Goal: Task Accomplishment & Management: Manage account settings

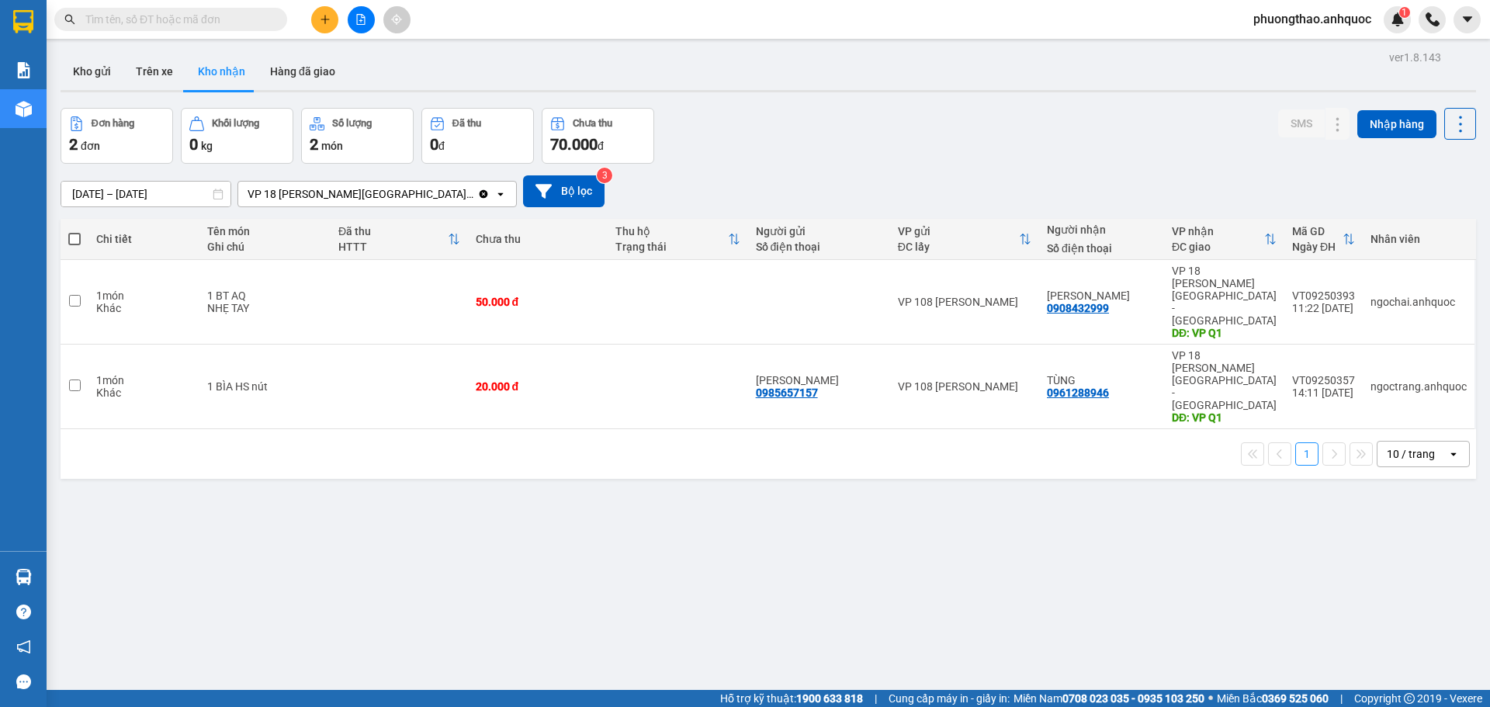
click at [332, 16] on button at bounding box center [324, 19] width 27 height 27
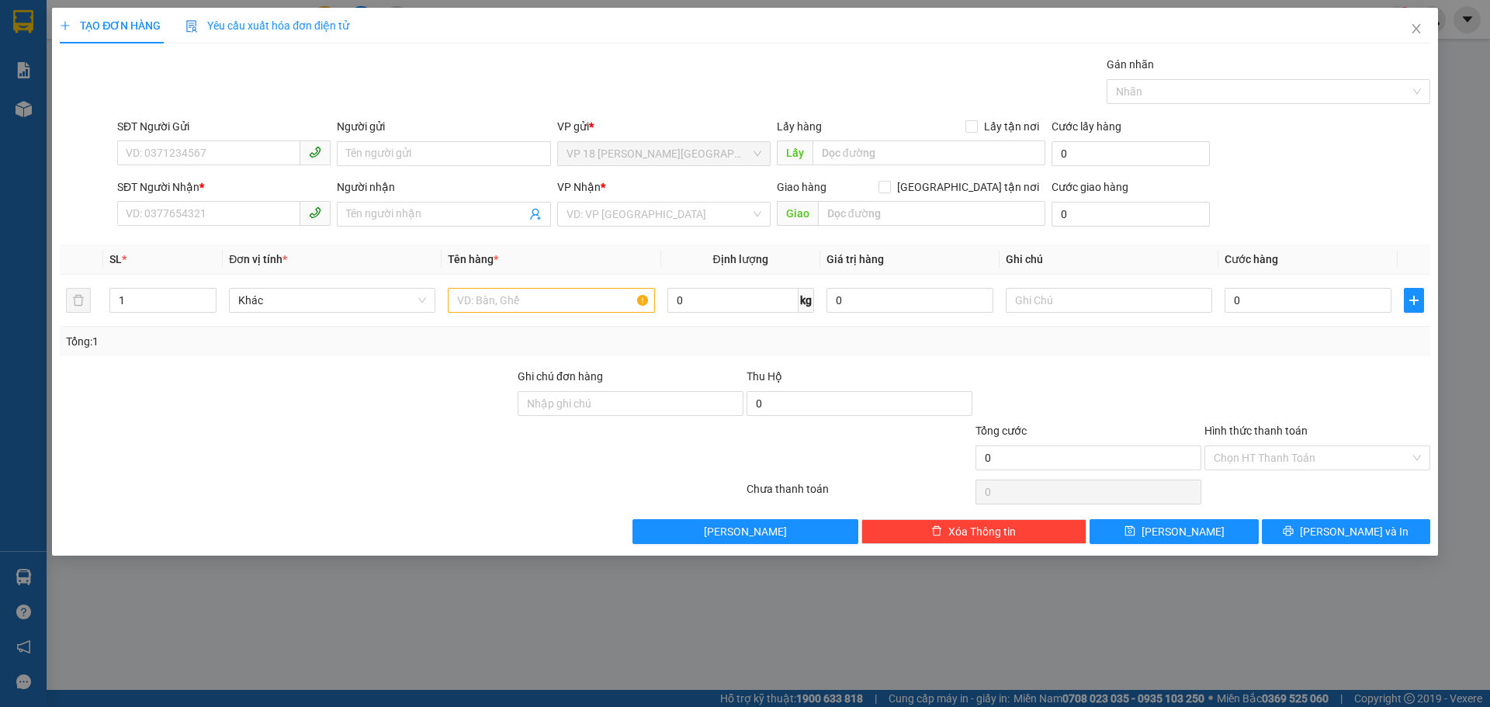
click at [237, 138] on div "SĐT Người Gửi" at bounding box center [223, 129] width 213 height 23
click at [240, 151] on input "SĐT Người Gửi" at bounding box center [208, 152] width 183 height 25
click at [233, 180] on div "0989310170 - ANH HÙNG" at bounding box center [223, 184] width 195 height 17
type input "0989310170"
type input "[PERSON_NAME]"
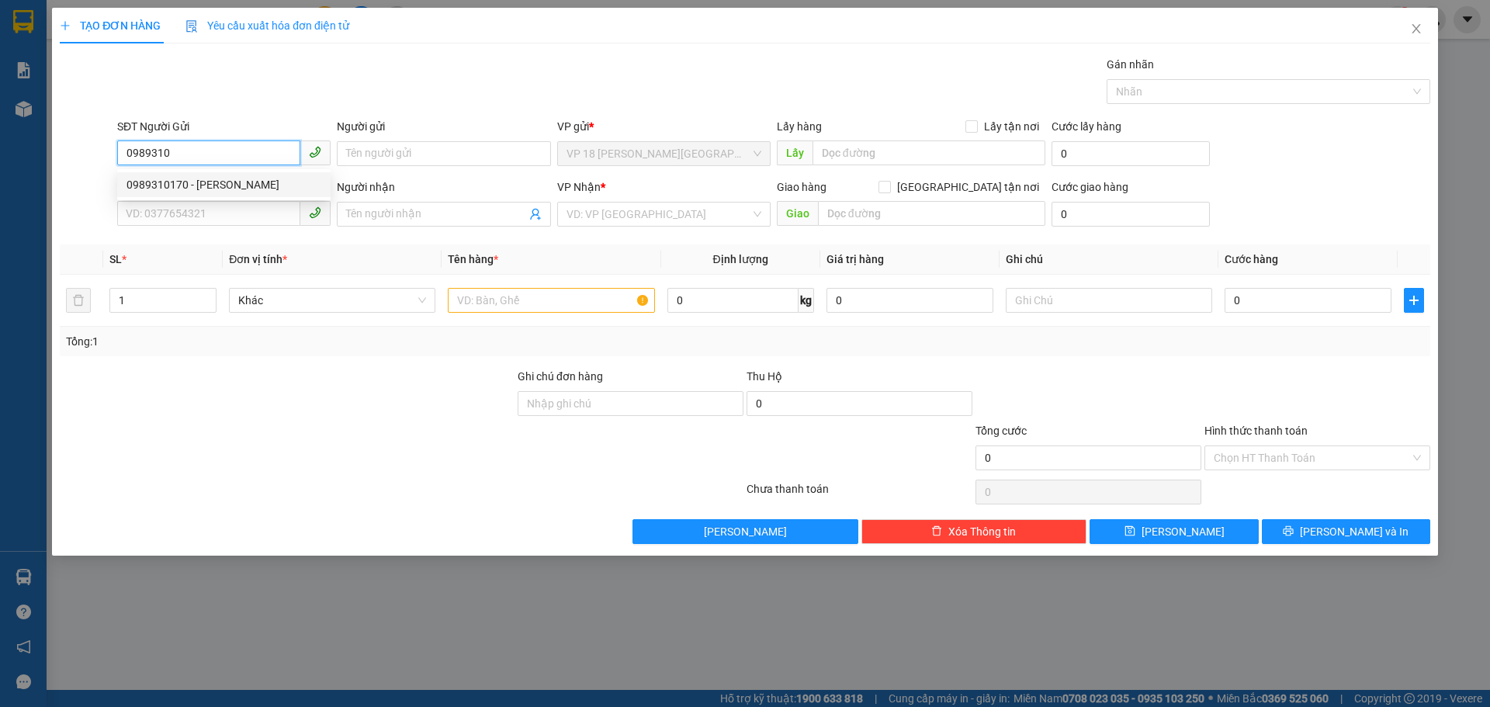
type input "0909875179"
type input "NHẬT MỸ 2"
type input "VPVT"
type input "20.000"
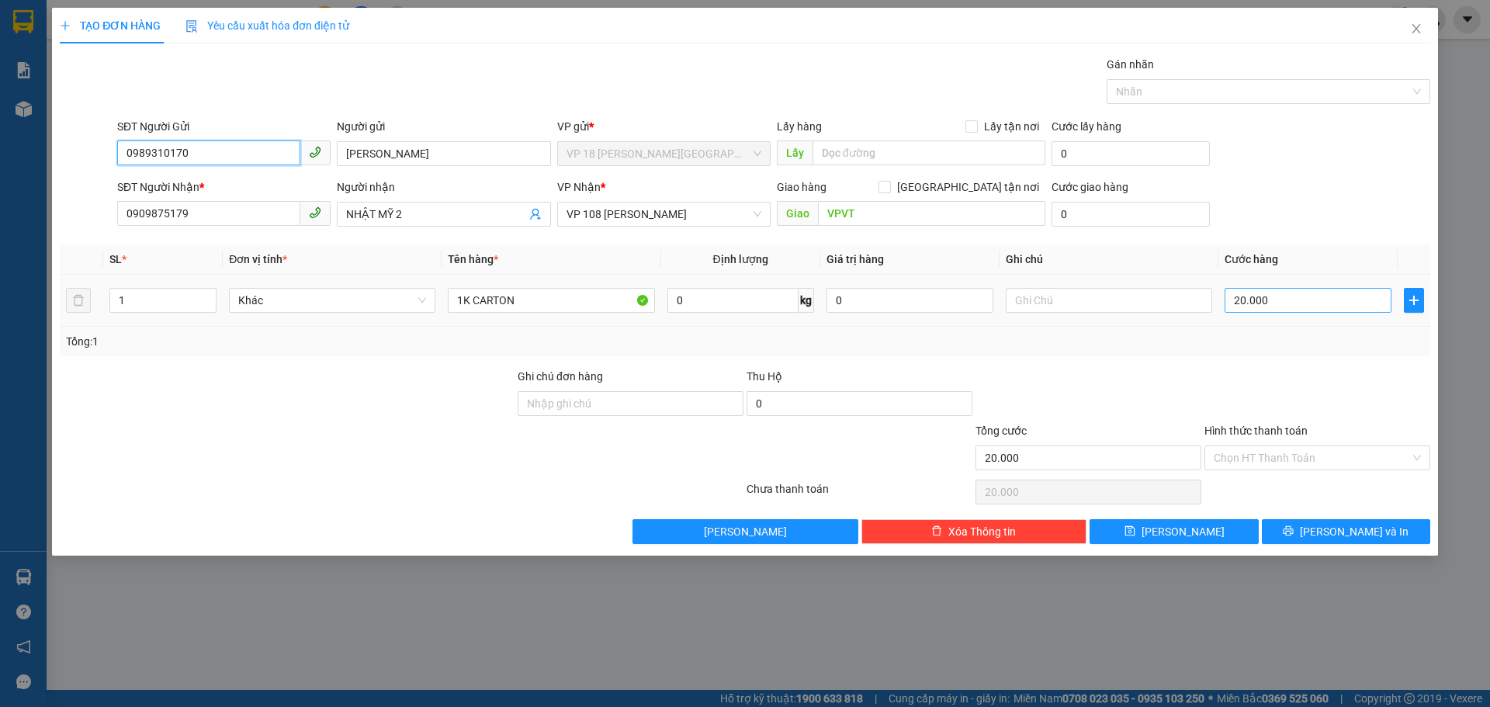
type input "0989310170"
click at [1293, 310] on input "20.000" at bounding box center [1307, 300] width 167 height 25
type input "3"
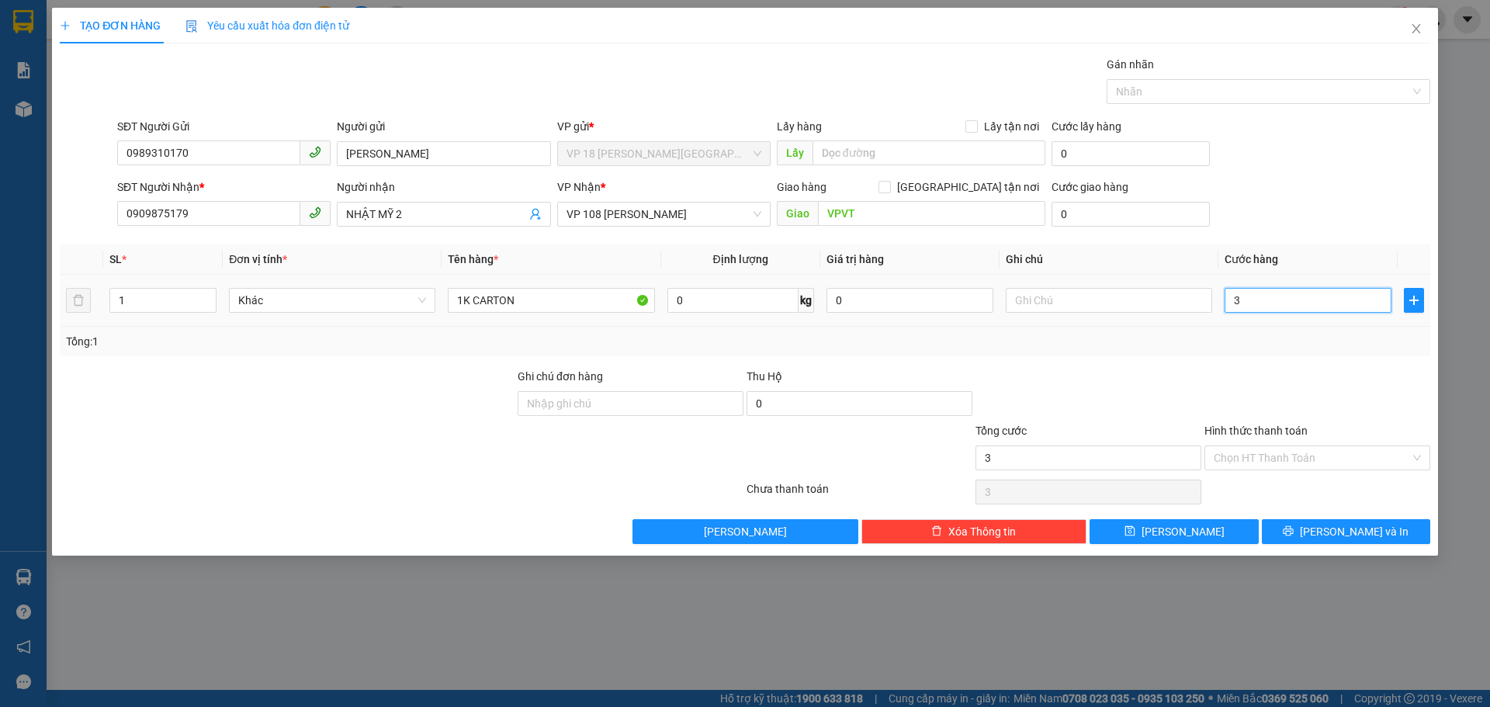
type input "30"
type input "300"
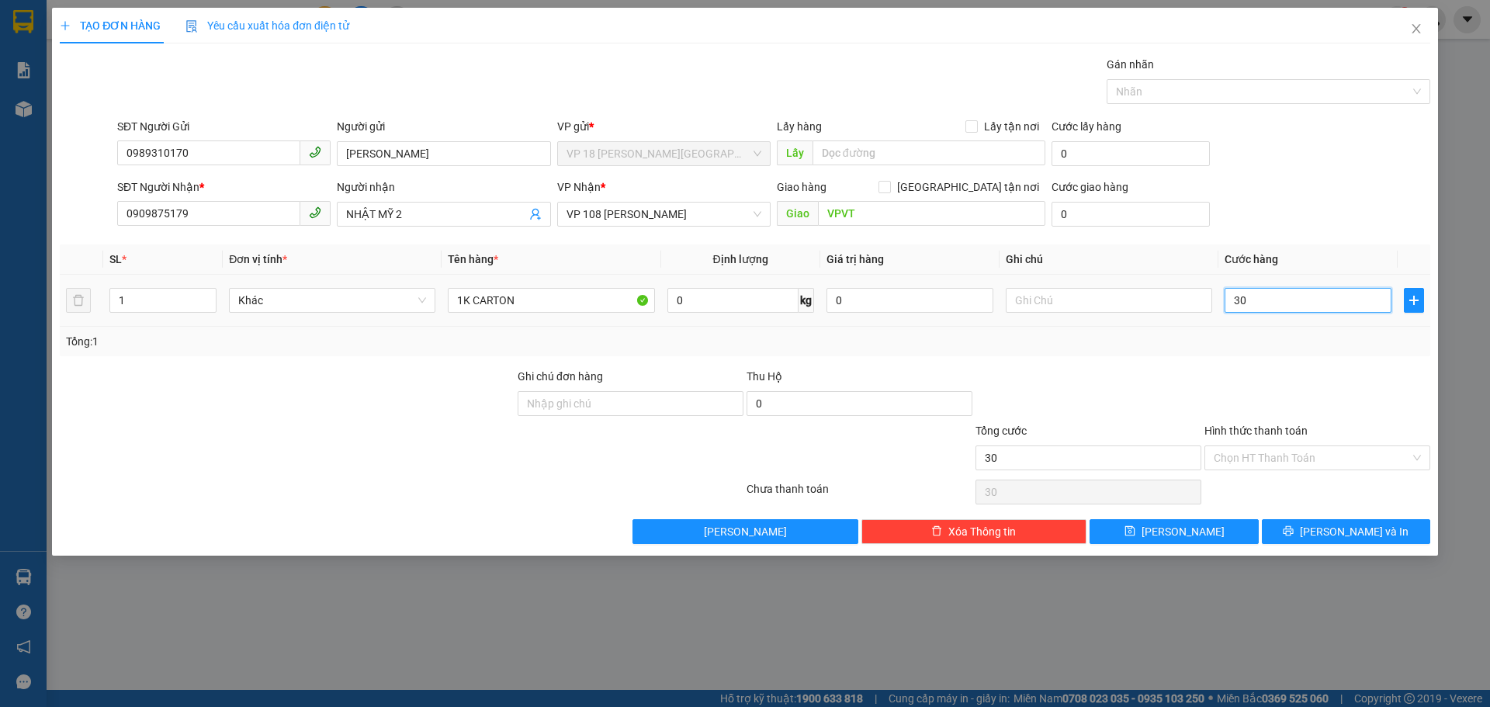
type input "300"
type input "3.000"
type input "30.000"
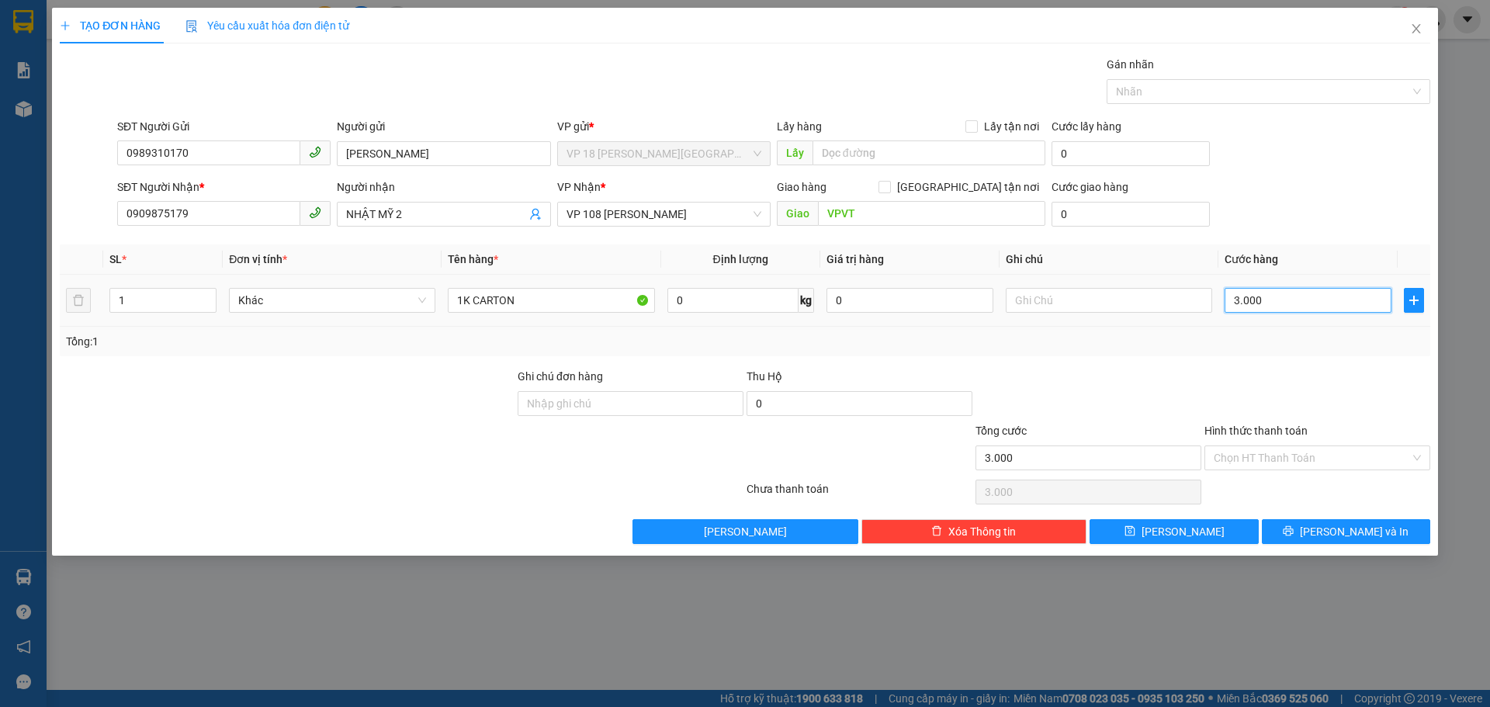
type input "30.000"
click at [1306, 541] on button "Lưu và In" at bounding box center [1346, 531] width 168 height 25
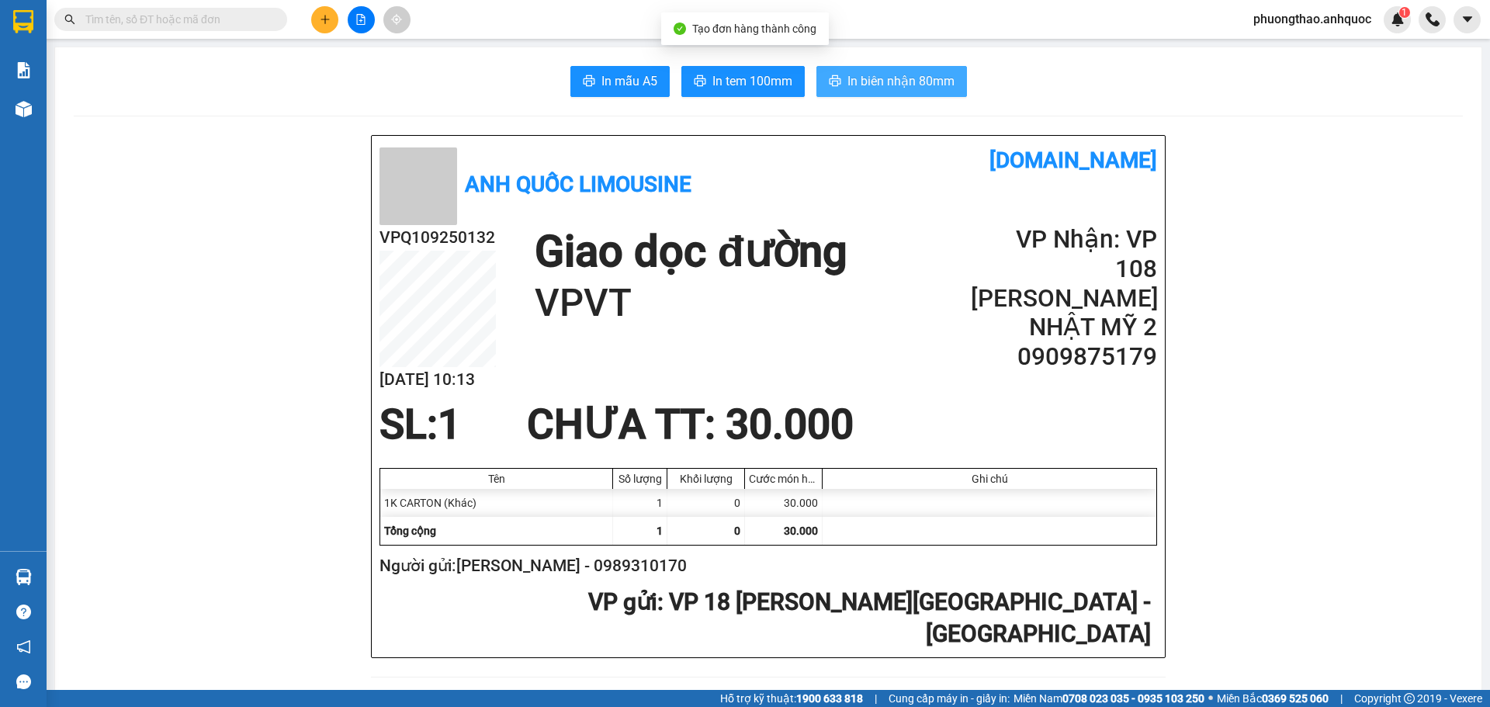
click at [861, 71] on button "In biên nhận 80mm" at bounding box center [891, 81] width 151 height 31
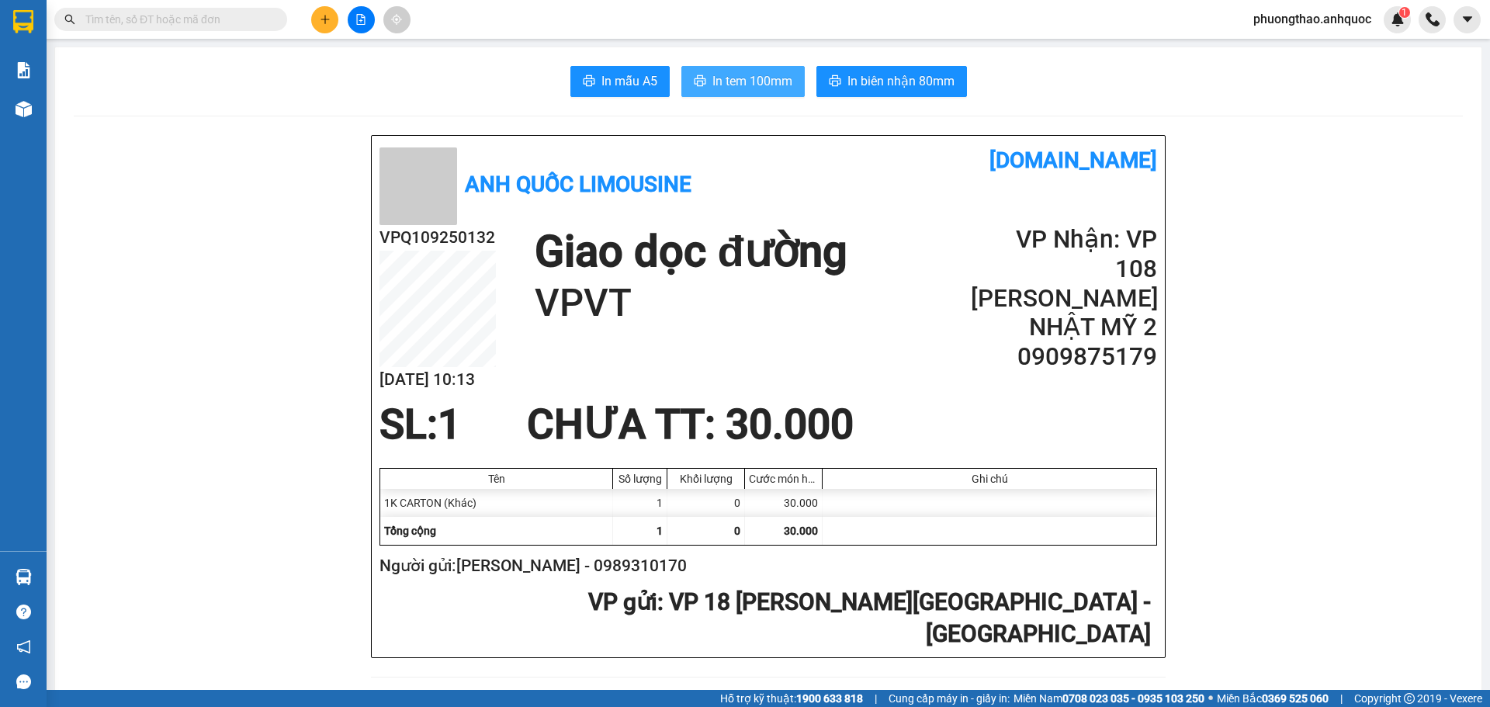
click at [696, 92] on button "In tem 100mm" at bounding box center [742, 81] width 123 height 31
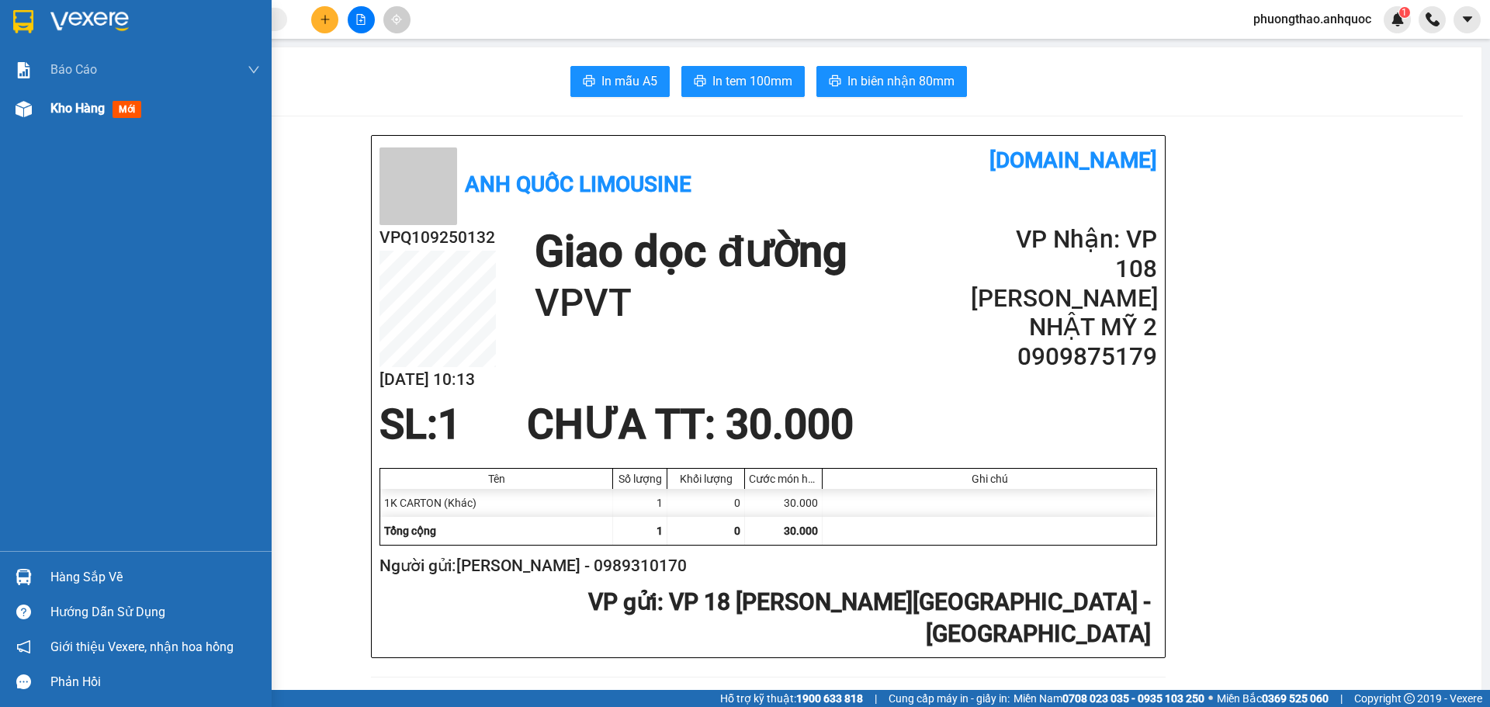
click at [16, 99] on div at bounding box center [23, 108] width 27 height 27
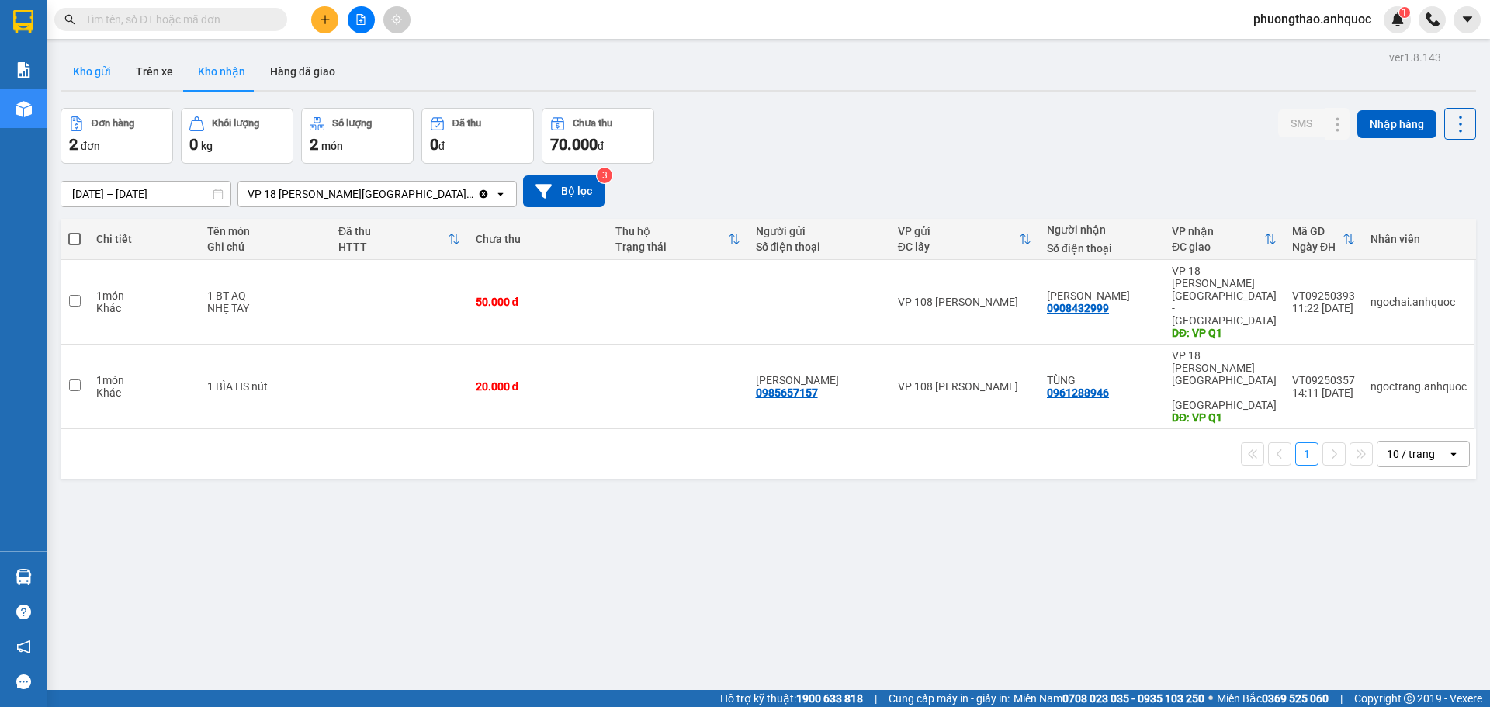
click at [93, 79] on button "Kho gửi" at bounding box center [92, 71] width 63 height 37
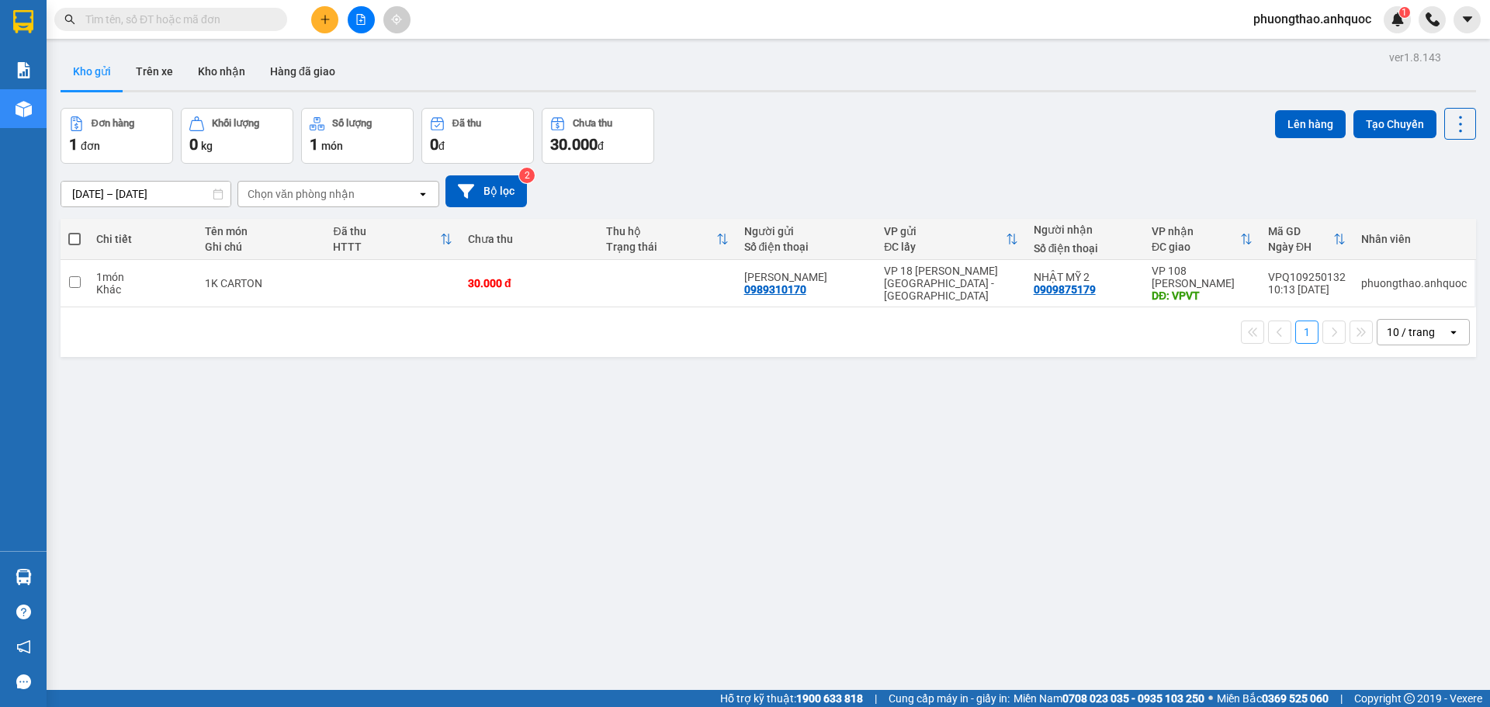
click at [441, 435] on div "ver 1.8.143 Kho gửi Trên xe Kho nhận Hàng đã giao Đơn hàng 1 đơn Khối lượng 0 k…" at bounding box center [768, 400] width 1428 height 707
click at [373, 274] on td at bounding box center [392, 283] width 135 height 47
checkbox input "true"
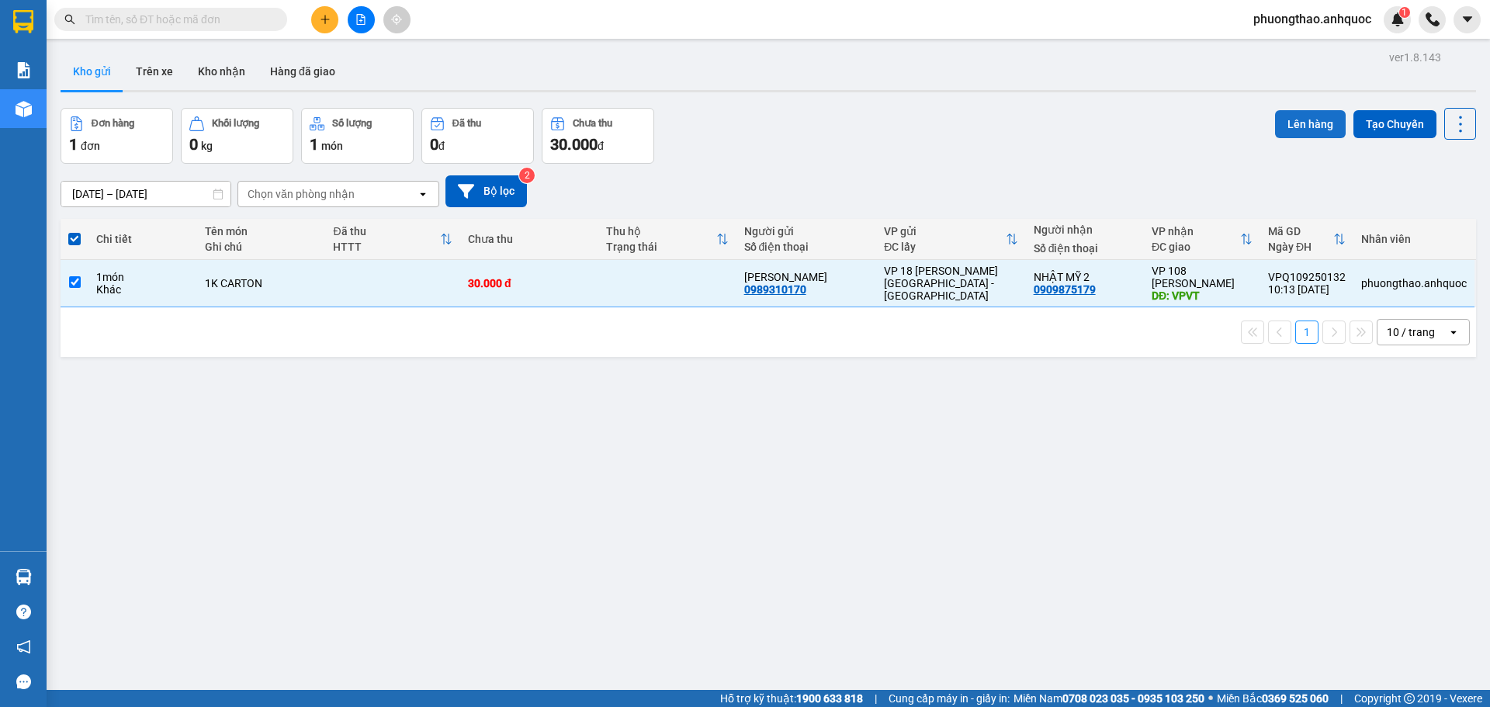
click at [1275, 123] on button "Lên hàng" at bounding box center [1310, 124] width 71 height 28
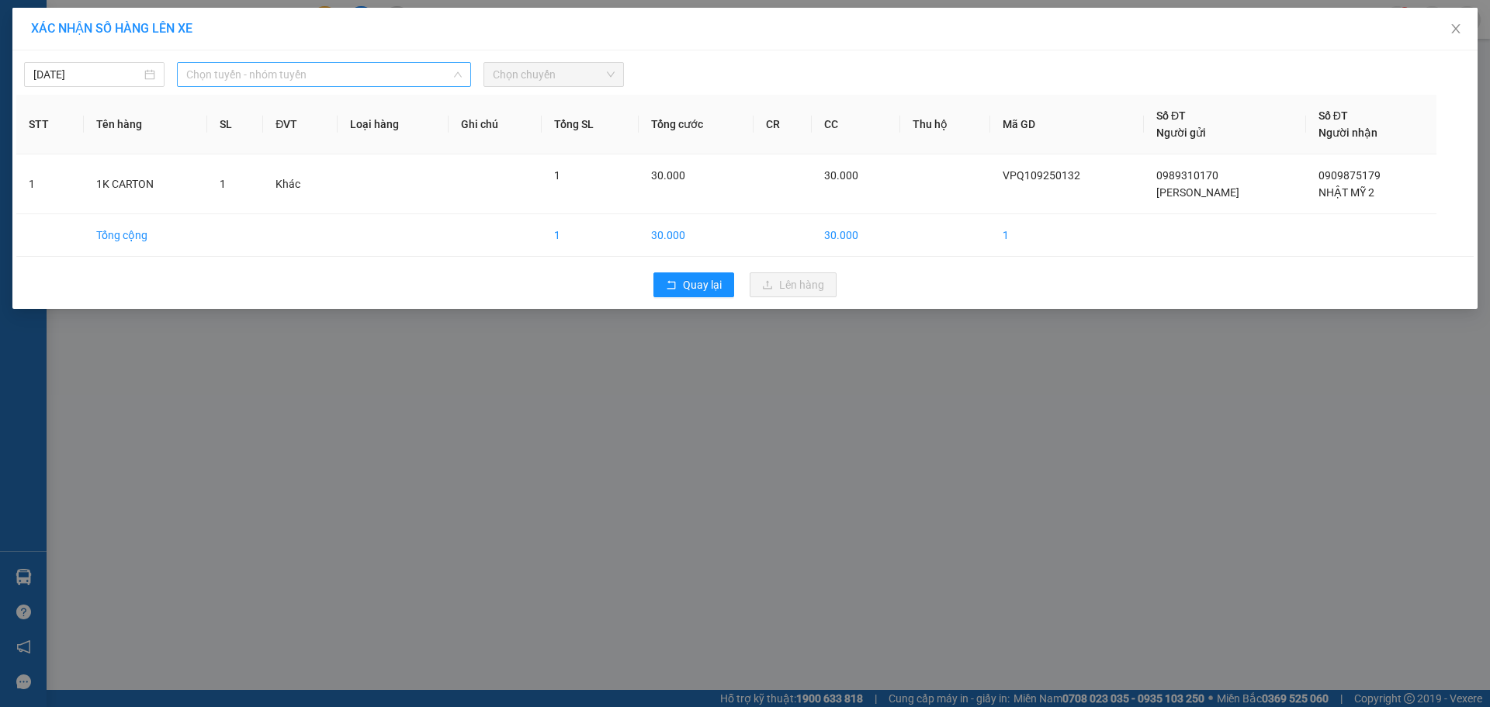
click at [212, 67] on span "Chọn tuyến - nhóm tuyến" at bounding box center [323, 74] width 275 height 23
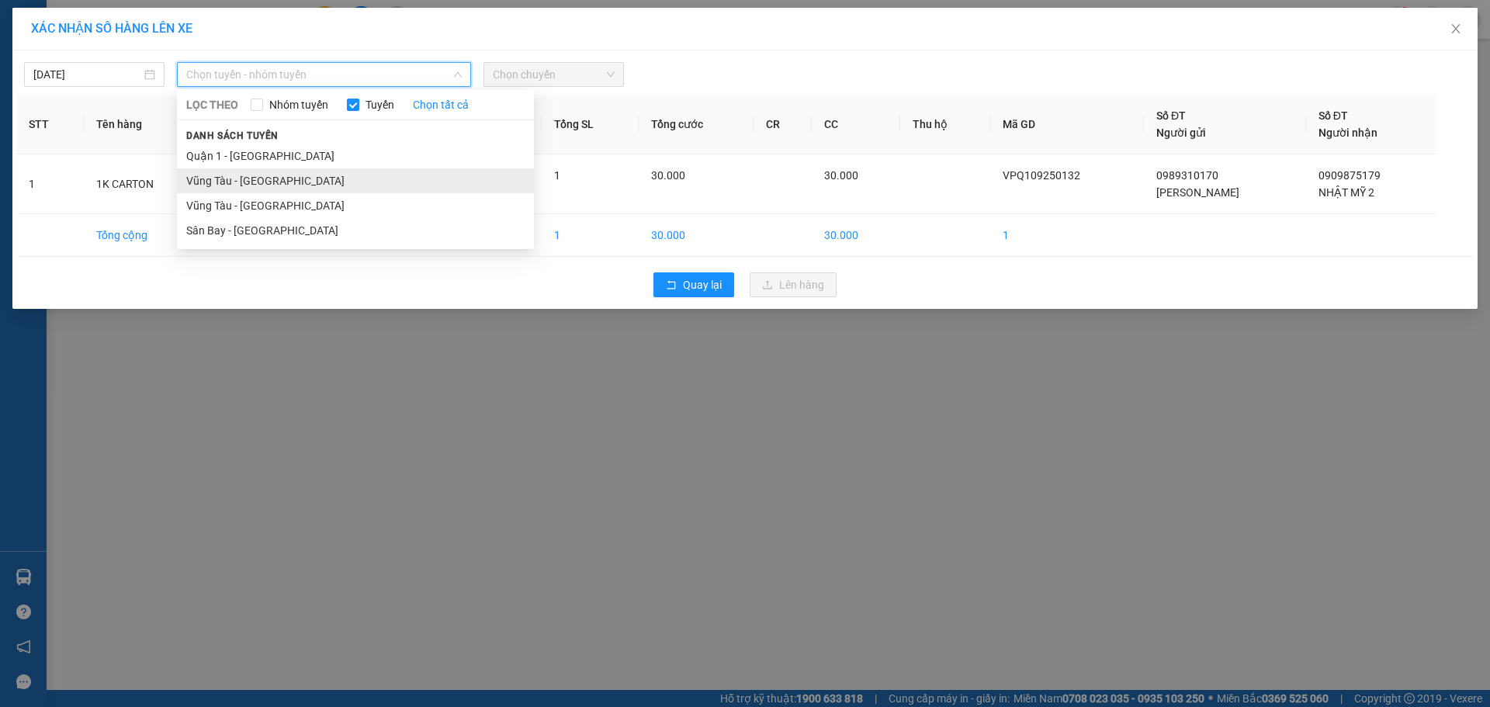
click at [246, 168] on li "Vũng Tàu - Quận 1" at bounding box center [355, 180] width 357 height 25
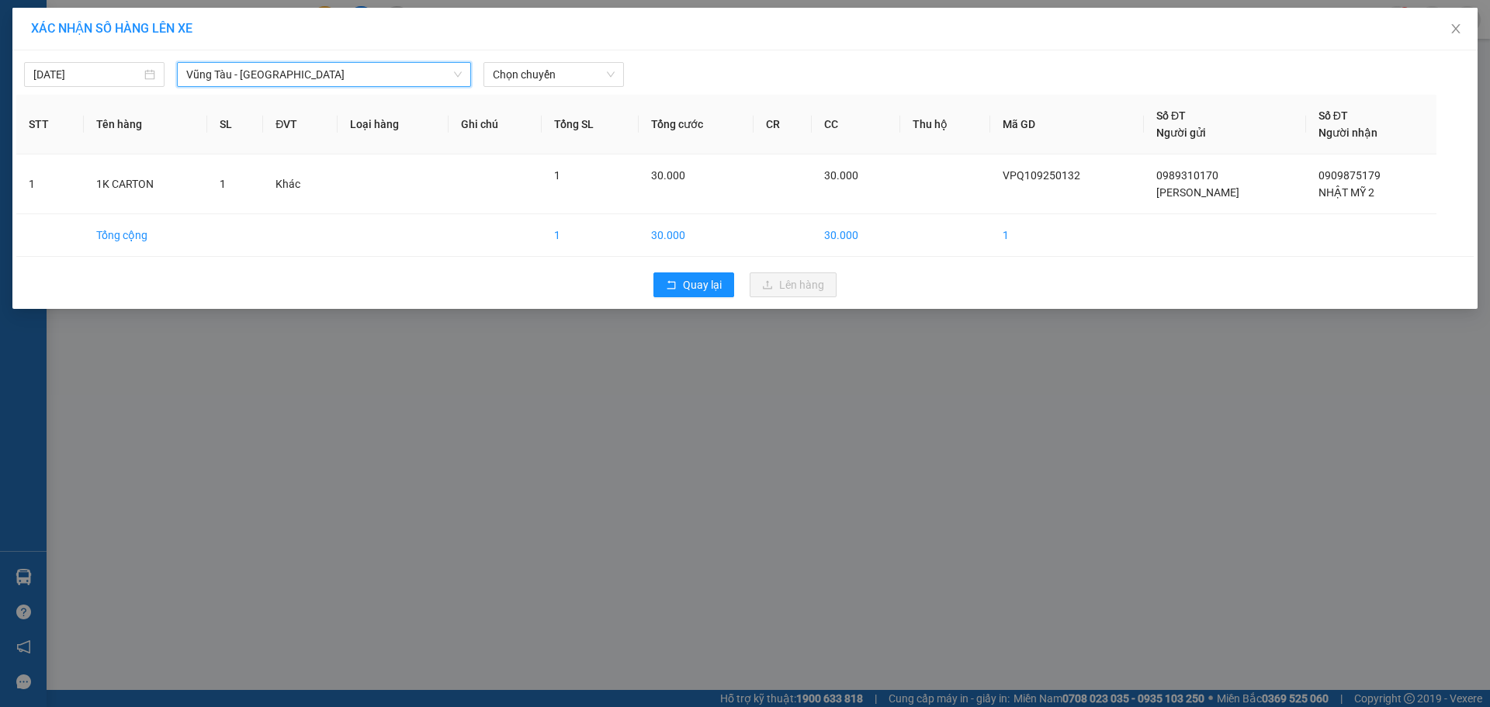
click at [238, 94] on div "13/09/2025 Vũng Tàu - Quận 1 Vũng Tàu - Quận 1 LỌC THEO Nhóm tuyến Tuyến Chọn t…" at bounding box center [744, 179] width 1465 height 258
click at [238, 88] on div "13/09/2025 Vũng Tàu - Quận 1 LỌC THEO Nhóm tuyến Tuyến Chọn tất cả Danh sách tu…" at bounding box center [744, 179] width 1465 height 258
click at [227, 68] on span "Vũng Tàu - Quận 1" at bounding box center [323, 74] width 275 height 23
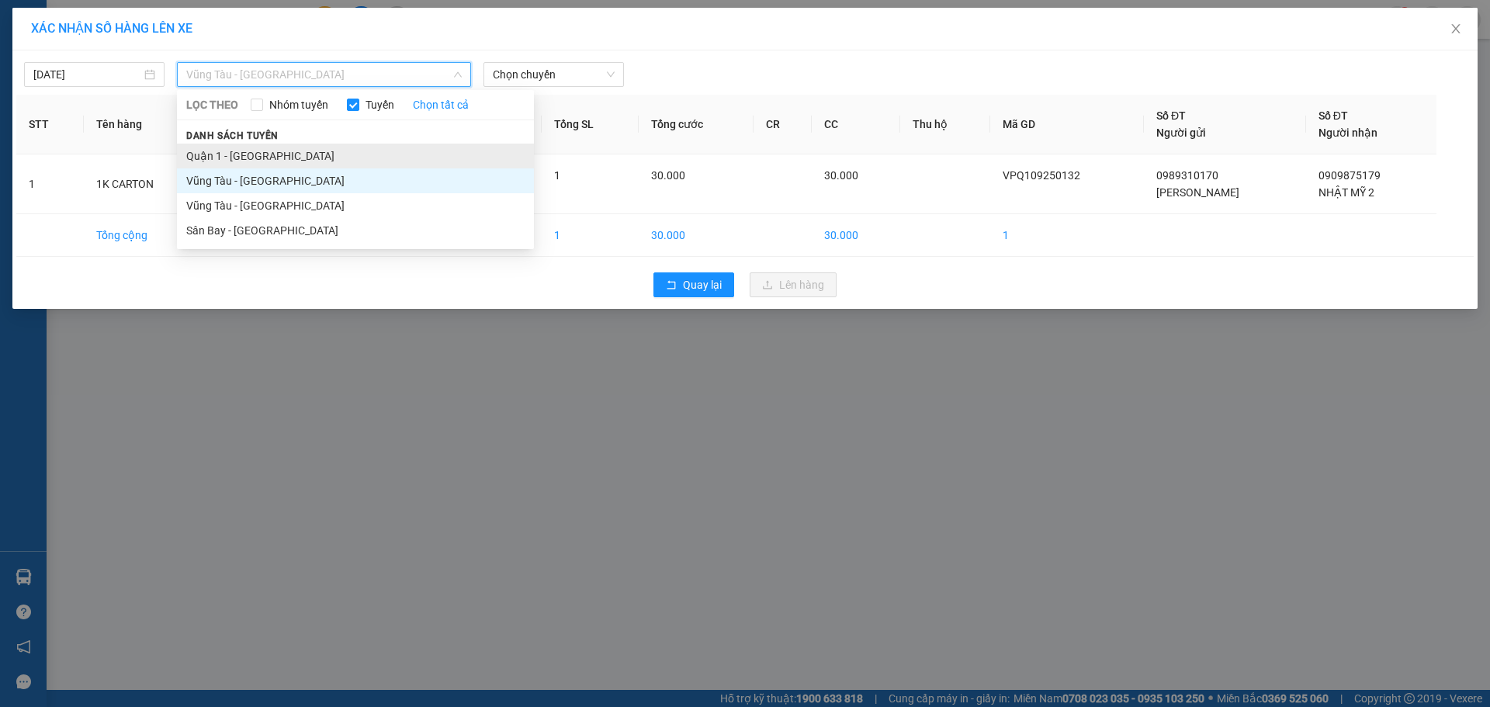
click at [214, 162] on li "Quận 1 - [GEOGRAPHIC_DATA]" at bounding box center [355, 156] width 357 height 25
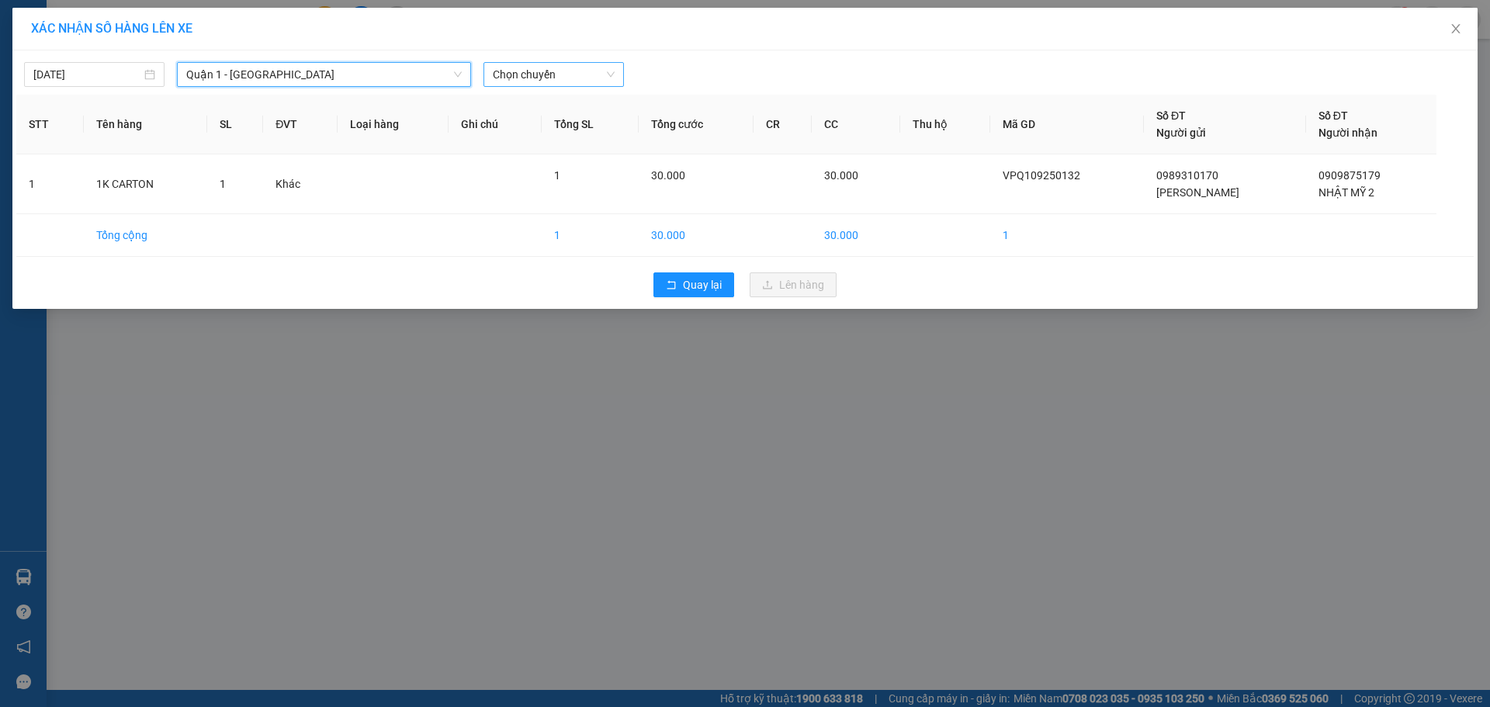
click at [543, 78] on span "Chọn chuyến" at bounding box center [554, 74] width 122 height 23
type input "157"
click at [542, 90] on body "Kết quả tìm kiếm ( 0 ) Bộ lọc No Data phuongthao.anhquoc 1 Báo cáo Báo cáo dòng…" at bounding box center [745, 353] width 1490 height 707
click at [542, 74] on span "Chọn chuyến" at bounding box center [554, 74] width 122 height 23
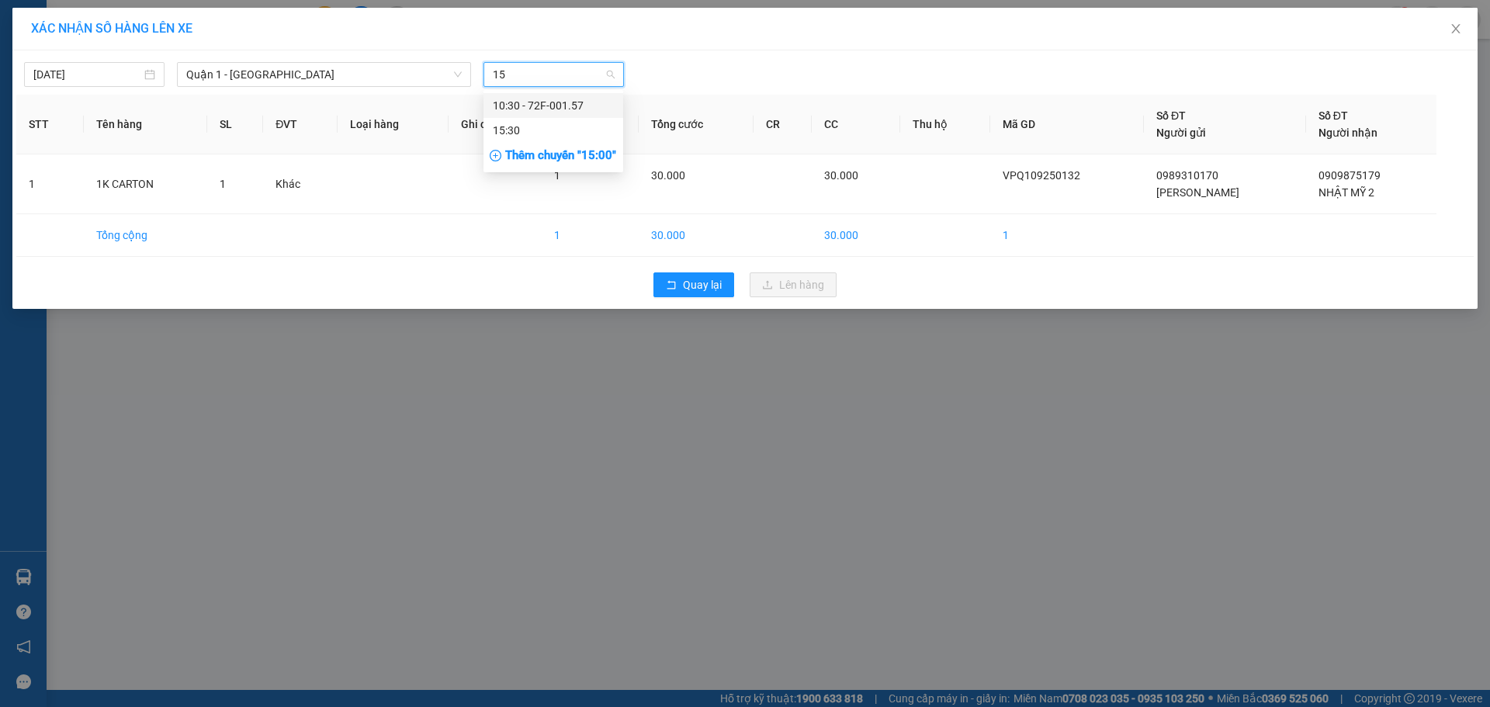
type input "157"
click at [557, 105] on div "10:30 - 72F-001.57" at bounding box center [553, 105] width 121 height 17
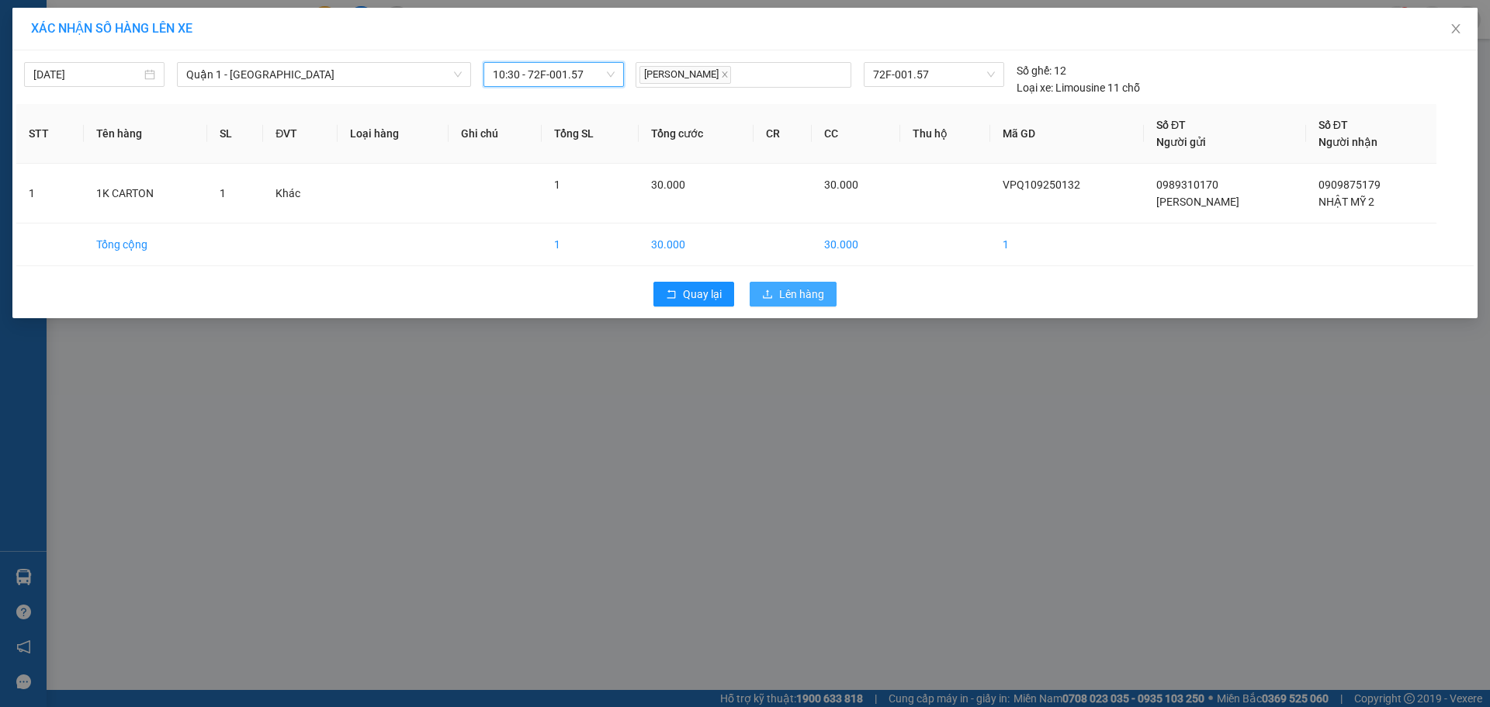
click at [786, 296] on span "Lên hàng" at bounding box center [801, 294] width 45 height 17
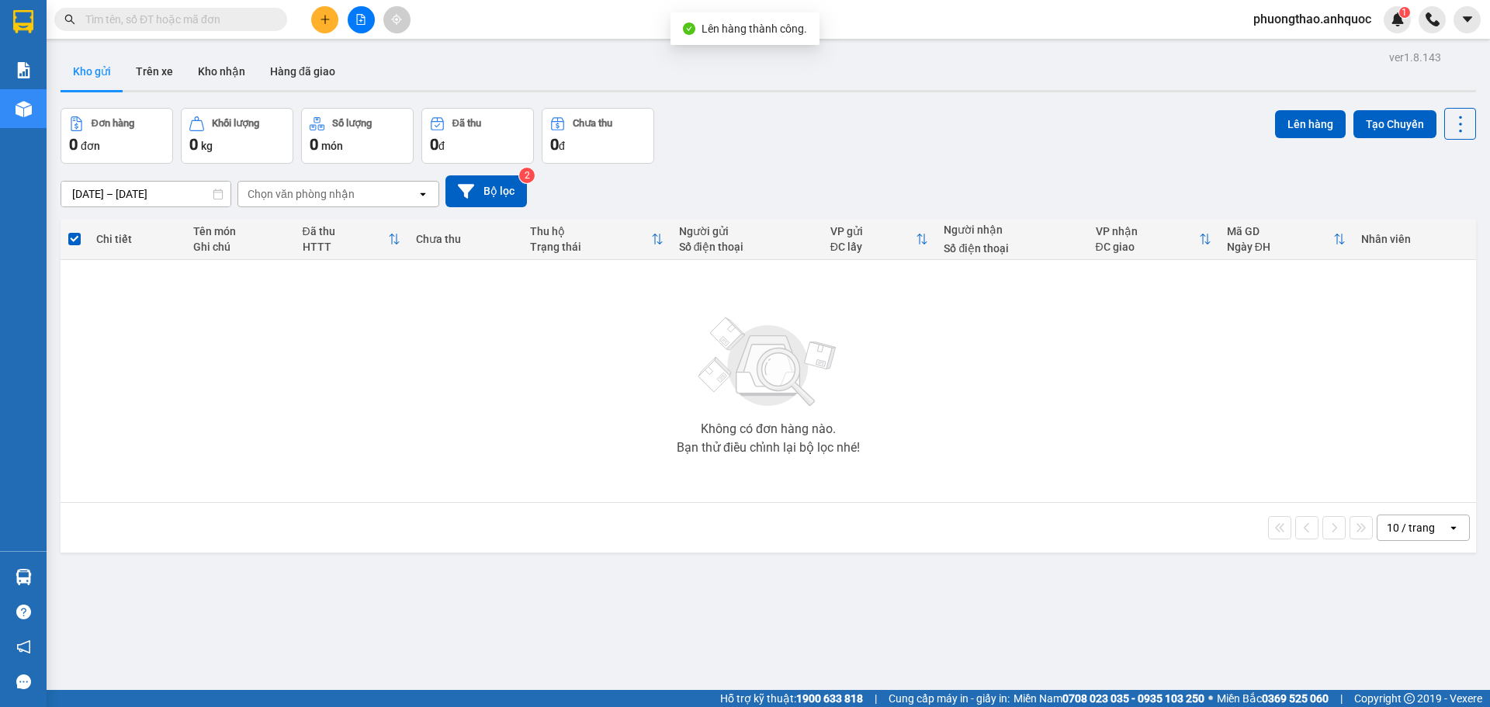
click at [362, 23] on icon "file-add" at bounding box center [360, 19] width 11 height 11
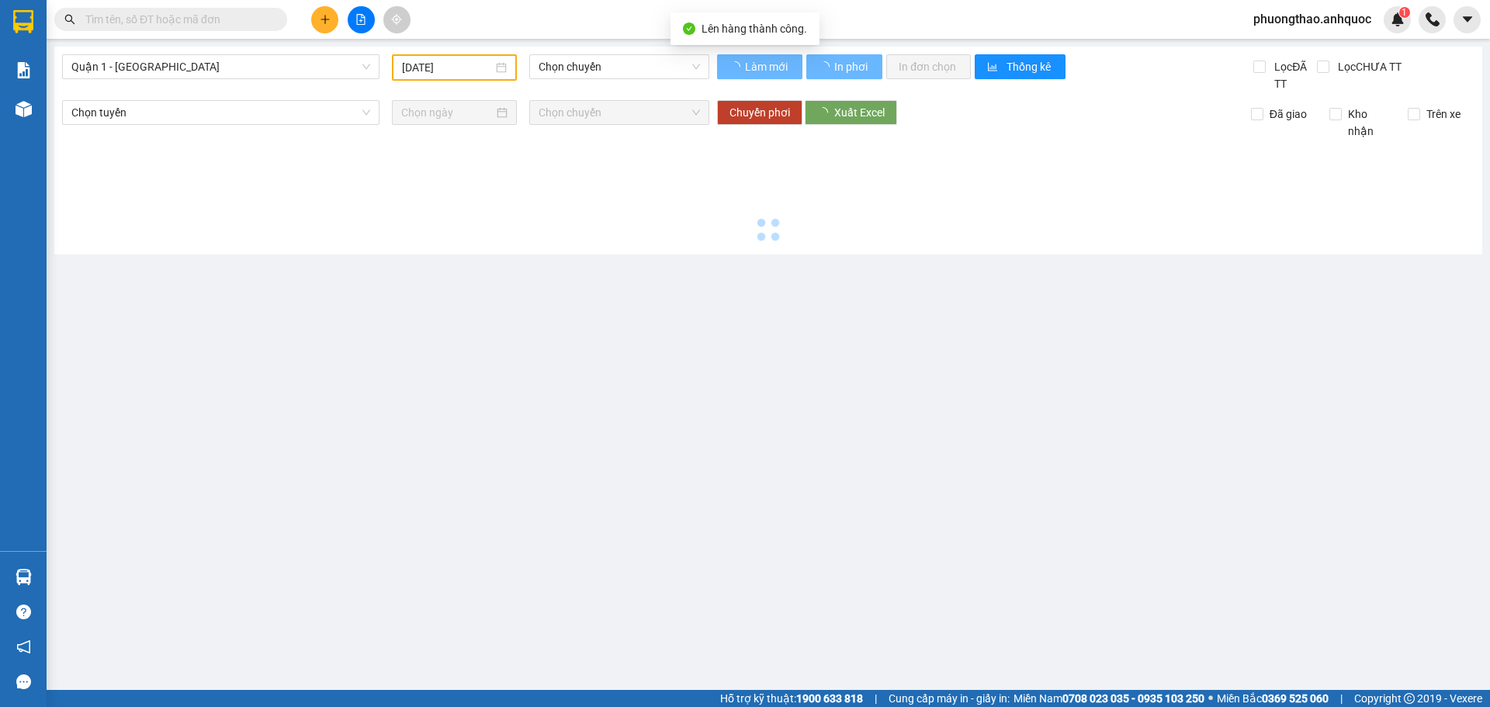
type input "[DATE]"
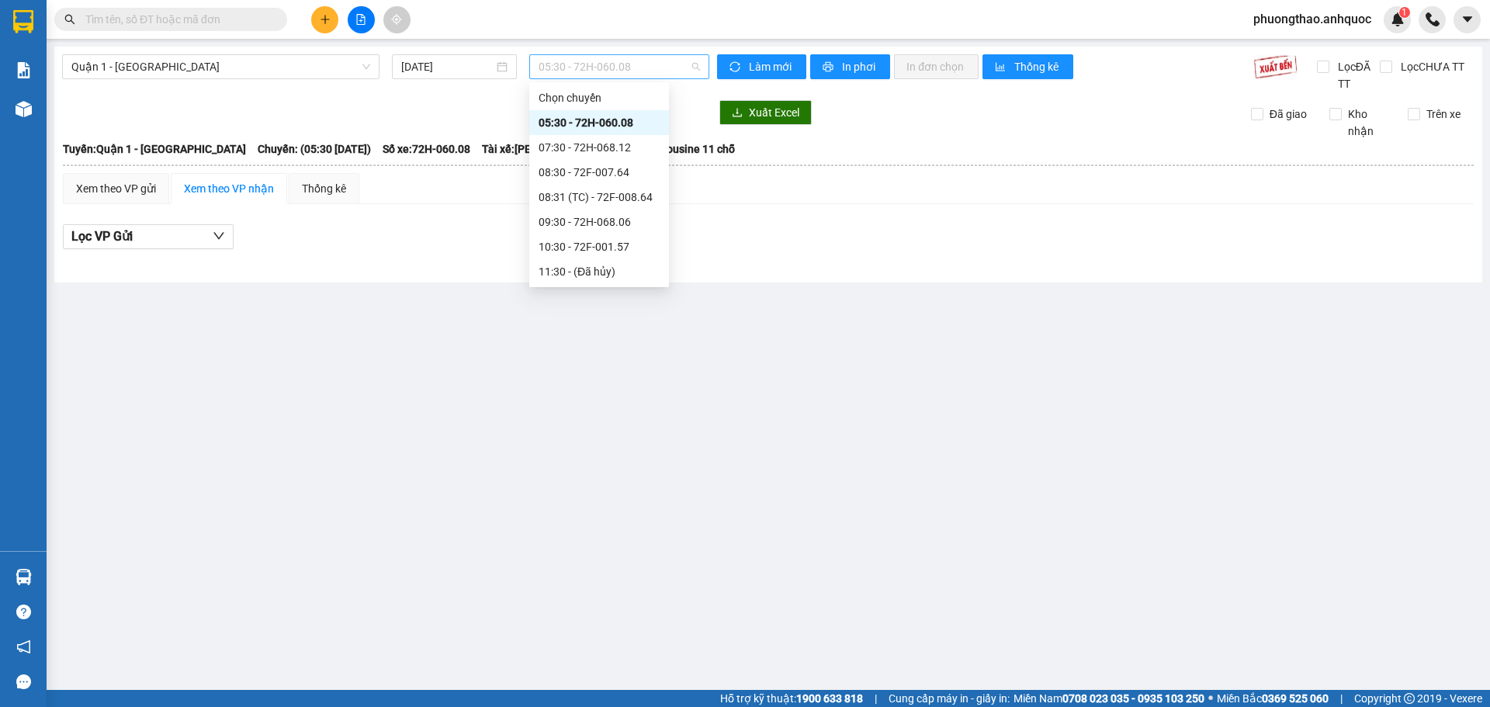
click at [658, 57] on span "05:30 - 72H-060.08" at bounding box center [618, 66] width 161 height 23
type input "157"
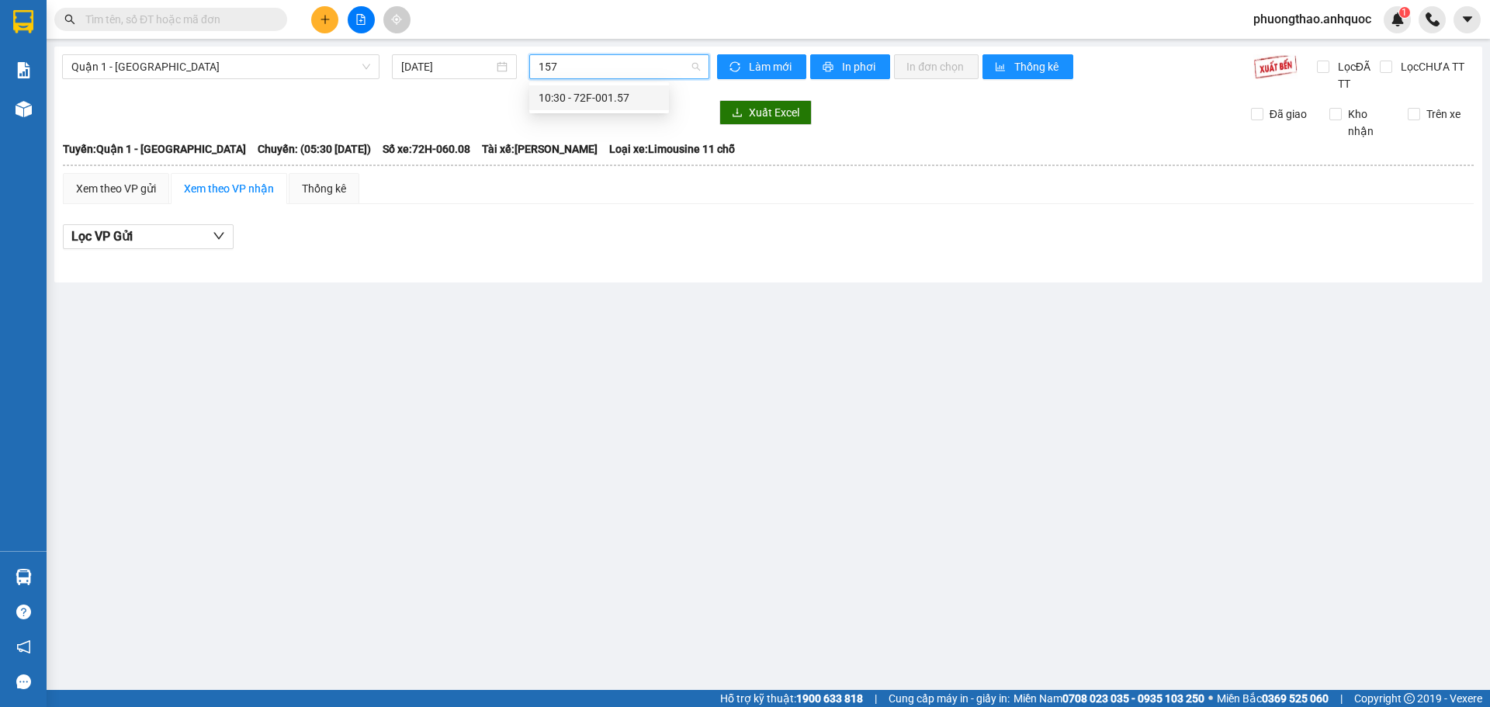
click at [634, 97] on div "10:30 - 72F-001.57" at bounding box center [598, 97] width 121 height 17
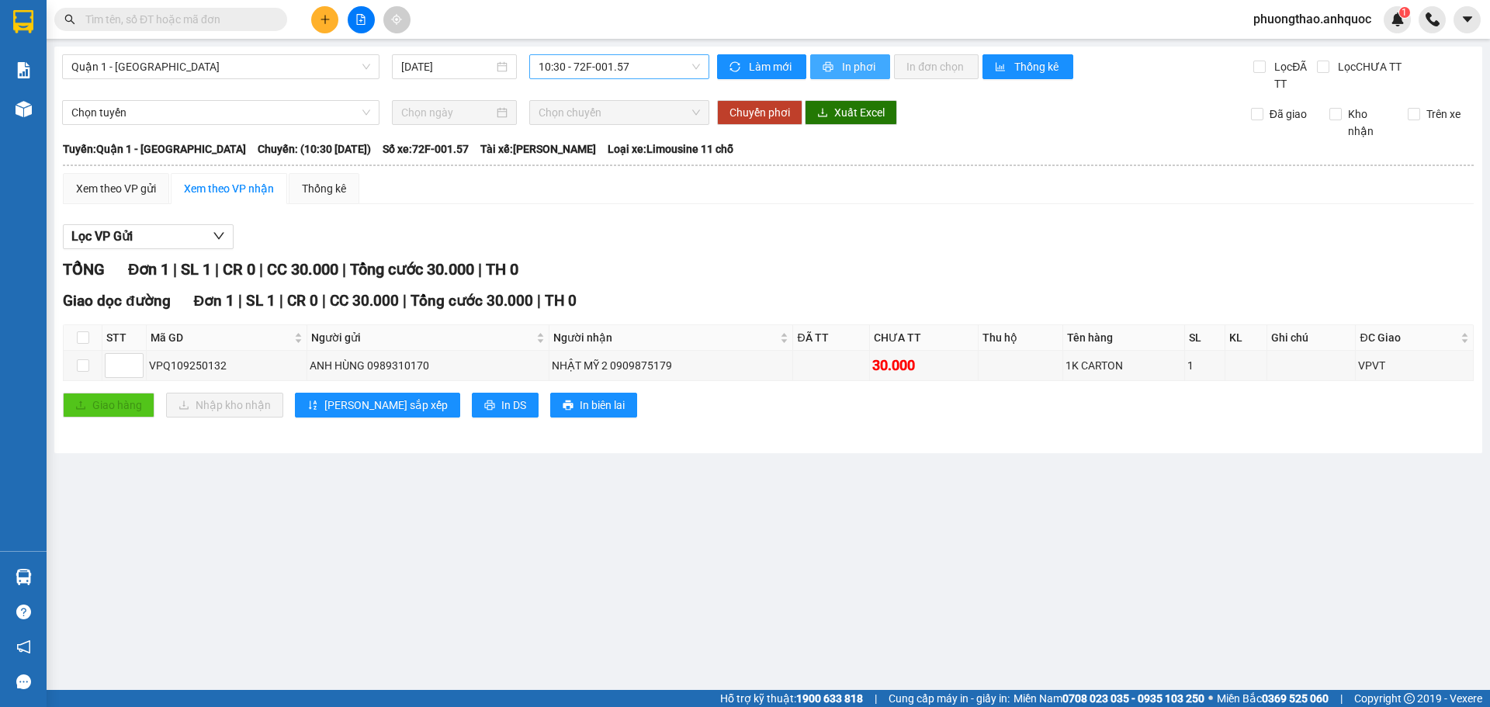
click at [819, 65] on button "In phơi" at bounding box center [850, 66] width 80 height 25
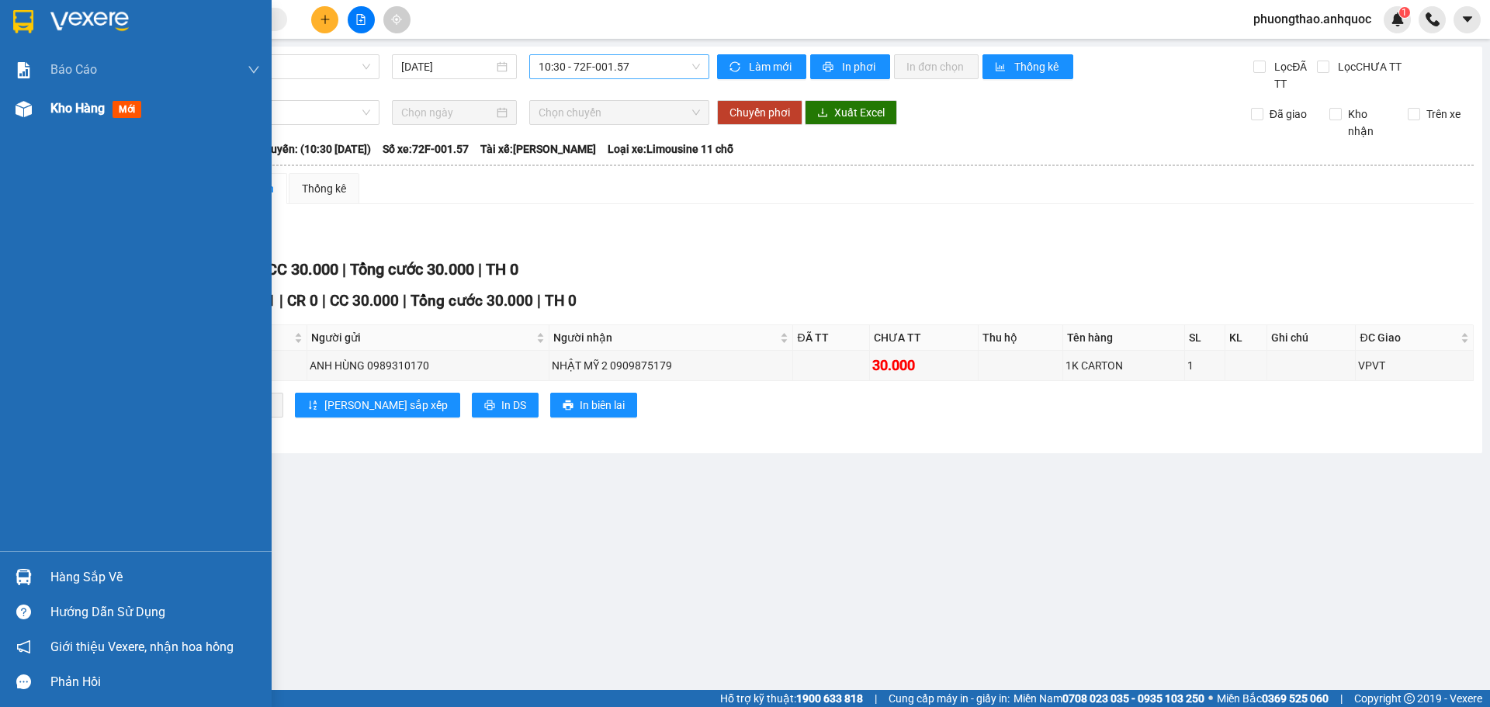
click at [40, 103] on div "Kho hàng mới" at bounding box center [136, 108] width 272 height 39
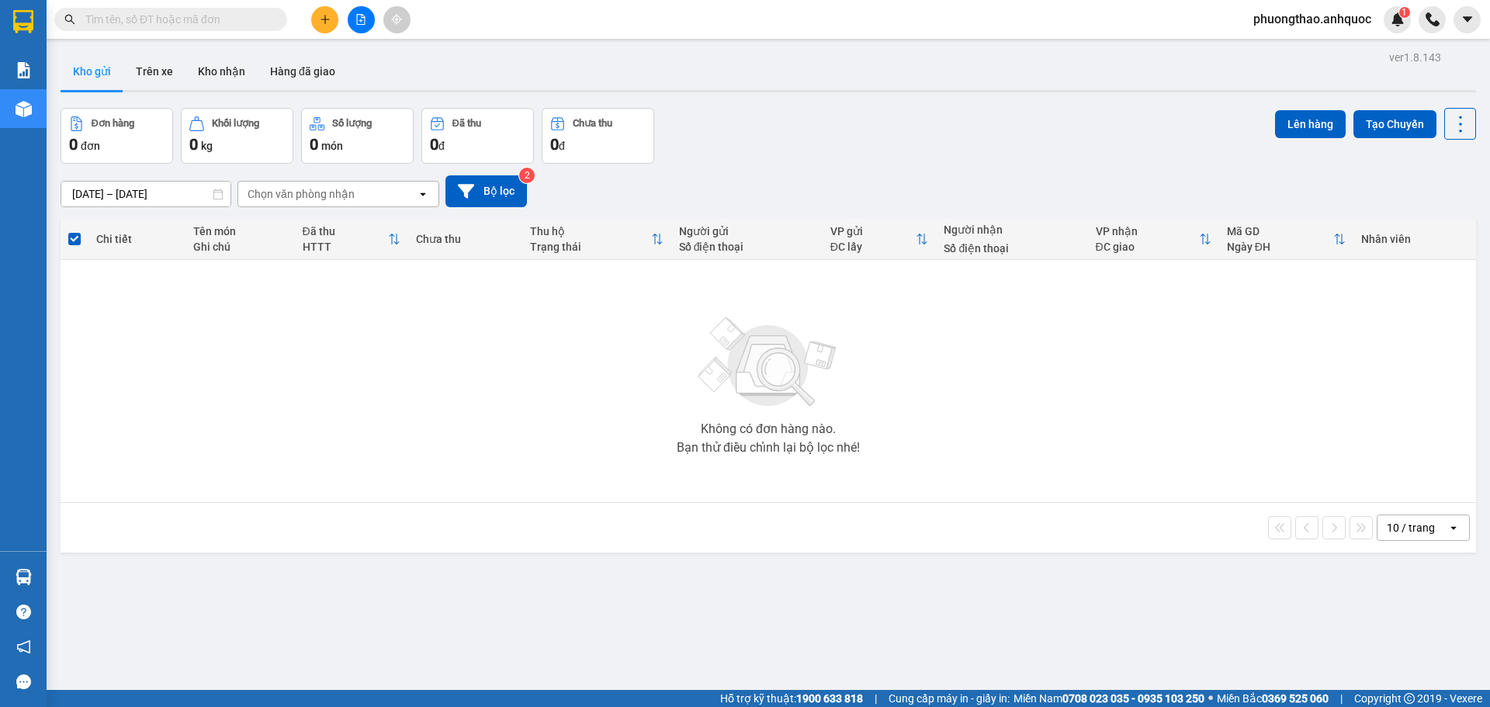
click at [355, 24] on icon "file-add" at bounding box center [360, 19] width 11 height 11
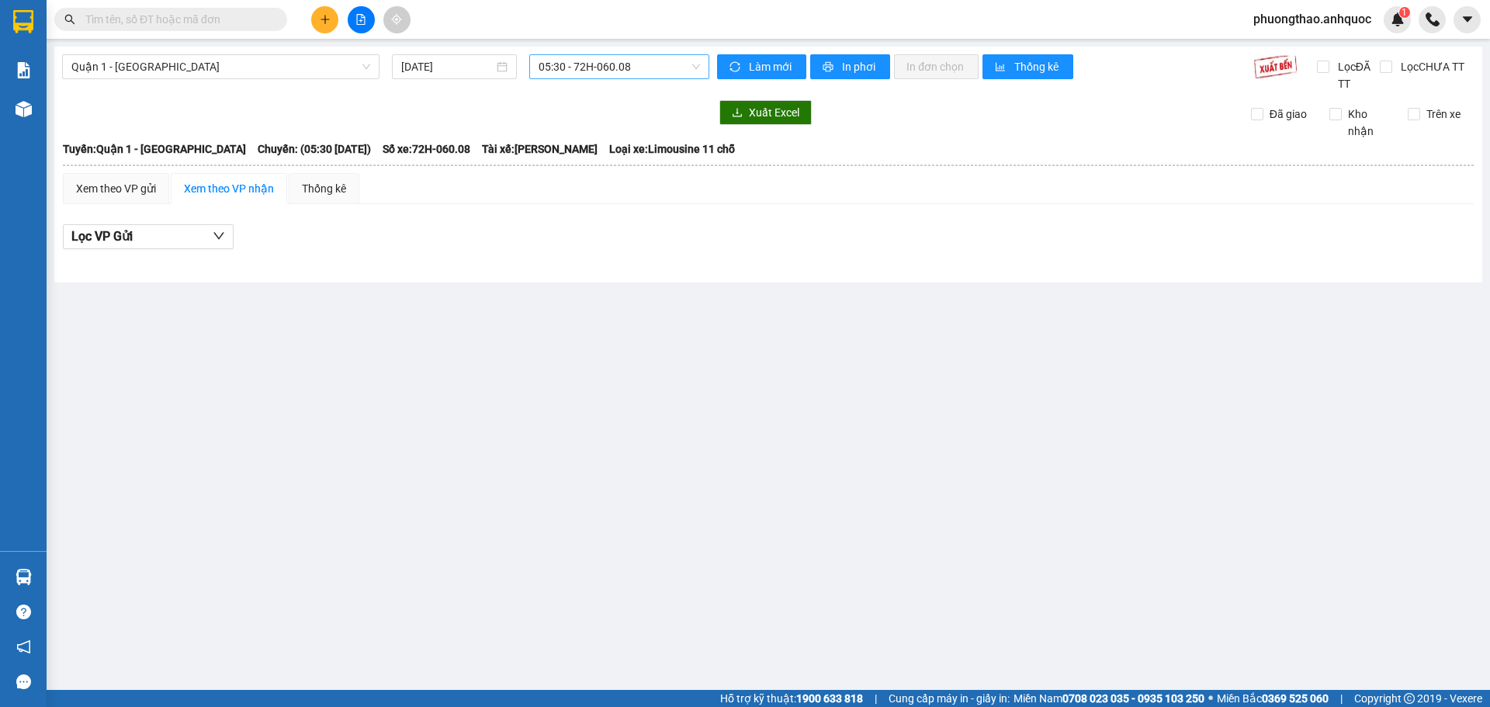
click at [608, 71] on span "05:30 - 72H-060.08" at bounding box center [618, 66] width 161 height 23
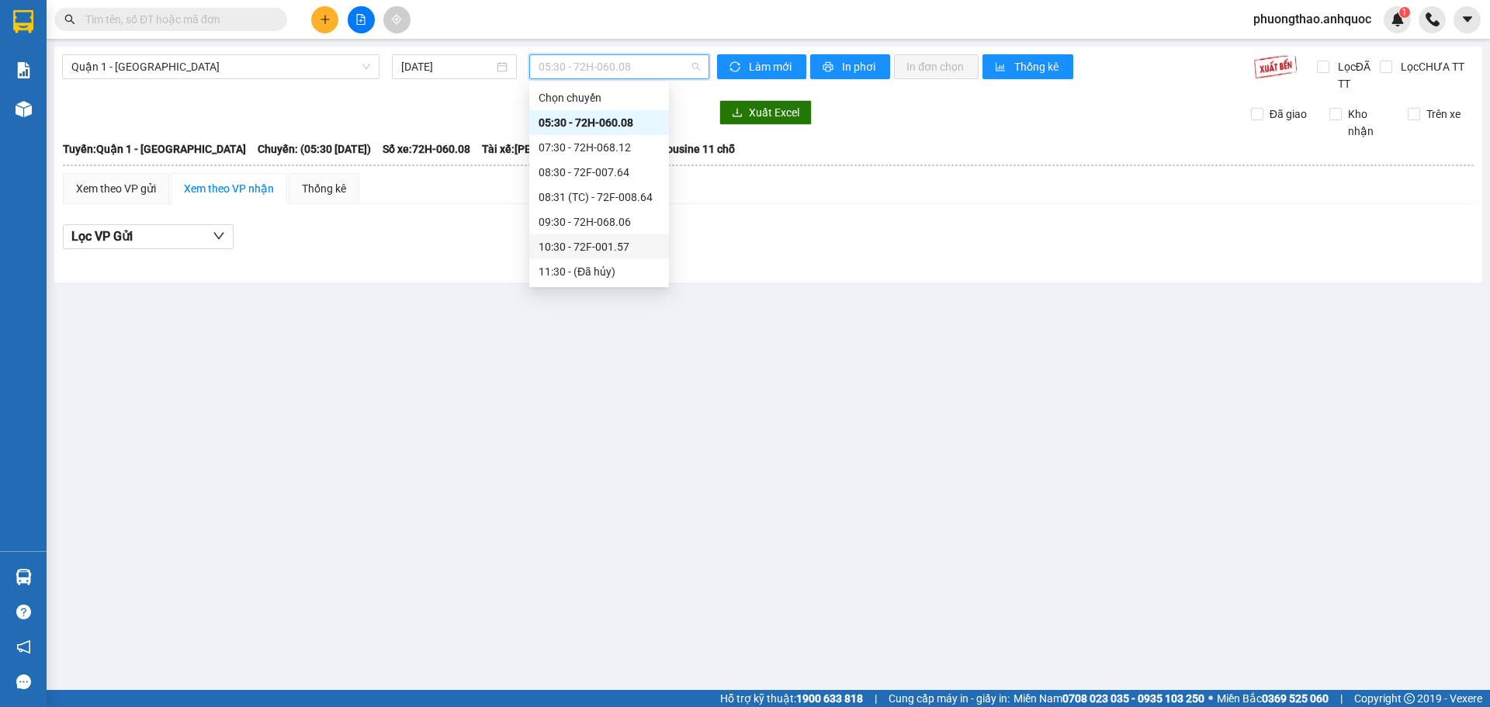
click at [591, 254] on div "10:30 - 72F-001.57" at bounding box center [598, 246] width 121 height 17
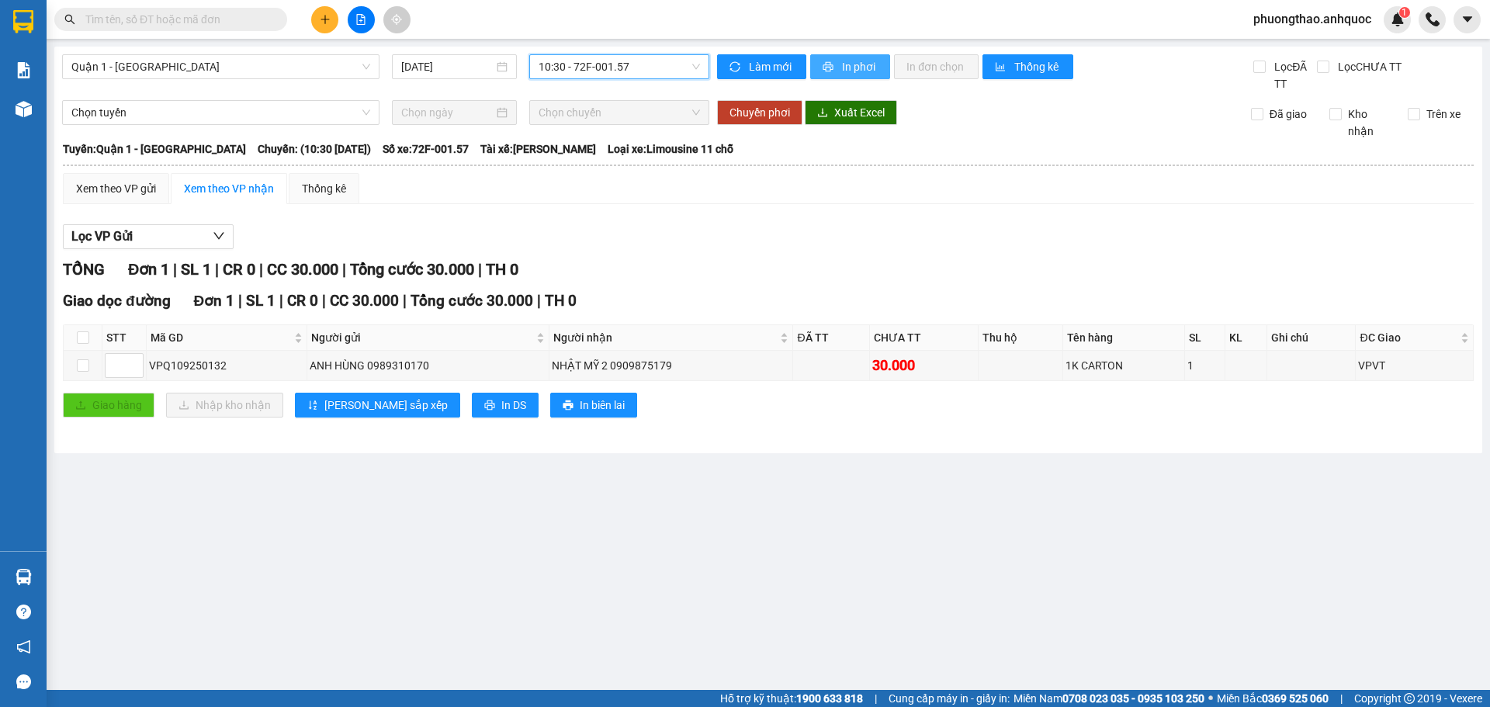
click at [850, 64] on span "In phơi" at bounding box center [860, 66] width 36 height 17
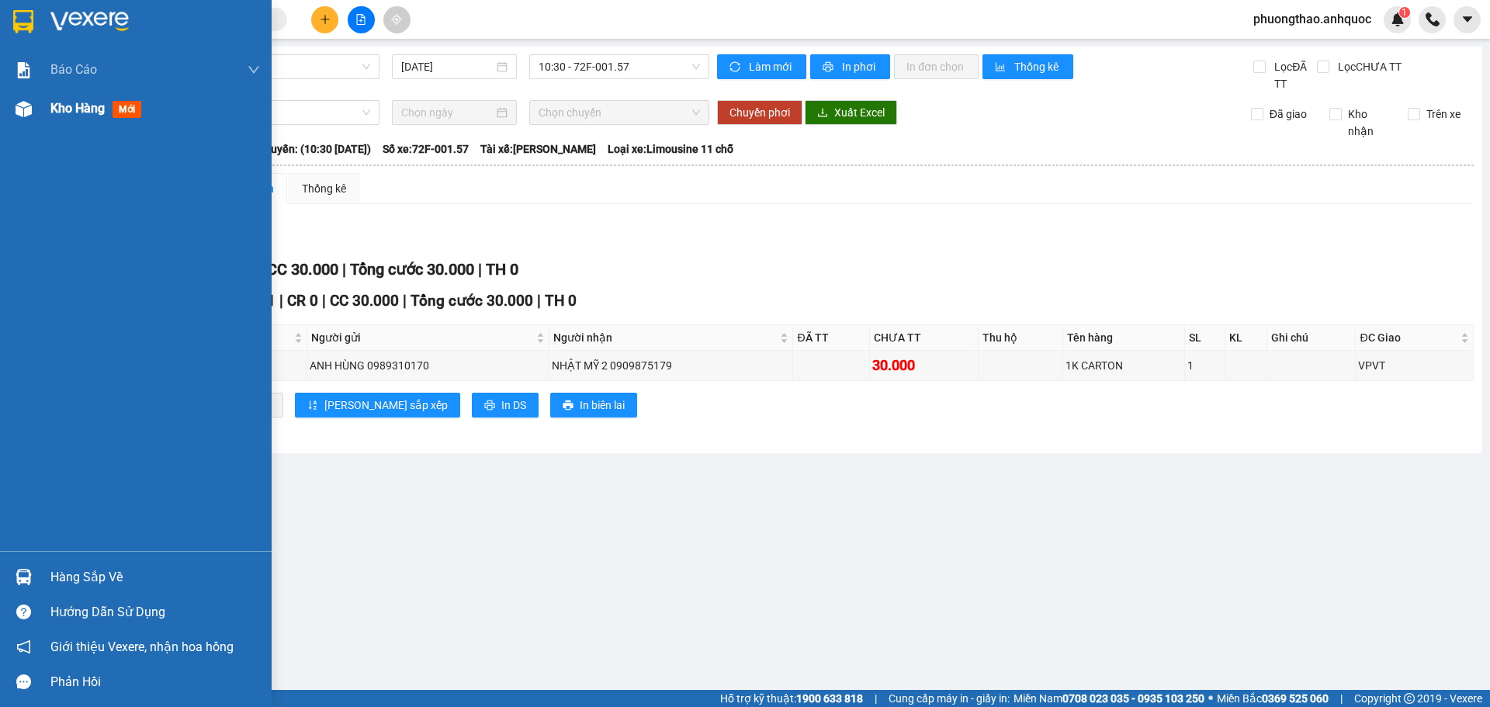
click at [26, 106] on img at bounding box center [24, 109] width 16 height 16
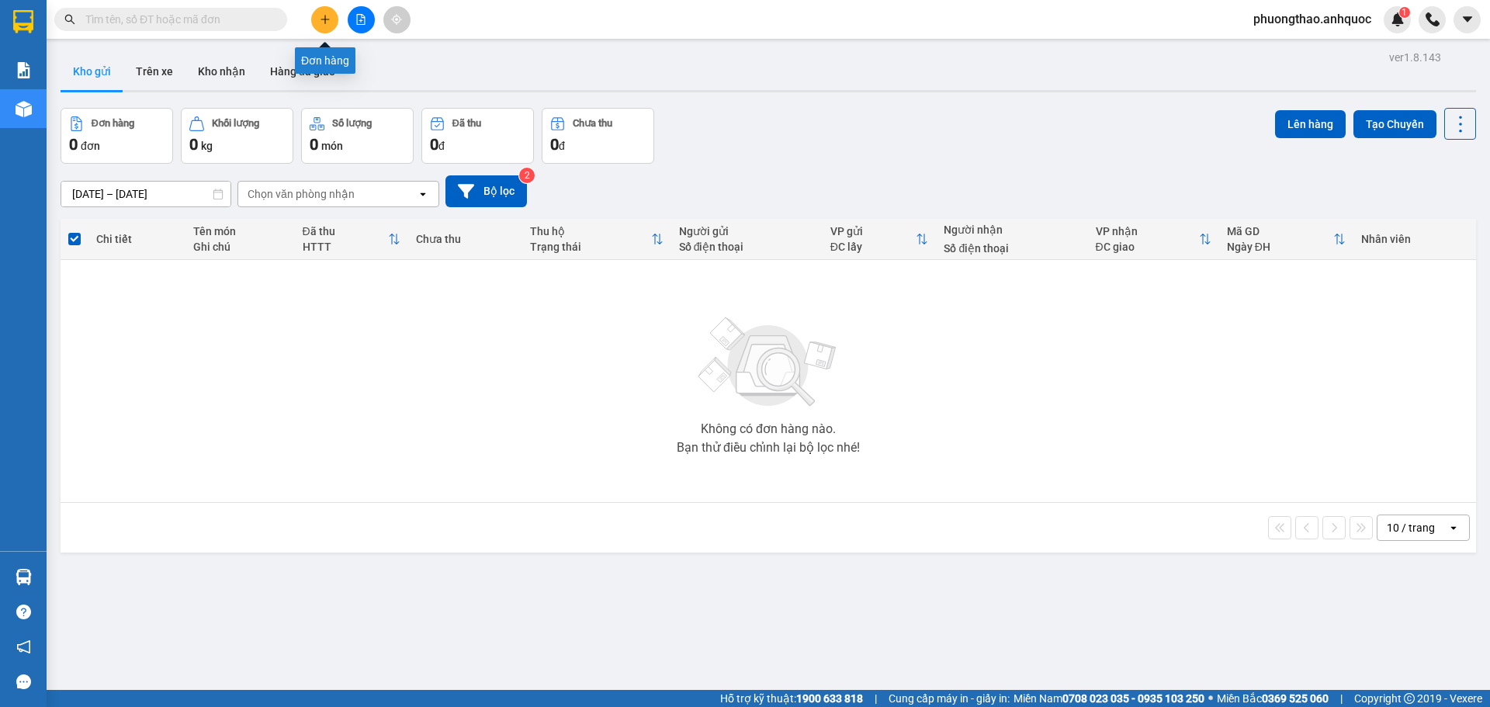
click at [316, 29] on button at bounding box center [324, 19] width 27 height 27
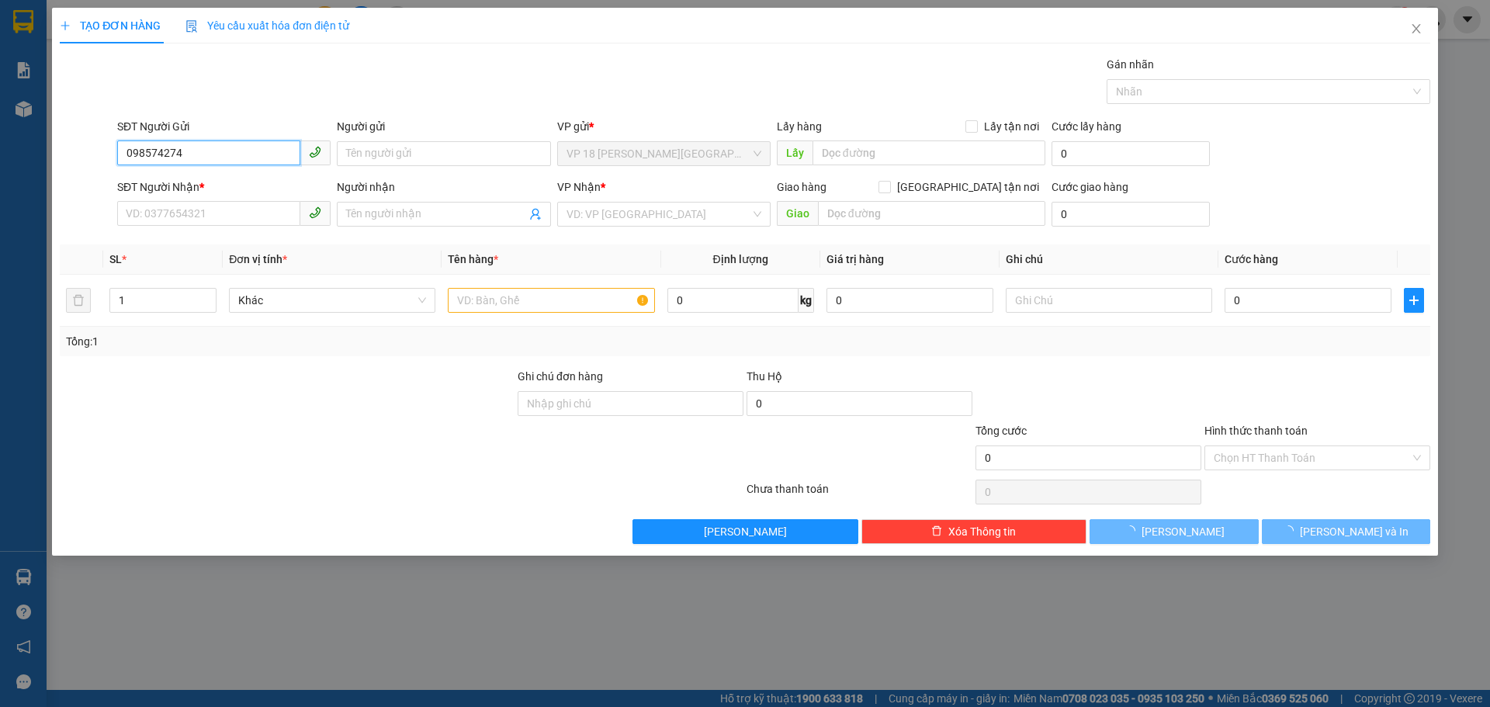
type input "0985742743"
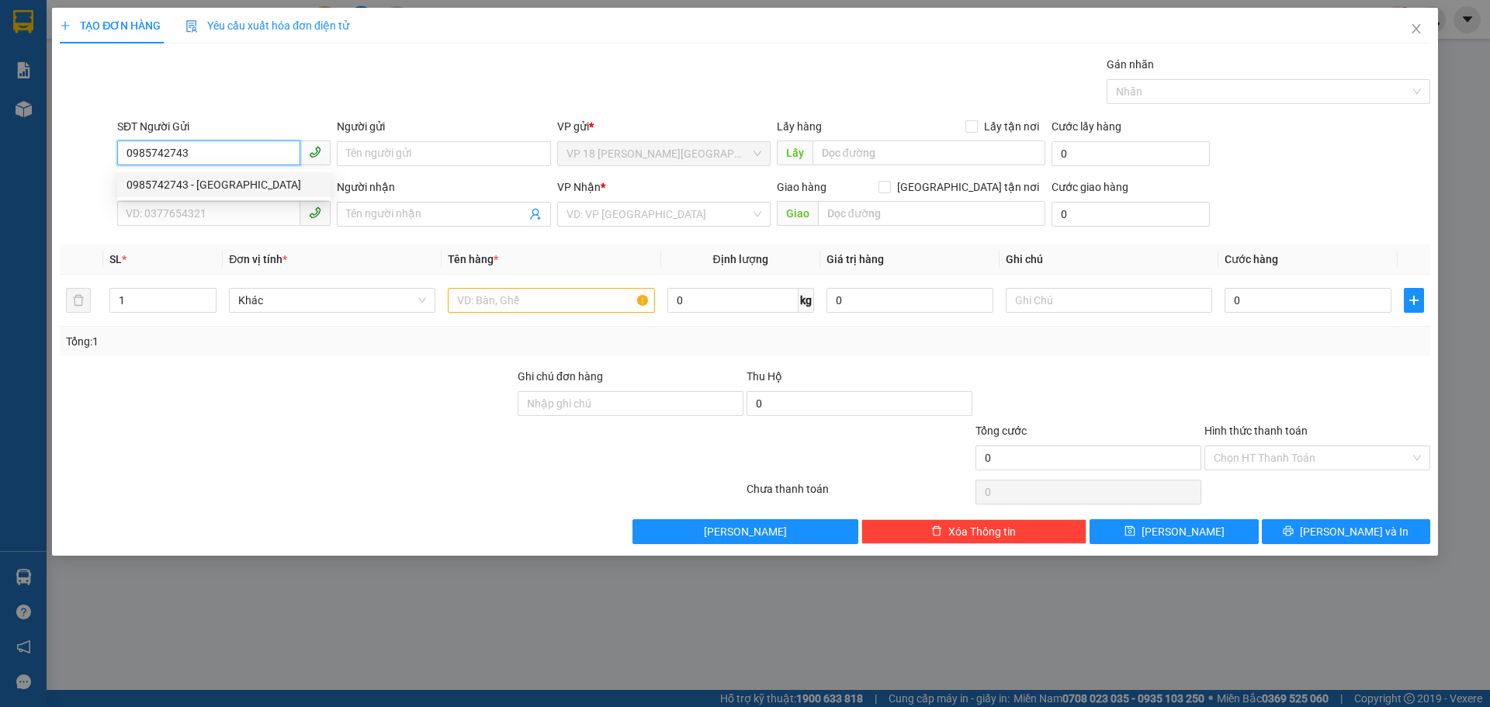
click at [248, 190] on div "0985742743 - HỒNG ANH" at bounding box center [223, 184] width 195 height 17
type input "HỒNG ANH"
type input "0704763757"
type input "AN"
type input "VPBR"
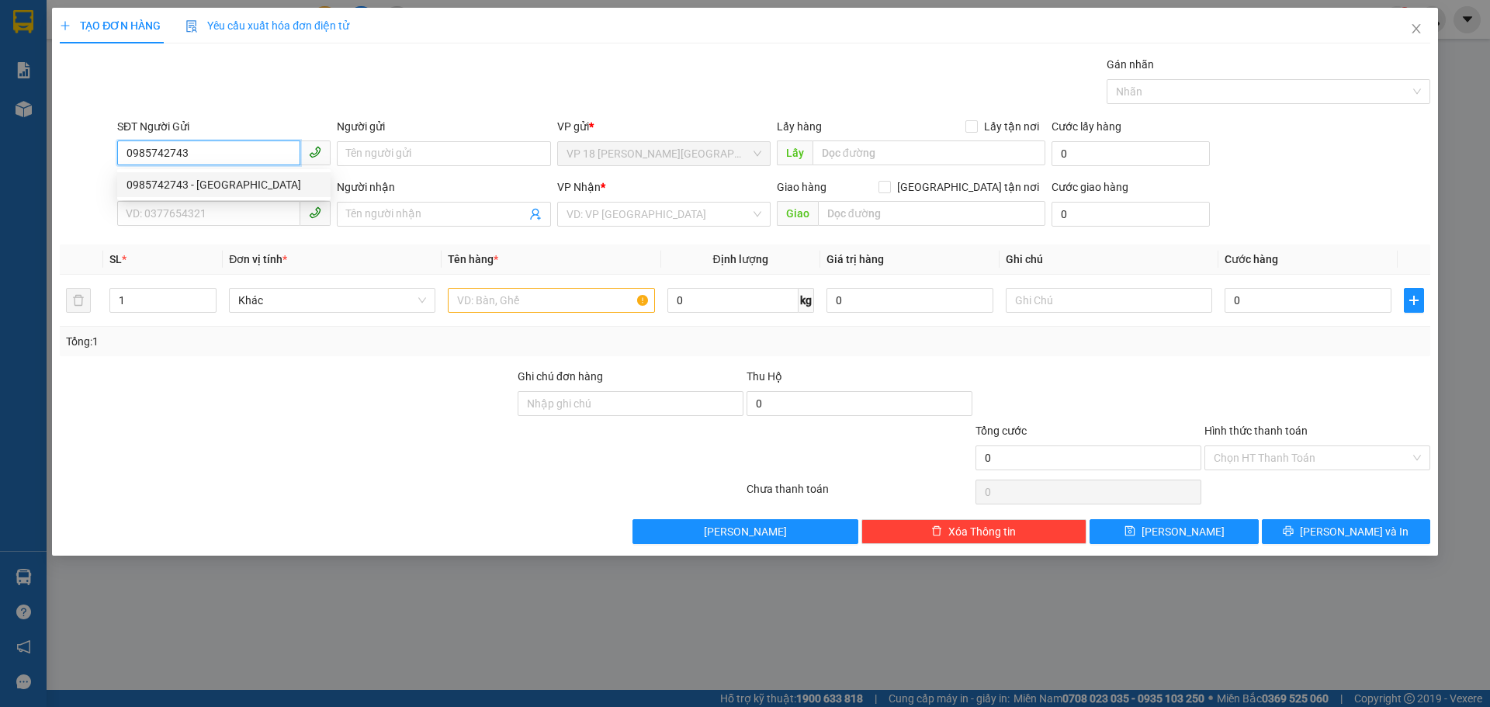
type input "SCB 12/8 THANH"
type input "20.000"
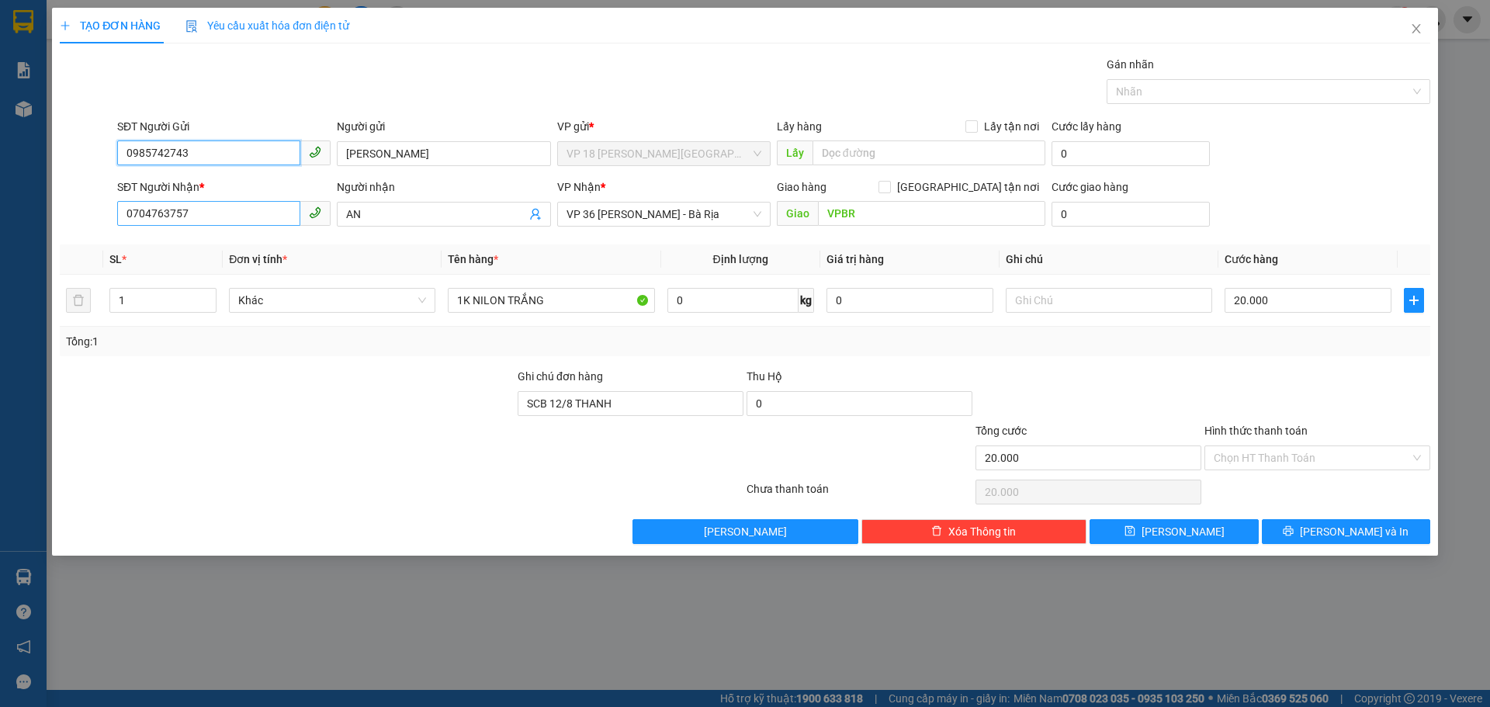
type input "0985742743"
drag, startPoint x: 223, startPoint y: 218, endPoint x: 113, endPoint y: 222, distance: 109.5
click at [114, 222] on div "SĐT Người Nhận * 0704763757" at bounding box center [224, 205] width 220 height 54
click at [163, 249] on div "0949131144 - C DIỄM" at bounding box center [223, 245] width 195 height 17
type input "0949131144"
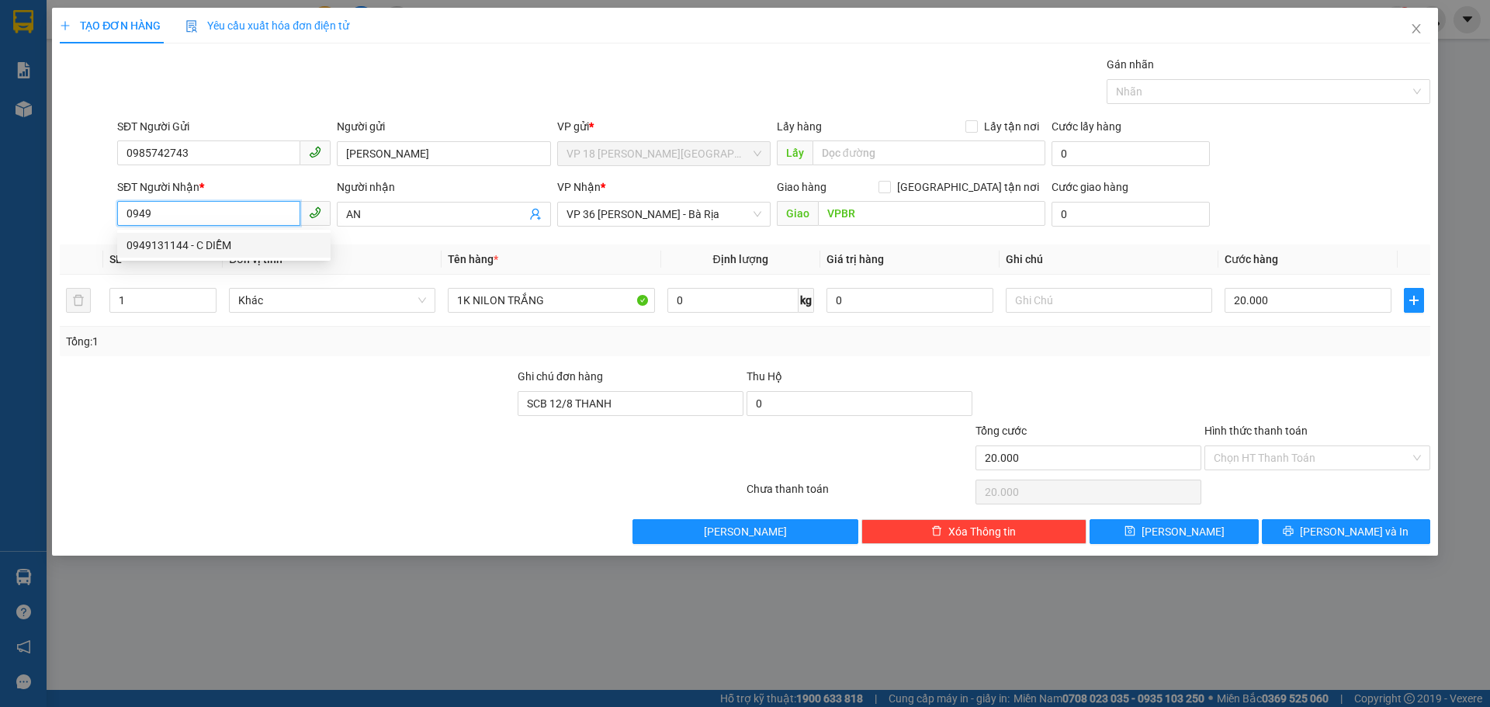
type input "C DIỄM"
type input "VPVT"
type input "SCB 6/9 THANH"
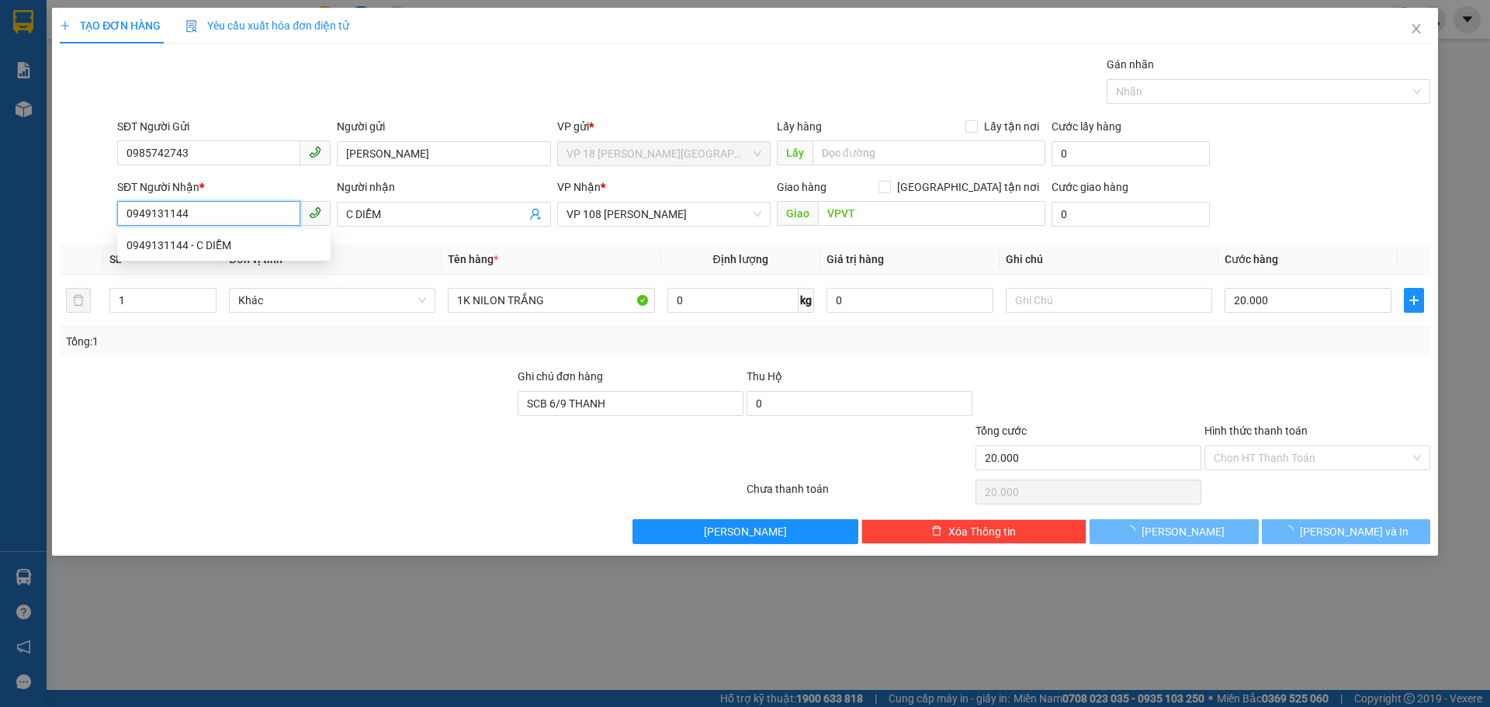
type input "30.000"
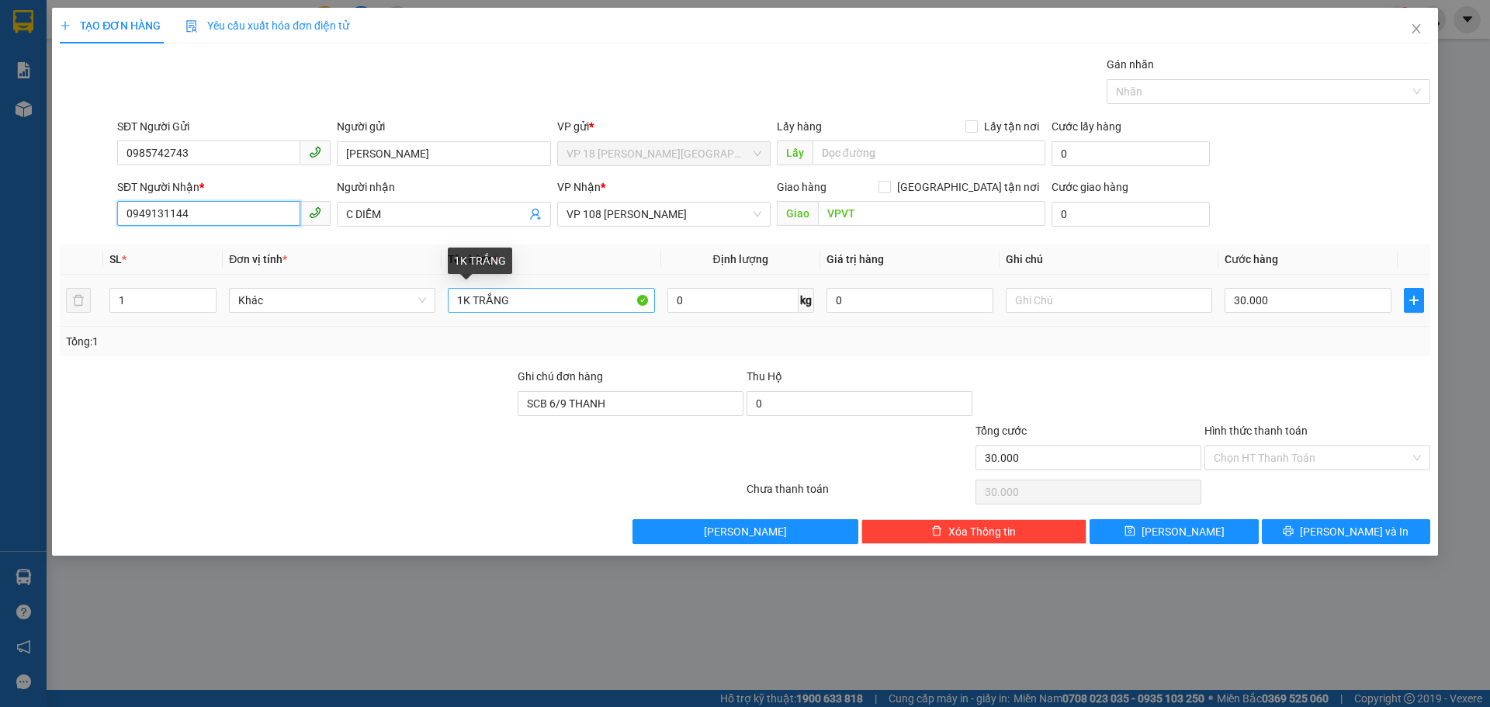
type input "0949131144"
drag, startPoint x: 529, startPoint y: 303, endPoint x: 445, endPoint y: 298, distance: 84.7
click at [445, 298] on td "1K TRẮNG" at bounding box center [550, 301] width 219 height 52
type input "1K GIÁY GÓI XANH"
click at [1289, 302] on input "30.000" at bounding box center [1307, 300] width 167 height 25
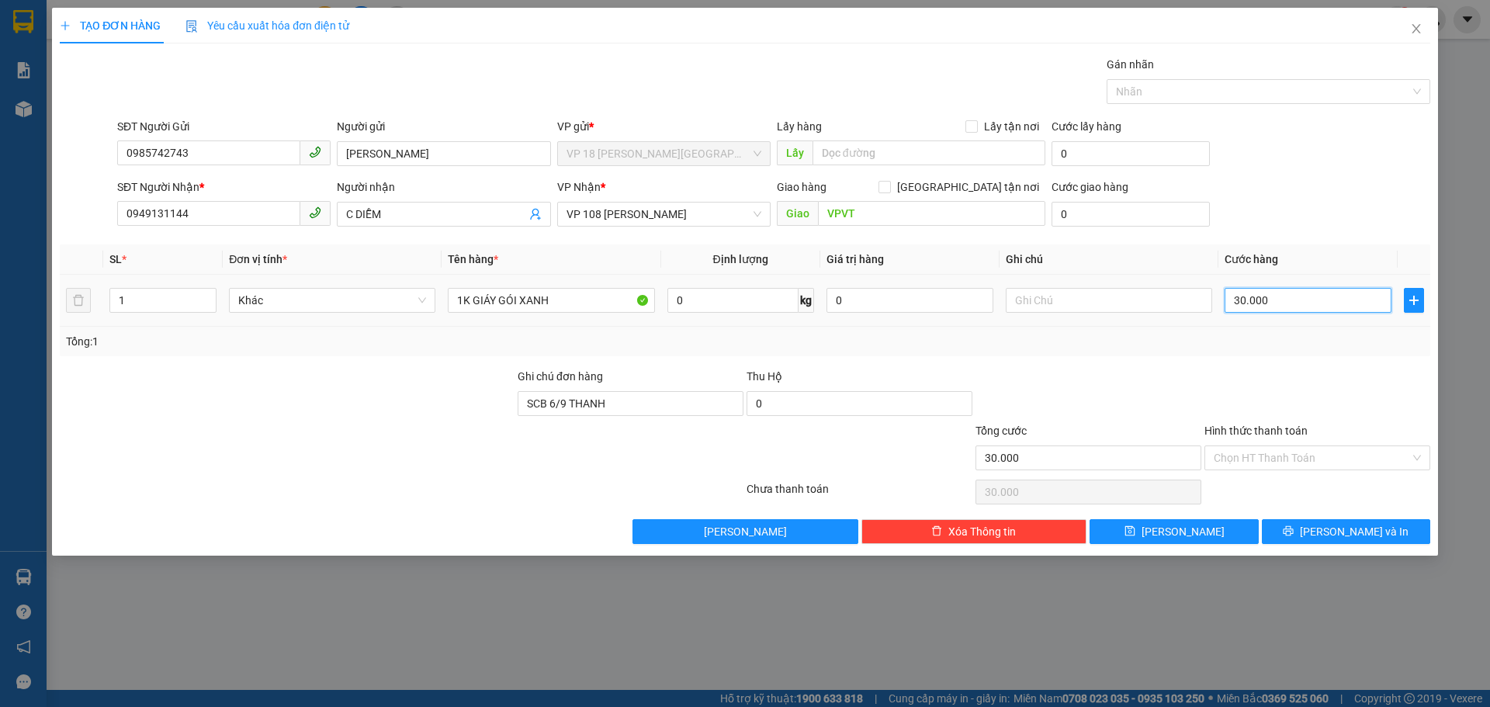
type input "2"
type input "20"
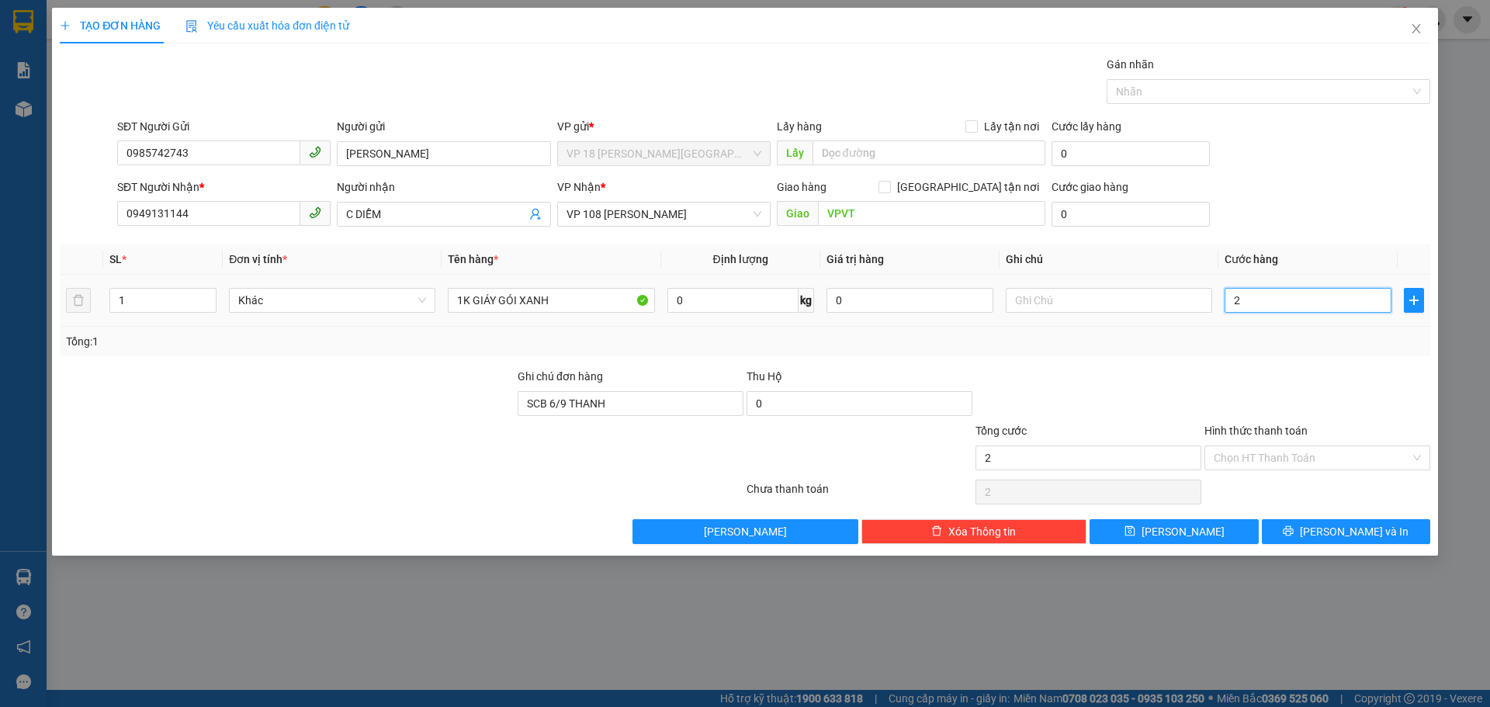
type input "20"
type input "200"
type input "2.000"
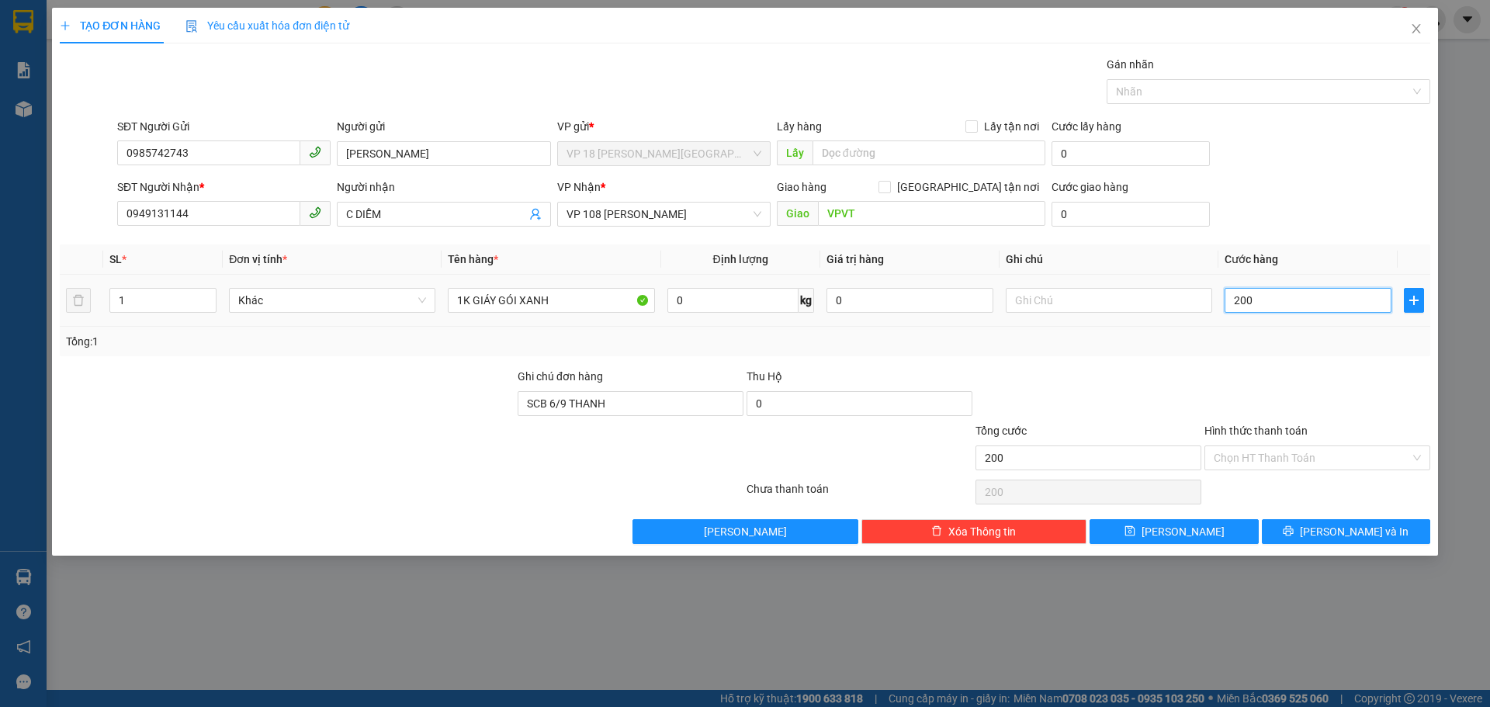
type input "2.000"
type input "20.000"
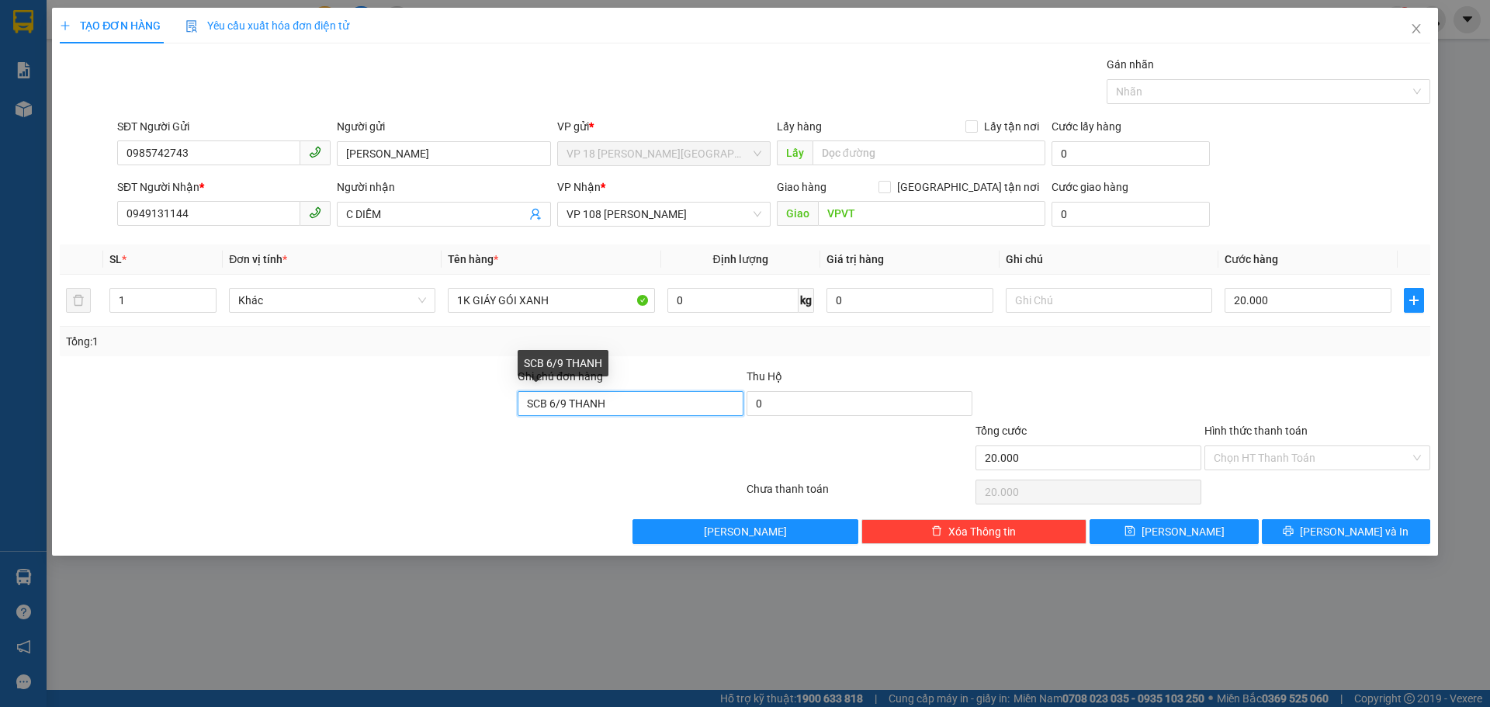
click at [564, 403] on input "SCB 6/9 THANH" at bounding box center [631, 403] width 226 height 25
drag, startPoint x: 630, startPoint y: 406, endPoint x: 590, endPoint y: 410, distance: 39.8
click at [590, 410] on input "SCB 13/9 THANH" at bounding box center [631, 403] width 226 height 25
type input "SCB 13/9 THAỎ"
click at [1229, 462] on input "Hình thức thanh toán" at bounding box center [1311, 457] width 196 height 23
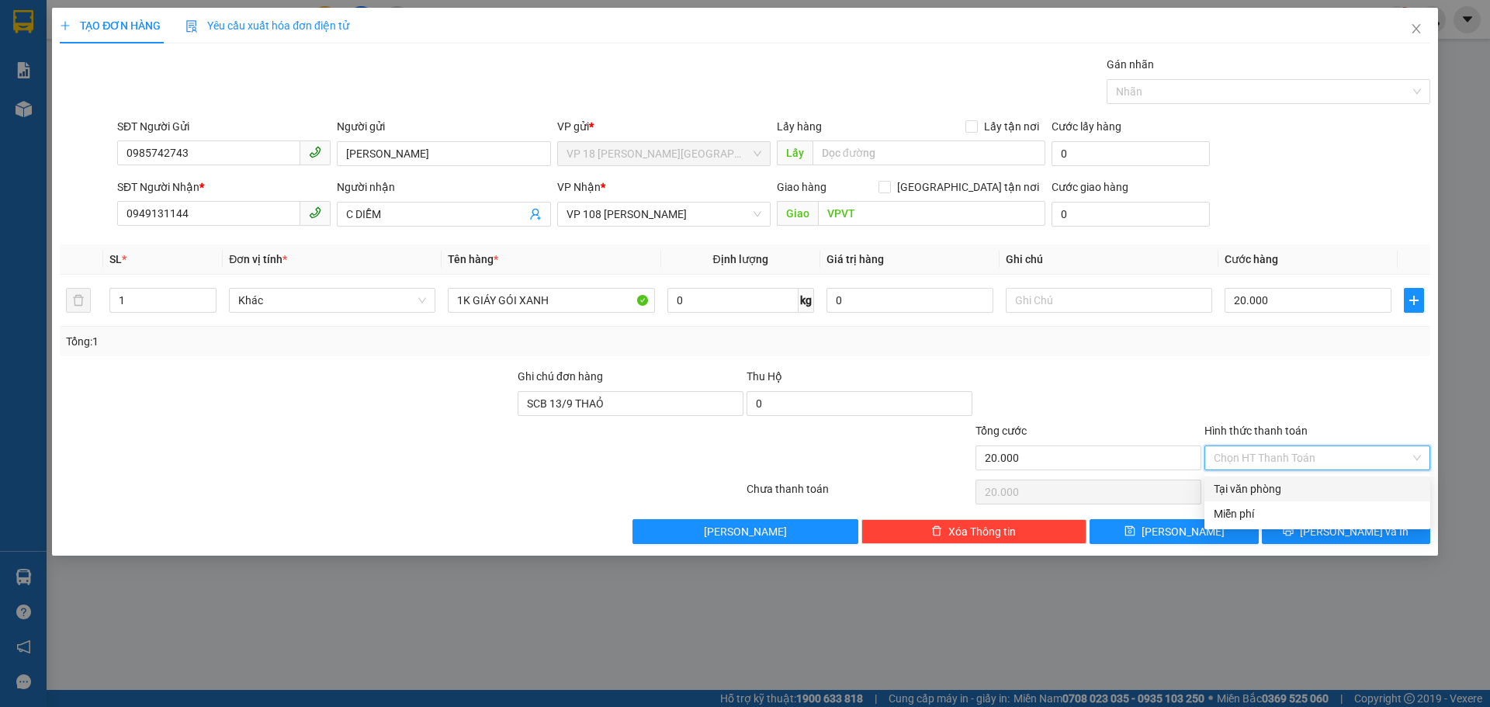
click at [1230, 487] on div "Tại văn phòng" at bounding box center [1316, 488] width 207 height 17
type input "0"
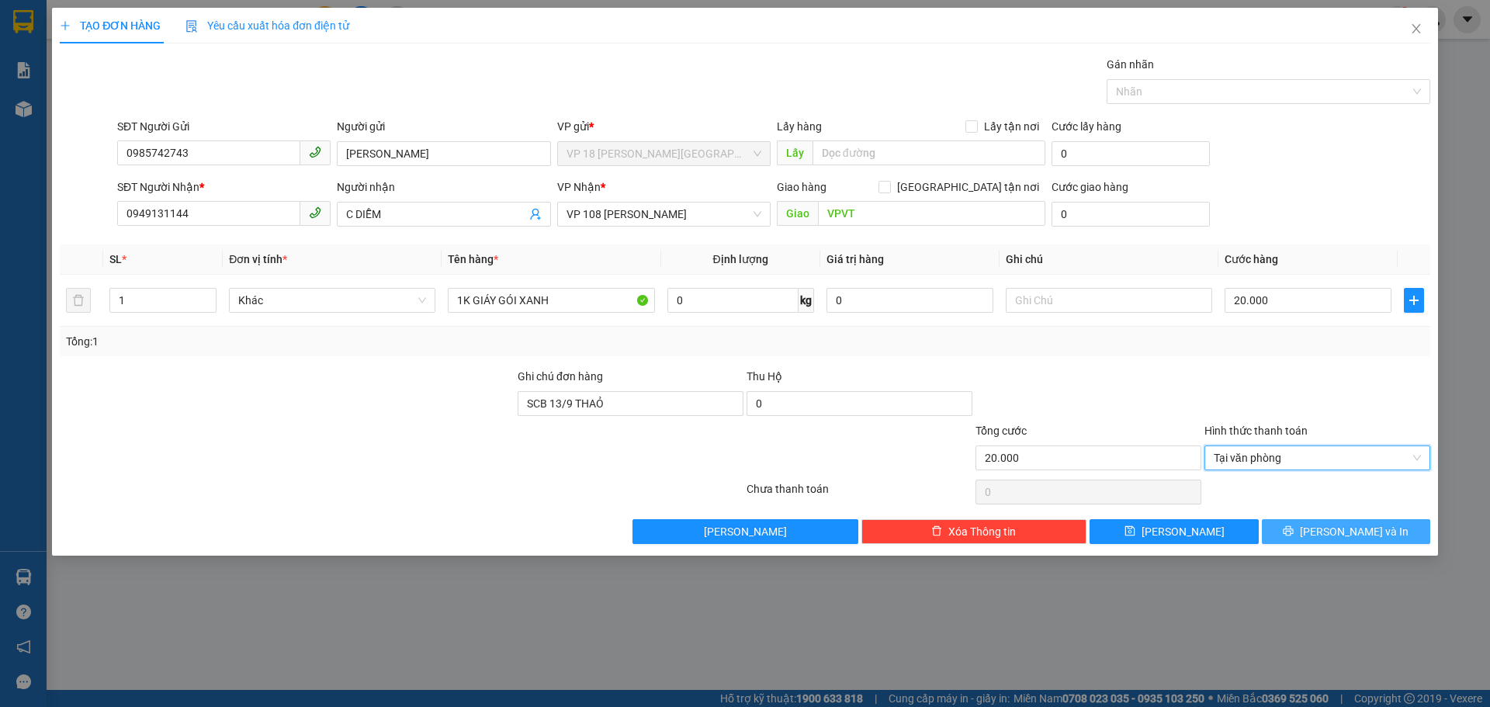
click at [1300, 534] on button "Lưu và In" at bounding box center [1346, 531] width 168 height 25
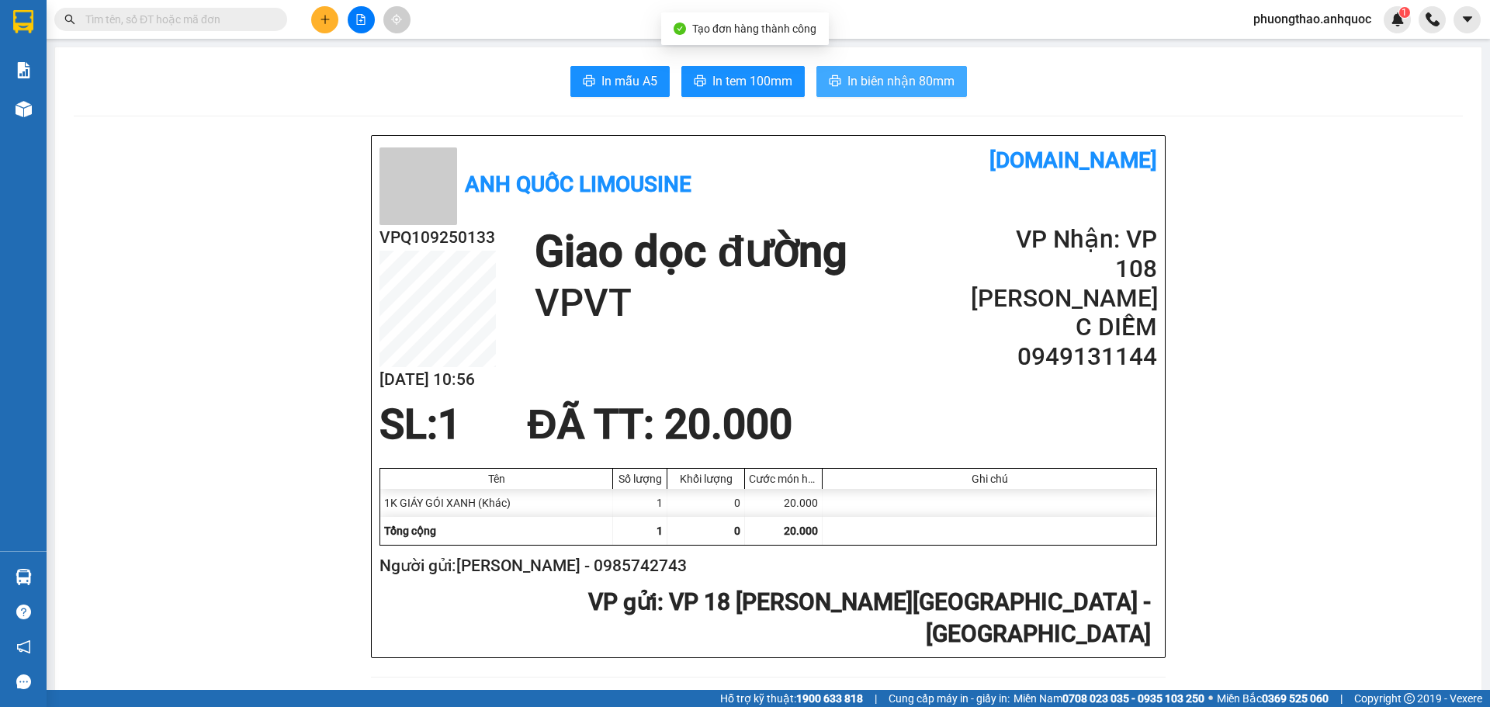
click at [865, 79] on span "In biên nhận 80mm" at bounding box center [900, 80] width 107 height 19
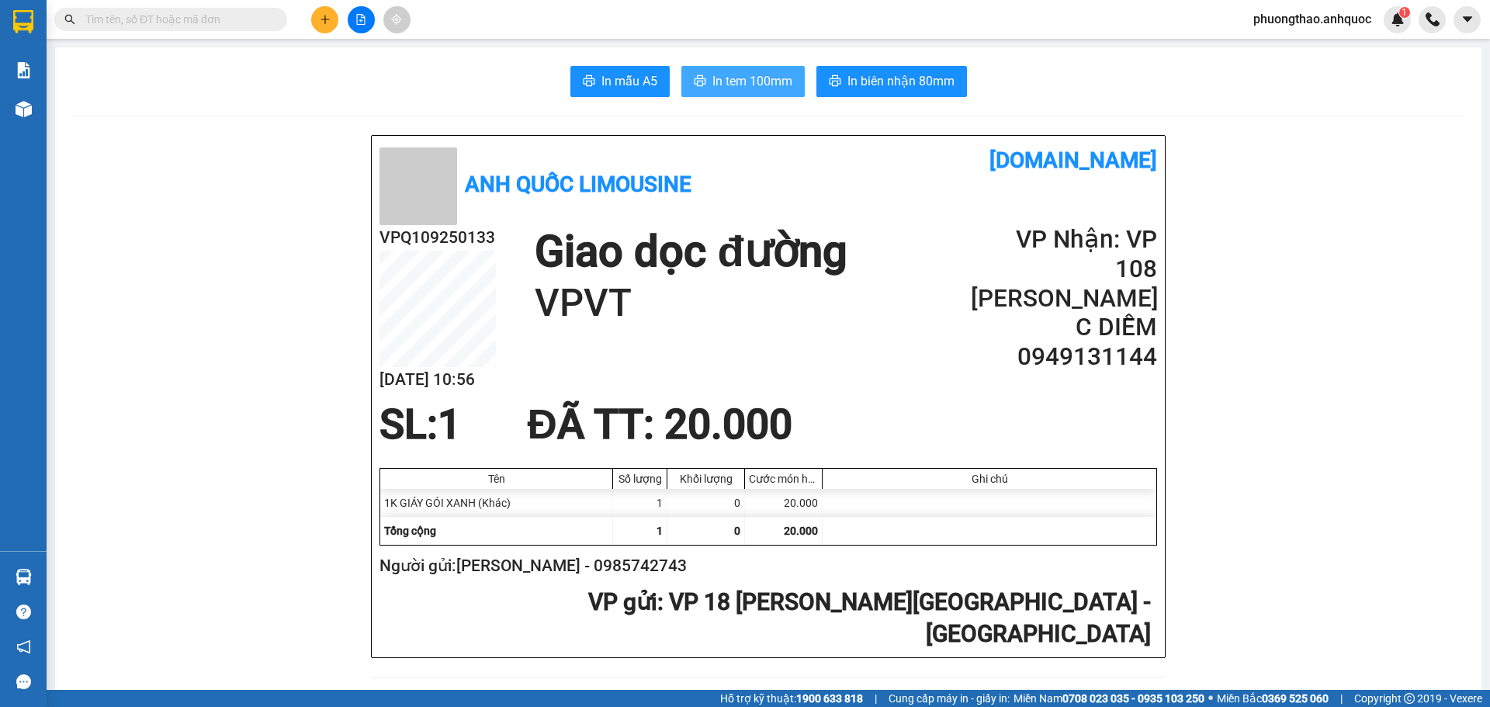
click at [701, 74] on button "In tem 100mm" at bounding box center [742, 81] width 123 height 31
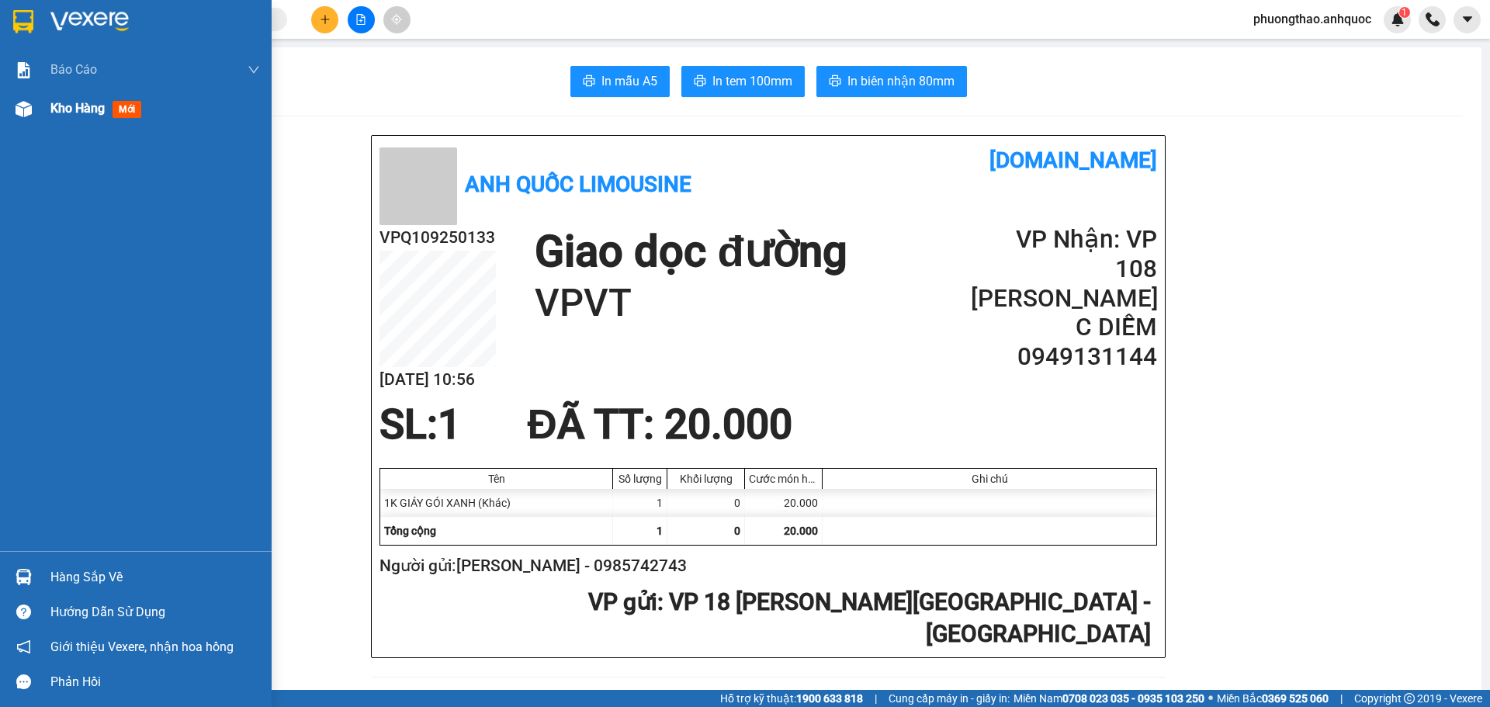
click at [55, 106] on span "Kho hàng" at bounding box center [77, 108] width 54 height 15
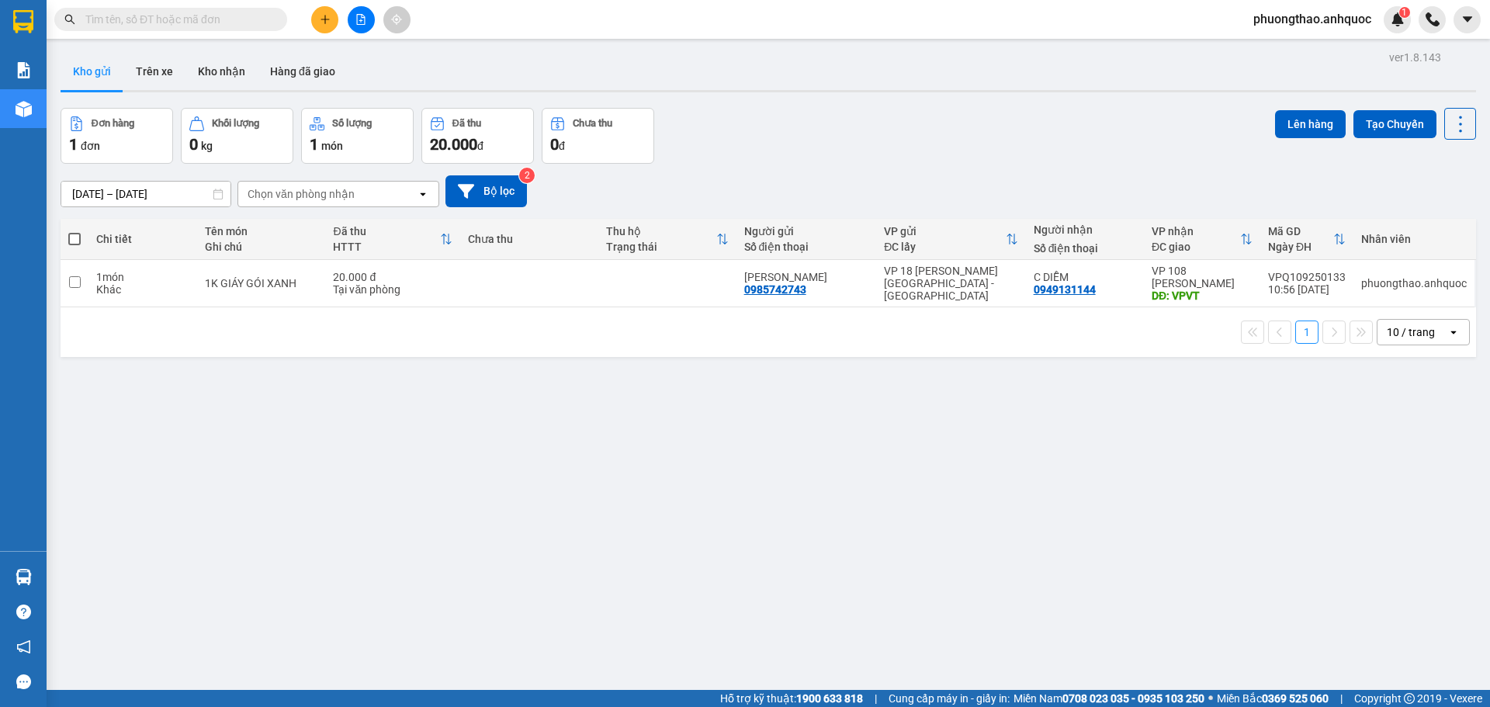
click at [406, 446] on div "ver 1.8.143 Kho gửi Trên xe Kho nhận Hàng đã giao Đơn hàng 1 đơn Khối lượng 0 k…" at bounding box center [768, 400] width 1428 height 707
click at [324, 19] on icon "plus" at bounding box center [324, 19] width 9 height 1
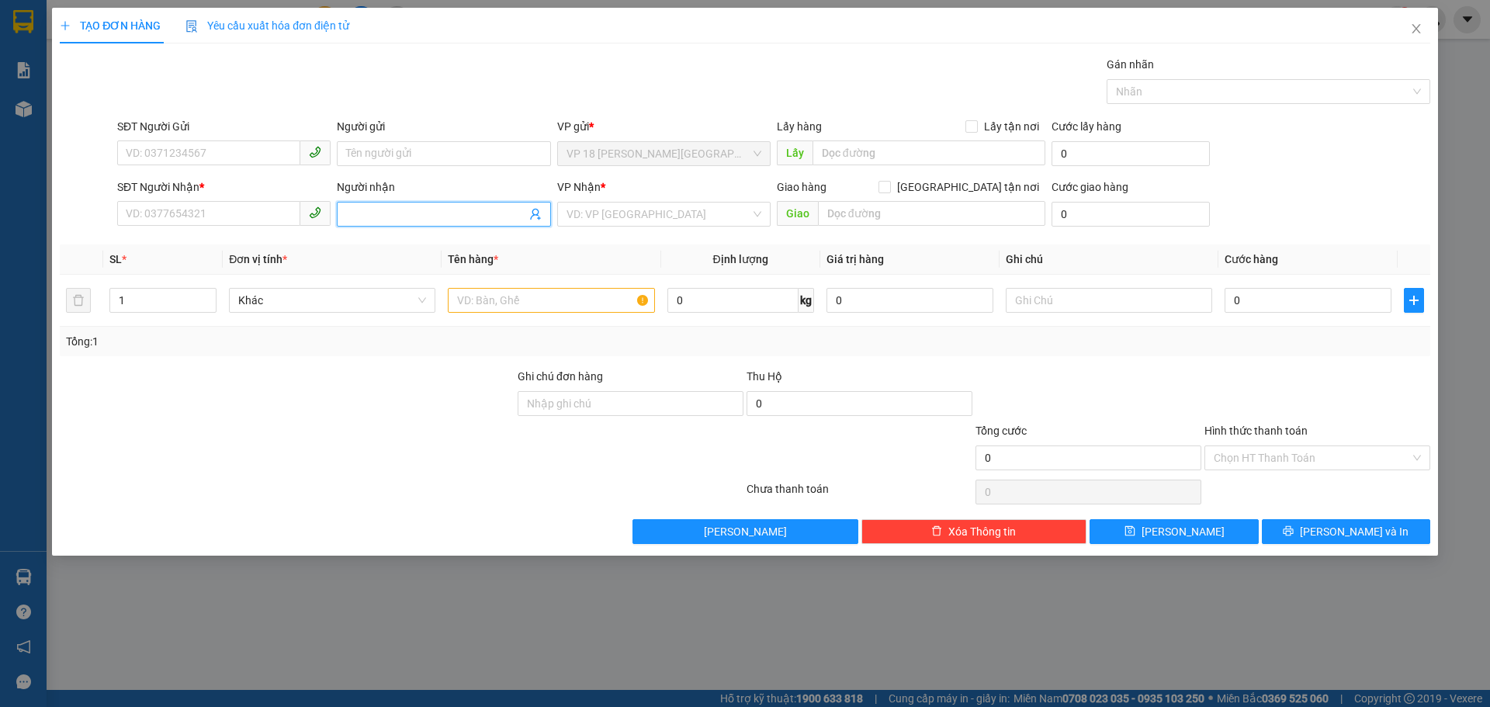
click at [372, 223] on span at bounding box center [443, 214] width 213 height 25
type input "NHẬT MỸ 1"
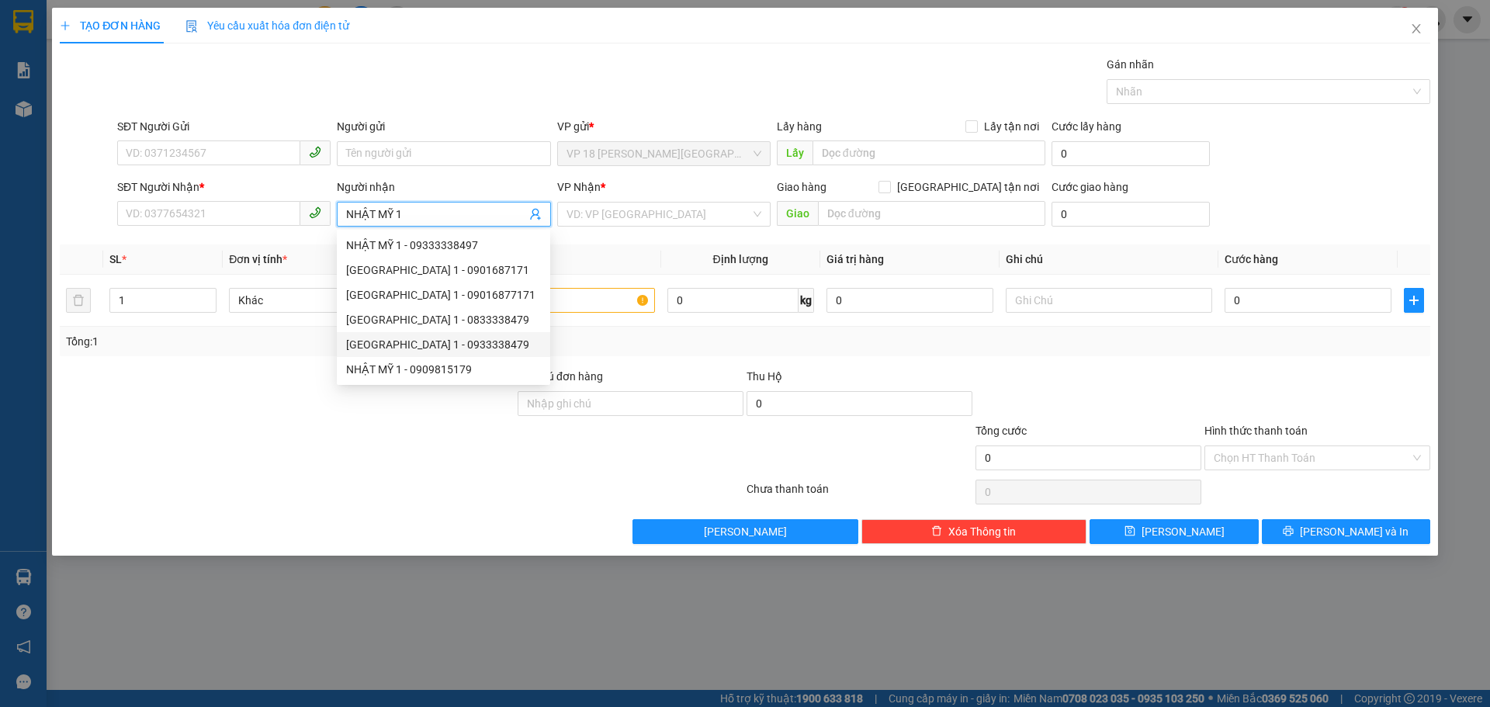
click at [438, 349] on div "NHẬT MỸ 1 - 0933338479" at bounding box center [443, 344] width 195 height 17
type input "0933338479"
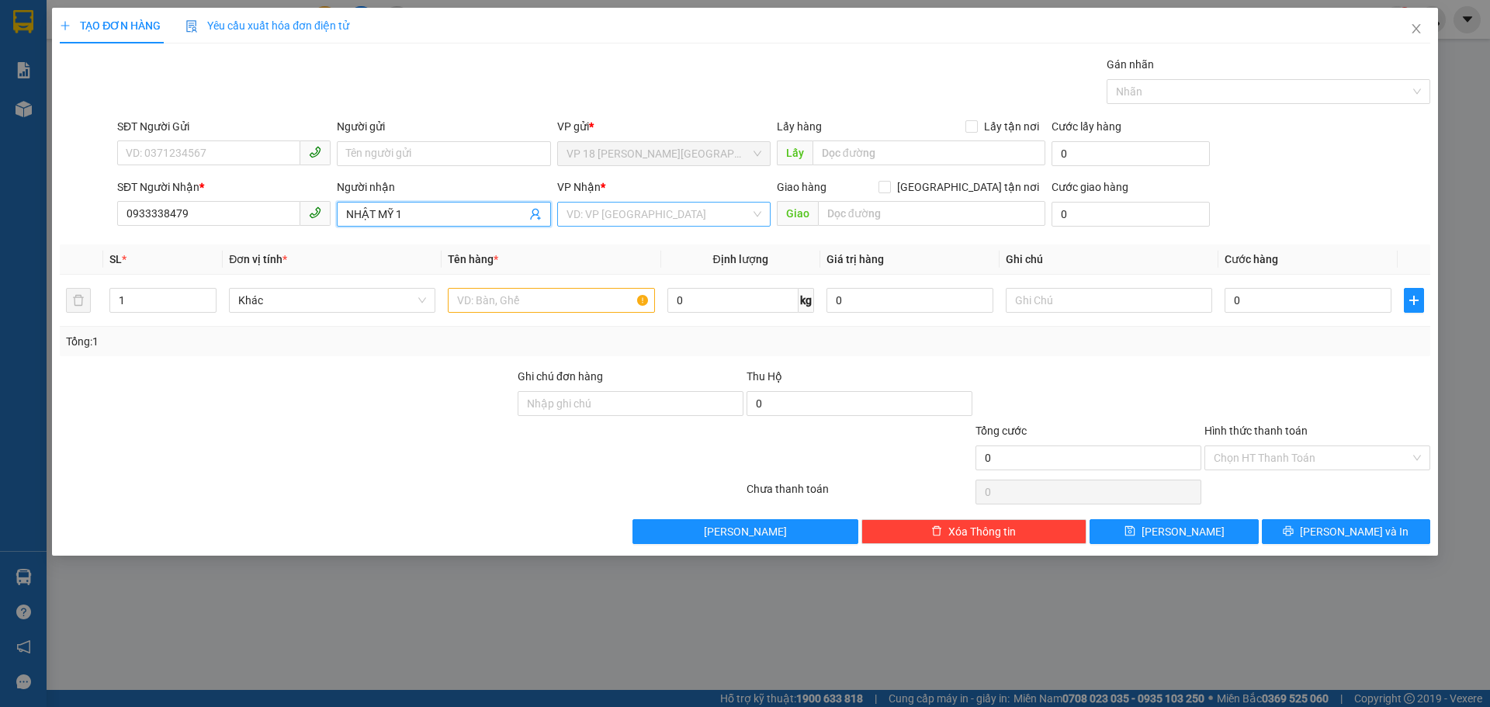
type input "NHẬT MỸ 1"
click at [677, 216] on input "search" at bounding box center [658, 214] width 184 height 23
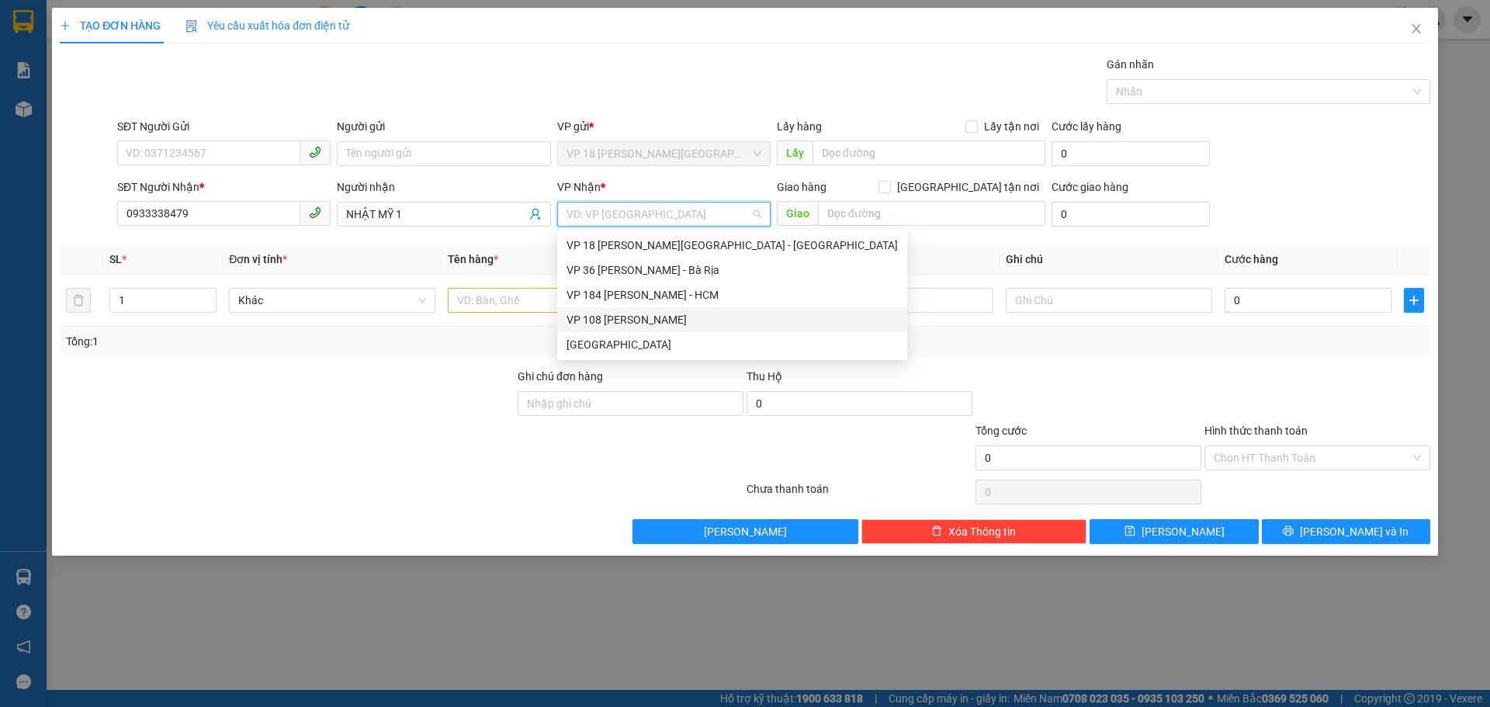
click at [666, 327] on div "VP 108 [PERSON_NAME]" at bounding box center [731, 319] width 331 height 17
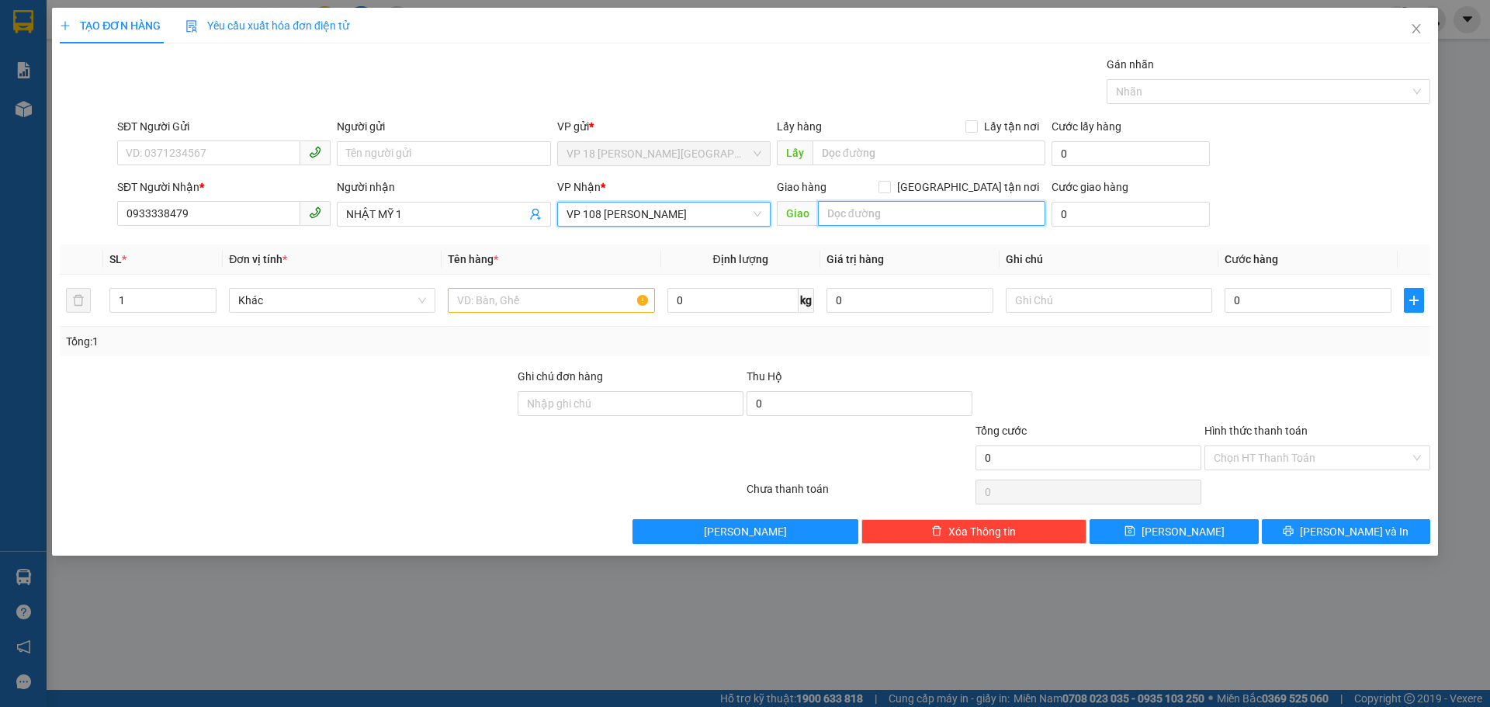
click at [840, 218] on input "text" at bounding box center [931, 213] width 227 height 25
type input "VPVT"
click at [541, 305] on input "text" at bounding box center [551, 300] width 206 height 25
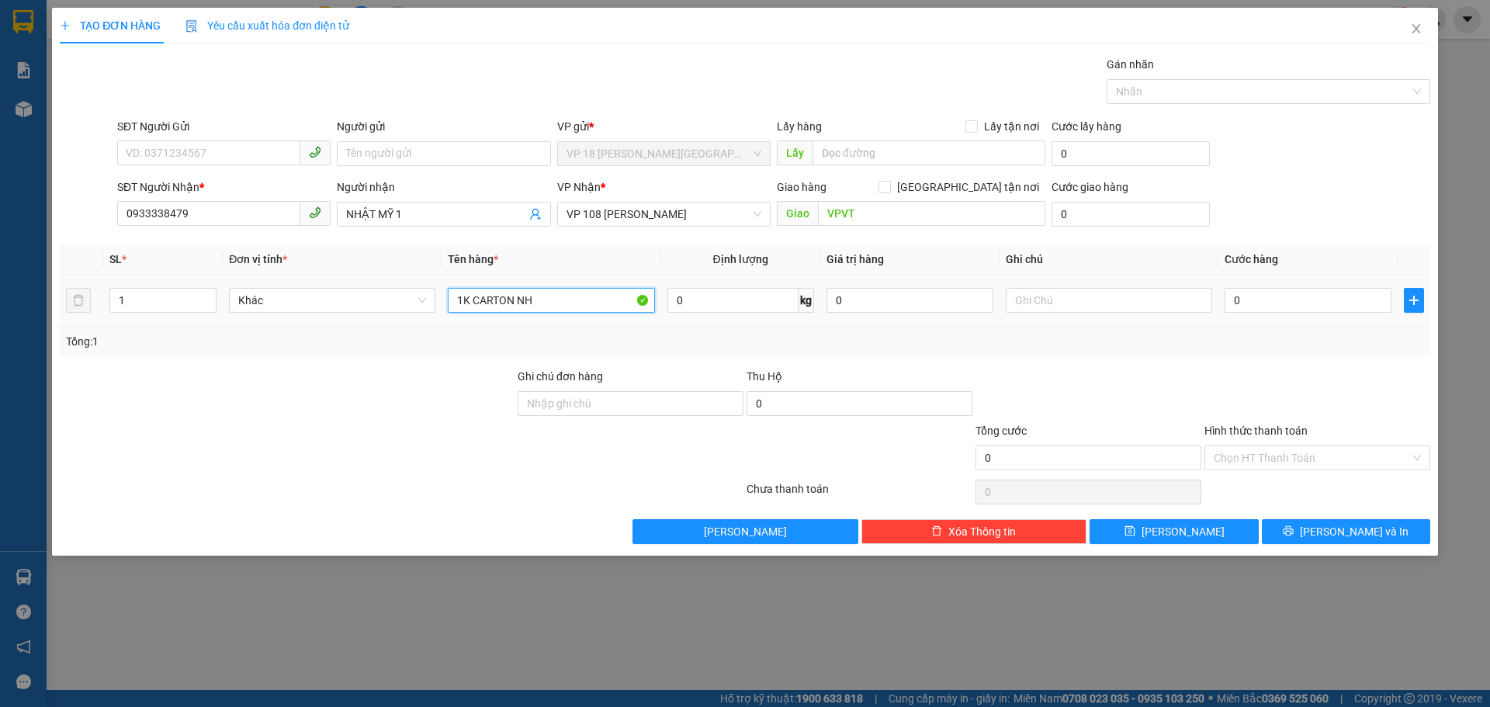
type input "1K CARTON NHỎ"
click at [1265, 296] on input "0" at bounding box center [1307, 300] width 167 height 25
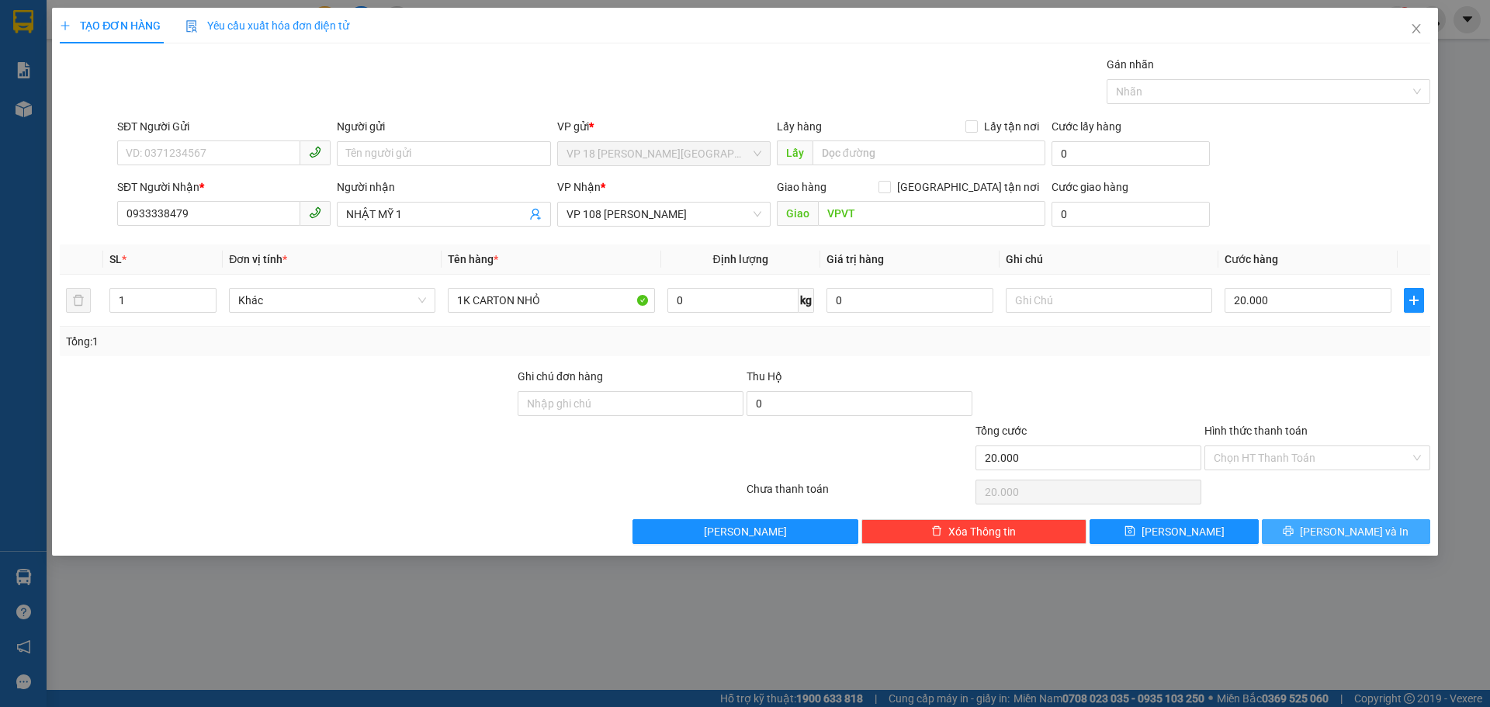
click at [1290, 535] on button "Lưu và In" at bounding box center [1346, 531] width 168 height 25
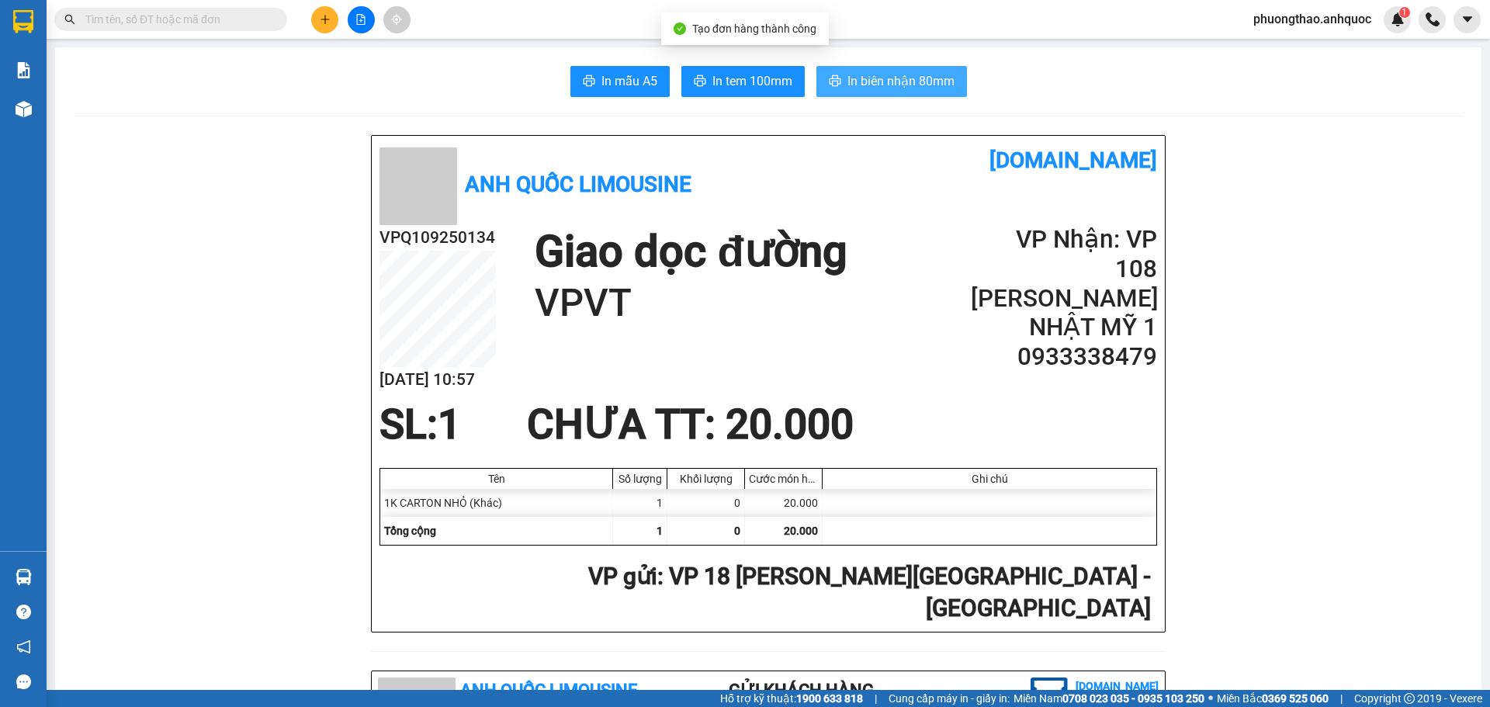
click at [829, 78] on icon "printer" at bounding box center [835, 80] width 12 height 12
click at [756, 78] on span "In tem 100mm" at bounding box center [752, 80] width 80 height 19
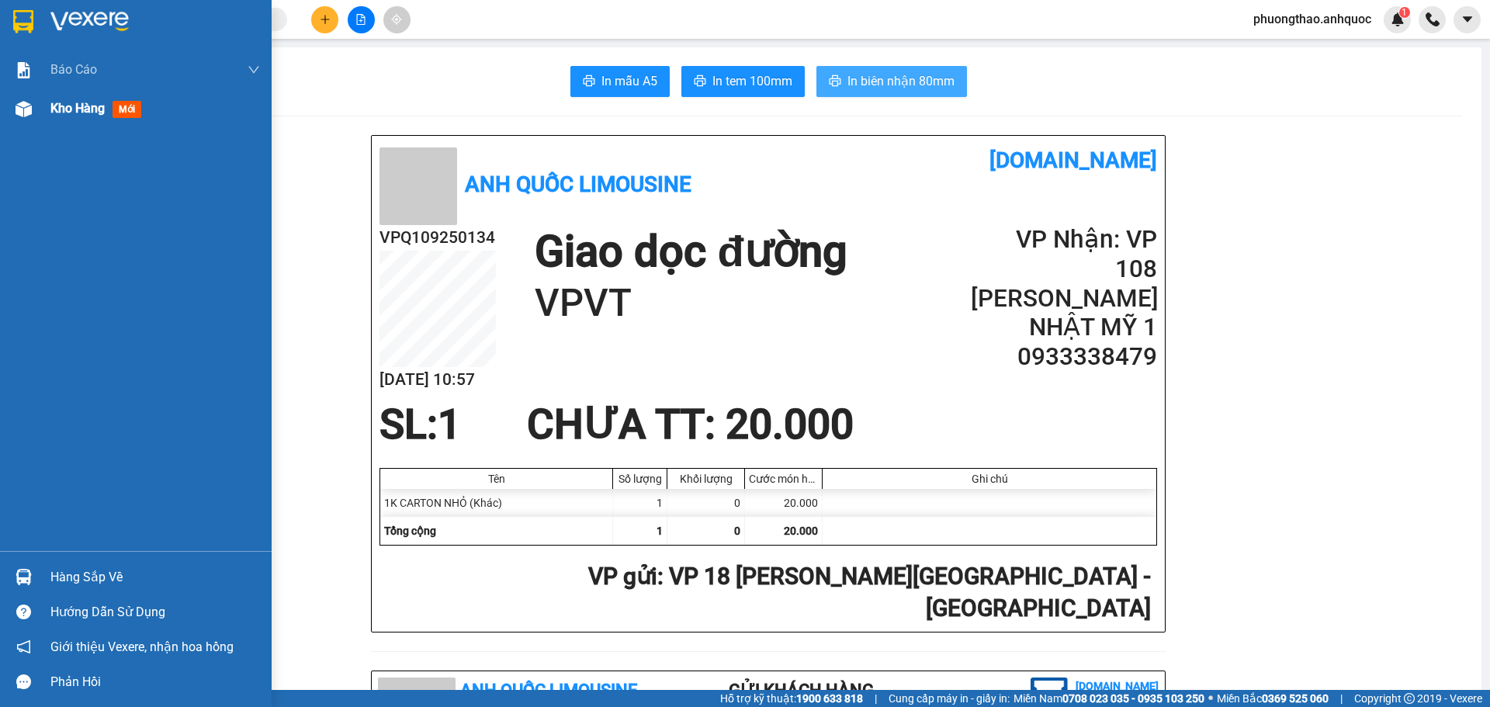
click at [12, 116] on div at bounding box center [23, 108] width 27 height 27
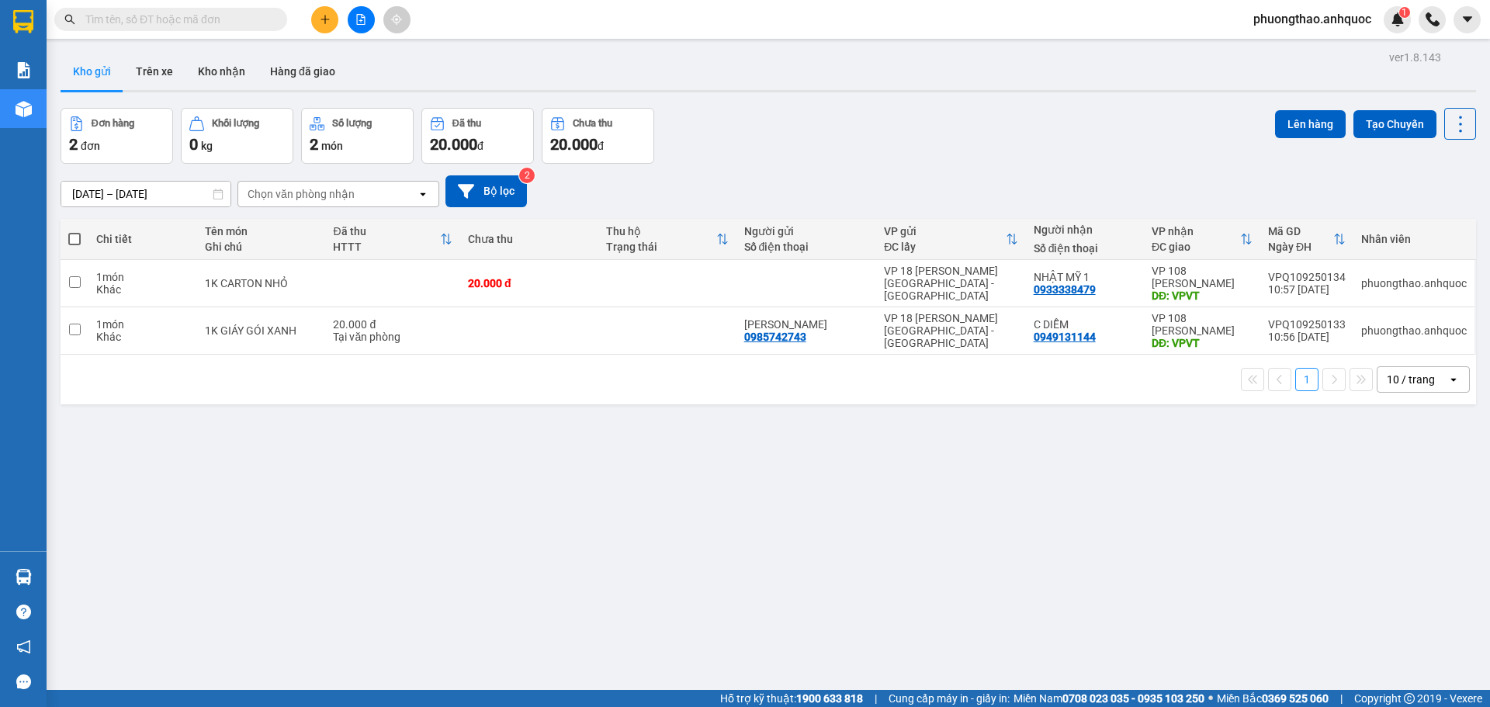
click at [359, 504] on div "ver 1.8.143 Kho gửi Trên xe Kho nhận Hàng đã giao Đơn hàng 2 đơn Khối lượng 0 k…" at bounding box center [768, 400] width 1428 height 707
click at [502, 398] on div "1 10 / trang open" at bounding box center [768, 380] width 1415 height 50
drag, startPoint x: 815, startPoint y: 339, endPoint x: 746, endPoint y: 338, distance: 69.1
click at [746, 338] on div "HỒNG ANH 0985742743" at bounding box center [806, 330] width 125 height 25
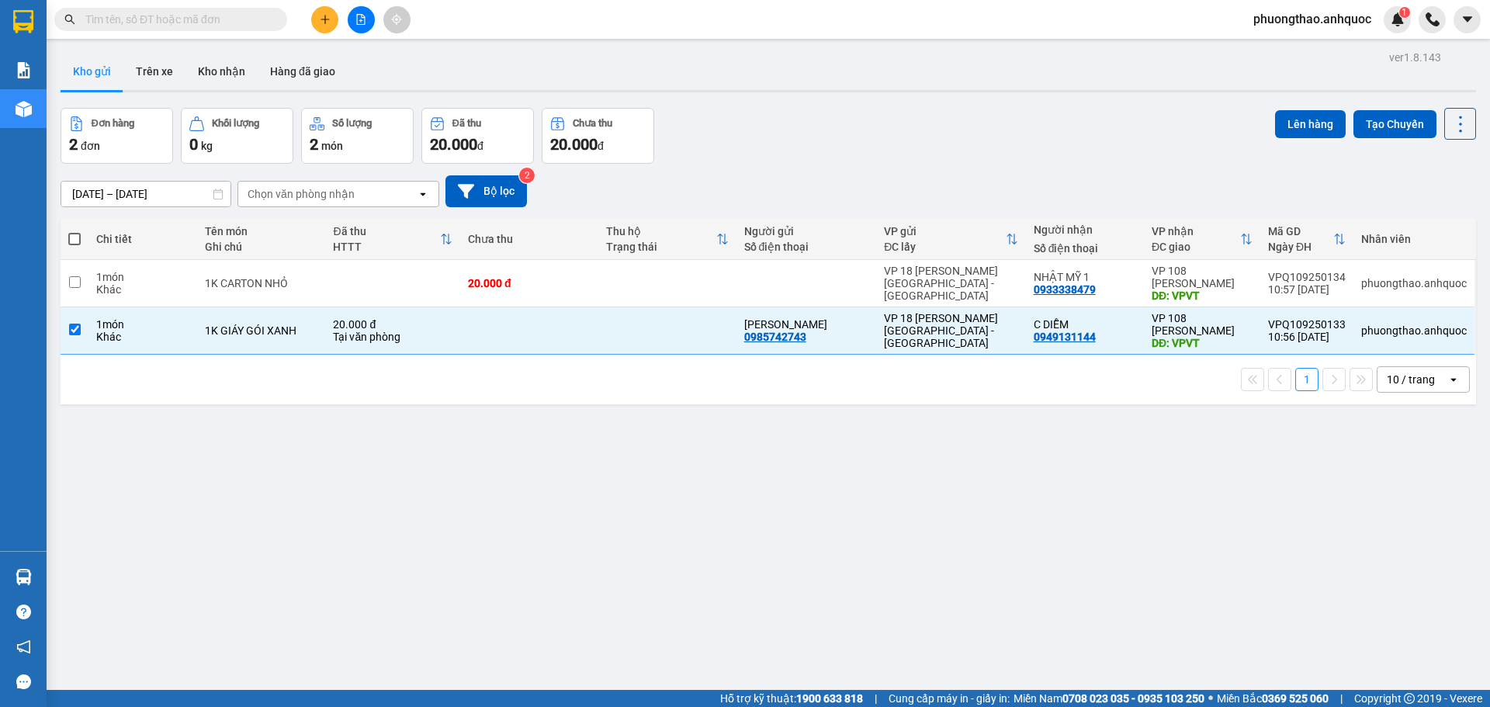
click at [767, 525] on div "ver 1.8.143 Kho gửi Trên xe Kho nhận Hàng đã giao Đơn hàng 2 đơn Khối lượng 0 k…" at bounding box center [768, 400] width 1428 height 707
click at [393, 462] on div "ver 1.8.143 Kho gửi Trên xe Kho nhận Hàng đã giao Đơn hàng 2 đơn Khối lượng 0 k…" at bounding box center [768, 400] width 1428 height 707
click at [357, 338] on div "Tại văn phòng" at bounding box center [392, 337] width 119 height 12
checkbox input "false"
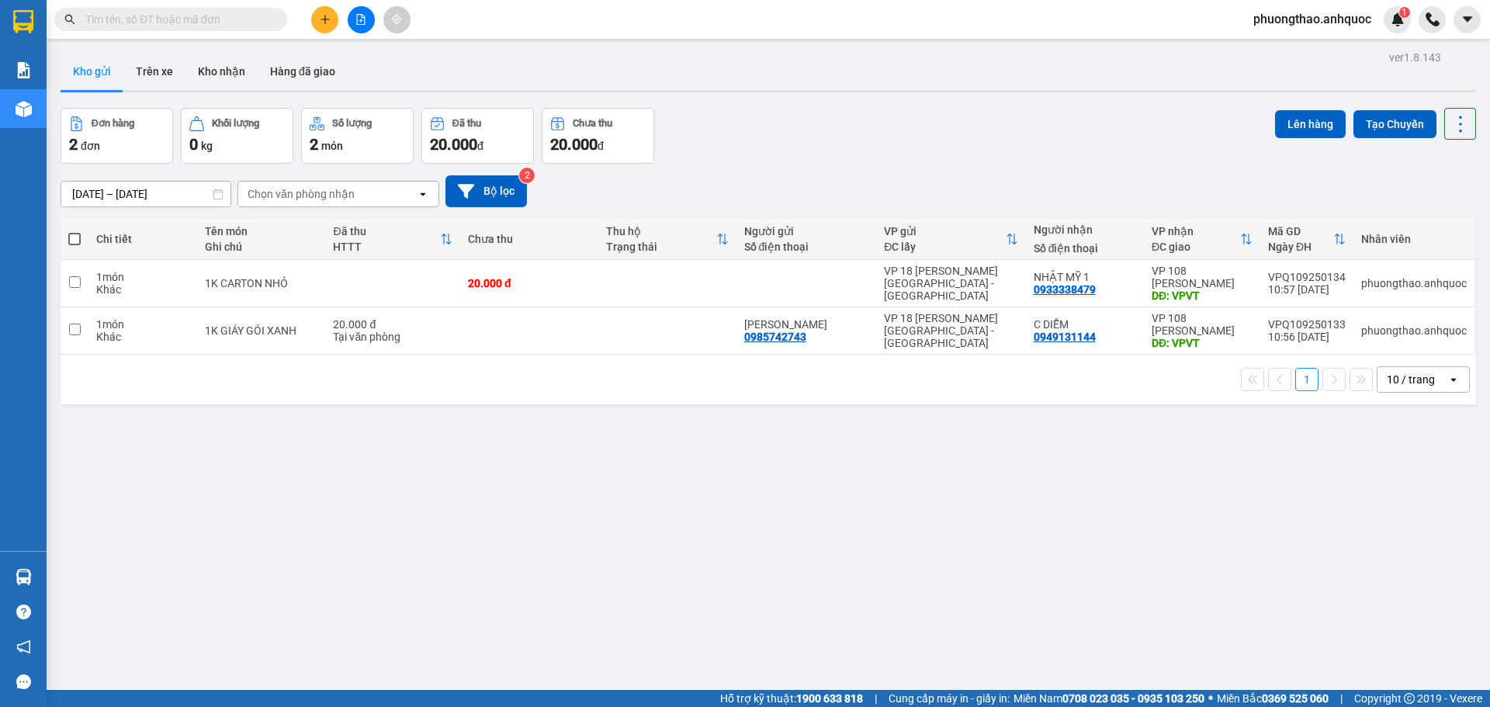
click at [331, 445] on div "ver 1.8.143 Kho gửi Trên xe Kho nhận Hàng đã giao Đơn hàng 2 đơn Khối lượng 0 k…" at bounding box center [768, 400] width 1428 height 707
click at [327, 490] on div "ver 1.8.143 Kho gửi Trên xe Kho nhận Hàng đã giao Đơn hàng 2 đơn Khối lượng 0 k…" at bounding box center [768, 400] width 1428 height 707
click at [327, 23] on icon "plus" at bounding box center [325, 19] width 11 height 11
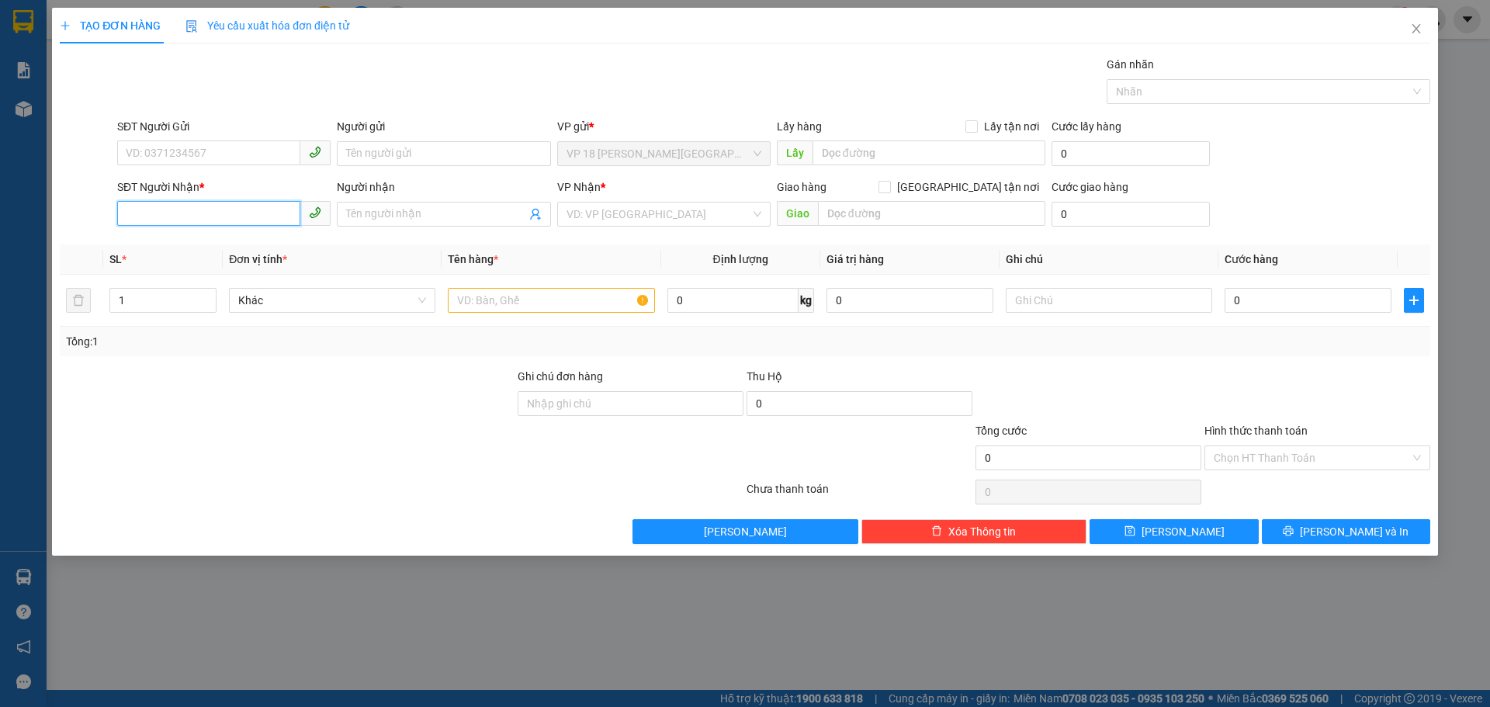
click at [262, 213] on input "SĐT Người Nhận *" at bounding box center [208, 213] width 183 height 25
click at [222, 159] on input "SĐT Người Gửi" at bounding box center [208, 152] width 183 height 25
click at [196, 212] on input "SĐT Người Nhận *" at bounding box center [208, 213] width 183 height 25
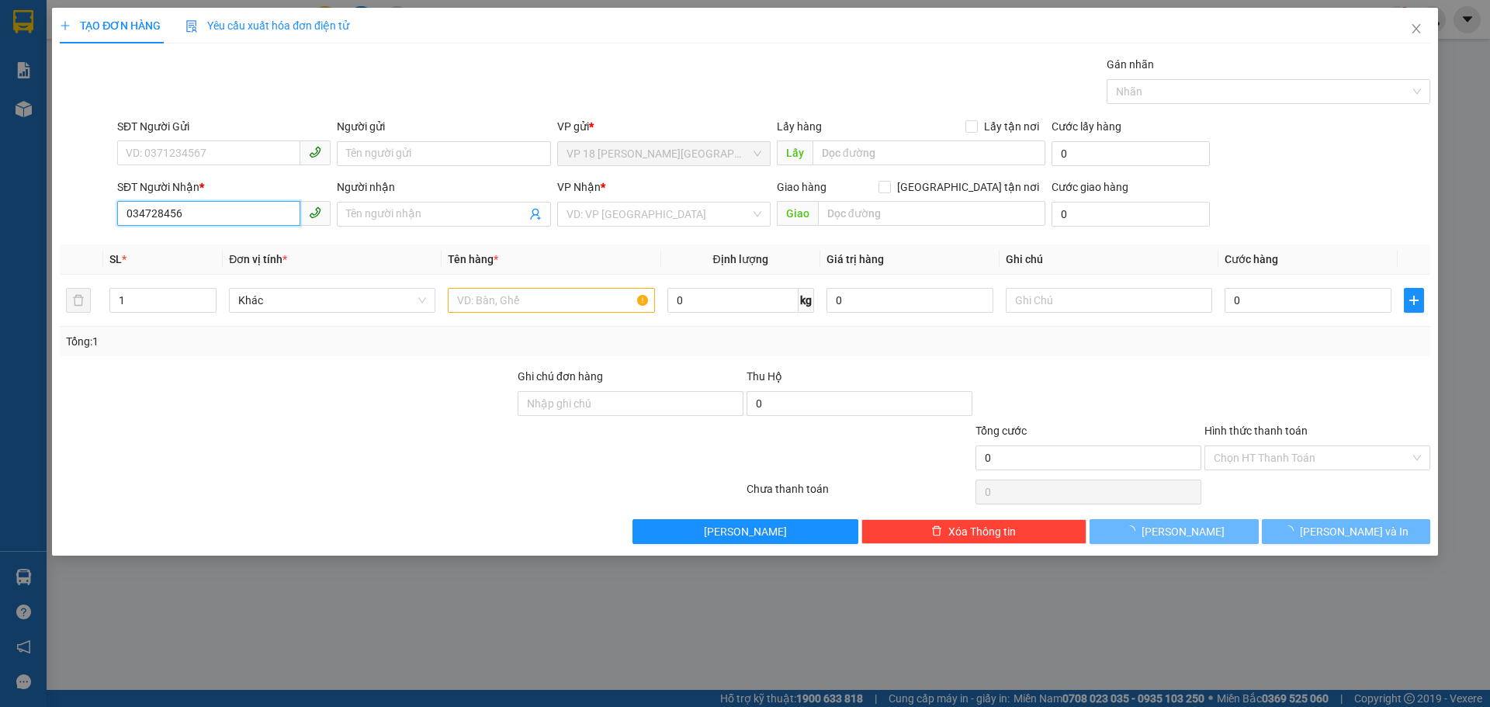
type input "0347284567"
click at [203, 240] on div "0347284567 - ANH HIẾU" at bounding box center [223, 245] width 195 height 17
type input "ANH HIẾU"
type input "VPBR"
type input "20.000"
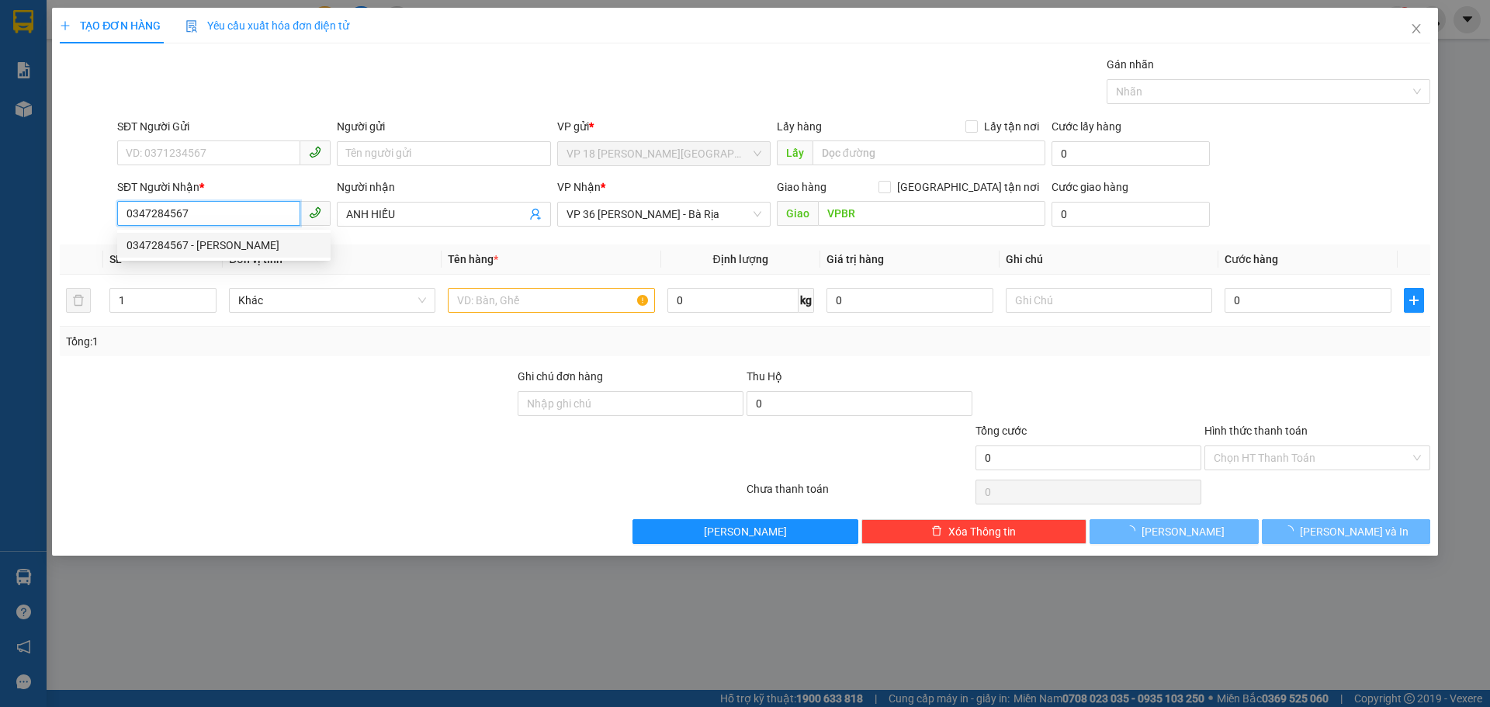
type input "20.000"
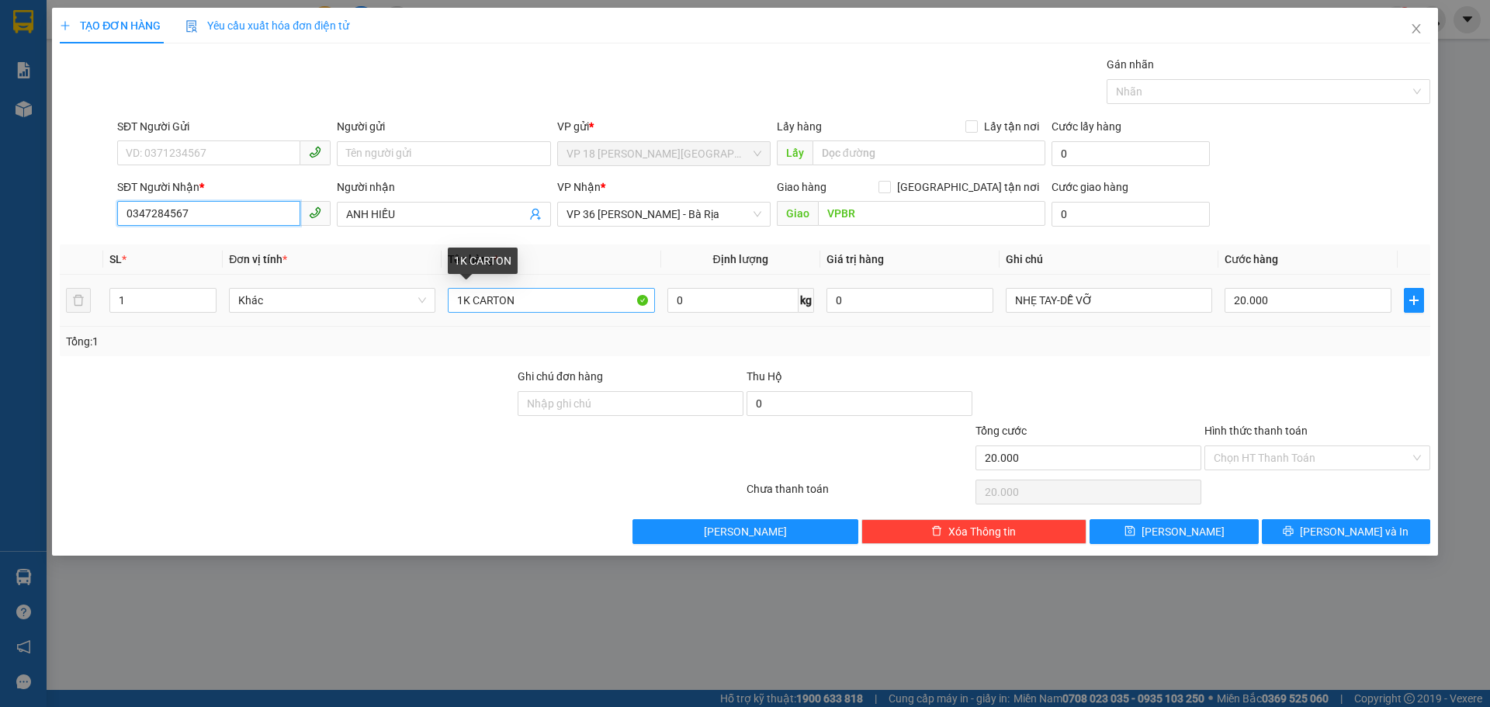
type input "0347284567"
drag, startPoint x: 545, startPoint y: 303, endPoint x: 469, endPoint y: 304, distance: 75.3
click at [469, 304] on input "1K CARTON" at bounding box center [551, 300] width 206 height 25
type input "1K VÀNG"
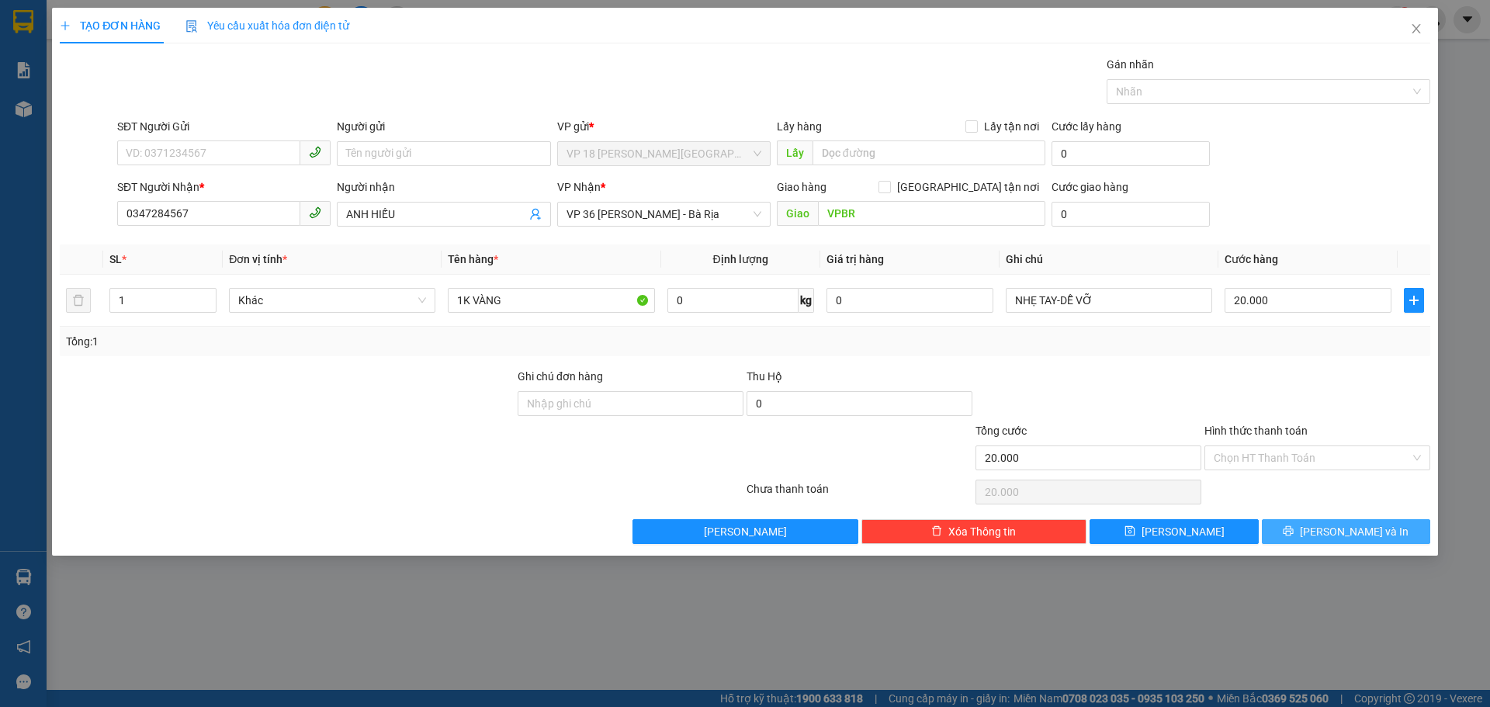
click at [1290, 535] on button "Lưu và In" at bounding box center [1346, 531] width 168 height 25
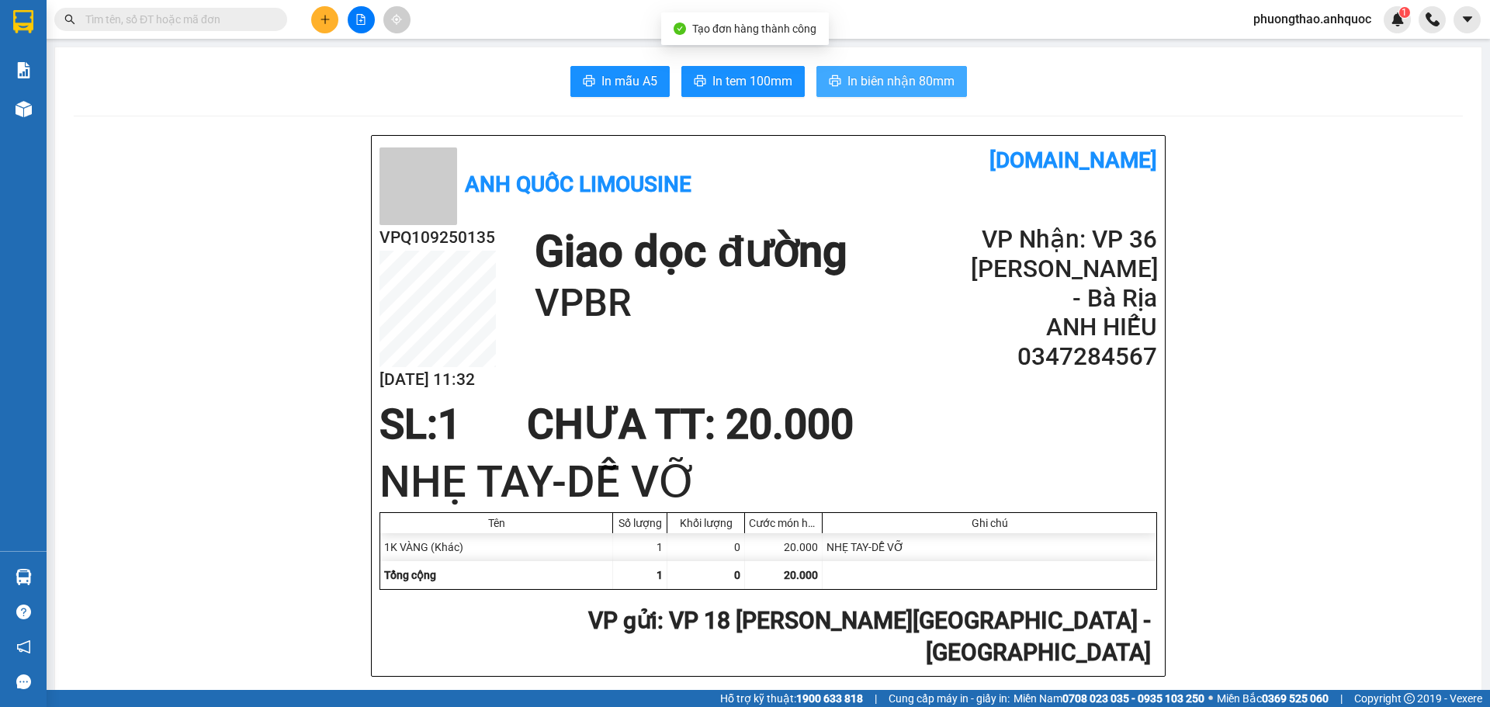
click at [847, 74] on span "In biên nhận 80mm" at bounding box center [900, 80] width 107 height 19
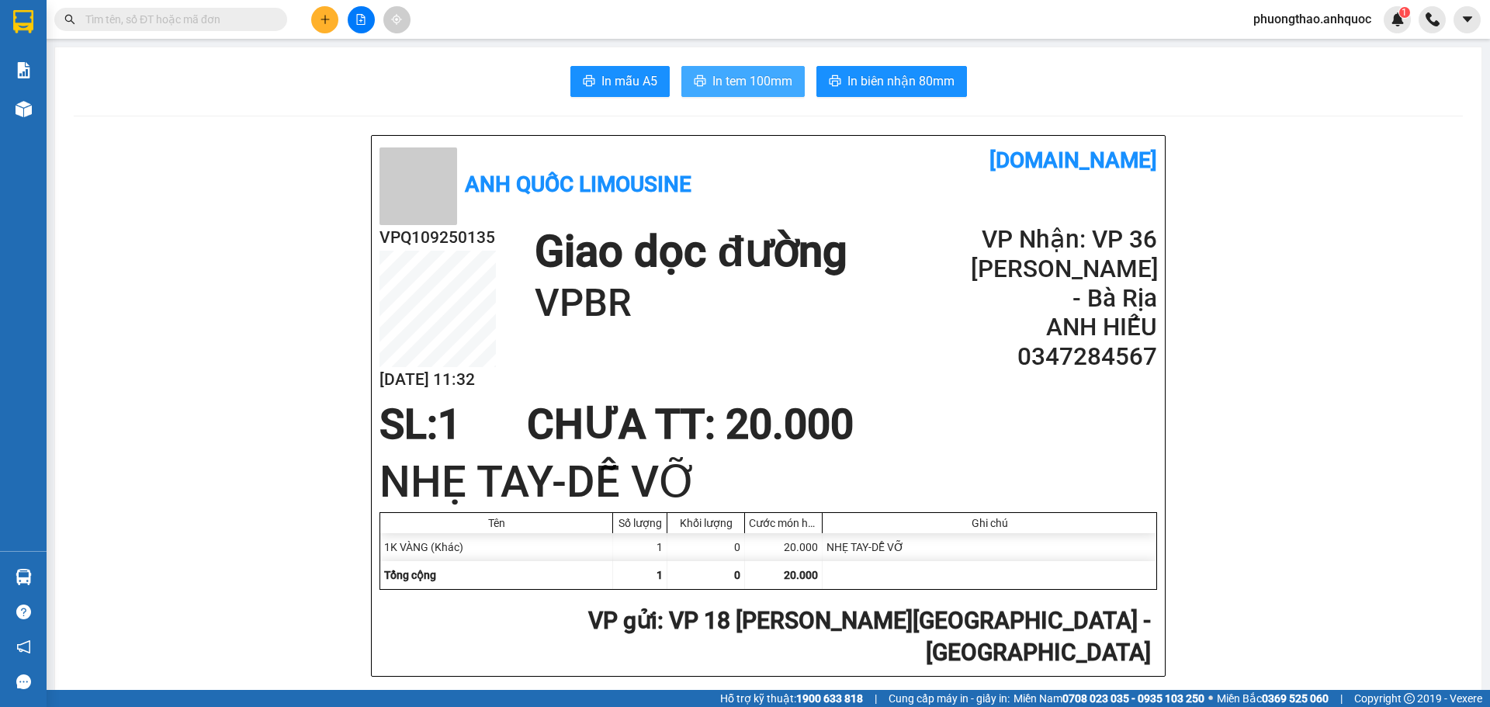
click at [746, 81] on span "In tem 100mm" at bounding box center [752, 80] width 80 height 19
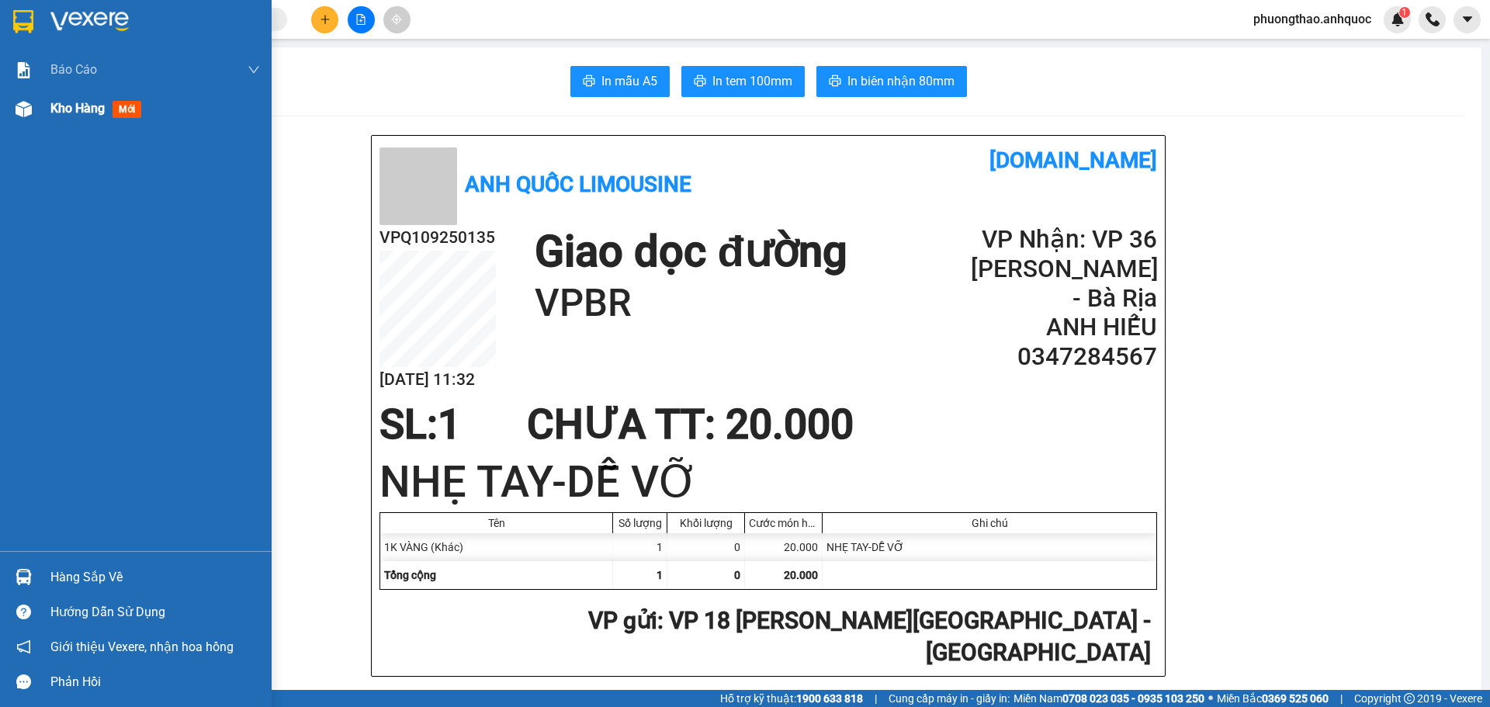
click at [10, 119] on div at bounding box center [23, 108] width 27 height 27
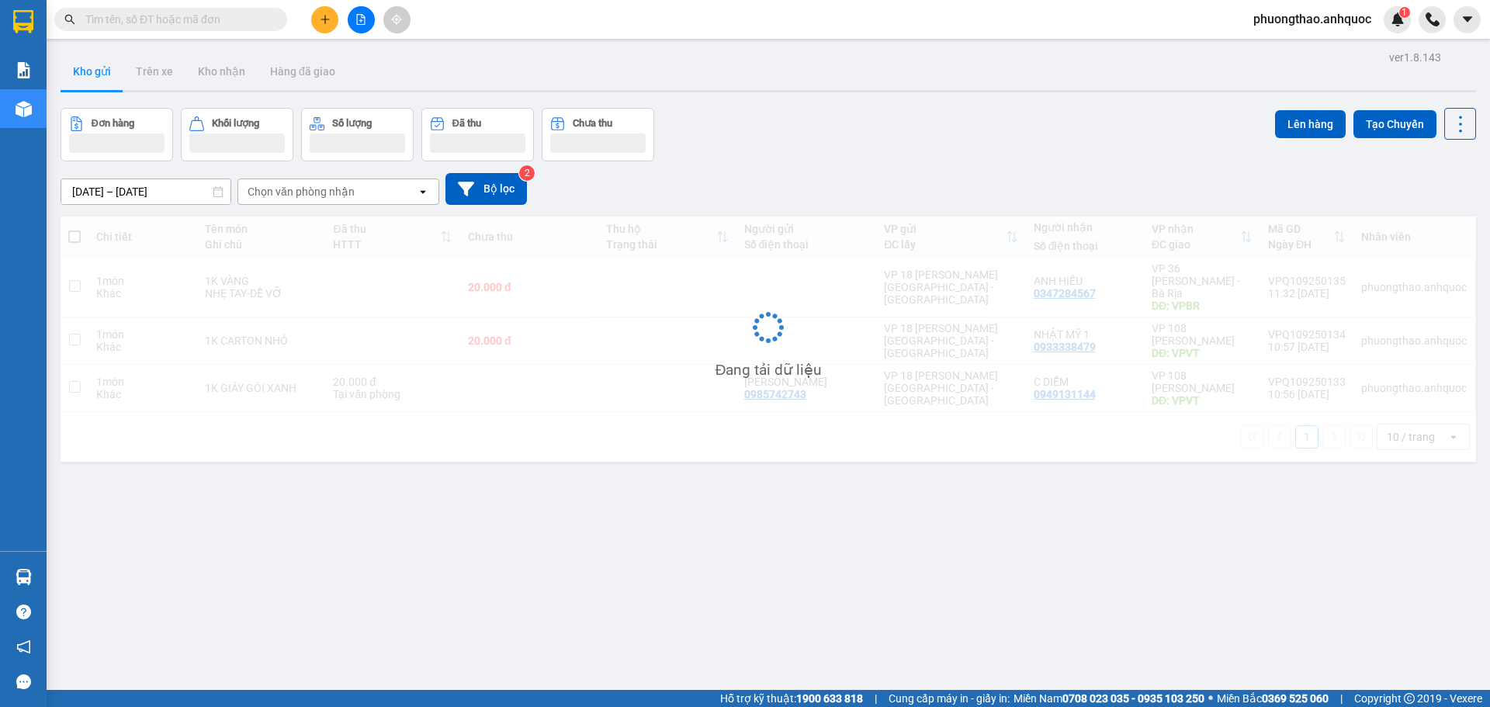
click at [480, 587] on div "ver 1.8.143 Kho gửi Trên xe Kho nhận Hàng đã giao Đơn hàng Khối lượng Số lượng …" at bounding box center [768, 400] width 1428 height 707
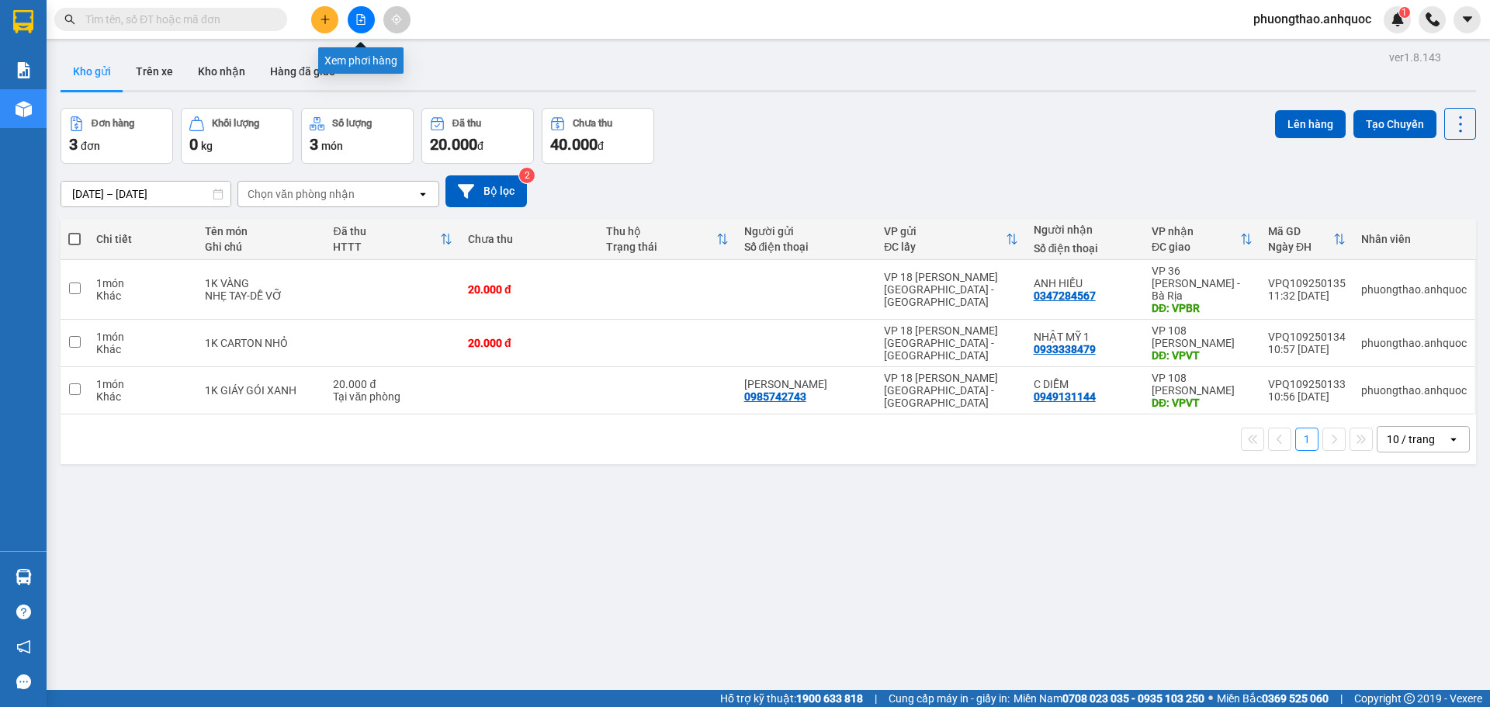
click at [357, 25] on button at bounding box center [361, 19] width 27 height 27
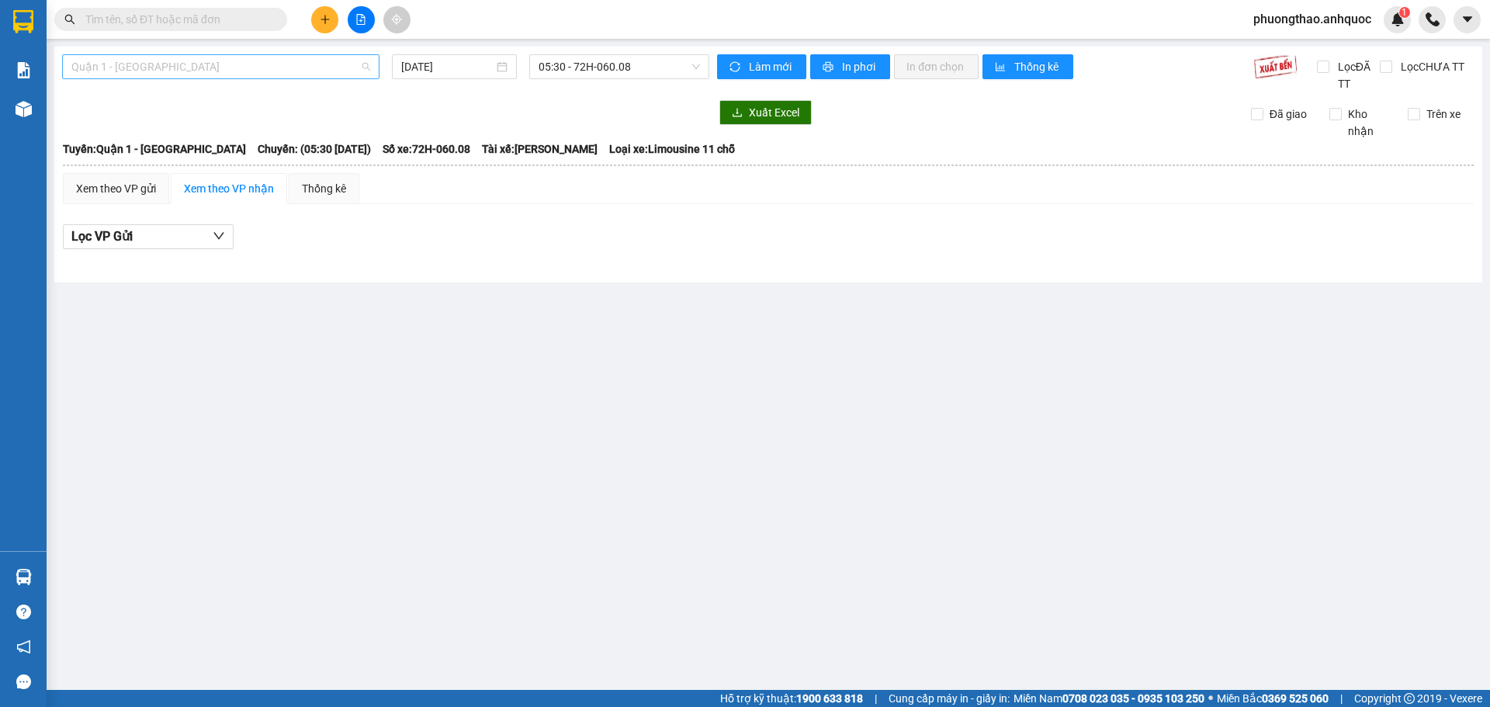
click at [272, 76] on span "Quận 1 - [GEOGRAPHIC_DATA]" at bounding box center [220, 66] width 299 height 23
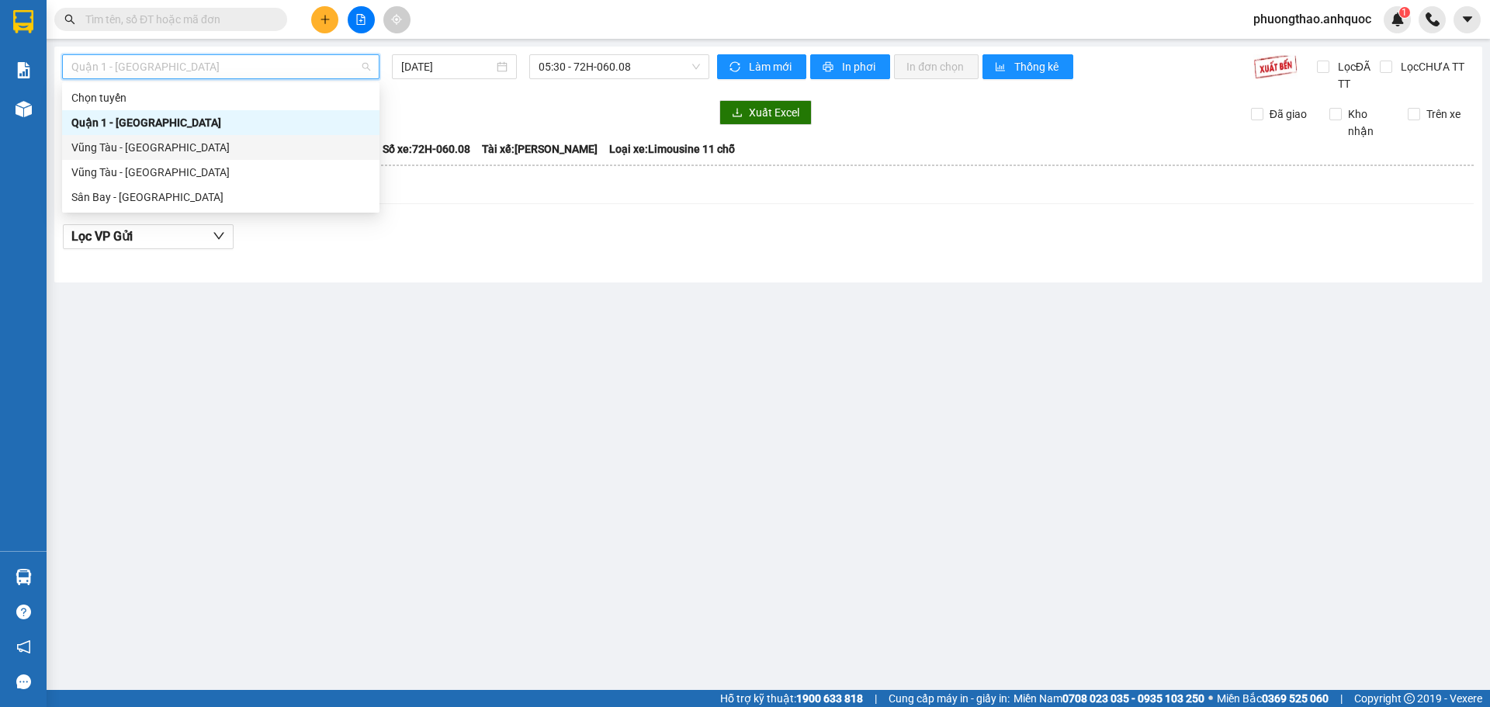
click at [254, 149] on div "Vũng Tàu - Quận 1" at bounding box center [220, 147] width 299 height 17
type input "[DATE]"
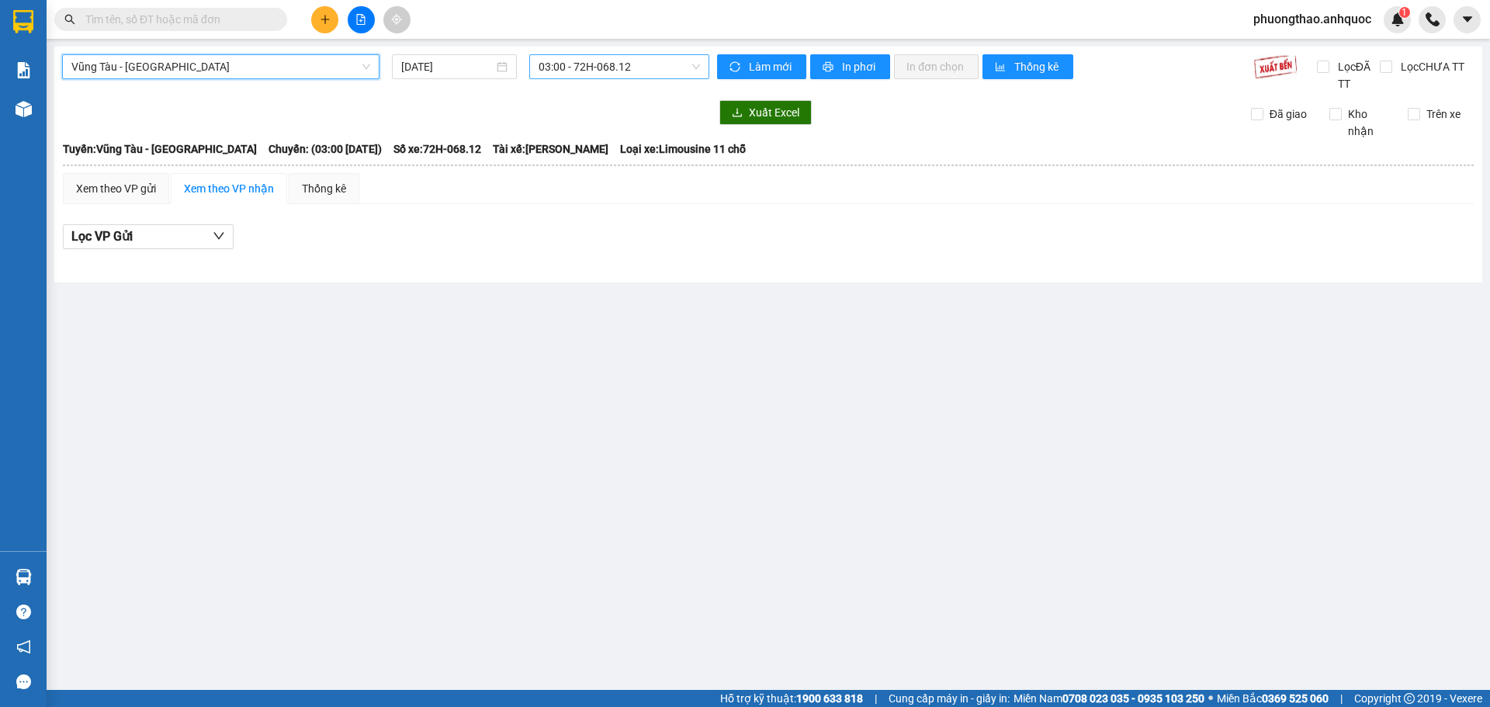
click at [639, 61] on span "03:00 - 72H-068.12" at bounding box center [618, 66] width 161 height 23
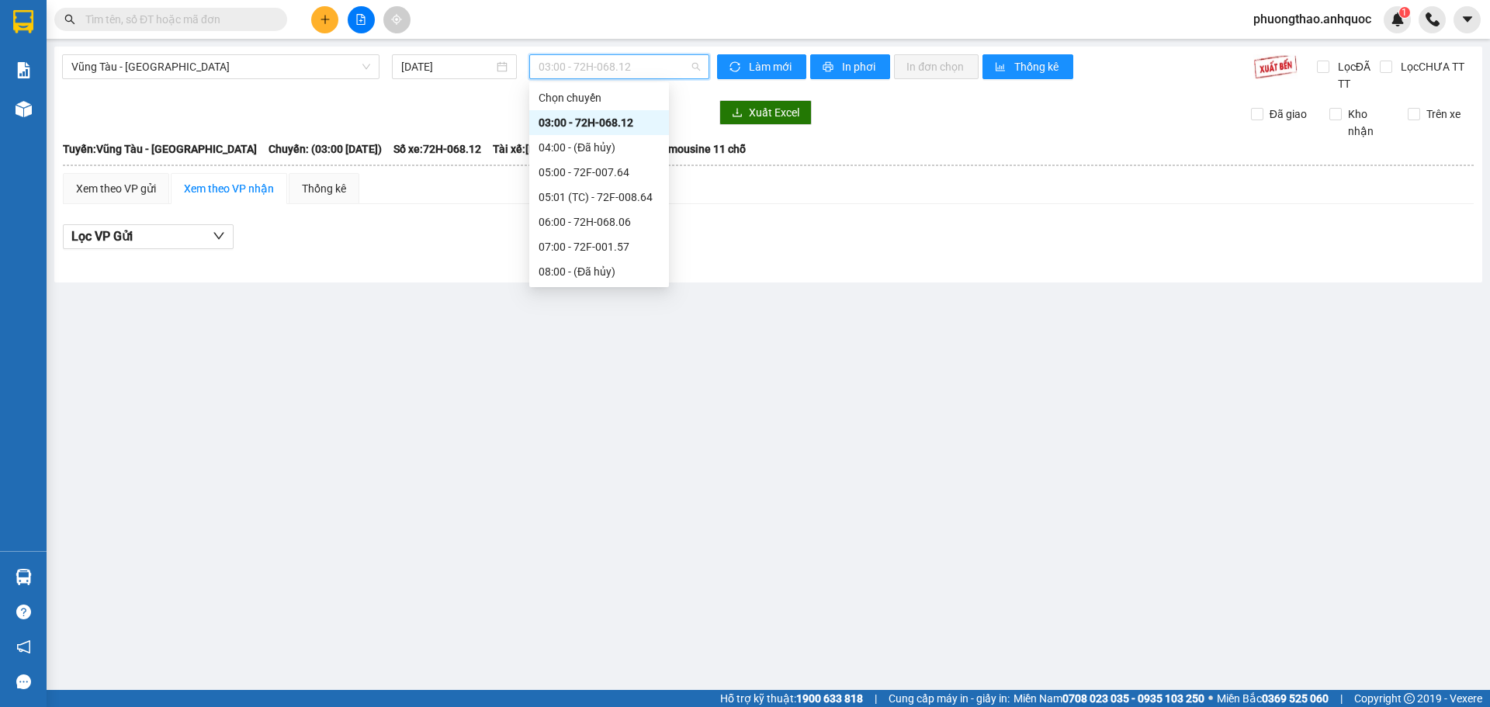
click at [594, 288] on div "09:00 - 72F-004.39" at bounding box center [598, 296] width 121 height 17
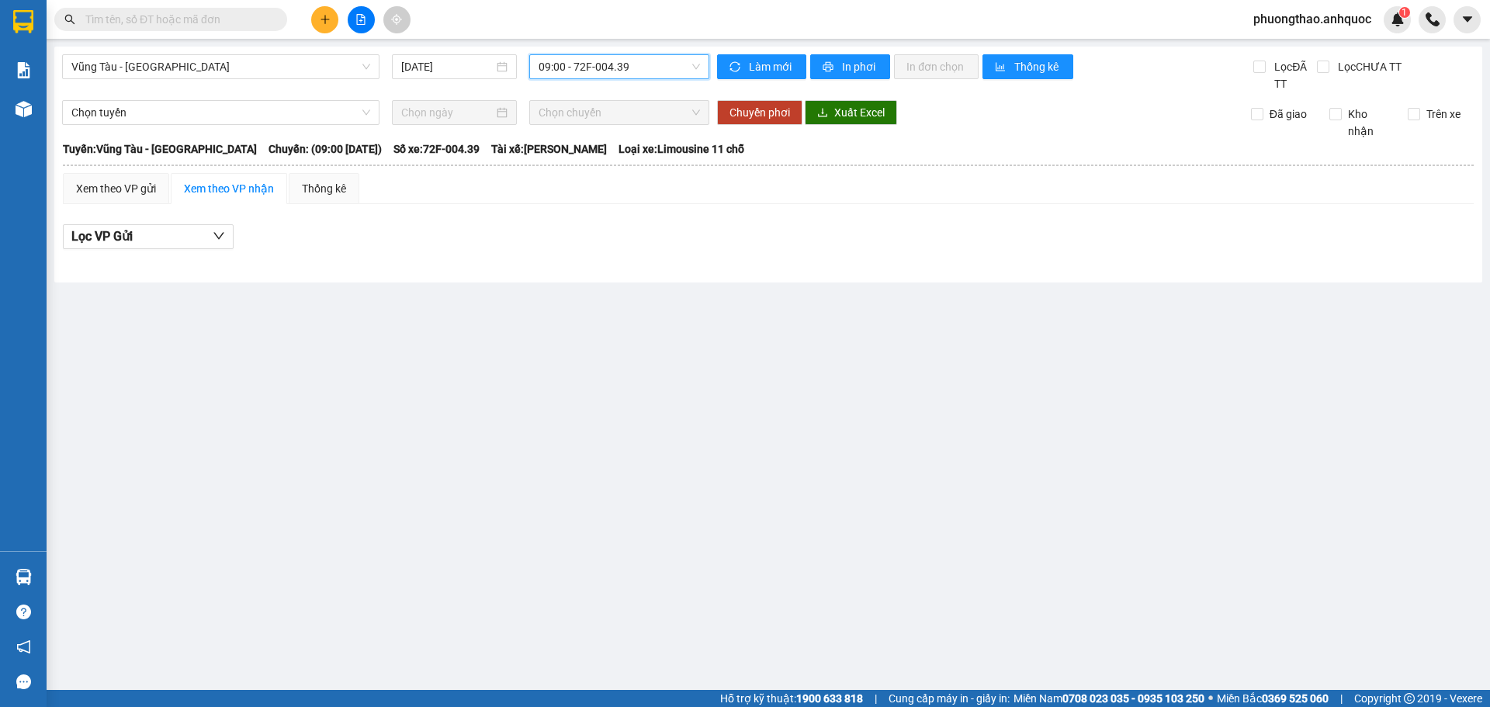
click at [590, 74] on span "09:00 - 72F-004.39" at bounding box center [618, 66] width 161 height 23
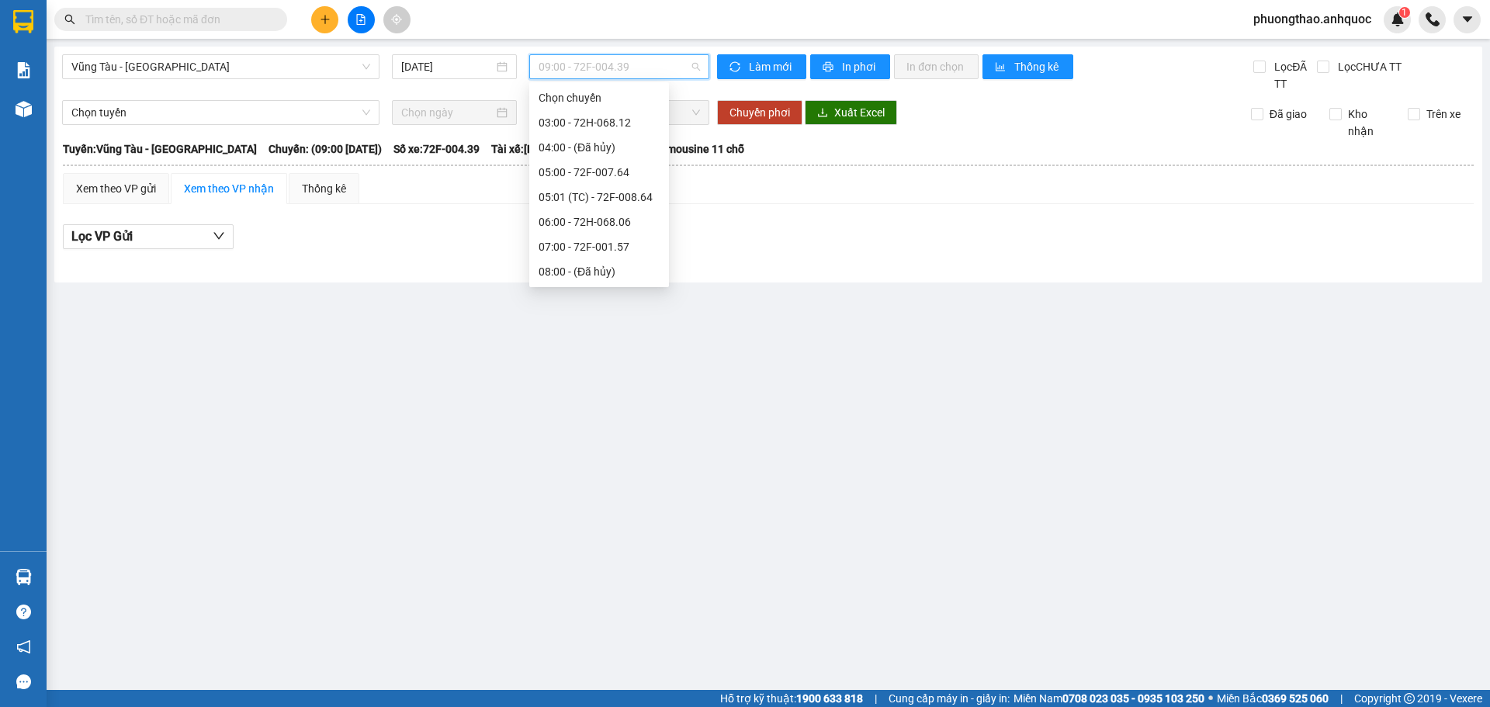
click at [594, 313] on div "09:01 (TC) - 72F-008.99" at bounding box center [598, 321] width 121 height 17
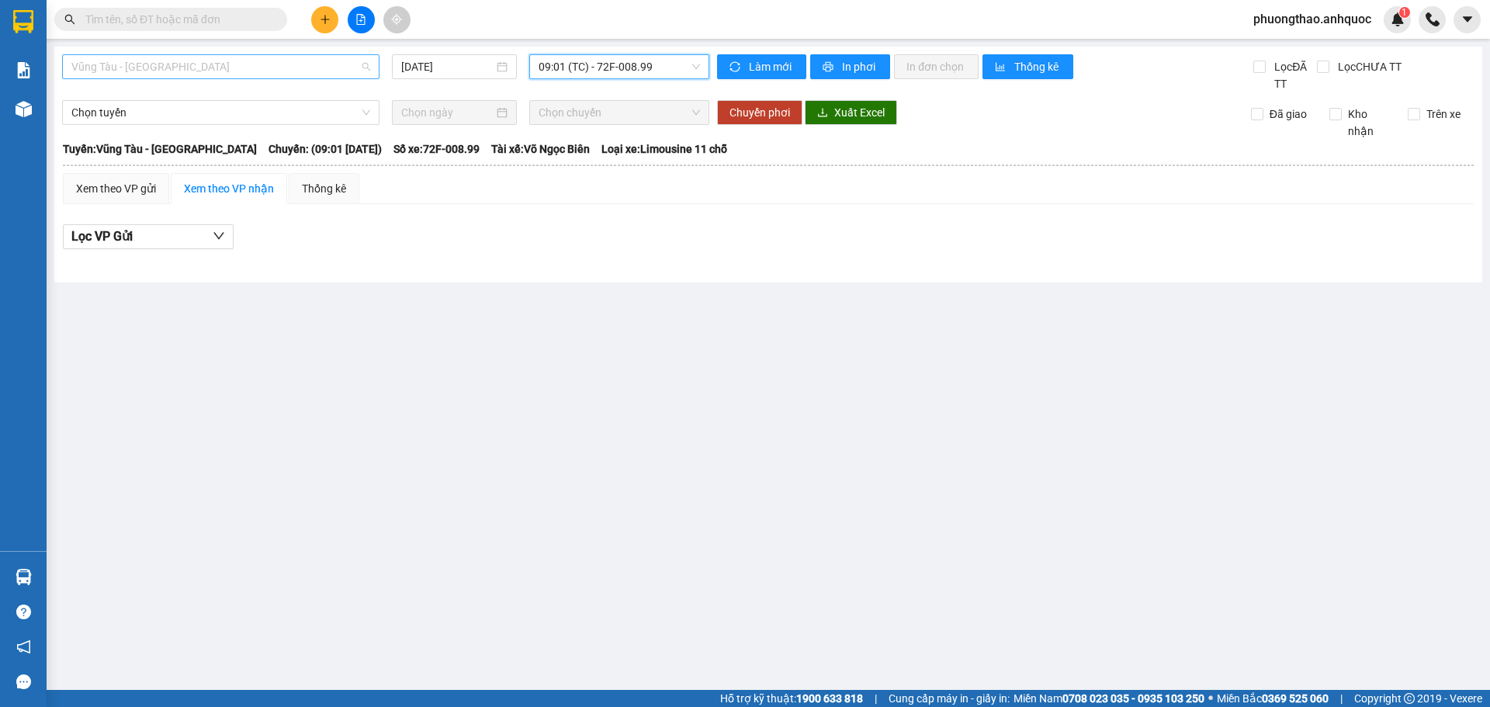
click at [274, 71] on span "Vũng Tàu - Quận 1" at bounding box center [220, 66] width 299 height 23
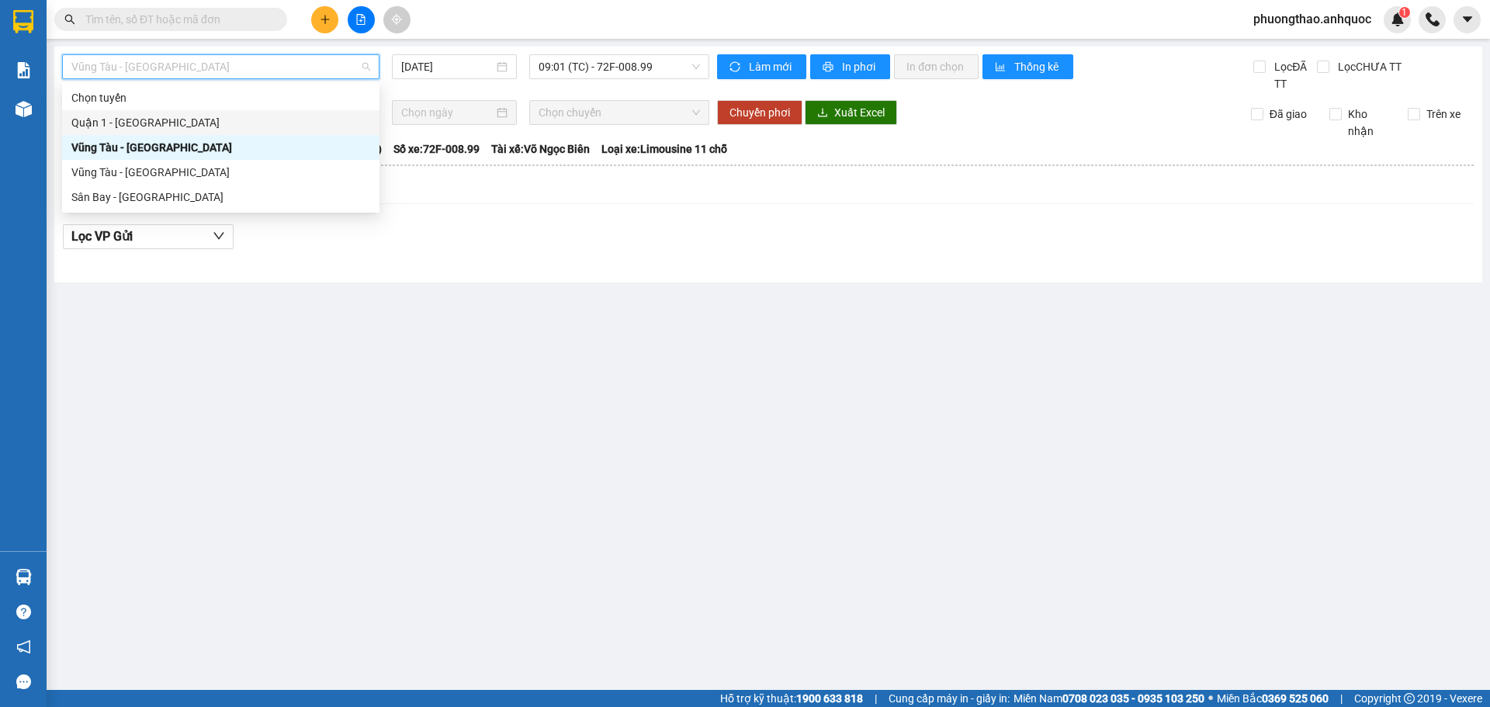
click at [174, 122] on div "Quận 1 - [GEOGRAPHIC_DATA]" at bounding box center [220, 122] width 299 height 17
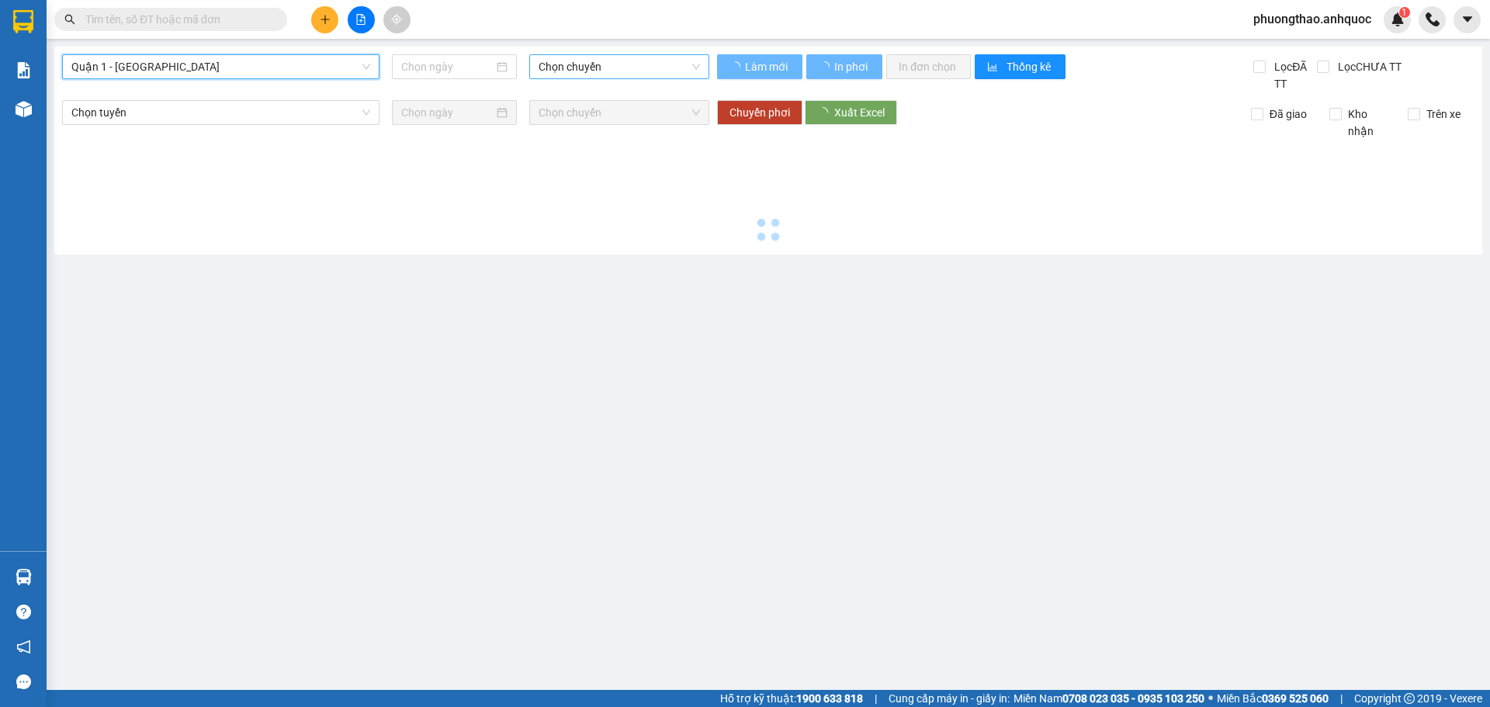
type input "[DATE]"
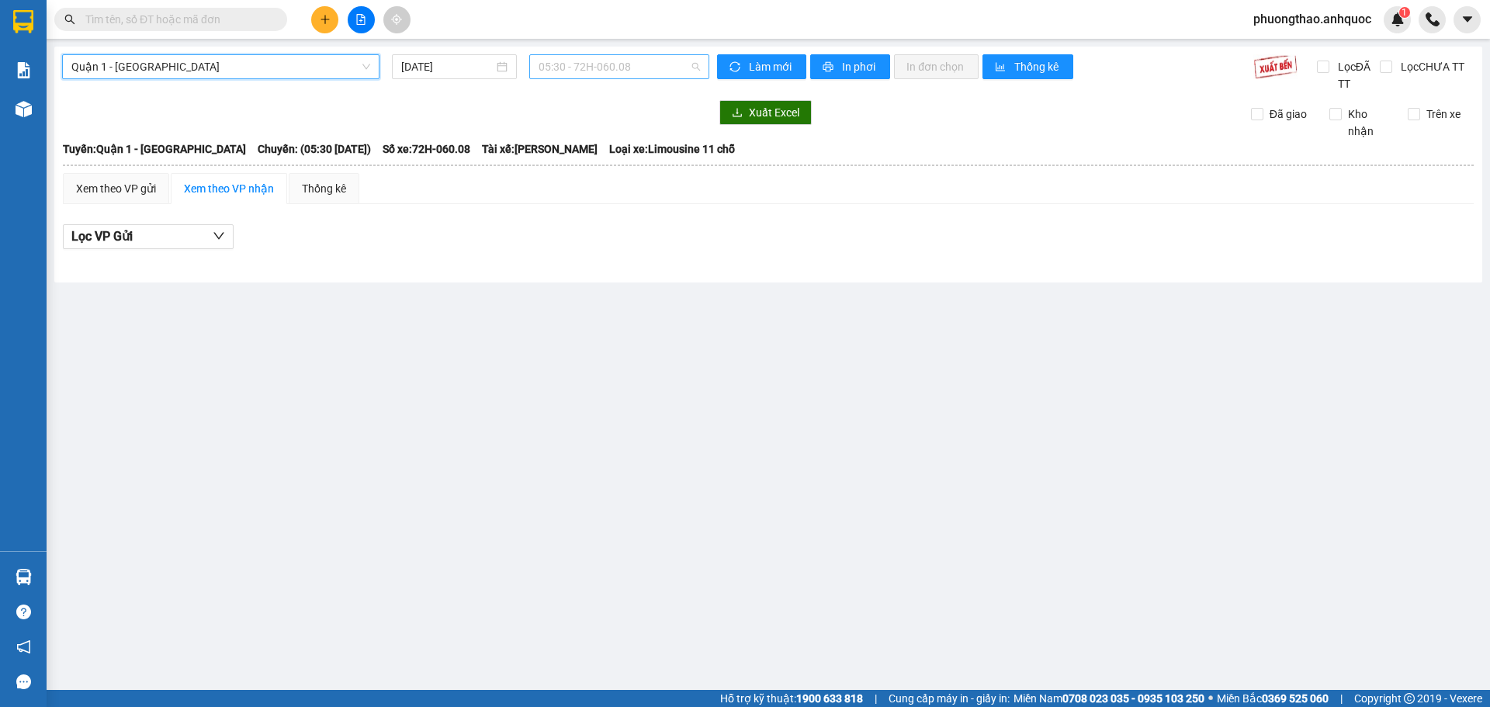
click at [633, 61] on span "05:30 - 72H-060.08" at bounding box center [618, 66] width 161 height 23
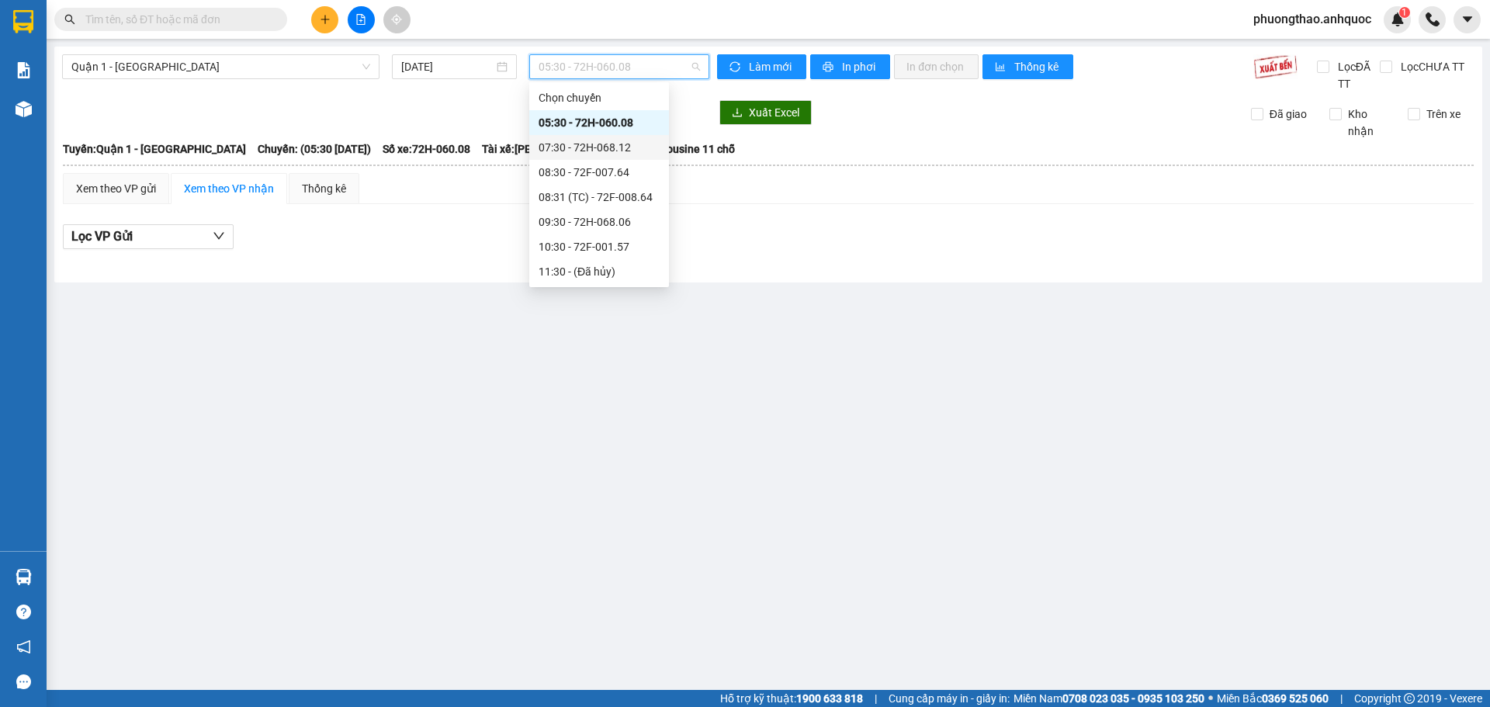
click at [610, 139] on div "07:30 - 72H-068.12" at bounding box center [598, 147] width 121 height 17
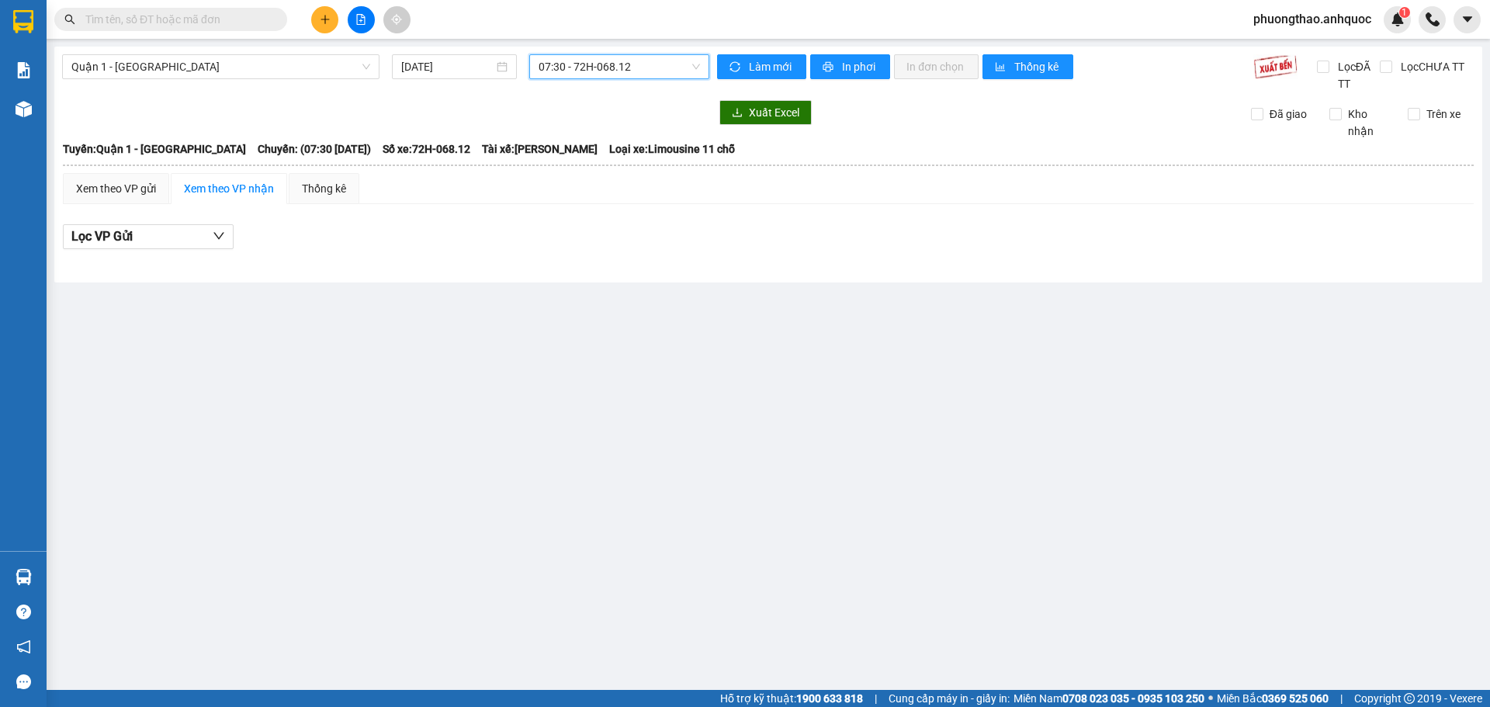
click at [604, 69] on span "07:30 - 72H-068.12" at bounding box center [618, 66] width 161 height 23
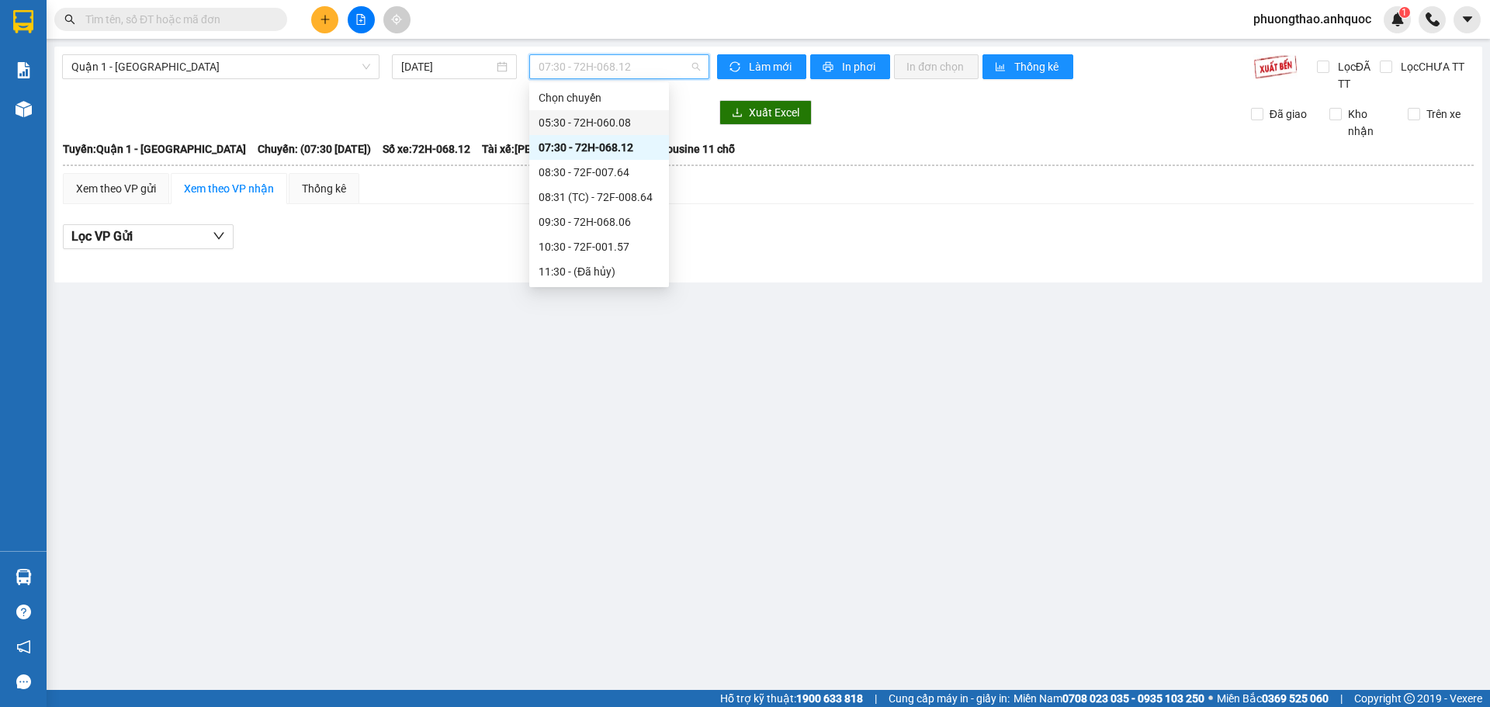
click at [614, 123] on div "05:30 - 72H-060.08" at bounding box center [598, 122] width 121 height 17
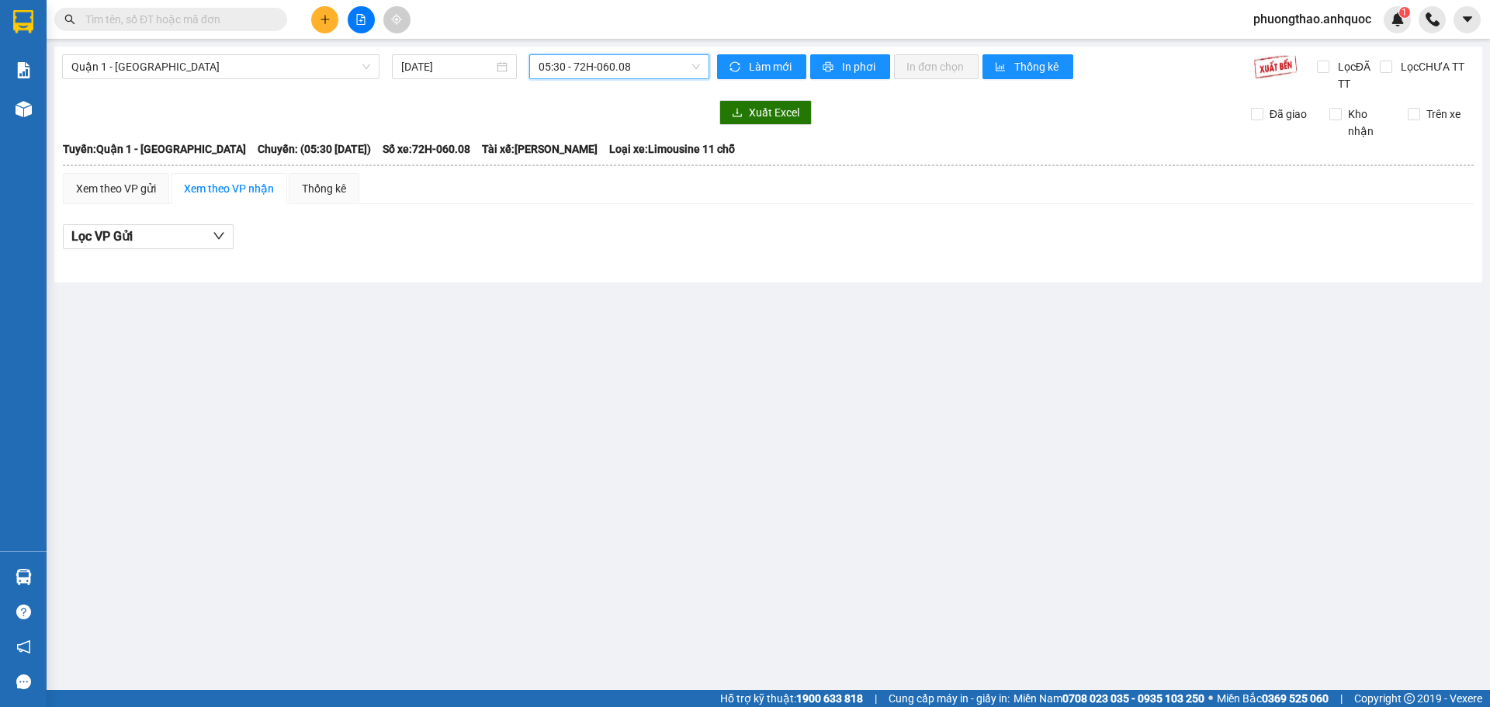
click at [622, 50] on div "Quận 1 - Vũng Tàu 13/09/2025 05:30 05:30 - 72H-060.08 Làm mới In phơi In đơn ch…" at bounding box center [768, 165] width 1428 height 236
click at [620, 64] on span "05:30 - 72H-060.08" at bounding box center [618, 66] width 161 height 23
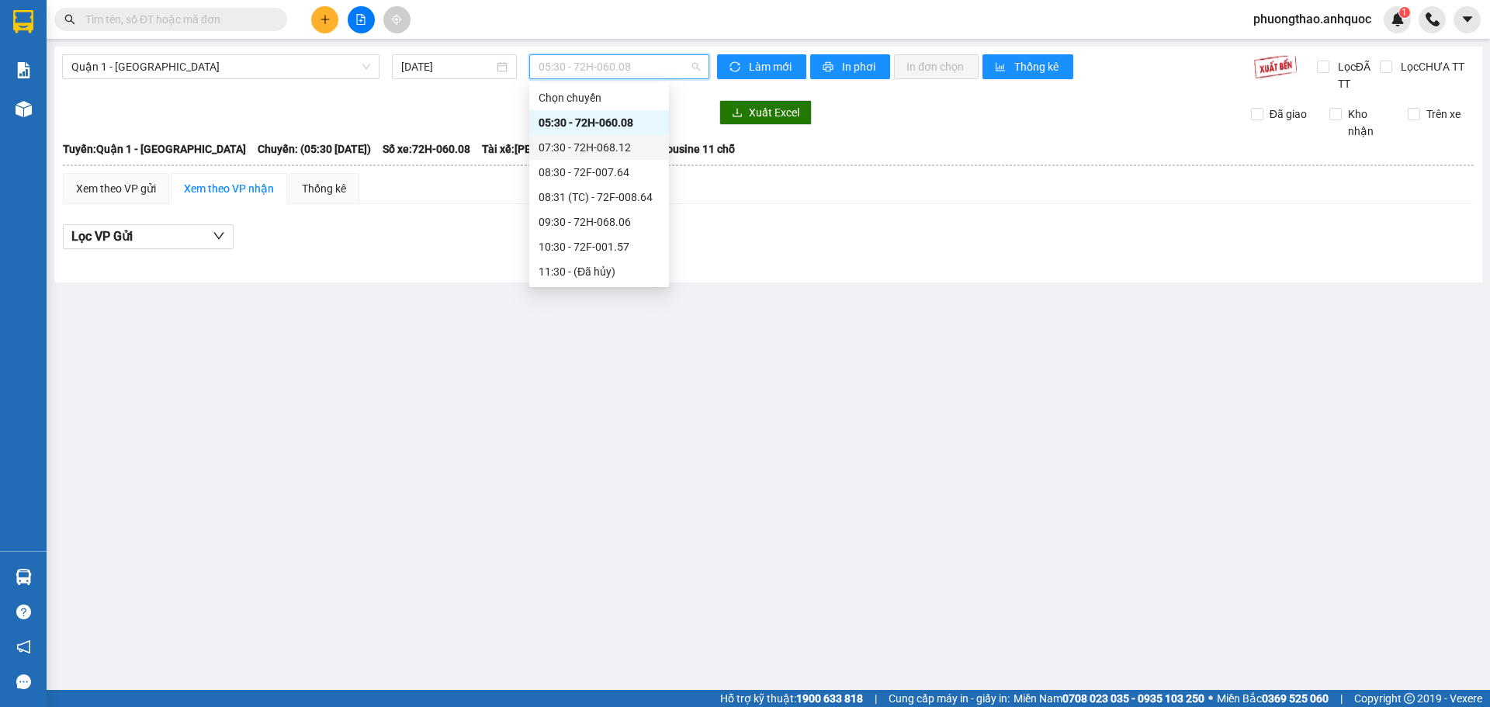
click at [619, 147] on div "07:30 - 72H-068.12" at bounding box center [598, 147] width 121 height 17
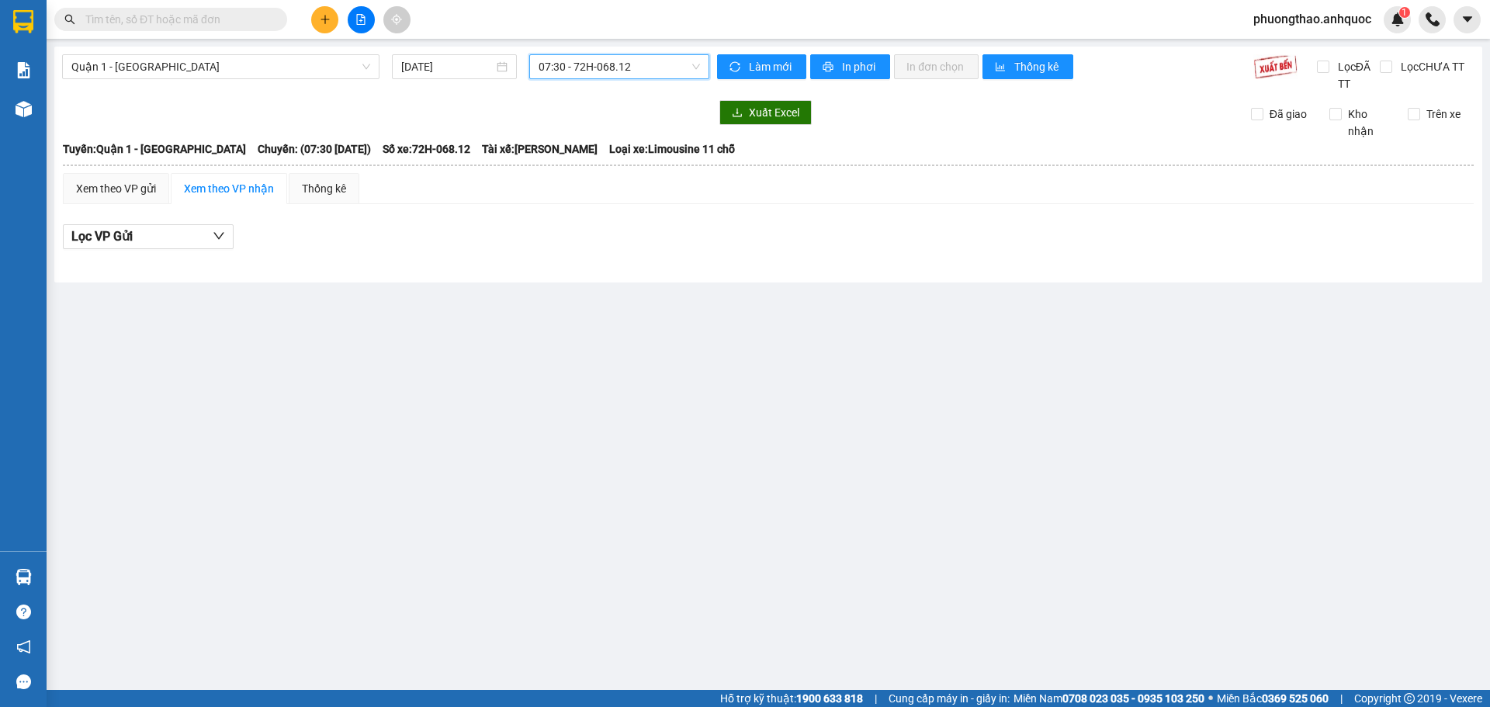
click at [607, 71] on span "07:30 - 72H-068.12" at bounding box center [618, 66] width 161 height 23
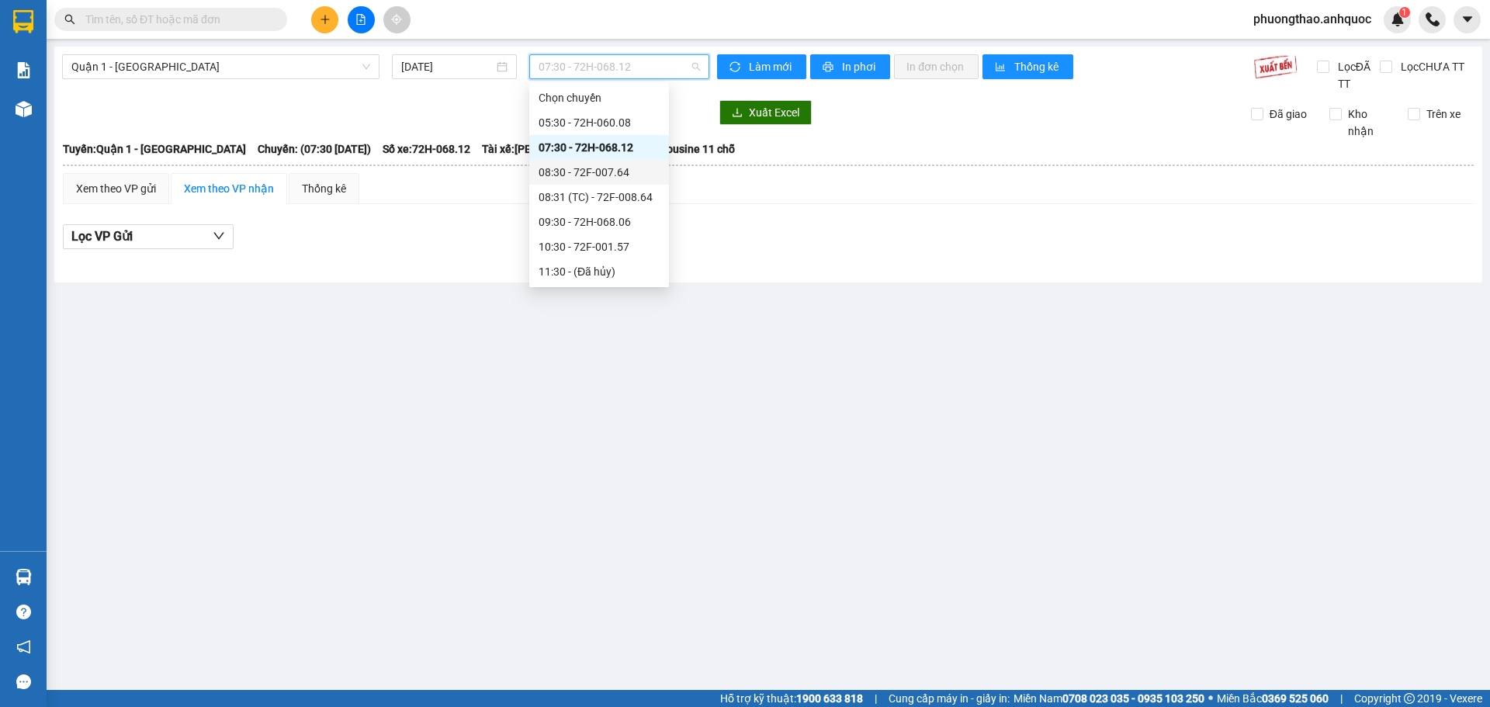
click at [612, 172] on div "08:30 - 72F-007.64" at bounding box center [598, 172] width 121 height 17
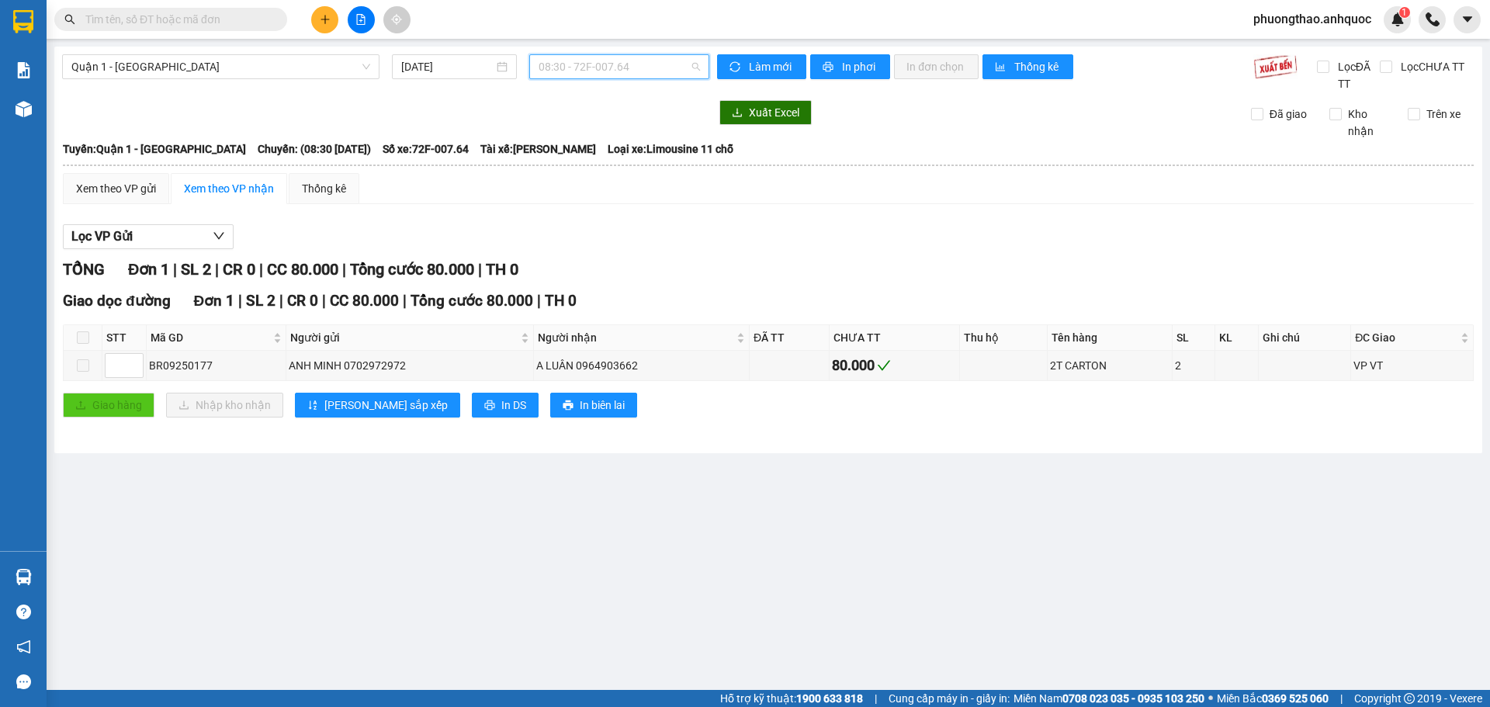
click at [604, 66] on span "08:30 - 72F-007.64" at bounding box center [618, 66] width 161 height 23
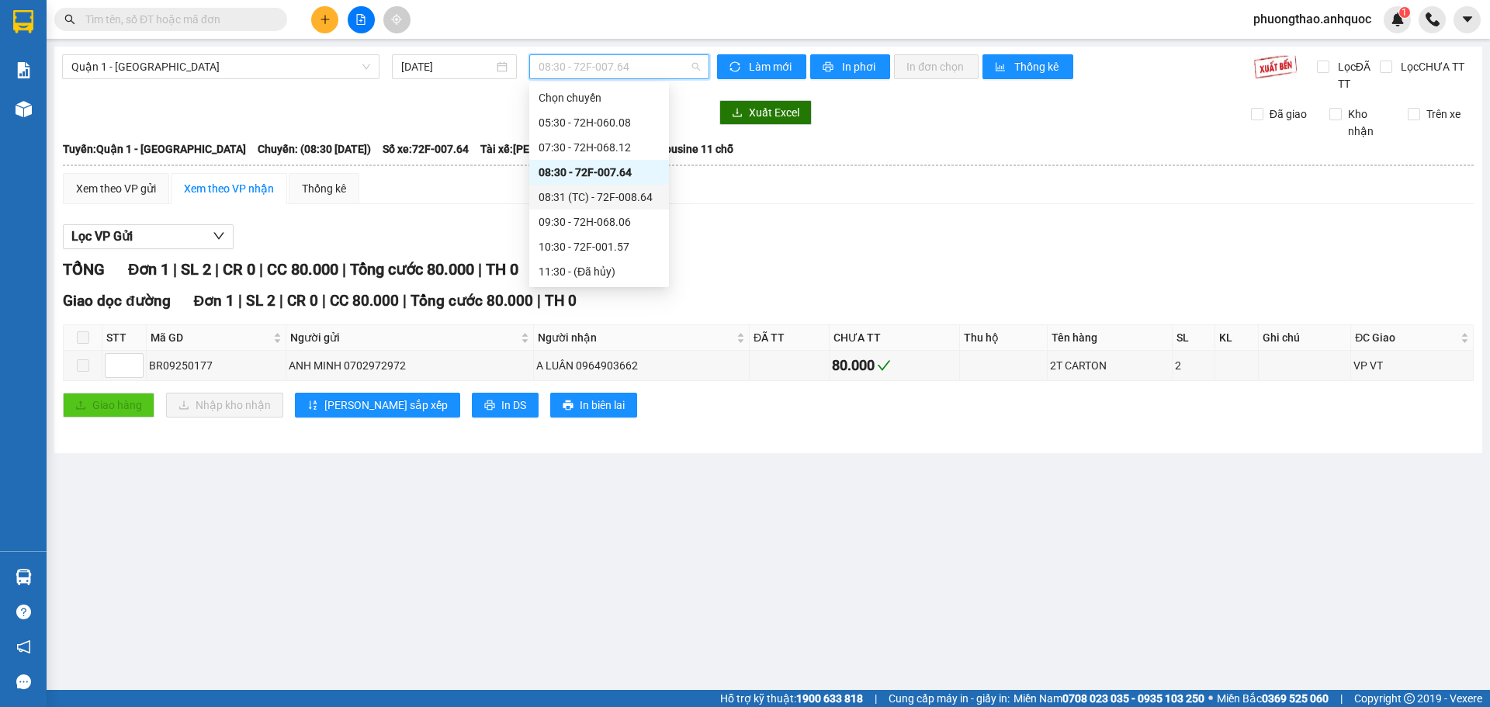
click at [601, 192] on div "08:31 (TC) - 72F-008.64" at bounding box center [598, 197] width 121 height 17
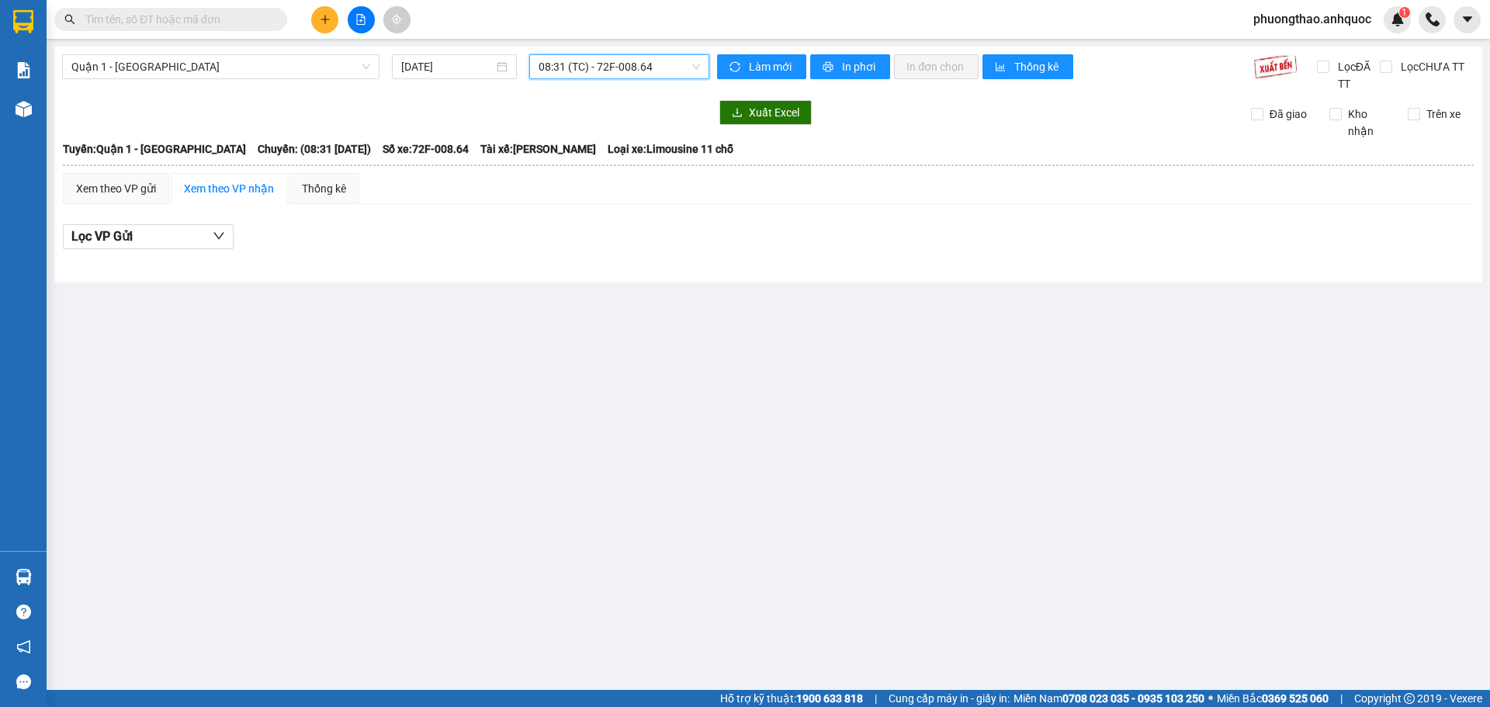
click at [586, 70] on span "08:31 (TC) - 72F-008.64" at bounding box center [618, 66] width 161 height 23
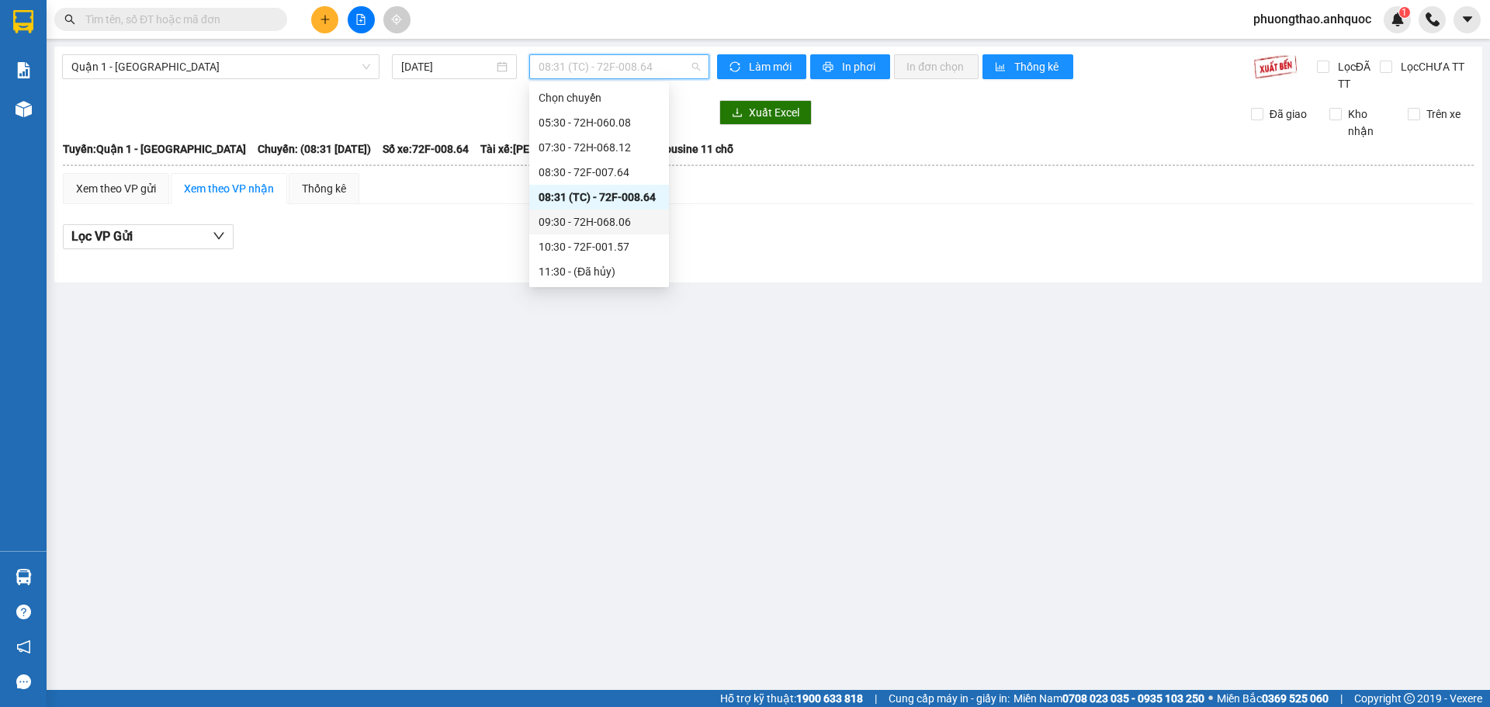
click at [621, 229] on div "09:30 - 72H-068.06" at bounding box center [598, 221] width 121 height 17
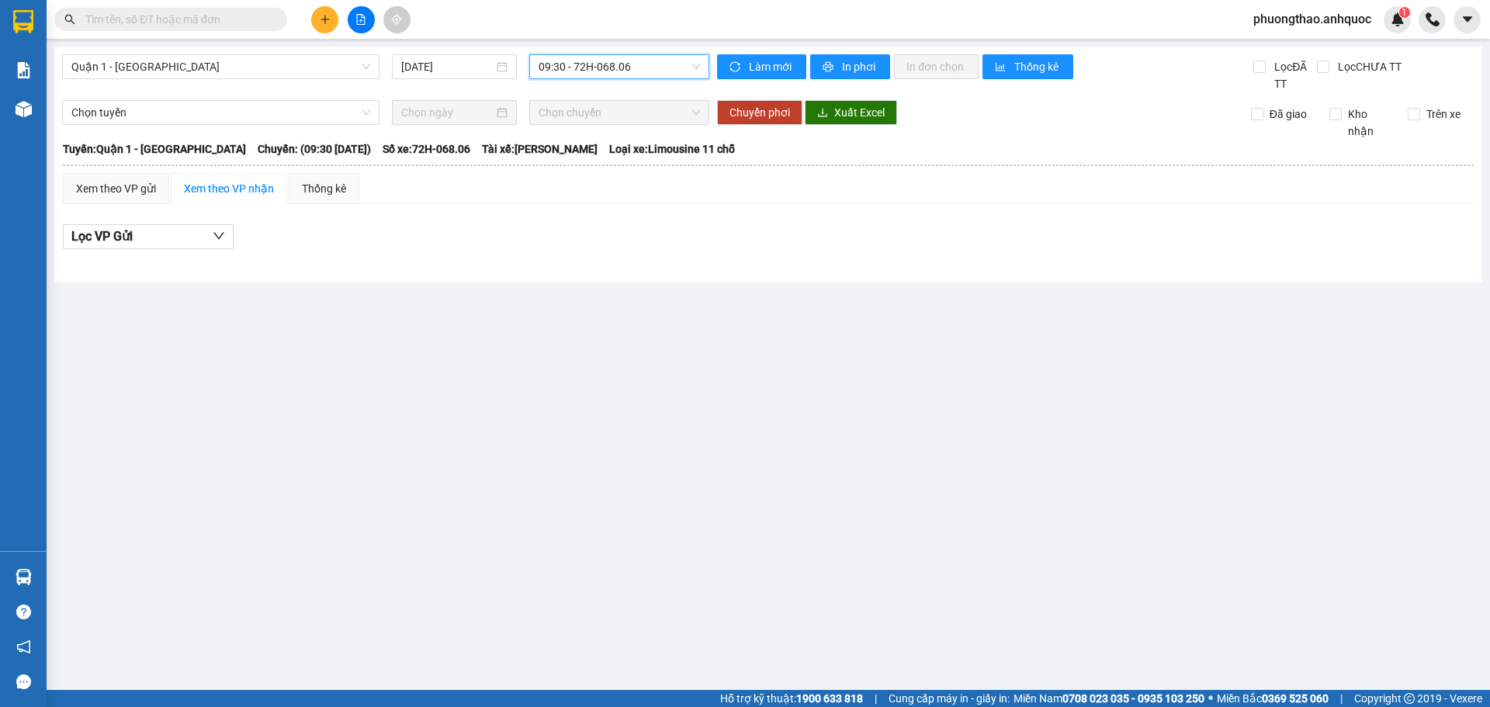
click at [605, 71] on span "09:30 - 72H-068.06" at bounding box center [618, 66] width 161 height 23
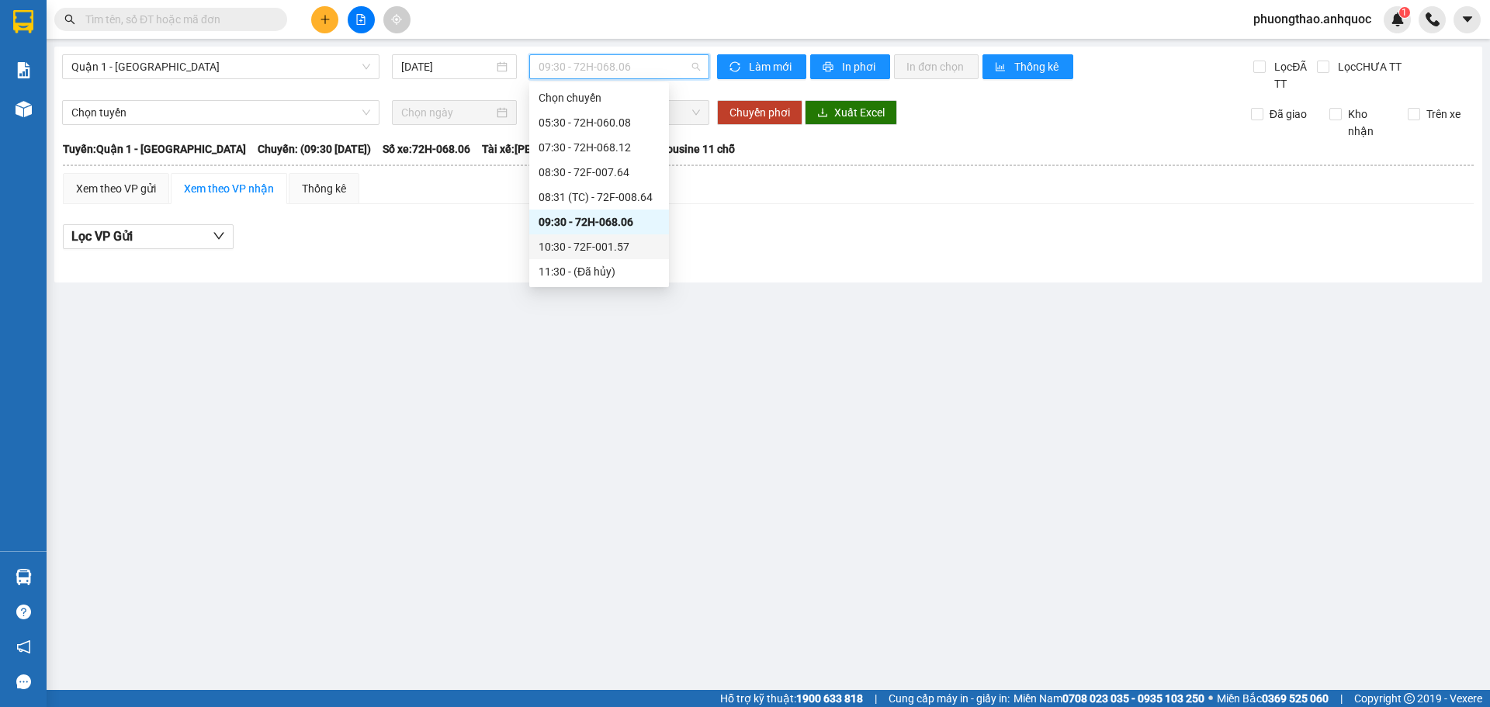
click at [617, 248] on div "10:30 - 72F-001.57" at bounding box center [598, 246] width 121 height 17
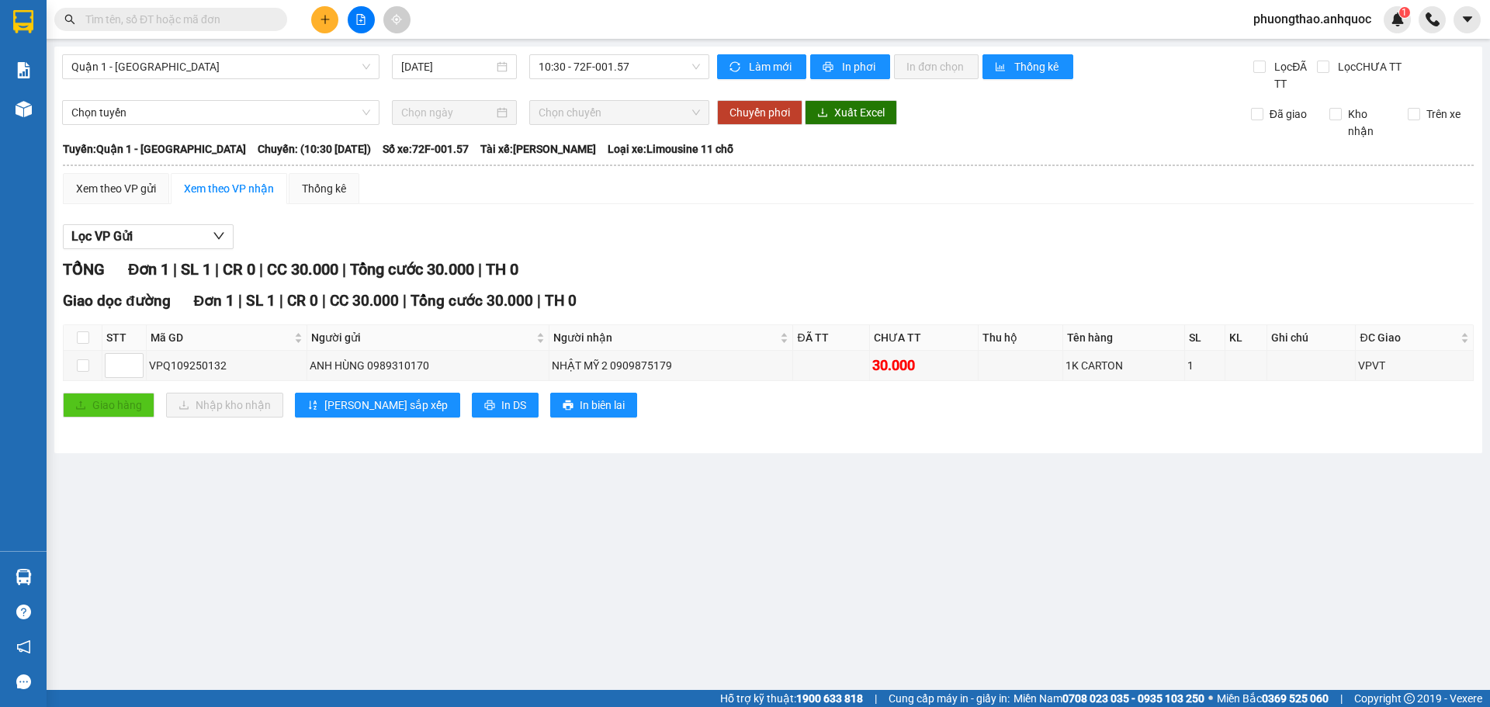
click at [560, 227] on div "Lọc VP Gửi" at bounding box center [768, 237] width 1411 height 26
click at [618, 65] on span "10:30 - 72F-001.57" at bounding box center [618, 66] width 161 height 23
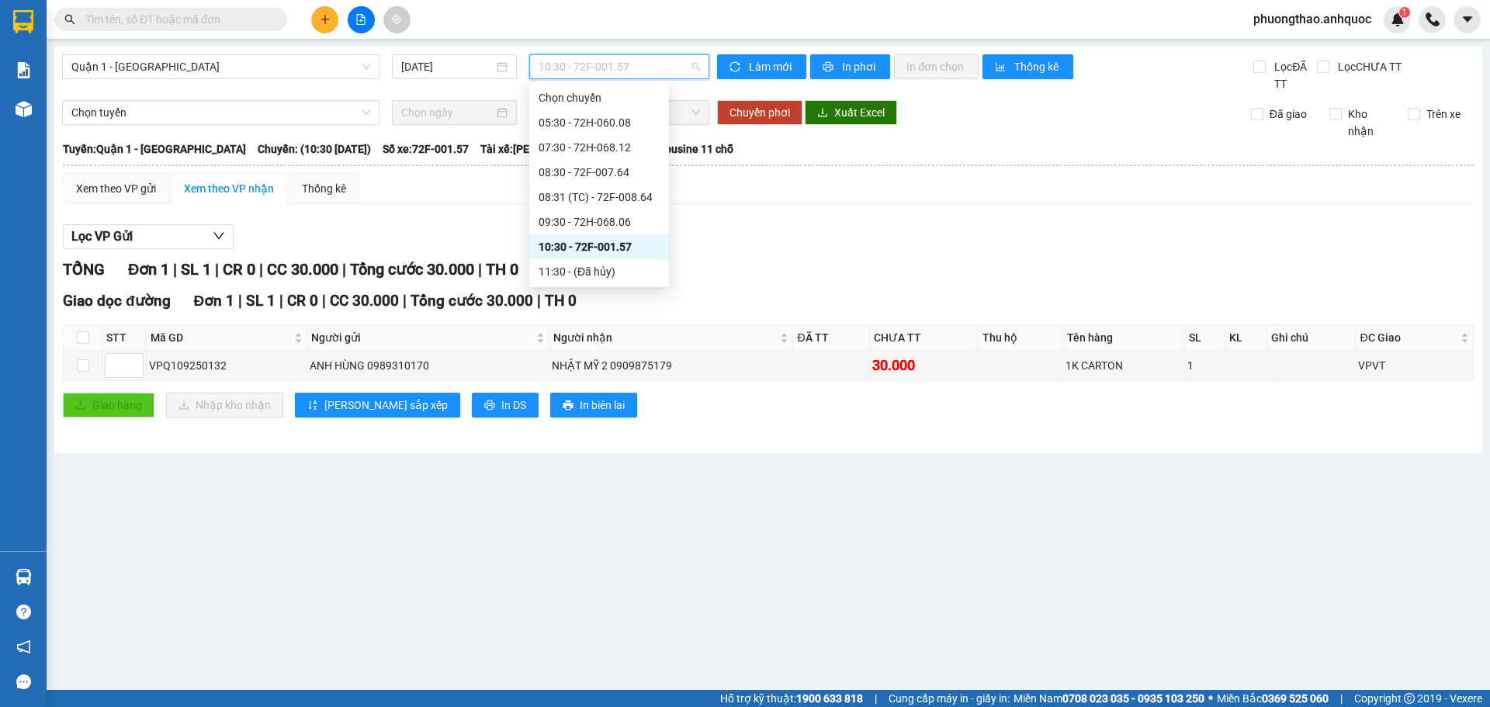
click at [610, 288] on div "12:30 - 72F-004.39" at bounding box center [598, 296] width 121 height 17
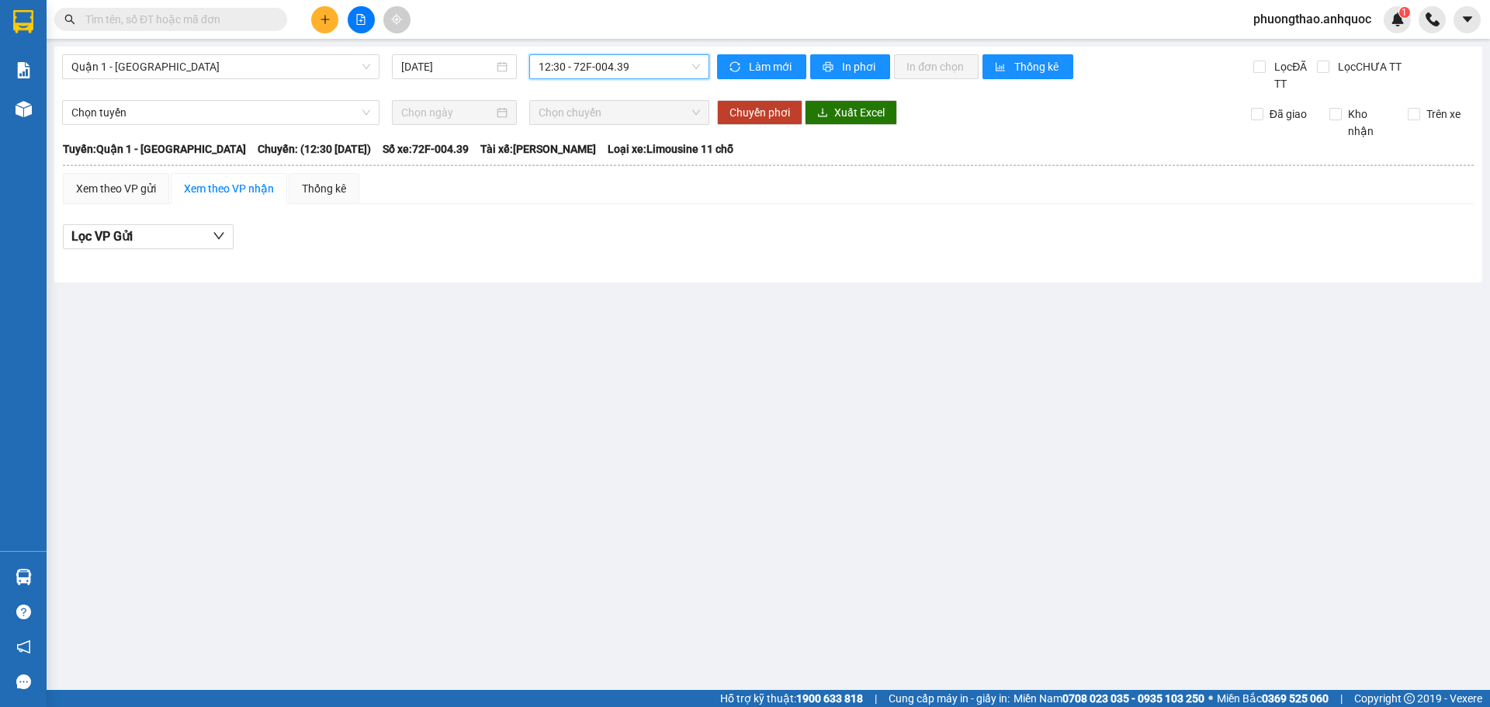
click at [604, 60] on span "12:30 - 72F-004.39" at bounding box center [618, 66] width 161 height 23
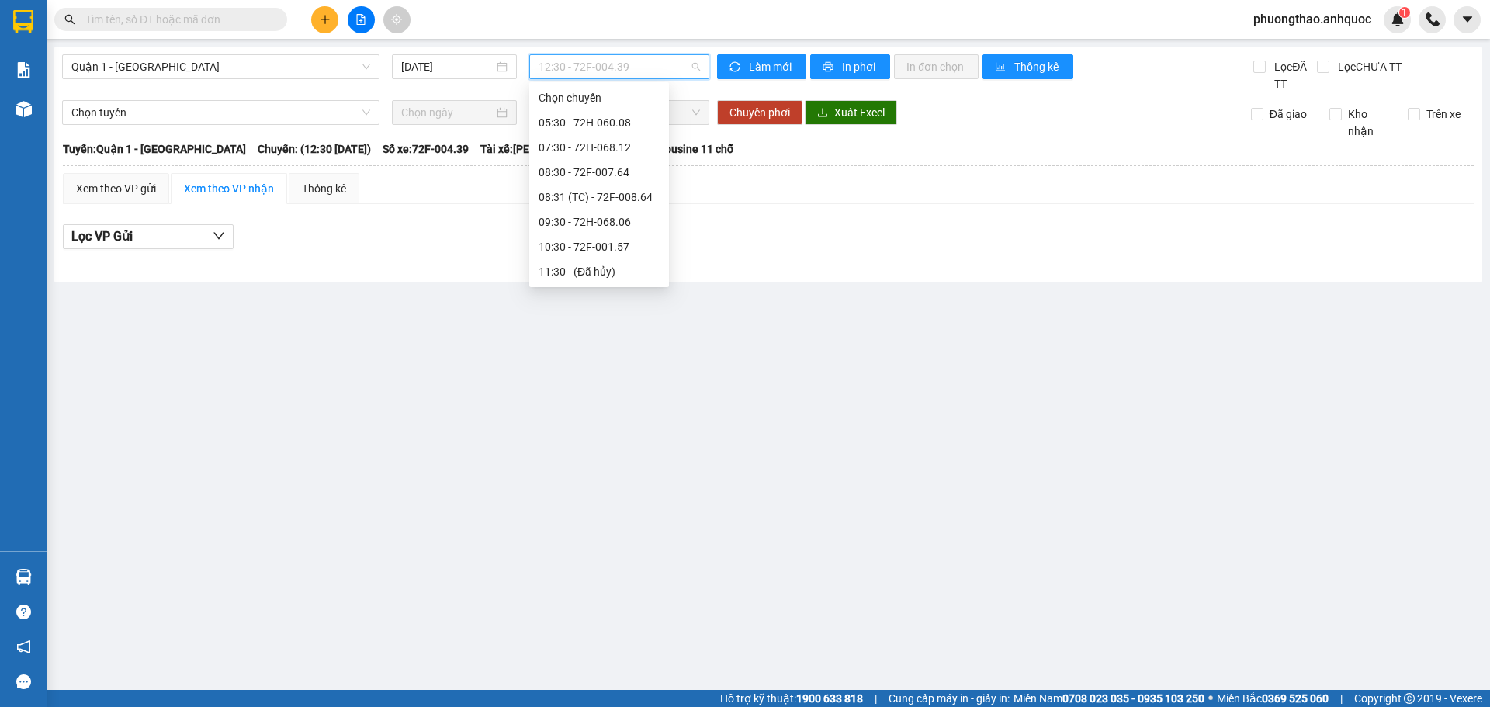
click at [601, 313] on div "13:30 - 72F-008.99" at bounding box center [598, 321] width 121 height 17
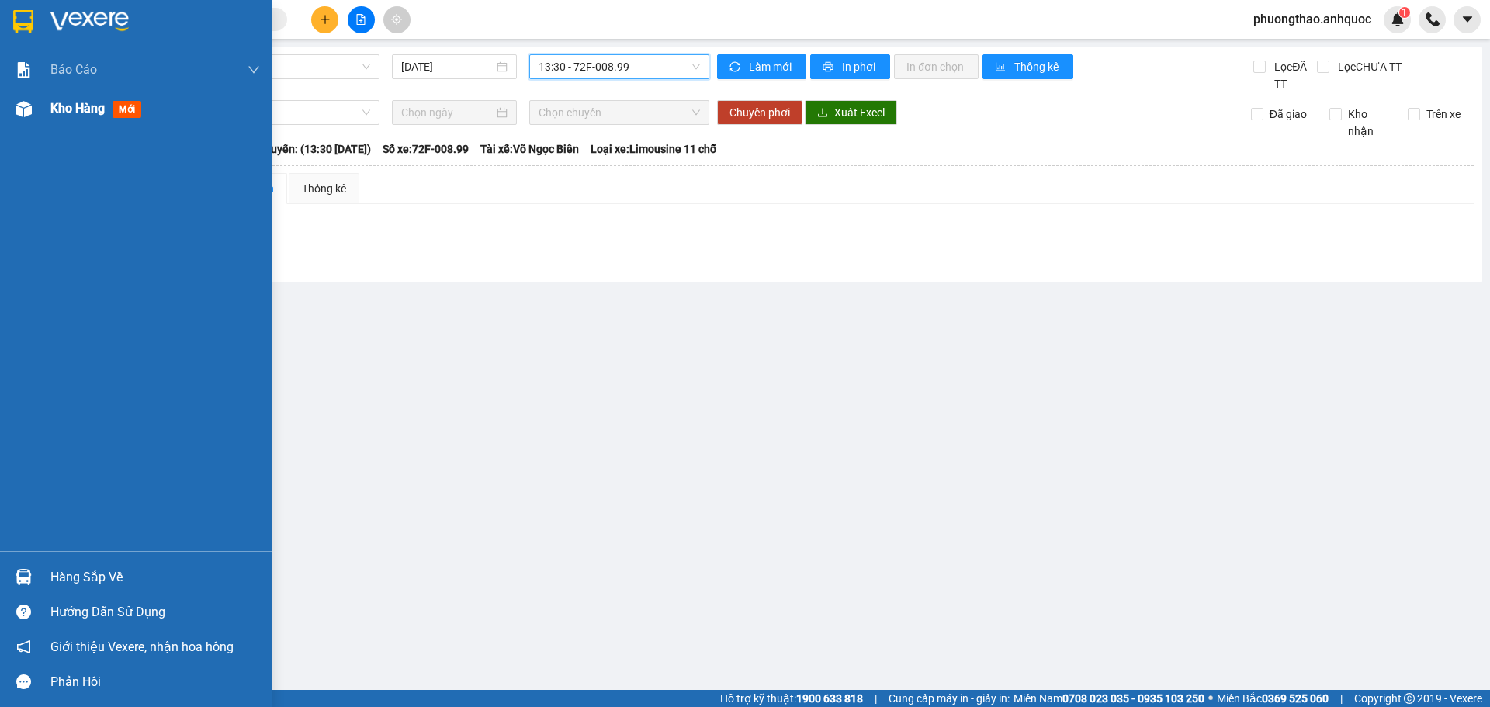
click at [14, 116] on div at bounding box center [23, 108] width 27 height 27
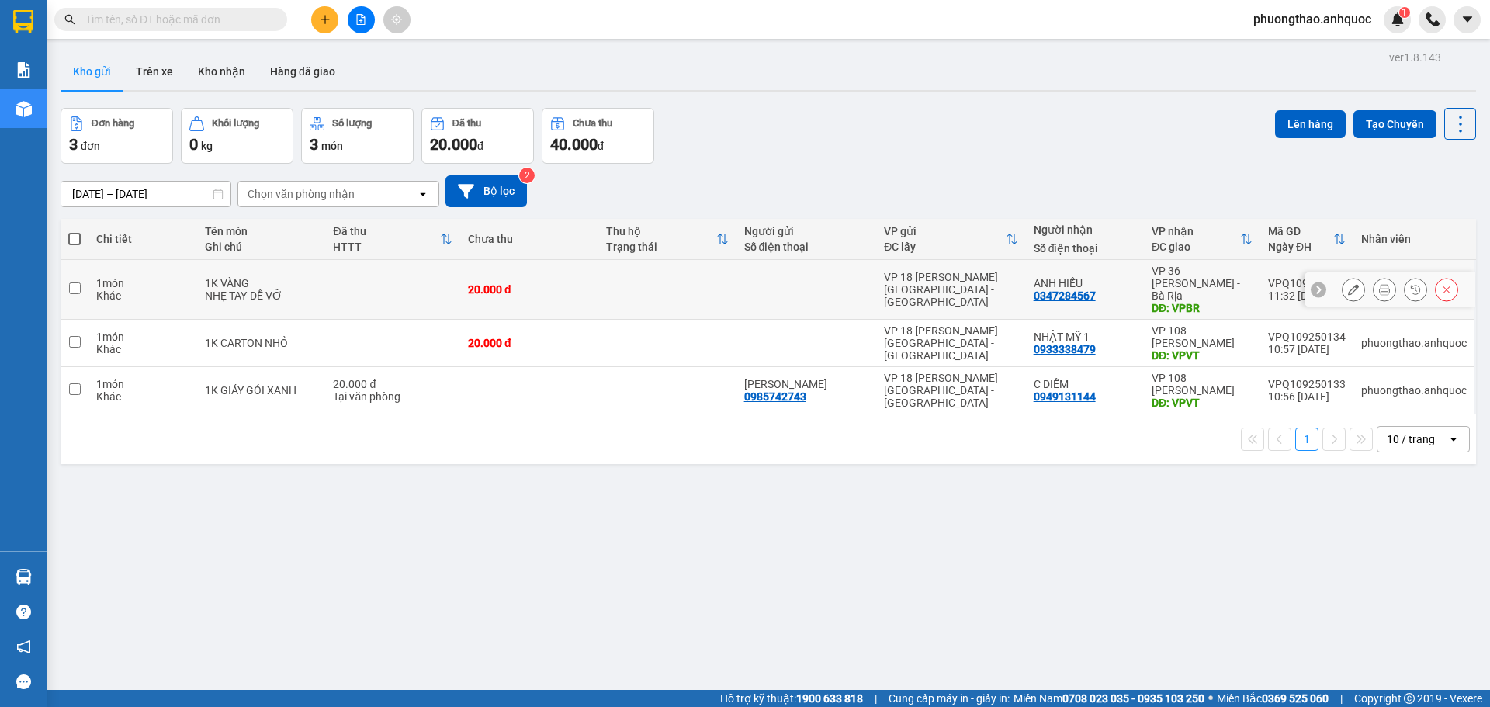
click at [396, 291] on td at bounding box center [392, 290] width 135 height 60
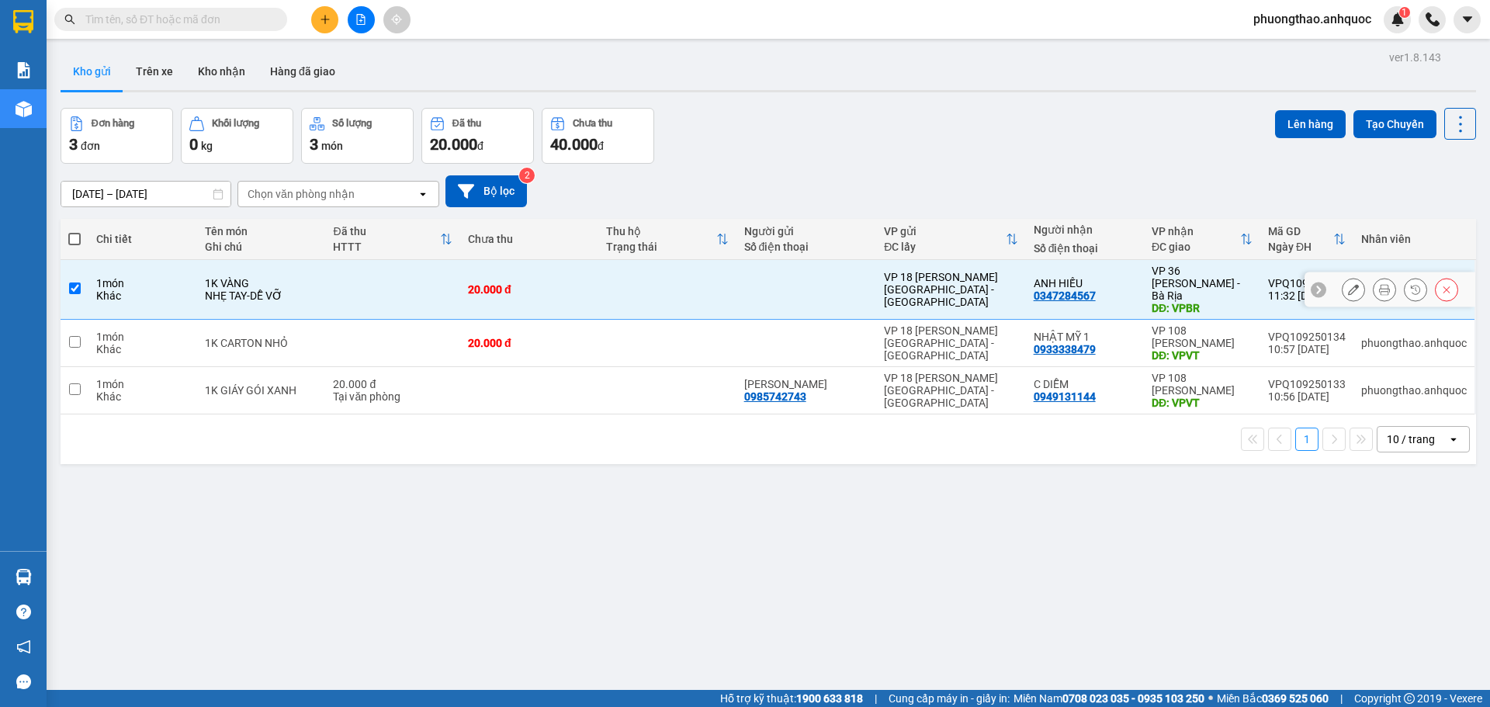
click at [393, 327] on td at bounding box center [392, 343] width 135 height 47
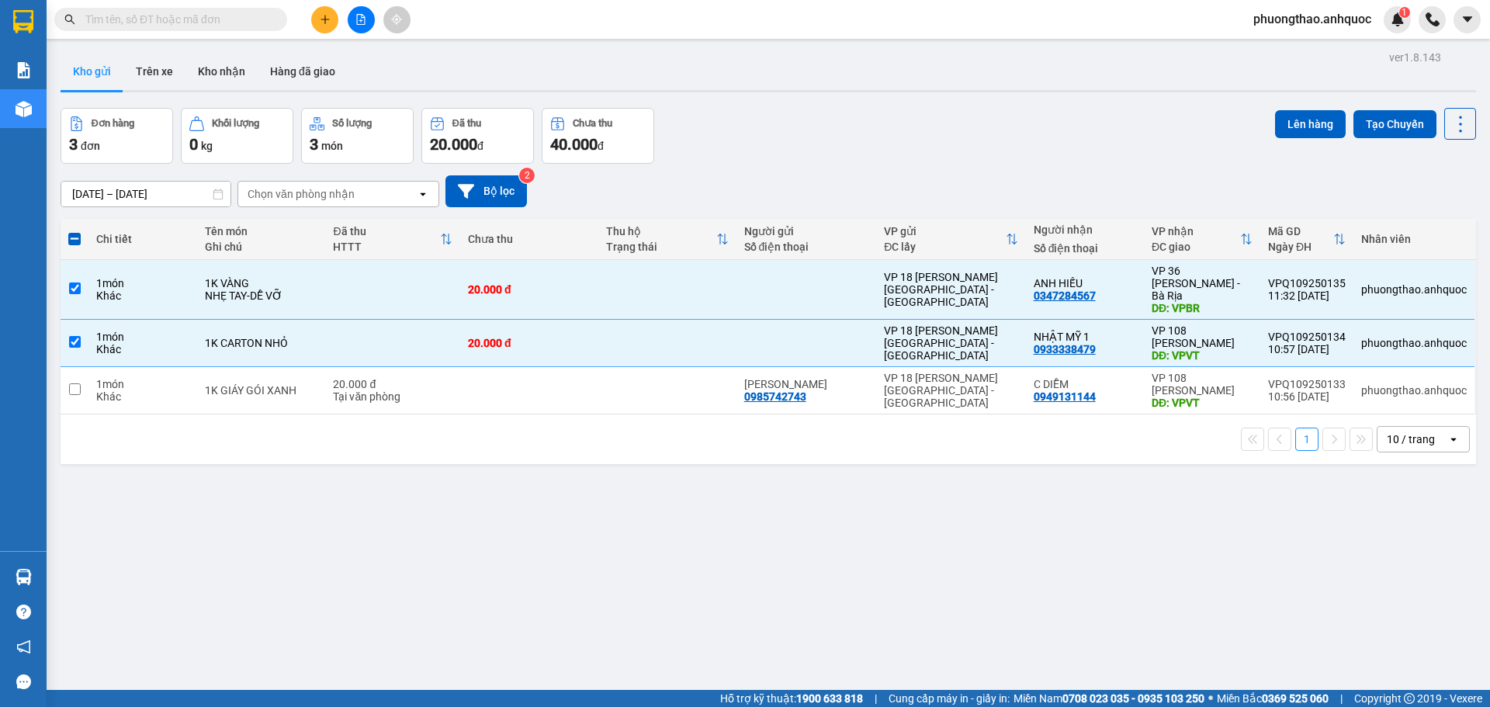
click at [375, 414] on div "1 10 / trang open" at bounding box center [768, 439] width 1415 height 50
click at [384, 390] on div "Tại văn phòng" at bounding box center [392, 396] width 119 height 12
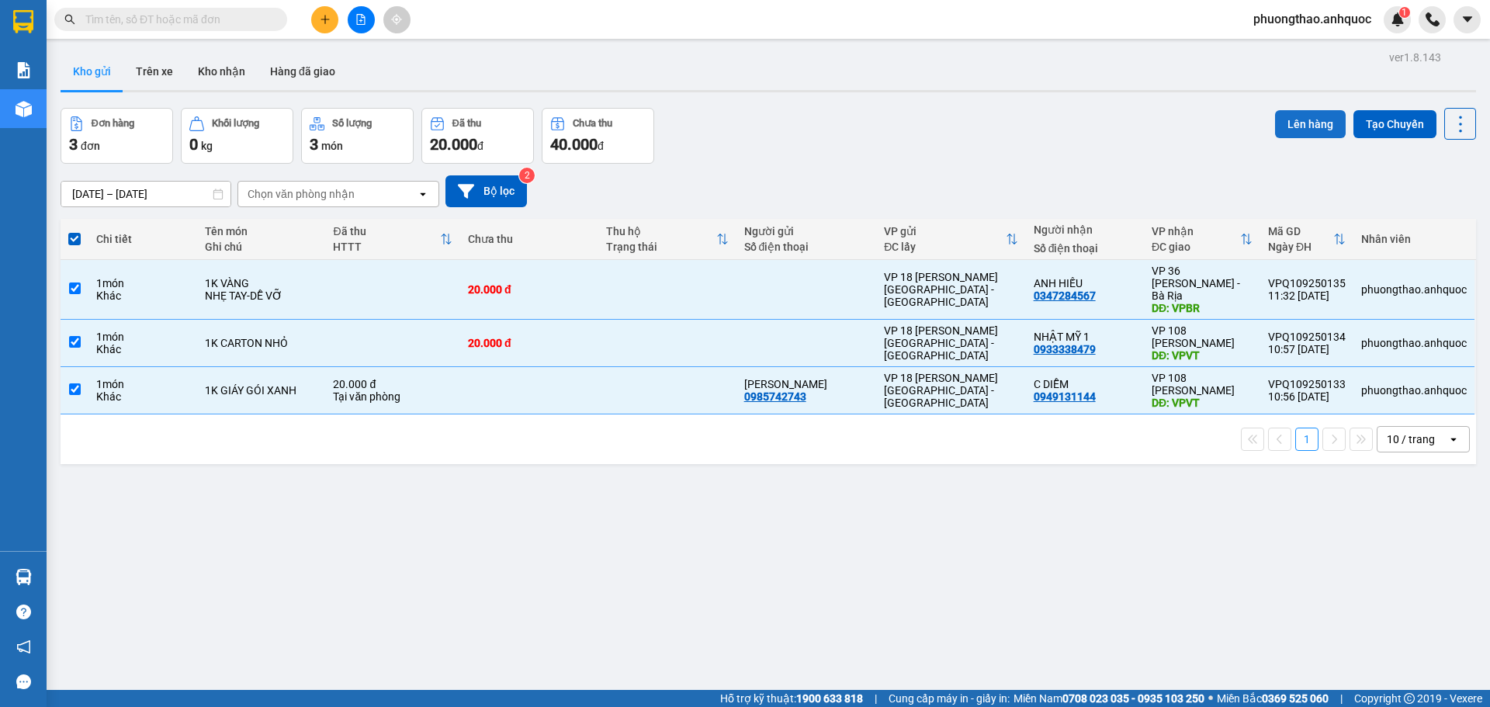
click at [1304, 123] on button "Lên hàng" at bounding box center [1310, 124] width 71 height 28
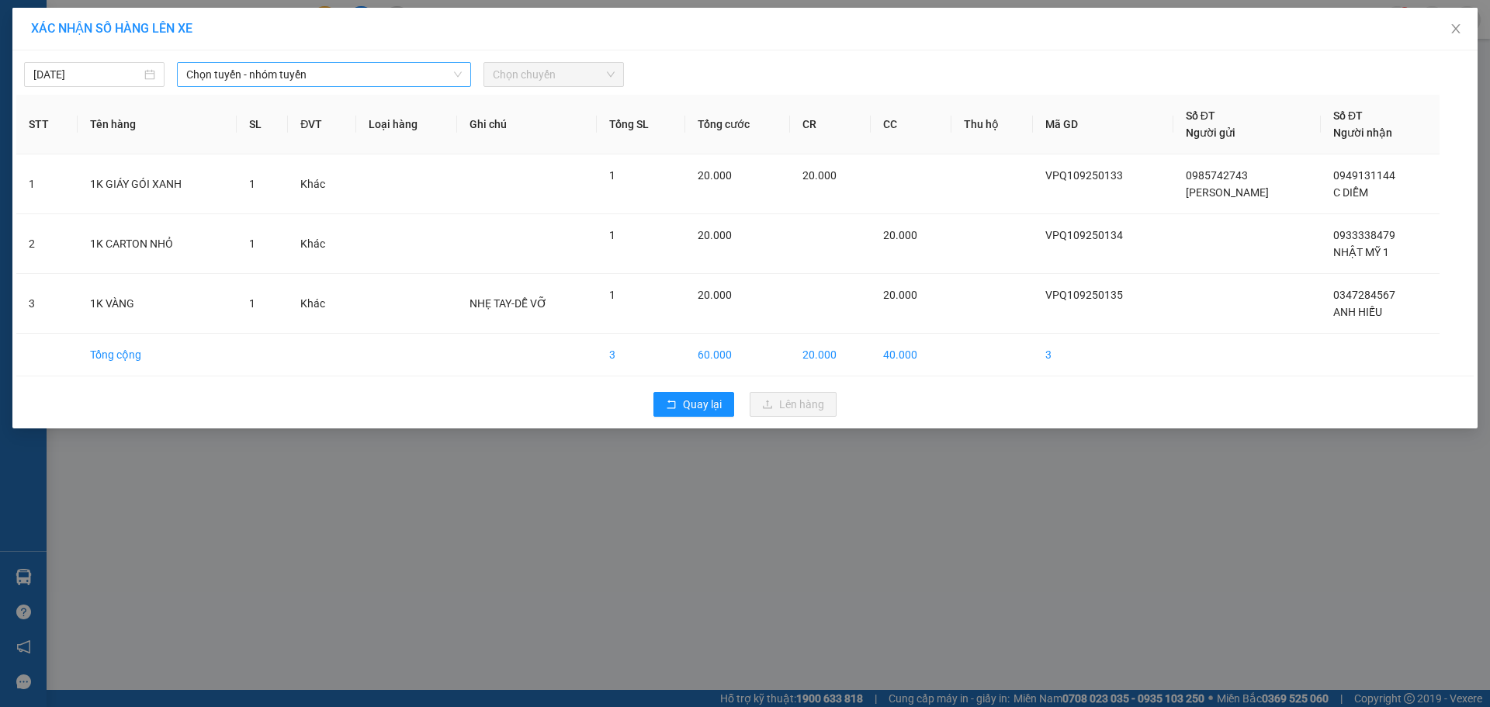
click at [305, 79] on span "Chọn tuyến - nhóm tuyến" at bounding box center [323, 74] width 275 height 23
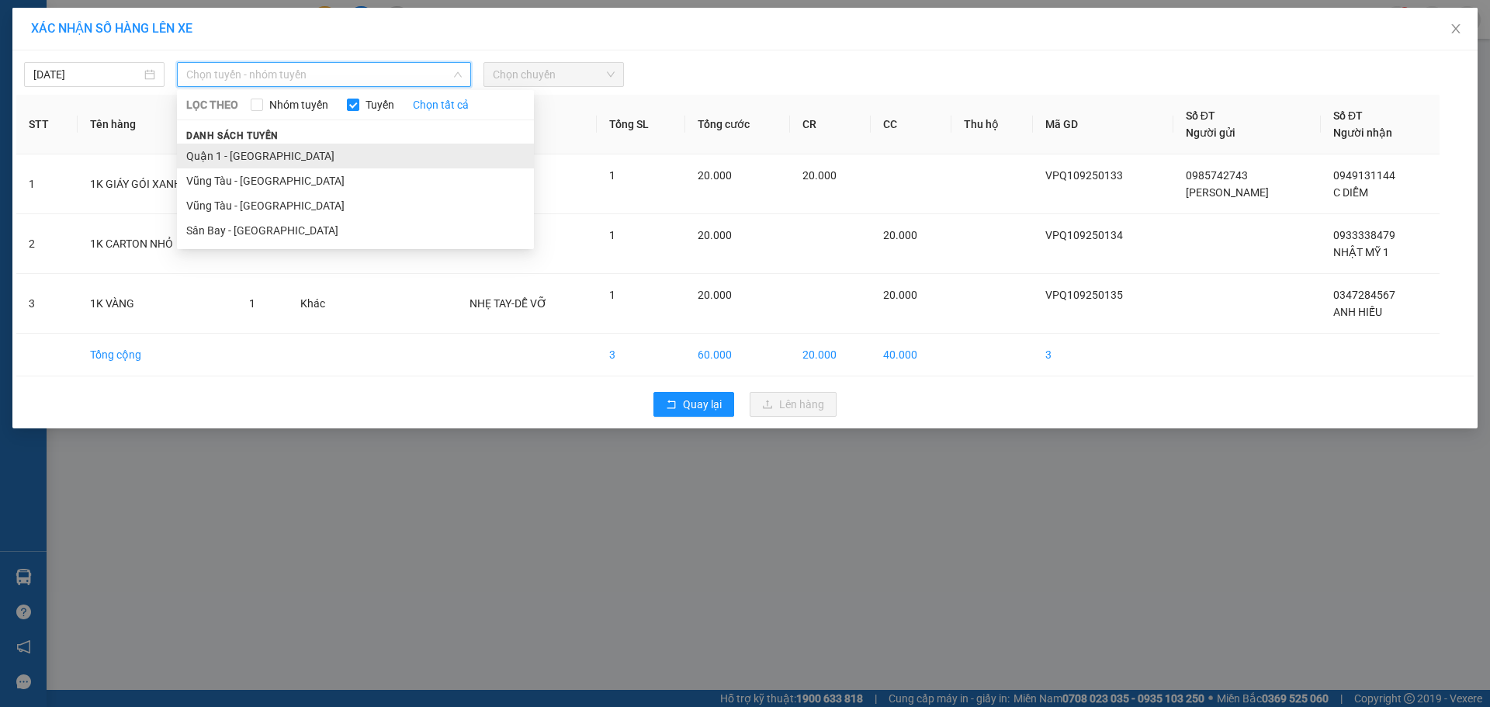
click at [272, 153] on li "Quận 1 - [GEOGRAPHIC_DATA]" at bounding box center [355, 156] width 357 height 25
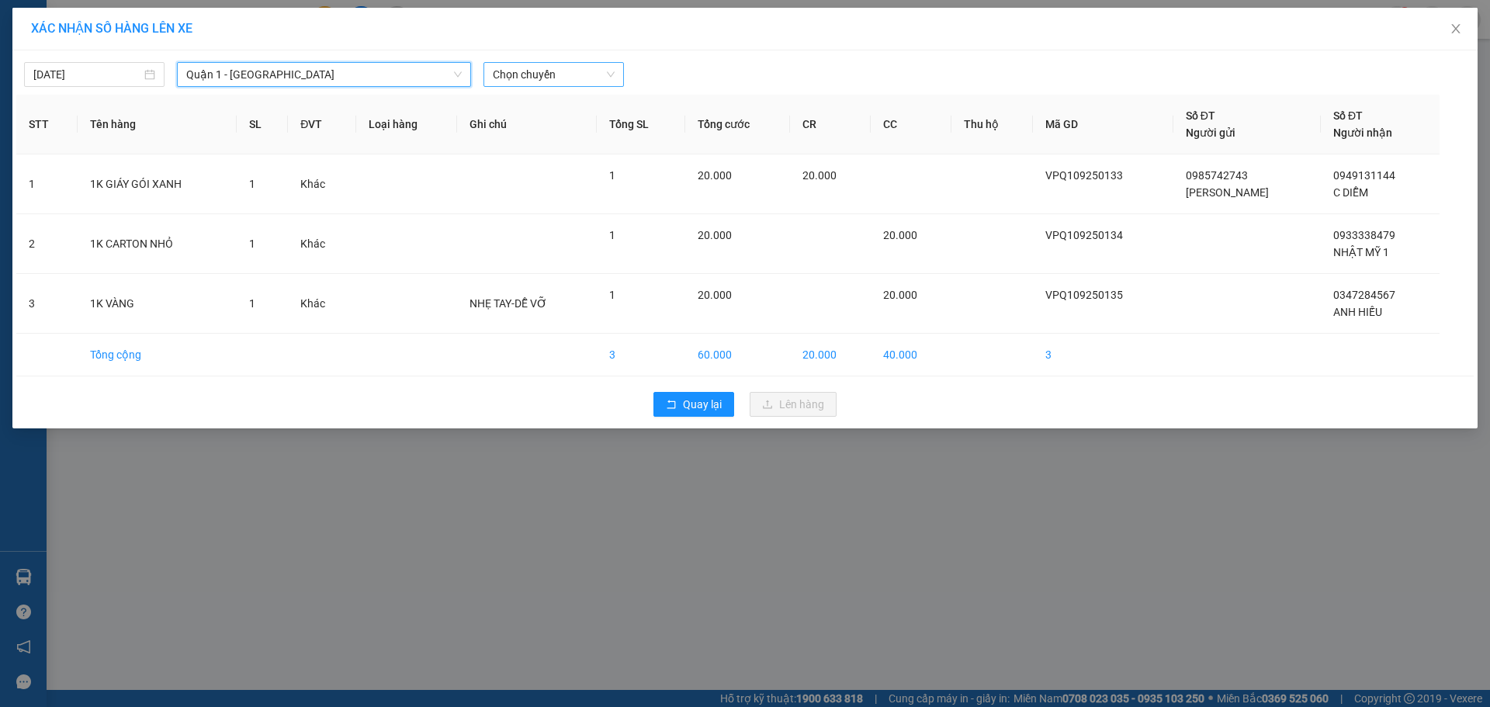
click at [507, 82] on span "Chọn chuyến" at bounding box center [554, 74] width 122 height 23
click at [552, 109] on div "12:30 - 72F-004.39" at bounding box center [553, 105] width 121 height 17
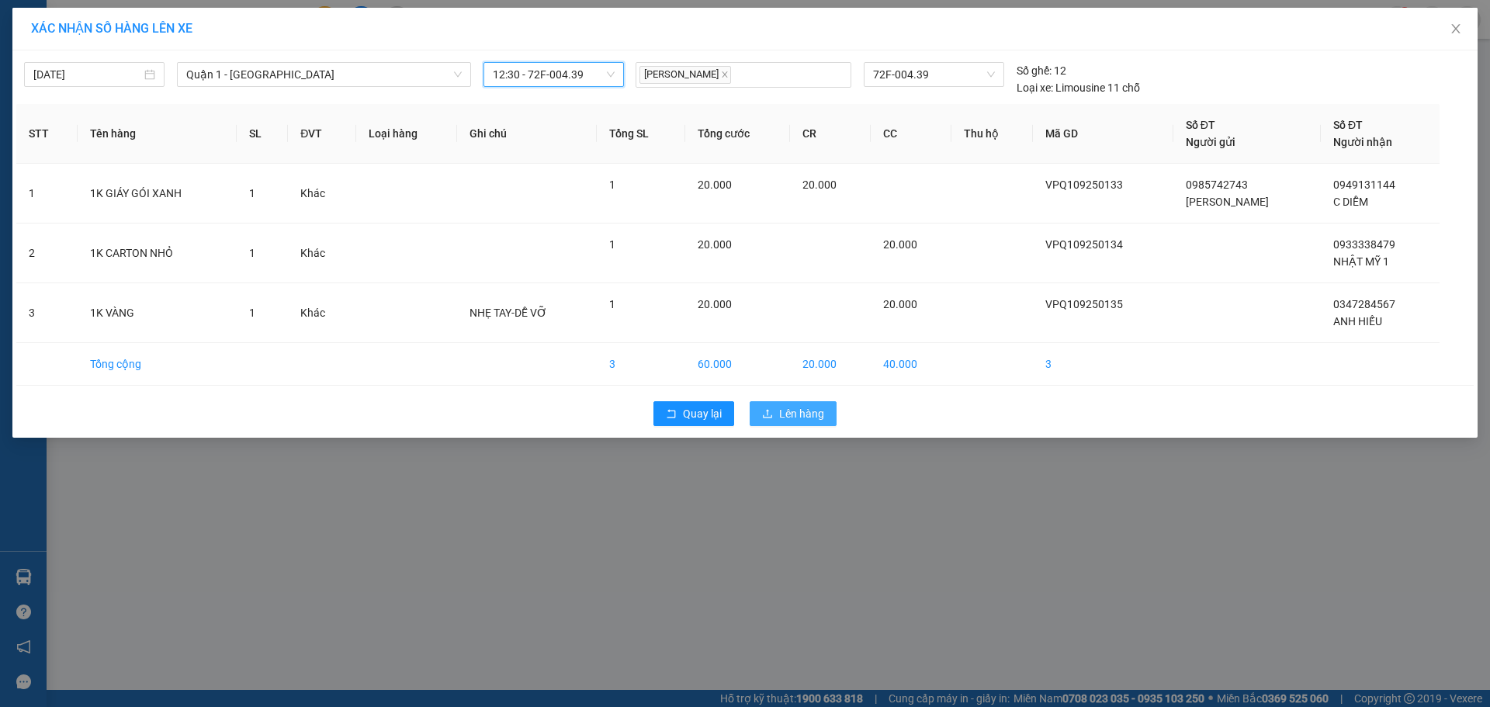
click at [777, 411] on button "Lên hàng" at bounding box center [793, 413] width 87 height 25
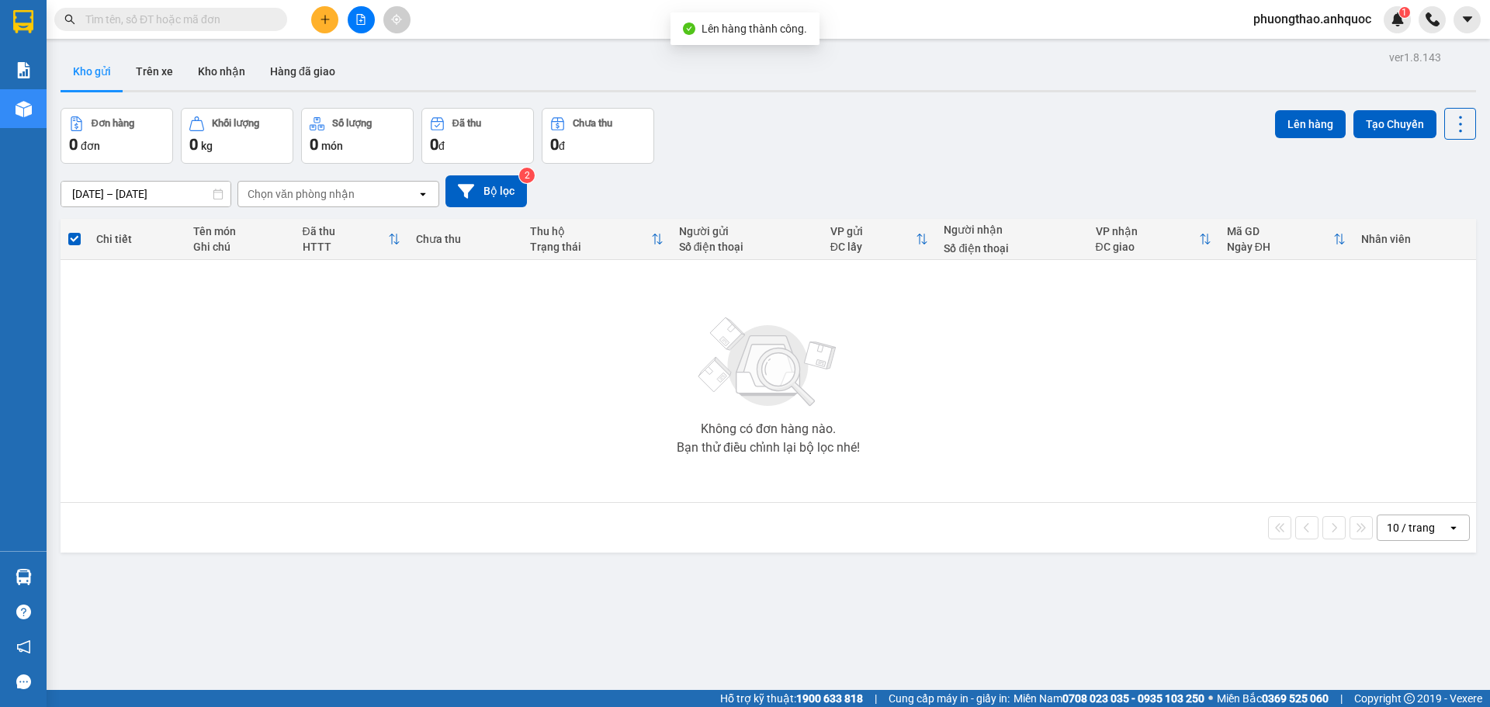
click at [352, 26] on button at bounding box center [361, 19] width 27 height 27
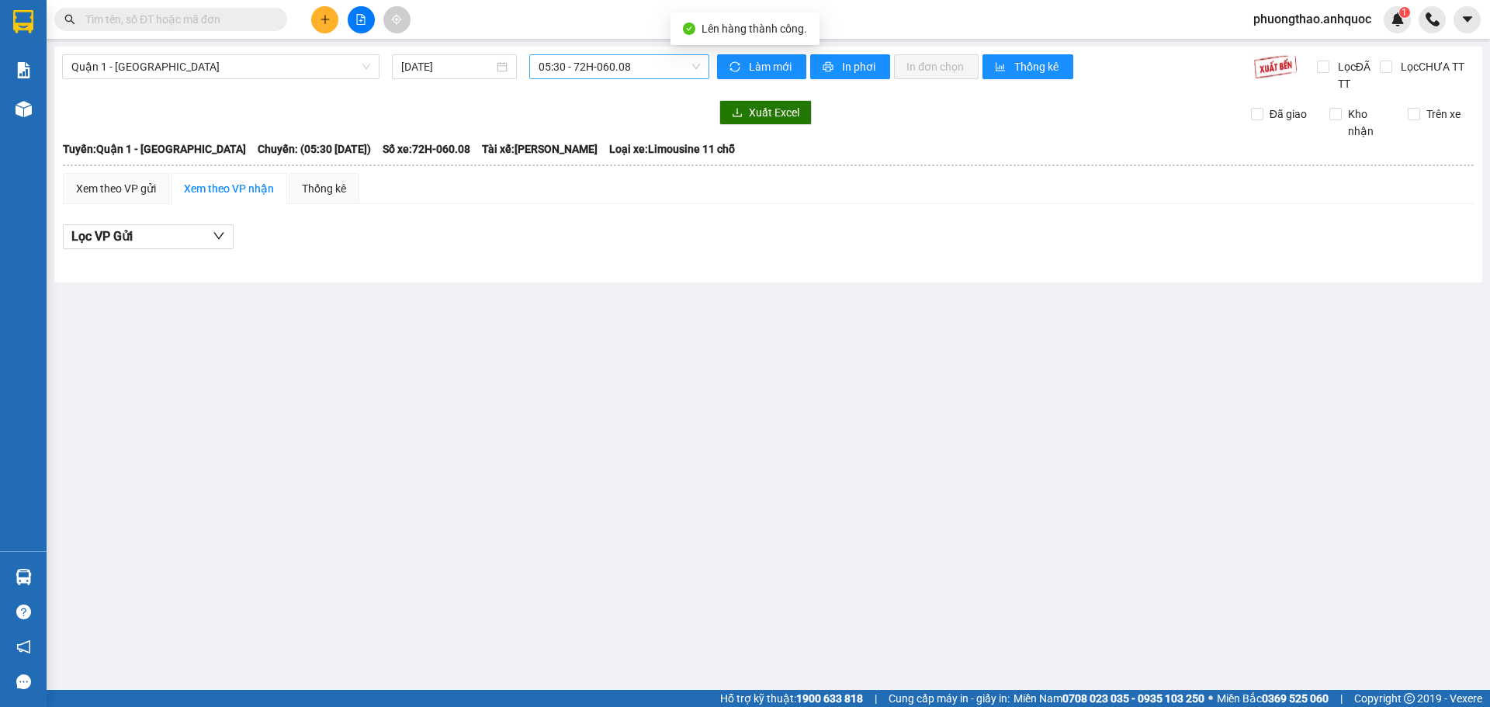
click at [604, 62] on span "05:30 - 72H-060.08" at bounding box center [618, 66] width 161 height 23
type input "439"
click at [616, 106] on div "12:30 - 72F-004.39" at bounding box center [599, 97] width 140 height 25
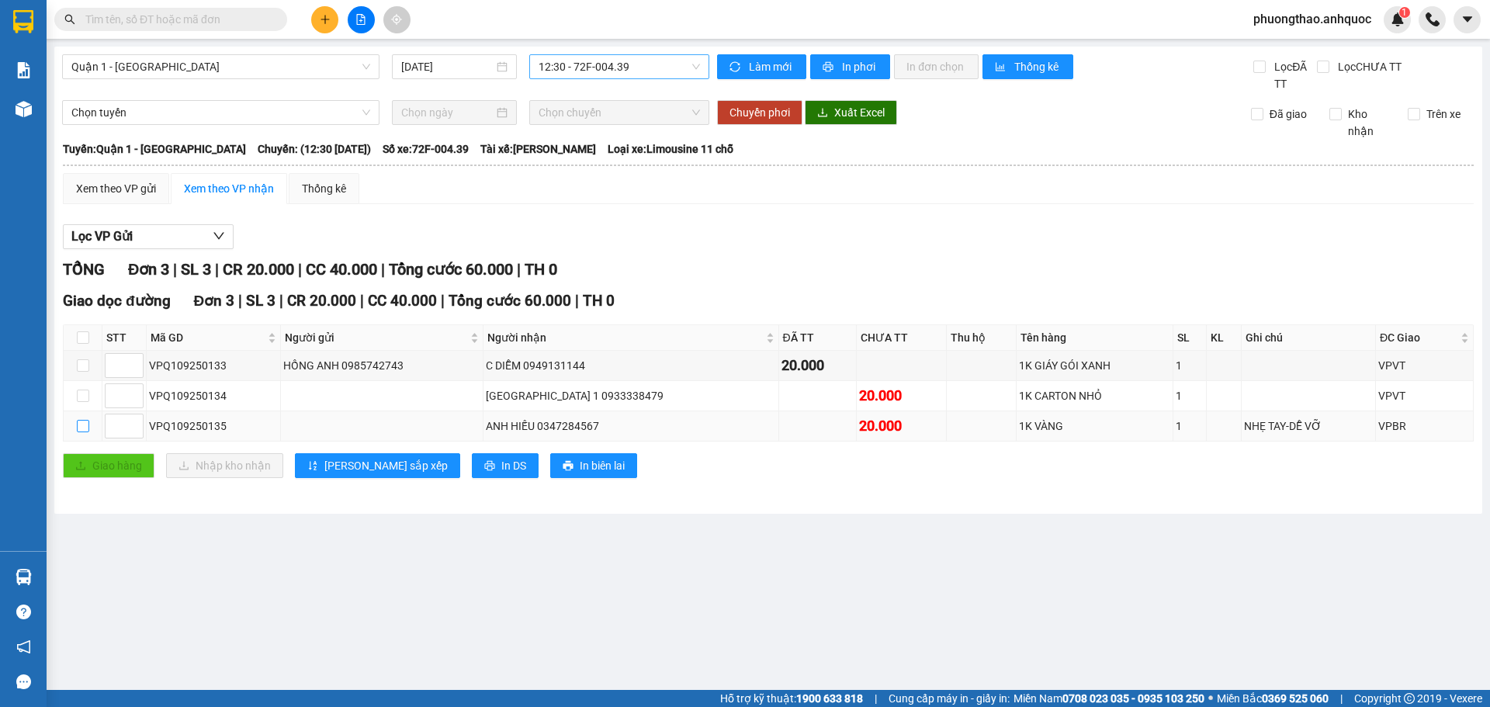
click at [82, 426] on input "checkbox" at bounding box center [83, 426] width 12 height 12
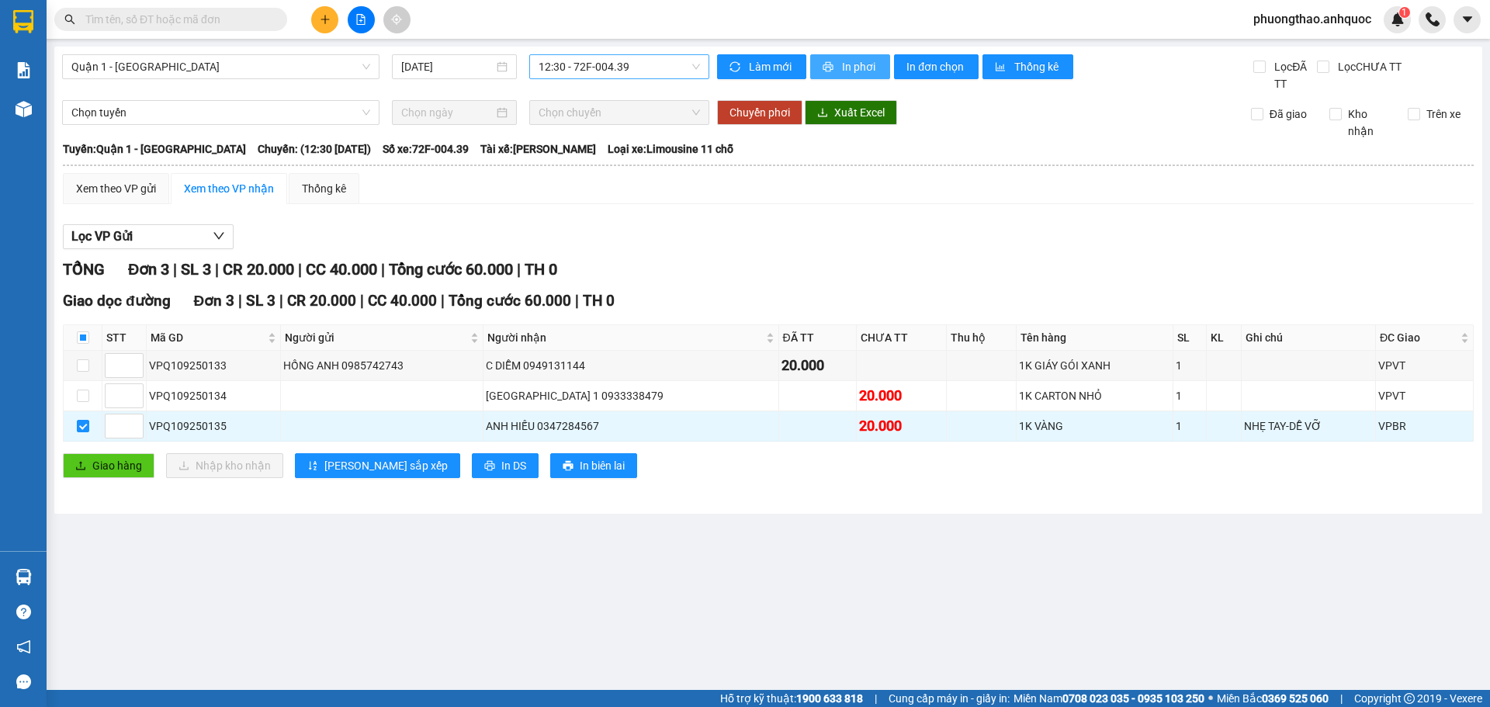
click at [852, 70] on span "In phơi" at bounding box center [860, 66] width 36 height 17
click at [937, 74] on span "In đơn chọn" at bounding box center [936, 66] width 60 height 17
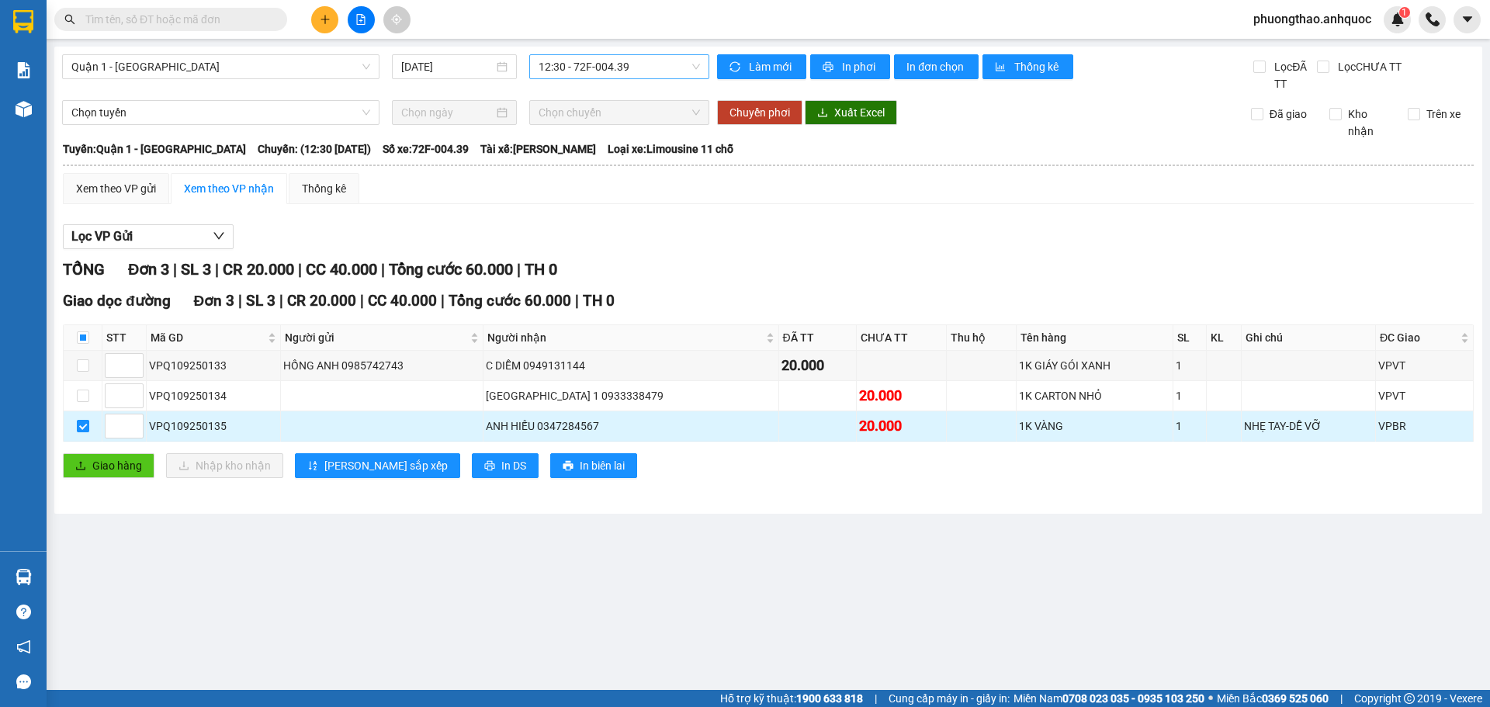
click at [81, 428] on input "checkbox" at bounding box center [83, 426] width 12 height 12
checkbox input "false"
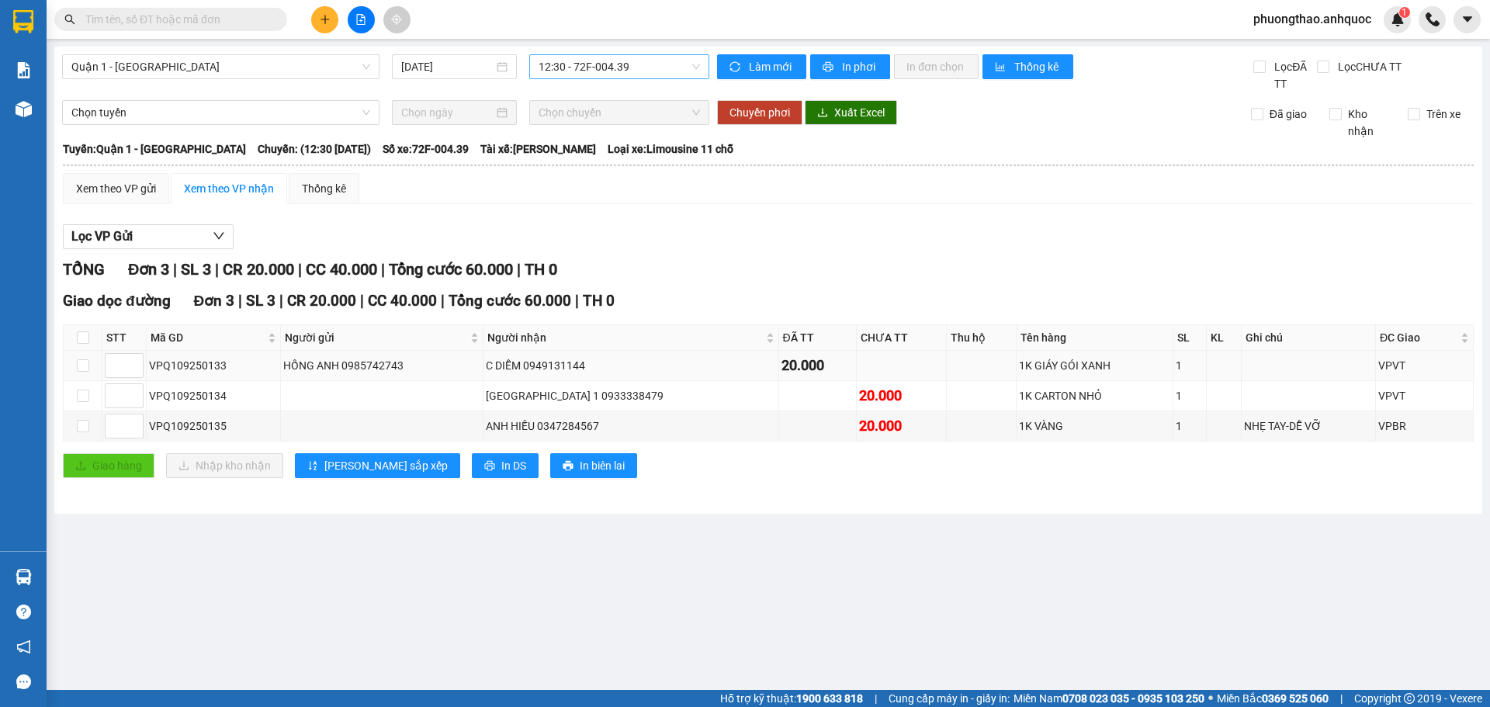
click at [94, 365] on td at bounding box center [83, 366] width 39 height 30
click at [84, 370] on input "checkbox" at bounding box center [83, 365] width 12 height 12
checkbox input "true"
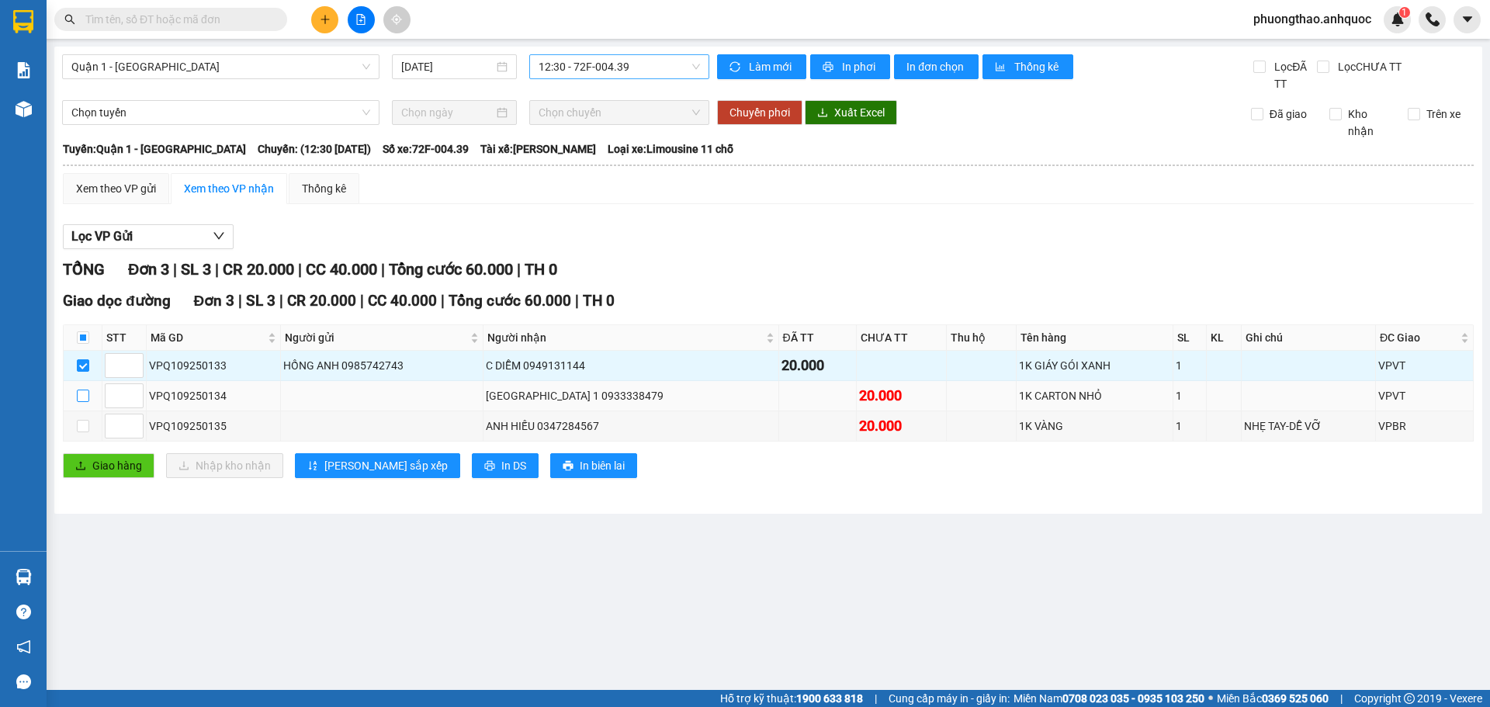
click at [80, 400] on input "checkbox" at bounding box center [83, 395] width 12 height 12
checkbox input "true"
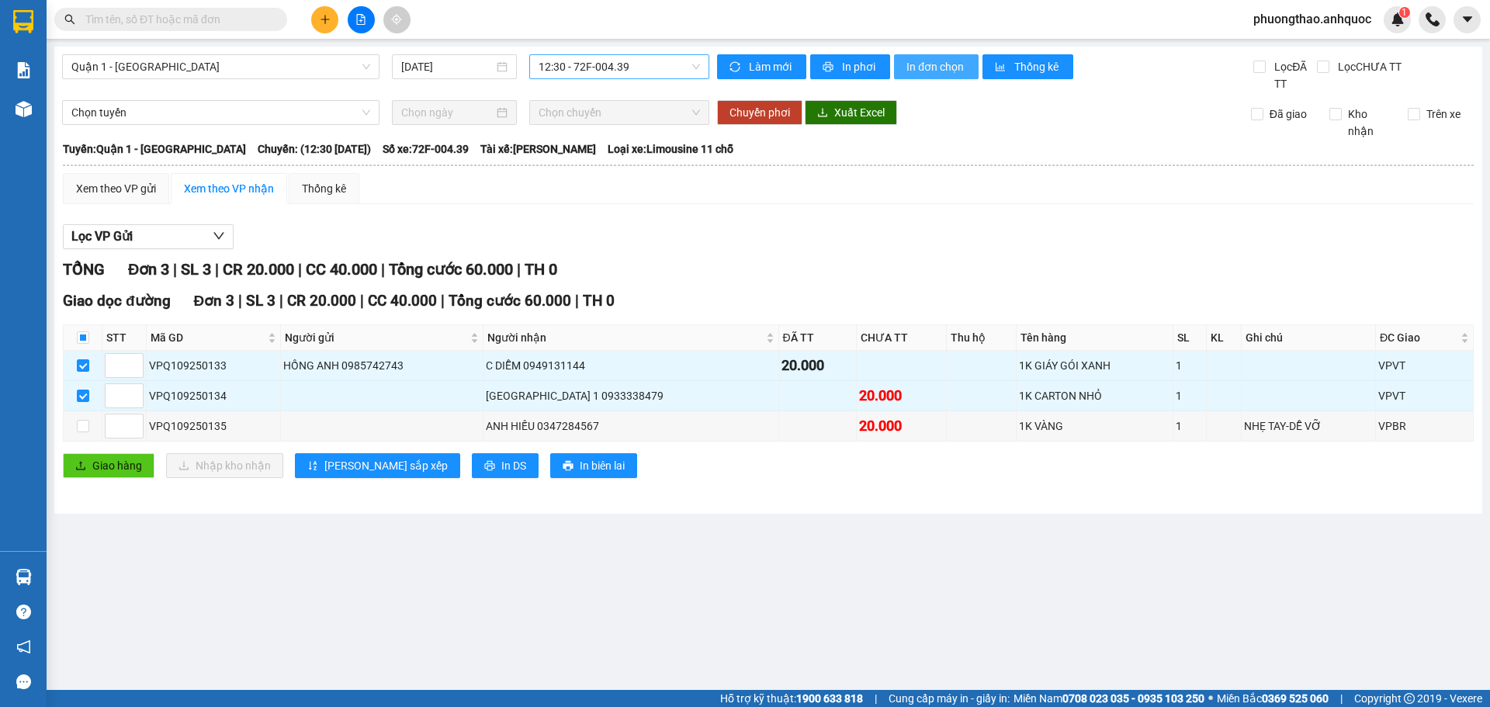
click at [934, 71] on span "In đơn chọn" at bounding box center [936, 66] width 60 height 17
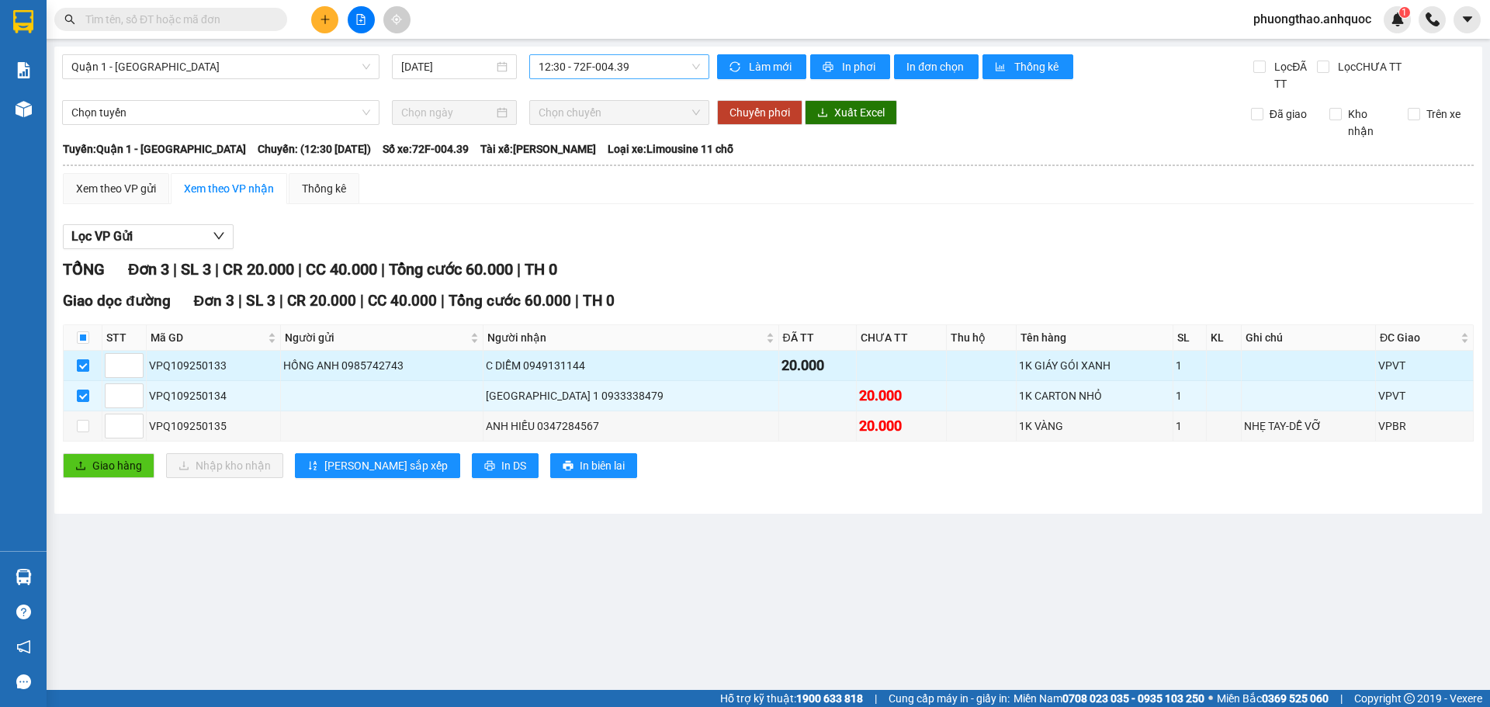
click at [81, 365] on input "checkbox" at bounding box center [83, 365] width 12 height 12
checkbox input "false"
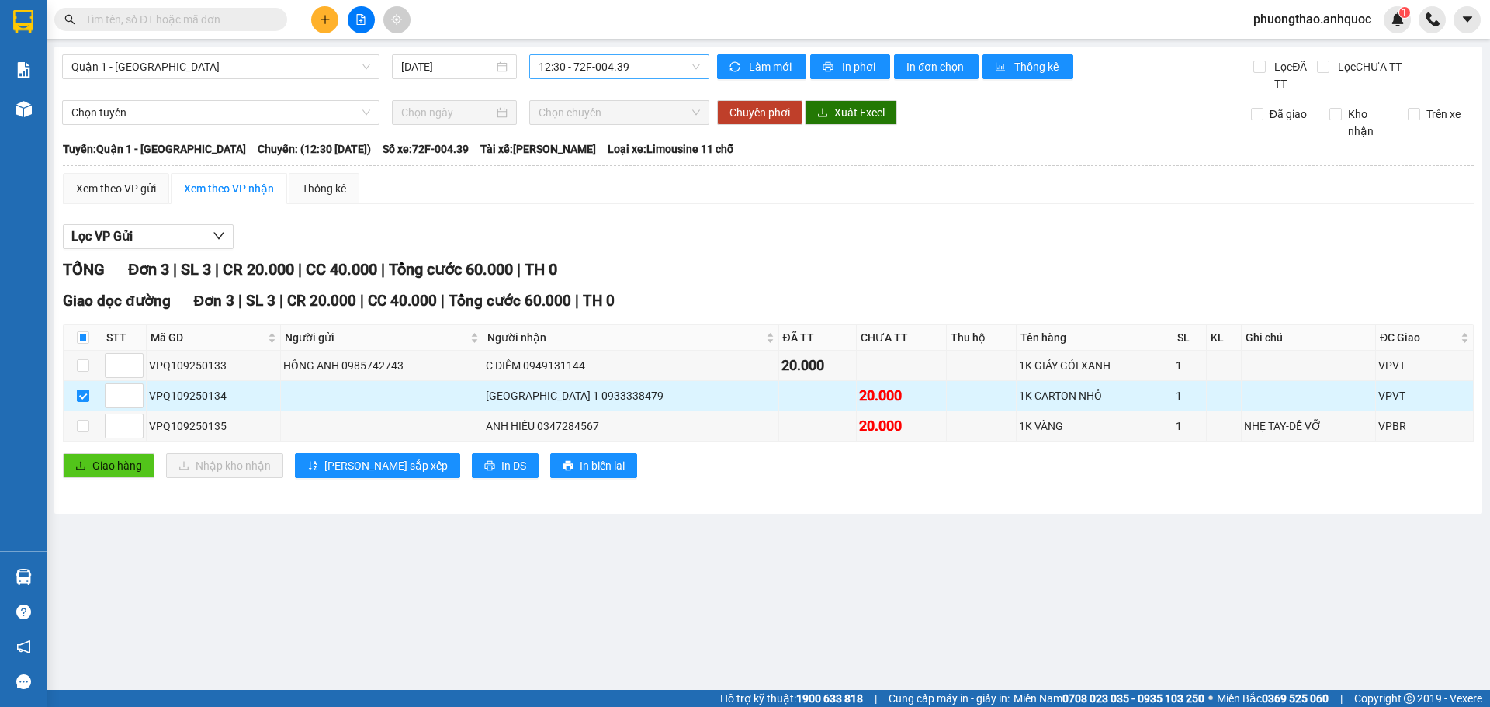
click at [78, 396] on input "checkbox" at bounding box center [83, 395] width 12 height 12
checkbox input "false"
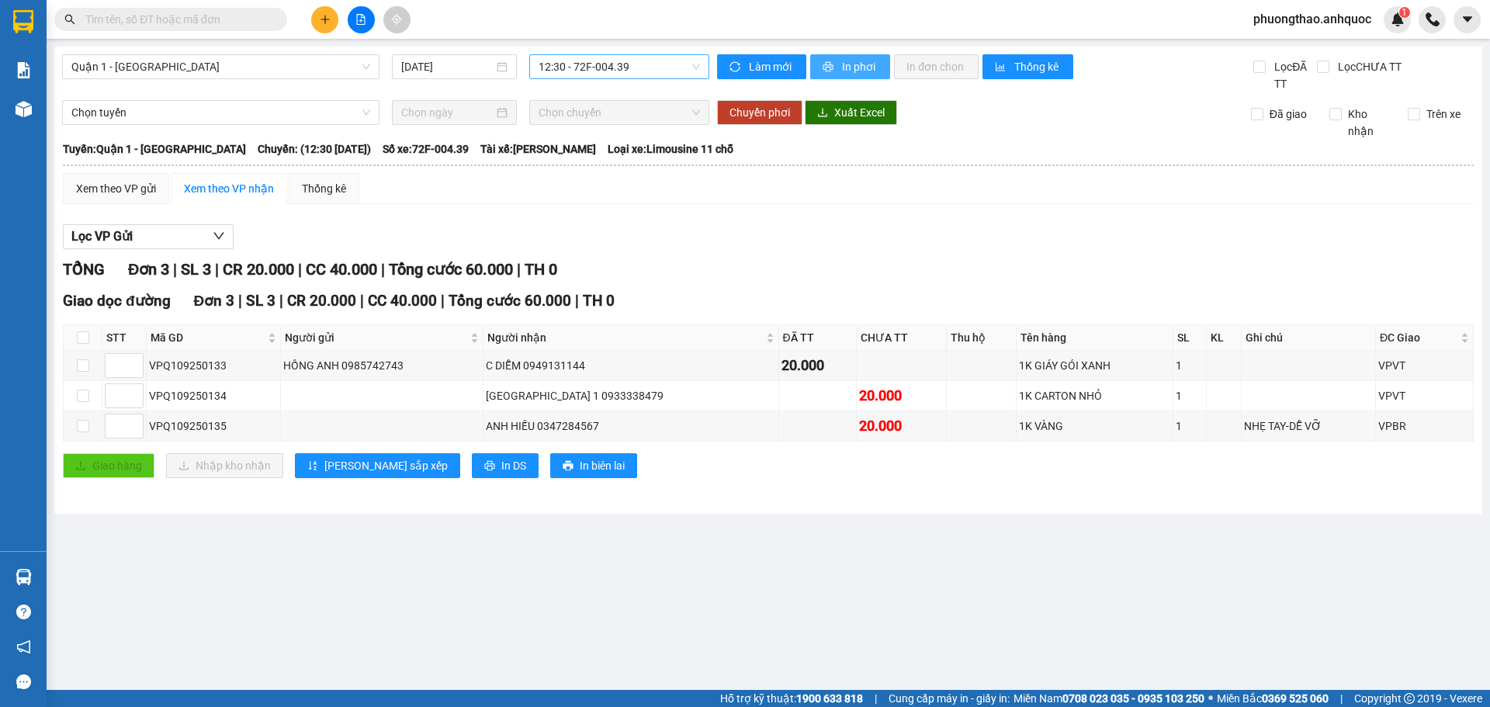
click at [843, 57] on button "In phơi" at bounding box center [850, 66] width 80 height 25
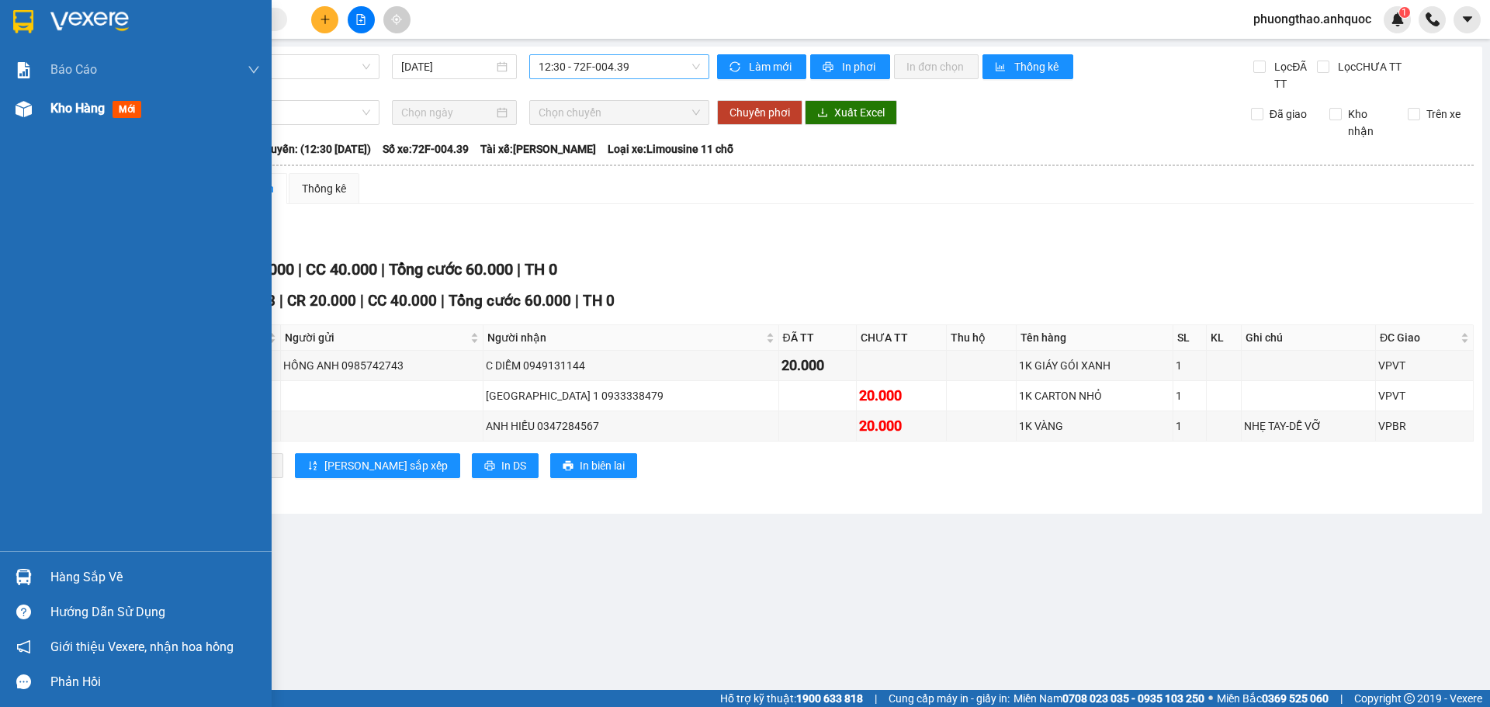
click at [16, 114] on img at bounding box center [24, 109] width 16 height 16
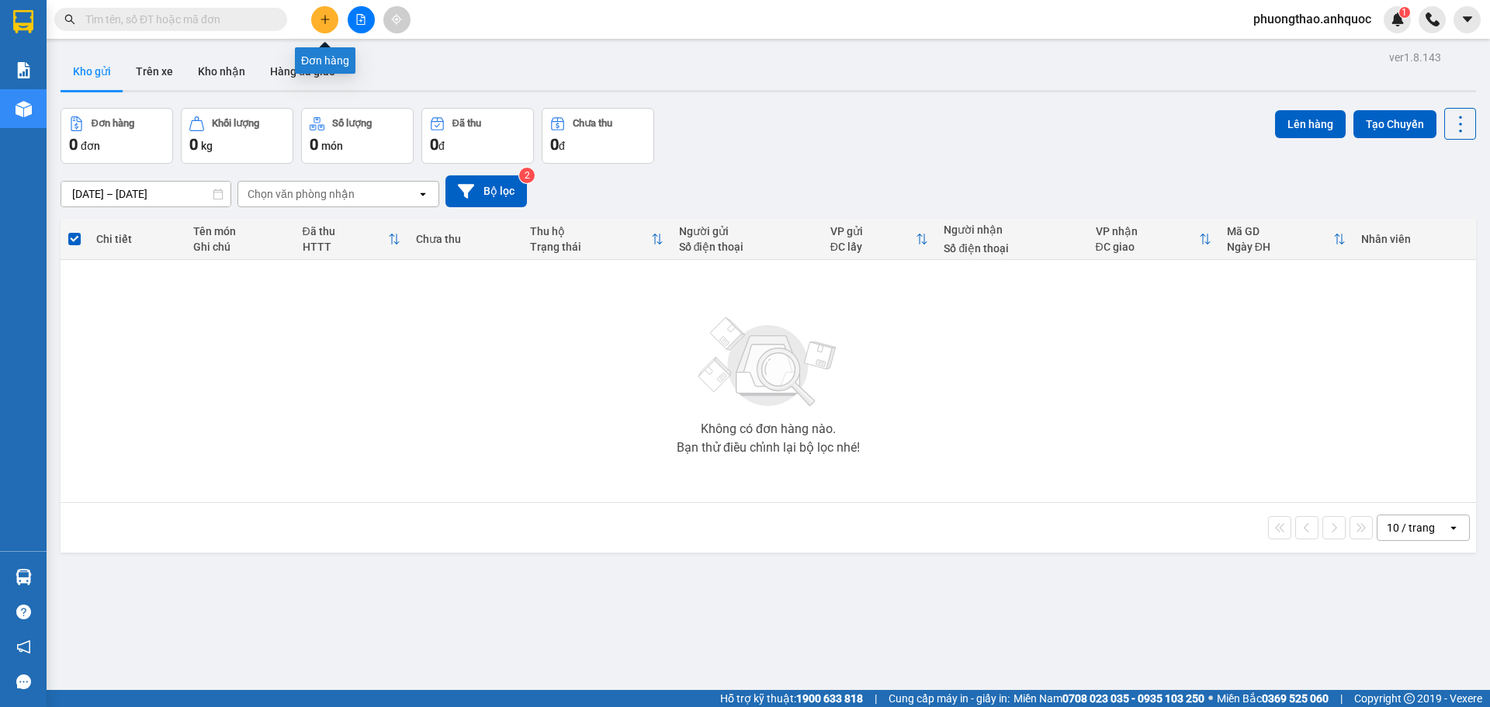
click at [317, 17] on button at bounding box center [324, 19] width 27 height 27
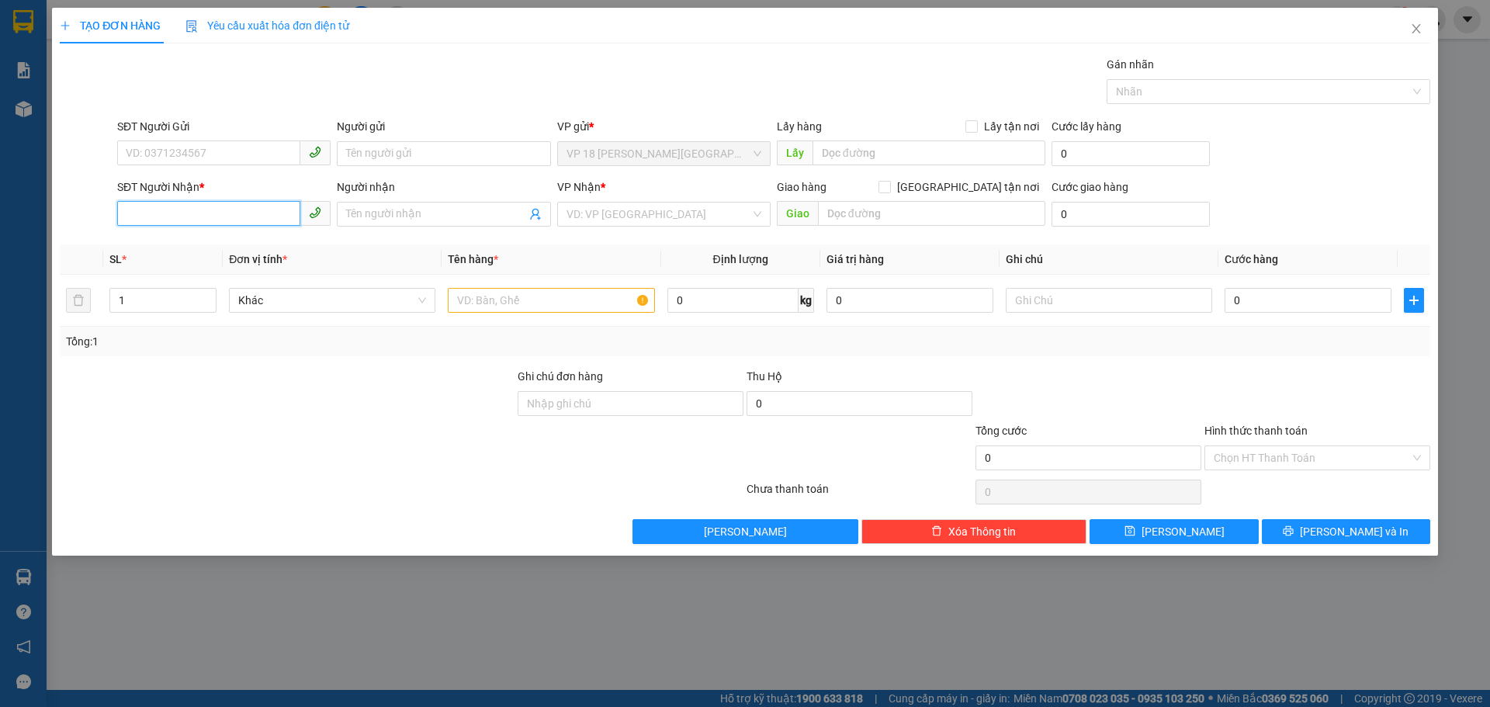
click at [222, 217] on input "SĐT Người Nhận *" at bounding box center [208, 213] width 183 height 25
type input "0908823450"
click at [254, 246] on div "0908823450 - VŨ" at bounding box center [223, 245] width 195 height 17
type input "VŨ"
type input "VPVT"
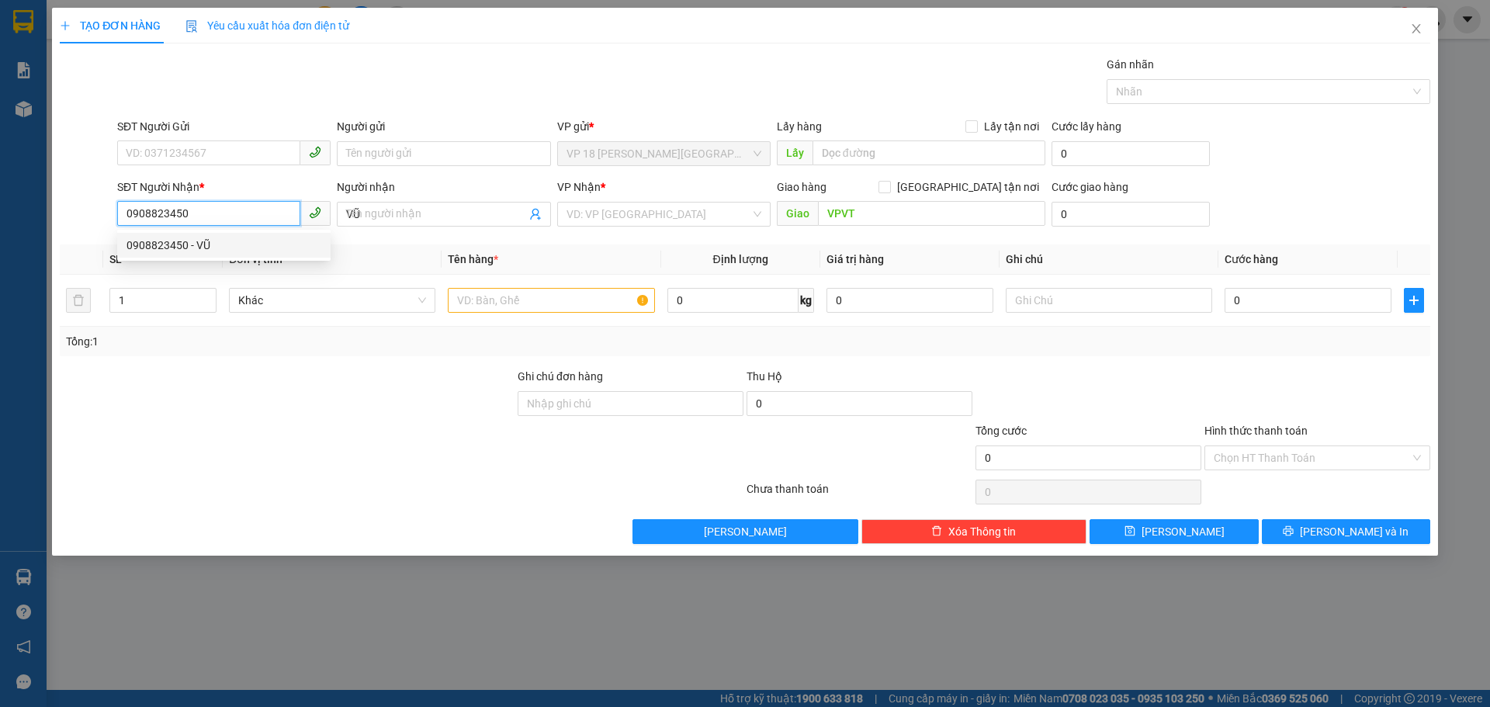
type input "60.000"
type input "0908823450"
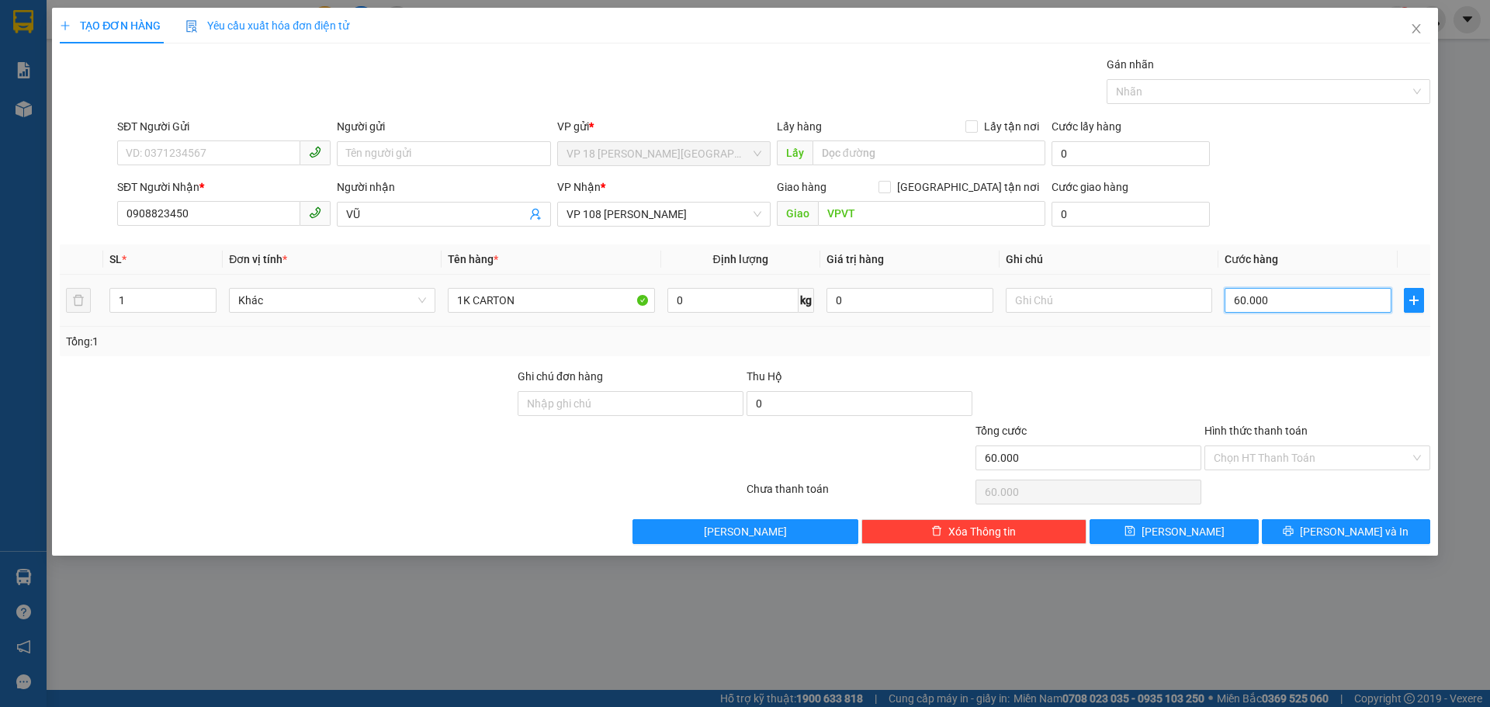
click at [1289, 310] on input "60.000" at bounding box center [1307, 300] width 167 height 25
type input "4"
type input "40"
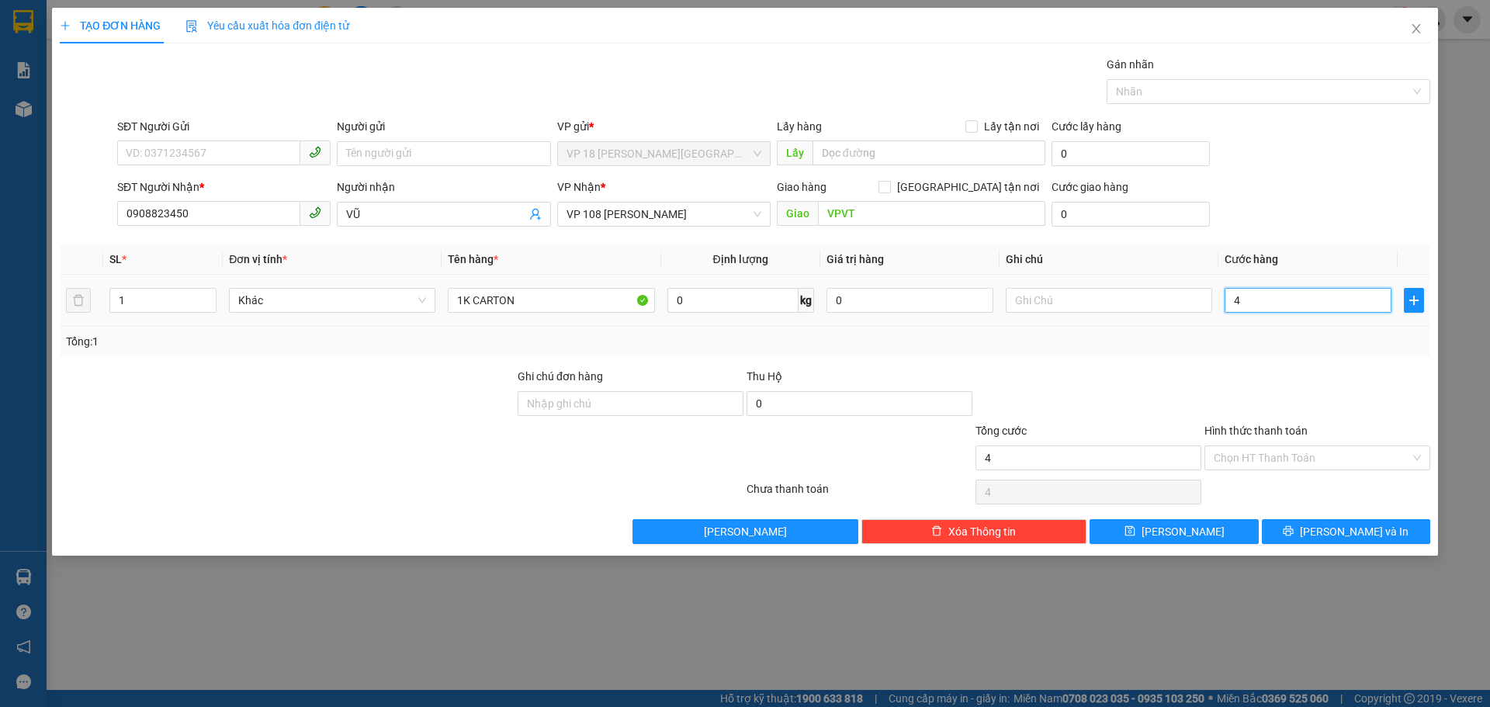
type input "40"
type input "400"
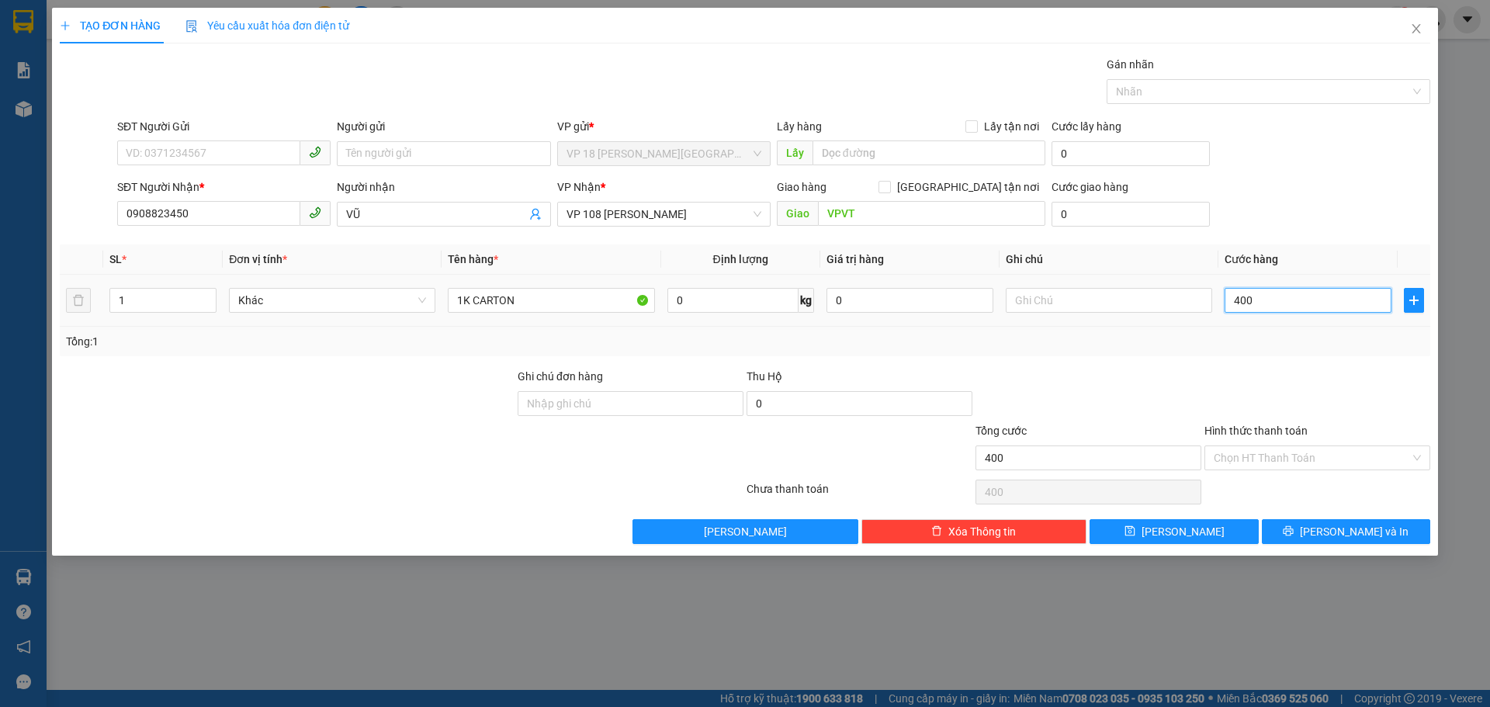
type input "4.000"
type input "40.000"
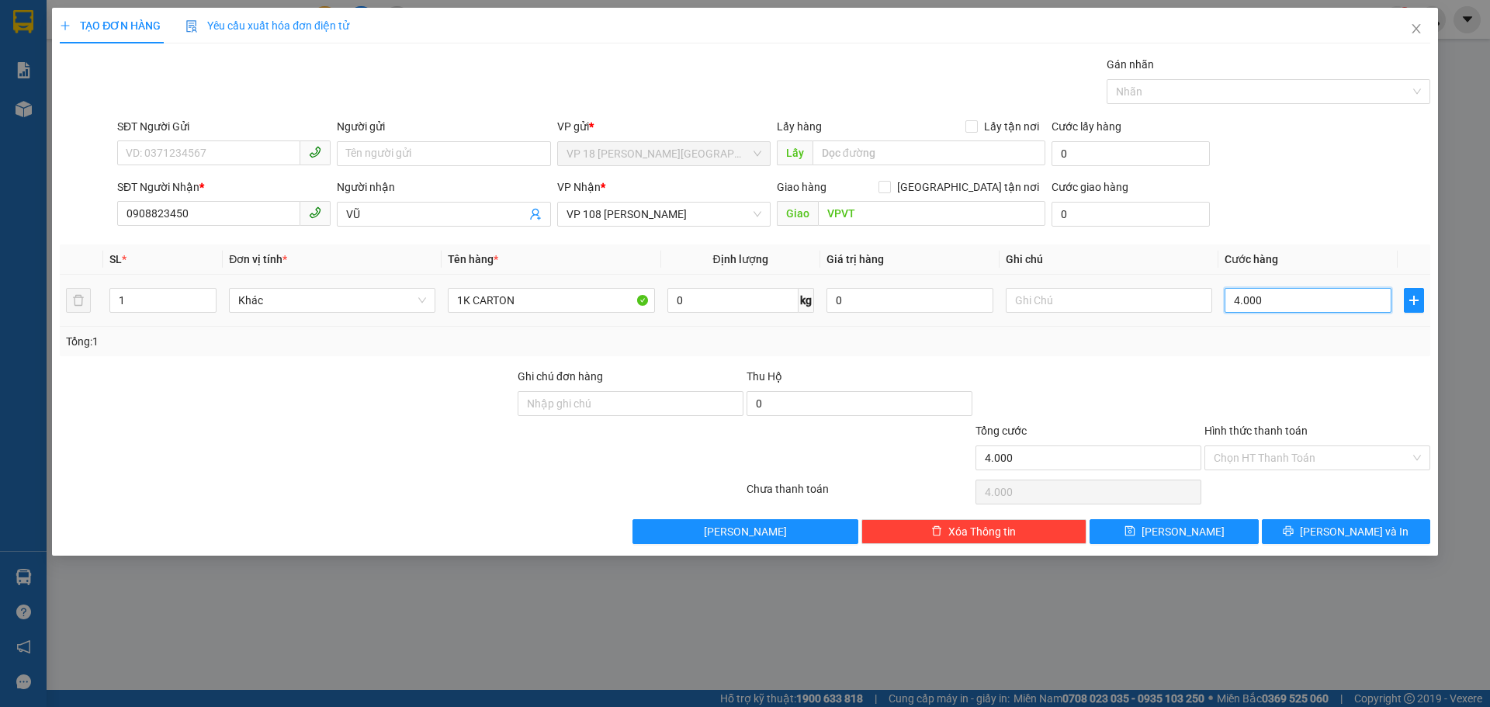
type input "40.000"
type input "400.000"
type input "40.000"
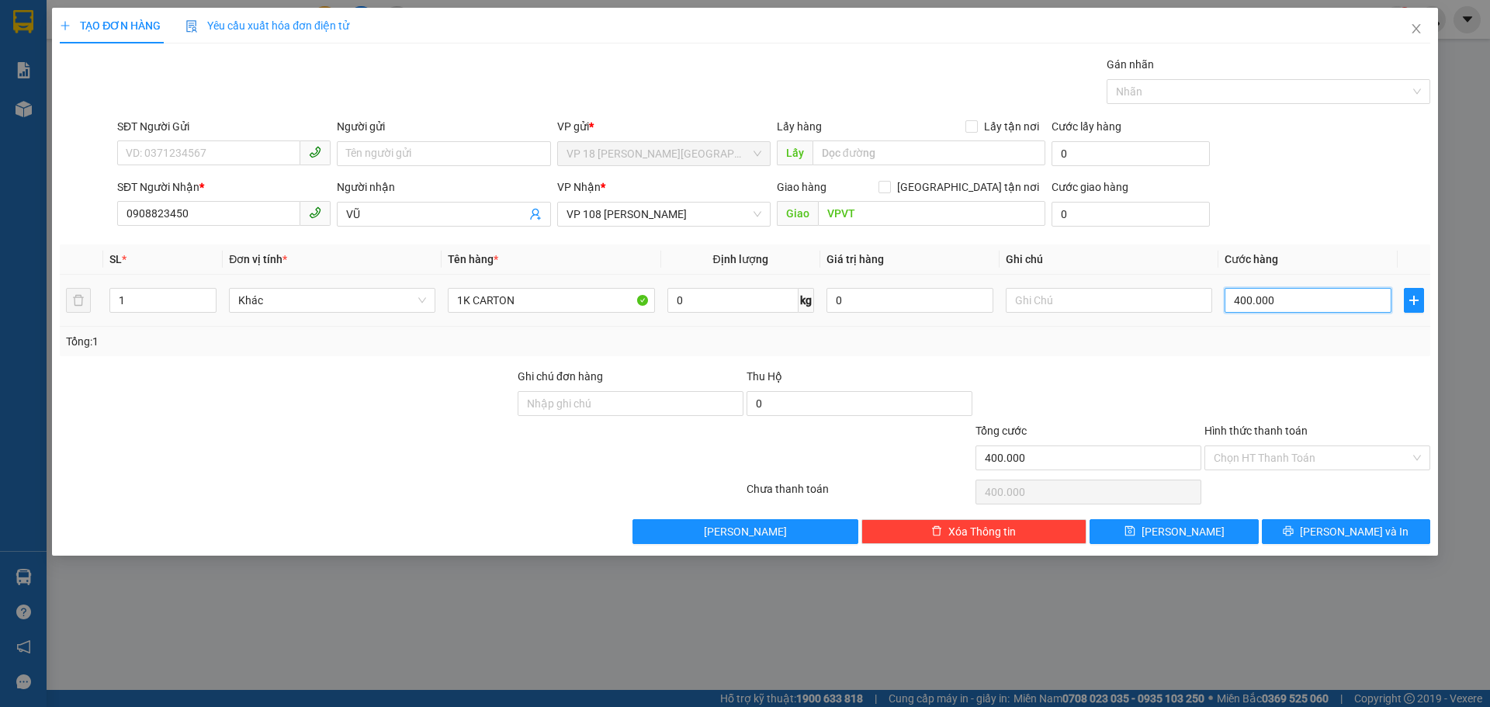
type input "40.000"
click at [1260, 459] on input "Hình thức thanh toán" at bounding box center [1311, 457] width 196 height 23
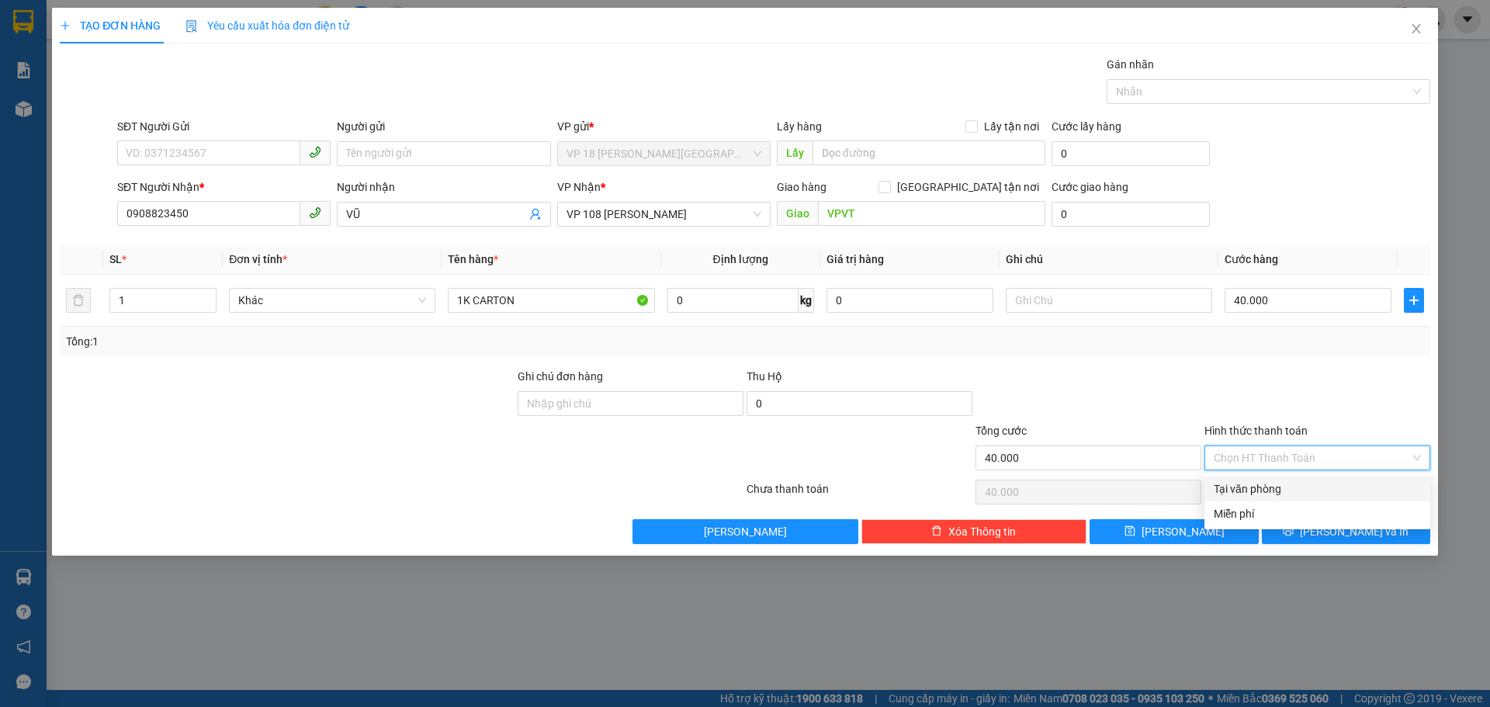
click at [1148, 371] on div at bounding box center [1088, 395] width 229 height 54
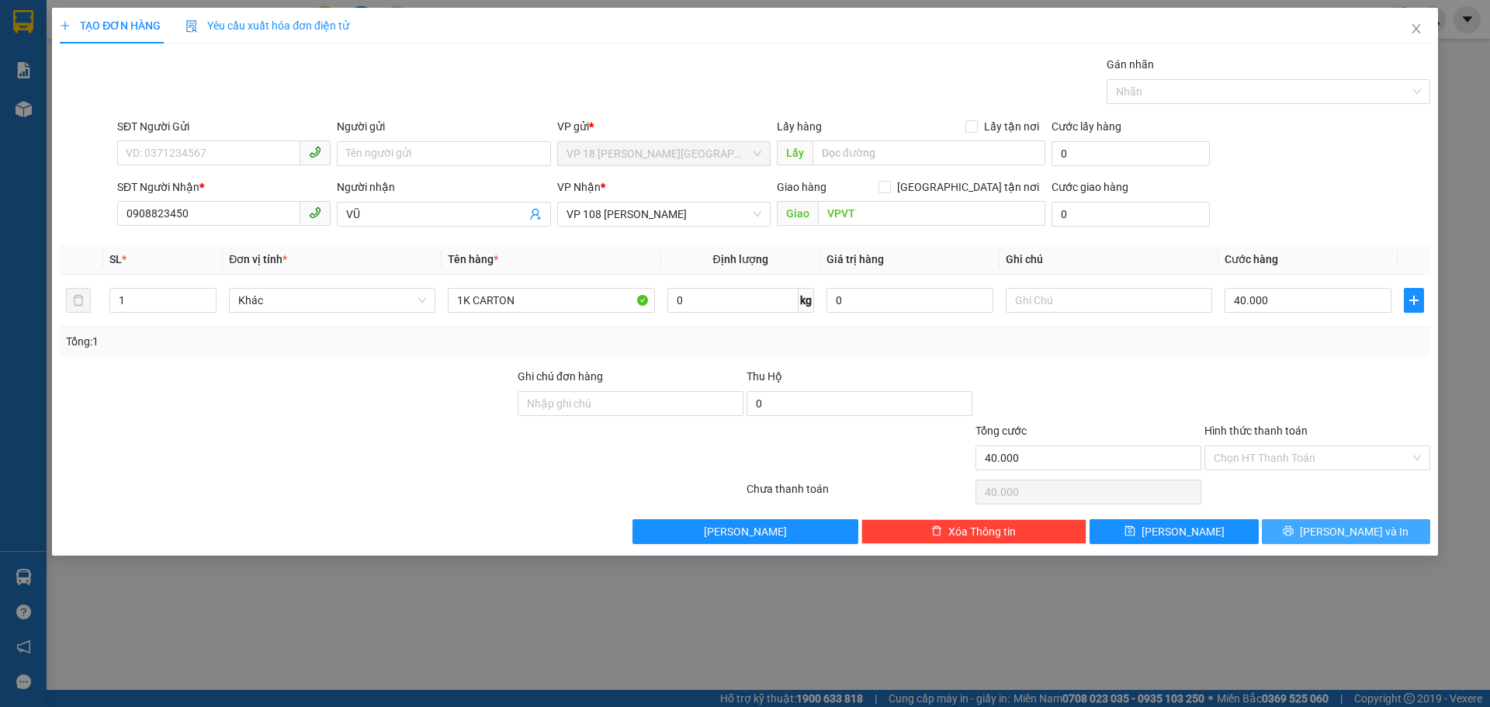
click at [1300, 531] on button "Lưu và In" at bounding box center [1346, 531] width 168 height 25
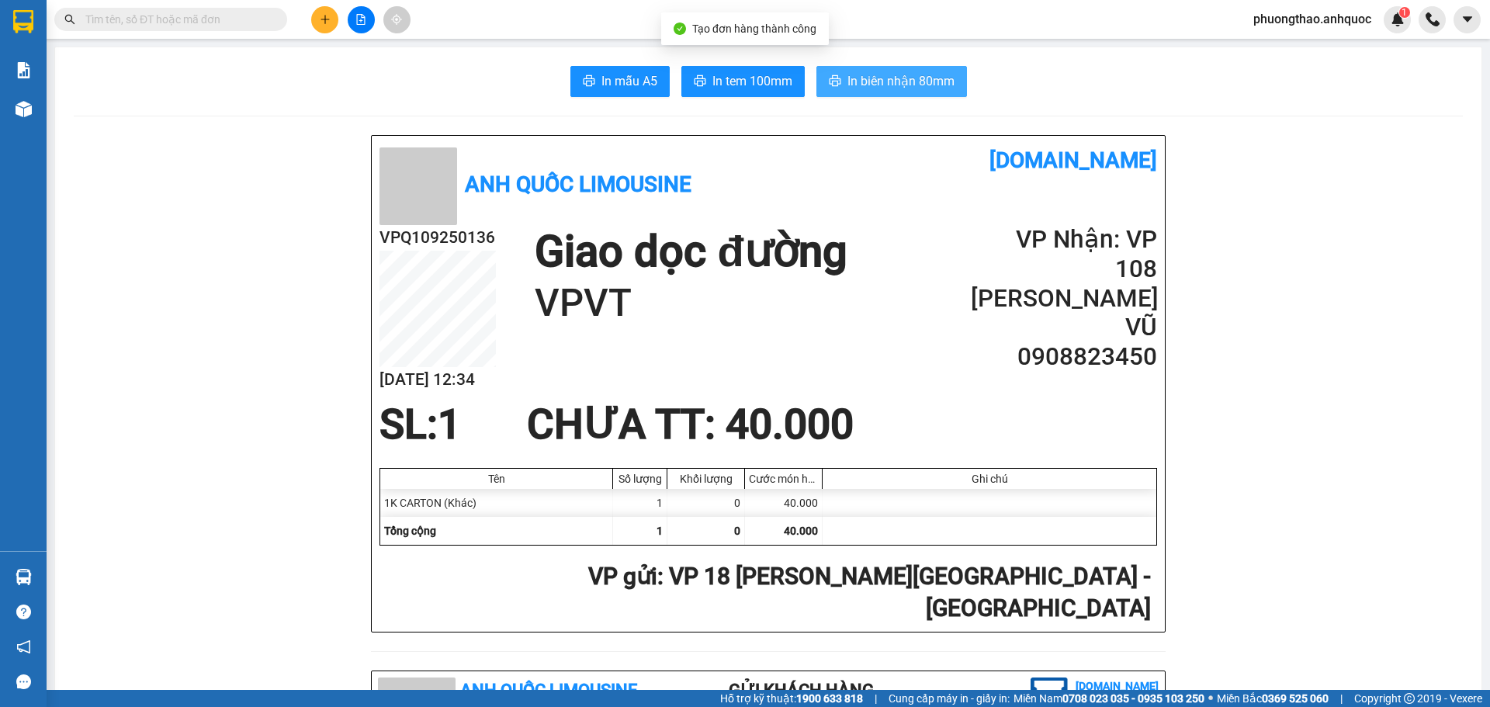
click at [864, 78] on span "In biên nhận 80mm" at bounding box center [900, 80] width 107 height 19
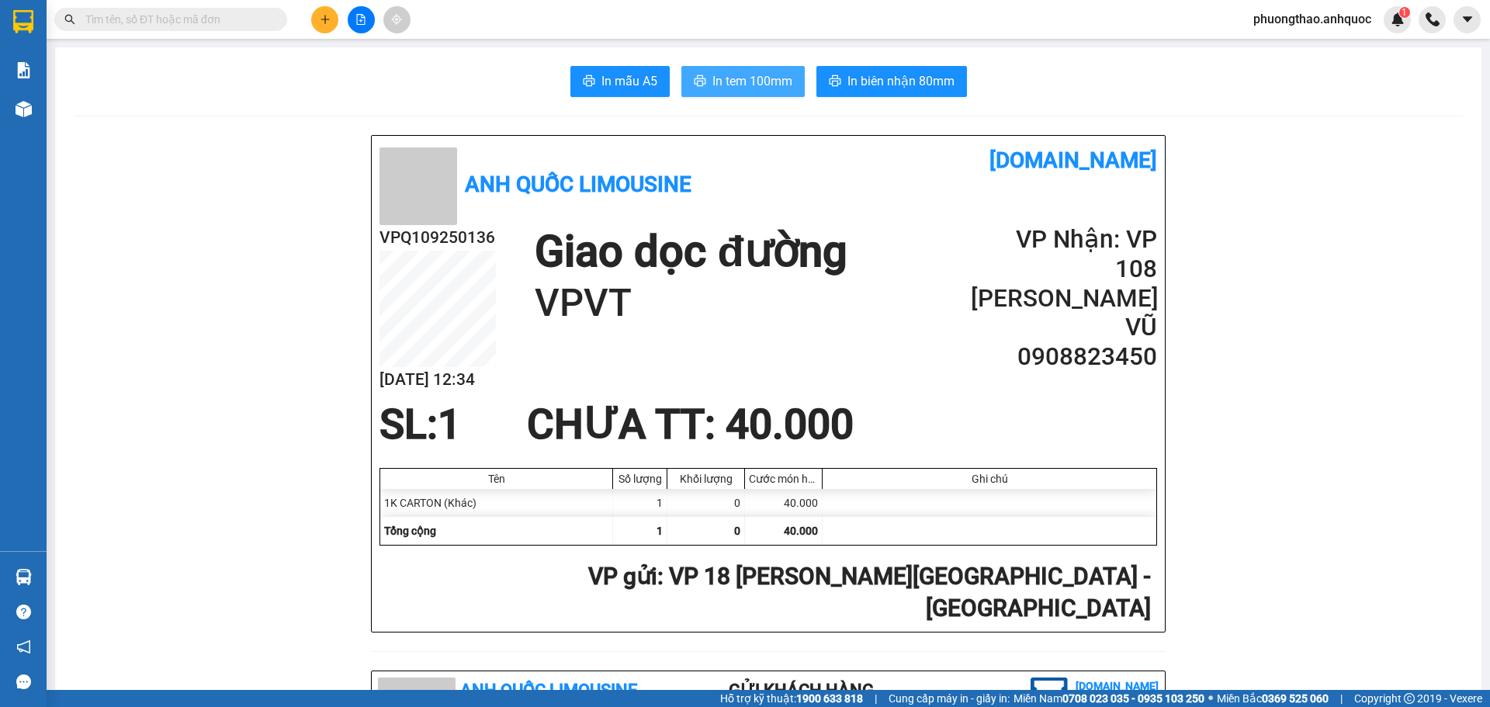
click at [756, 84] on span "In tem 100mm" at bounding box center [752, 80] width 80 height 19
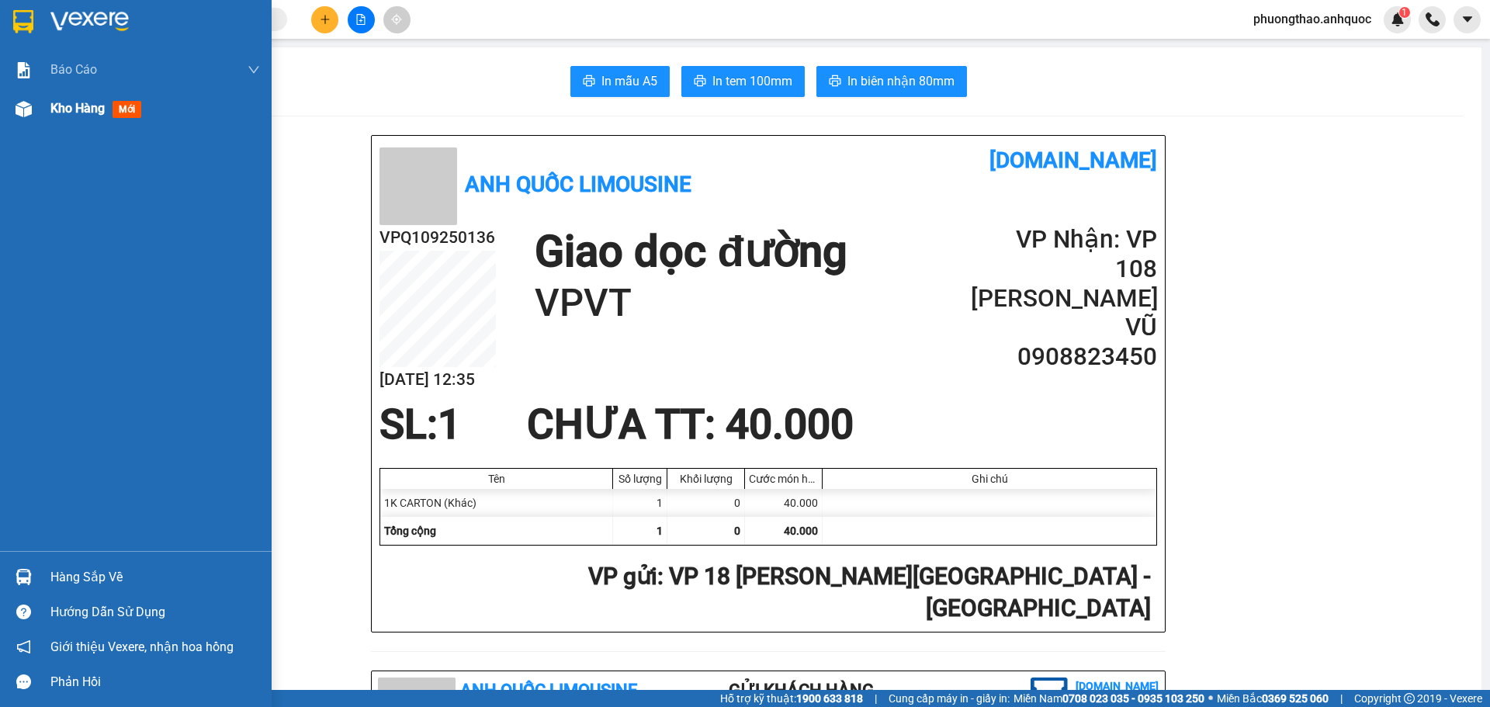
click at [34, 109] on div at bounding box center [23, 108] width 27 height 27
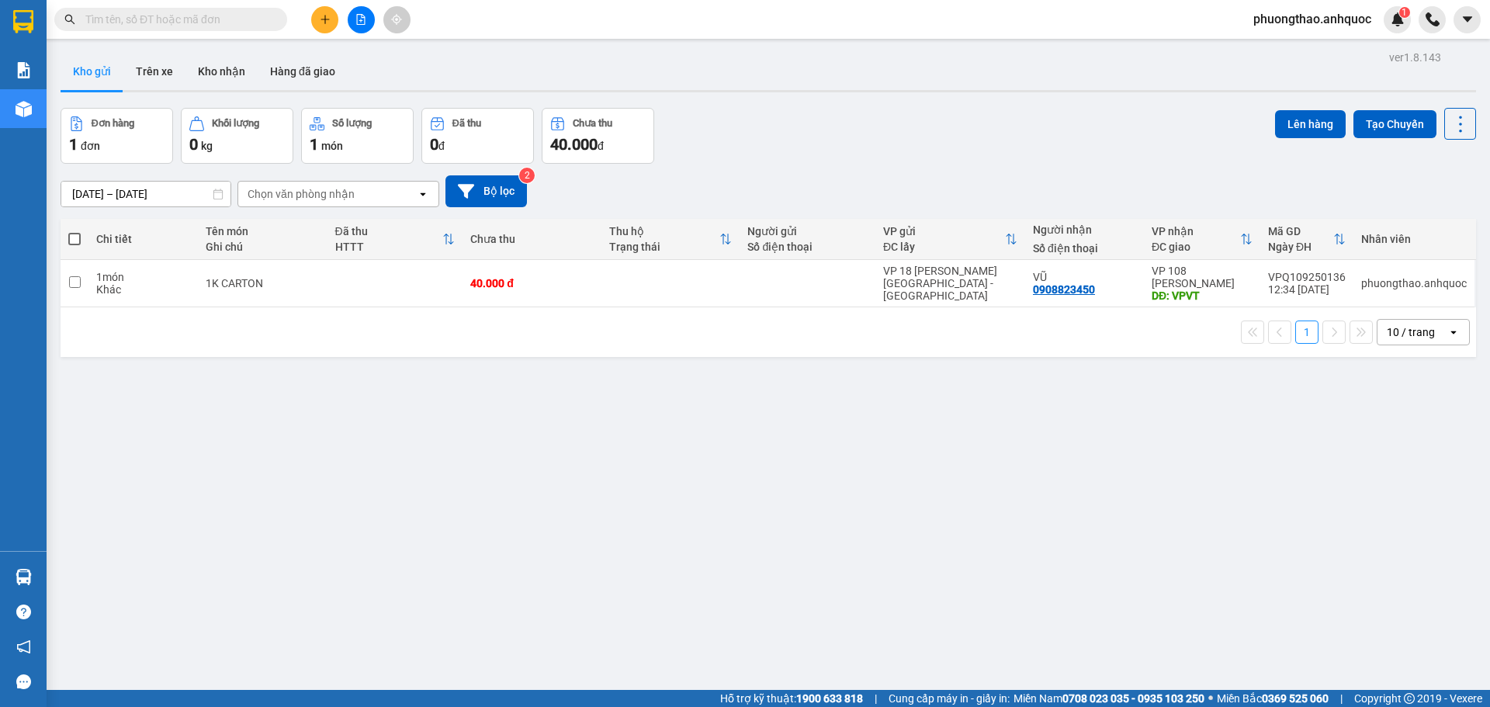
click at [528, 528] on div "ver 1.8.143 Kho gửi Trên xe Kho nhận Hàng đã giao Đơn hàng 1 đơn Khối lượng 0 k…" at bounding box center [768, 400] width 1428 height 707
click at [327, 19] on icon "plus" at bounding box center [325, 19] width 11 height 11
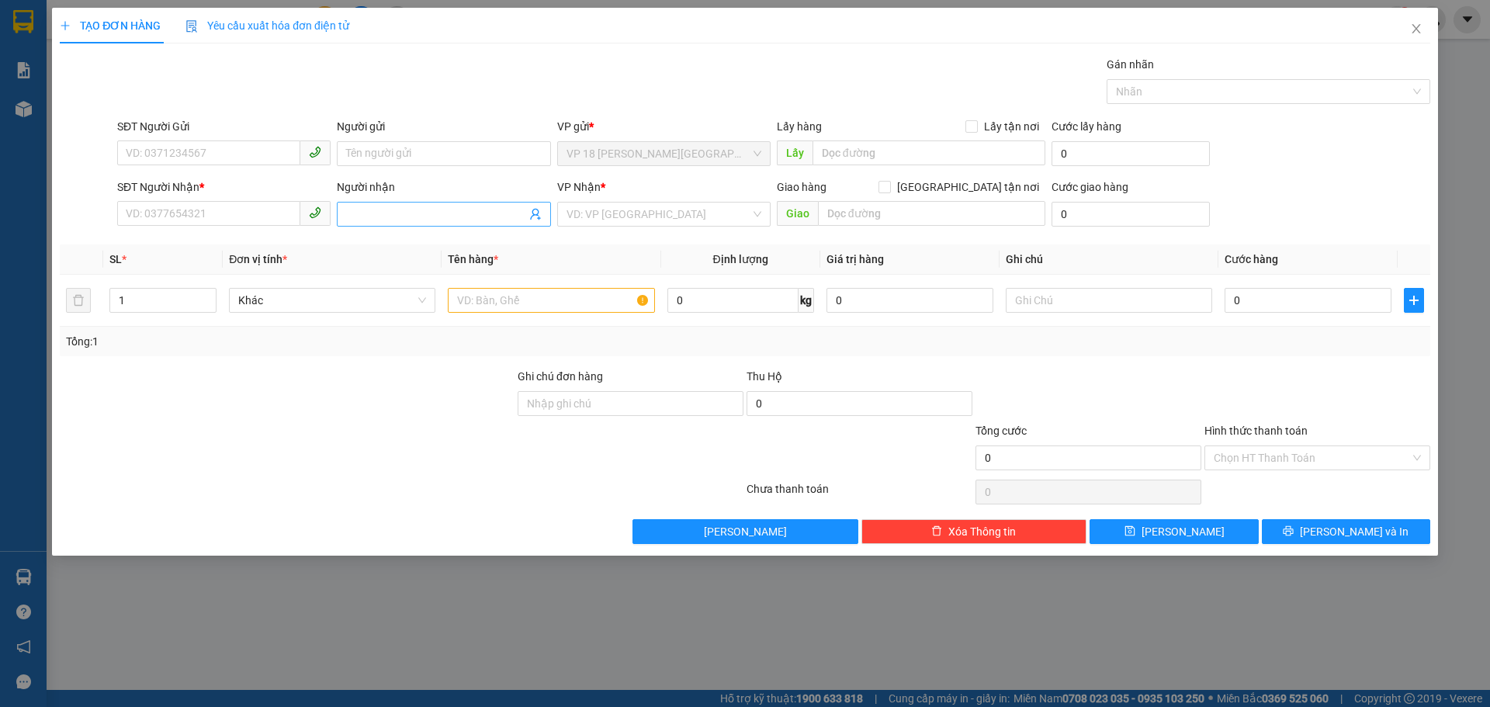
click at [358, 210] on input "Người nhận" at bounding box center [435, 214] width 179 height 17
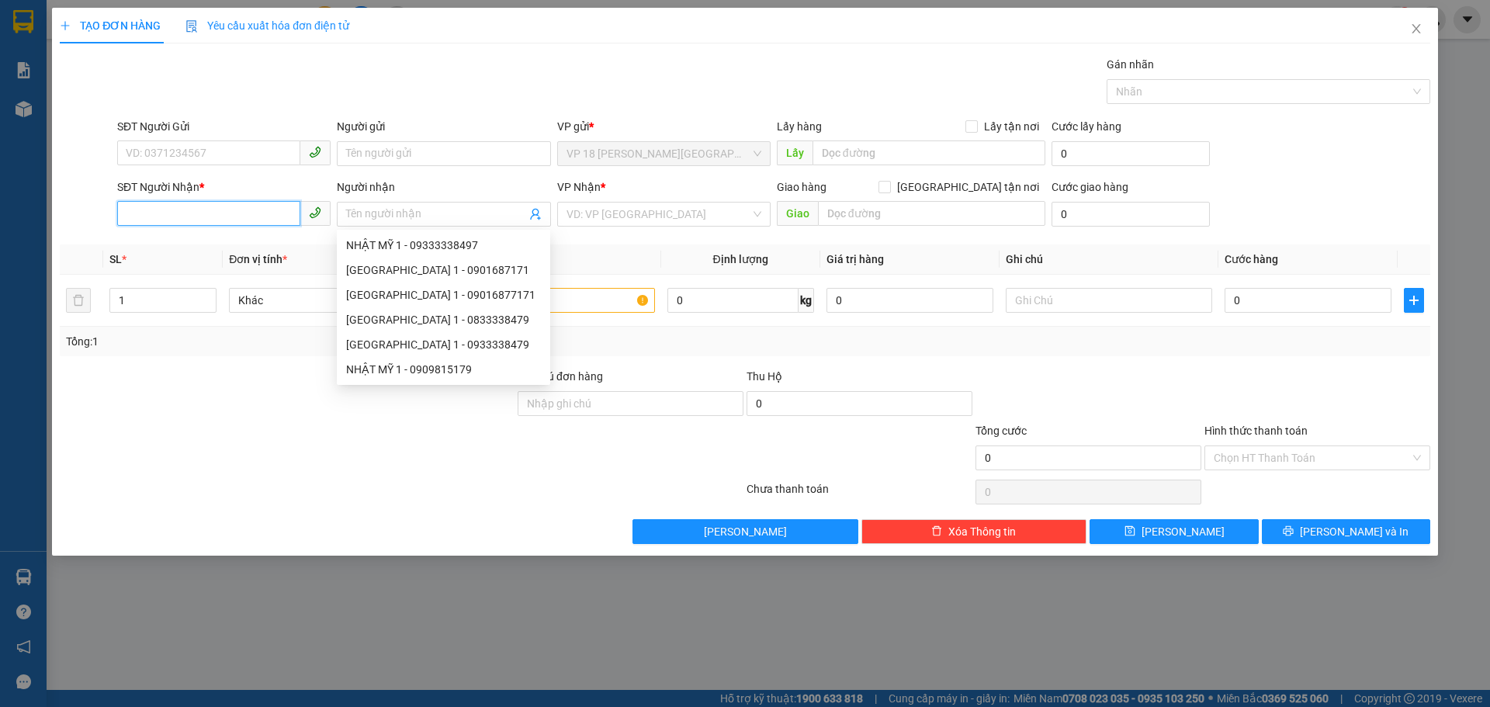
click at [191, 216] on input "SĐT Người Nhận *" at bounding box center [208, 213] width 183 height 25
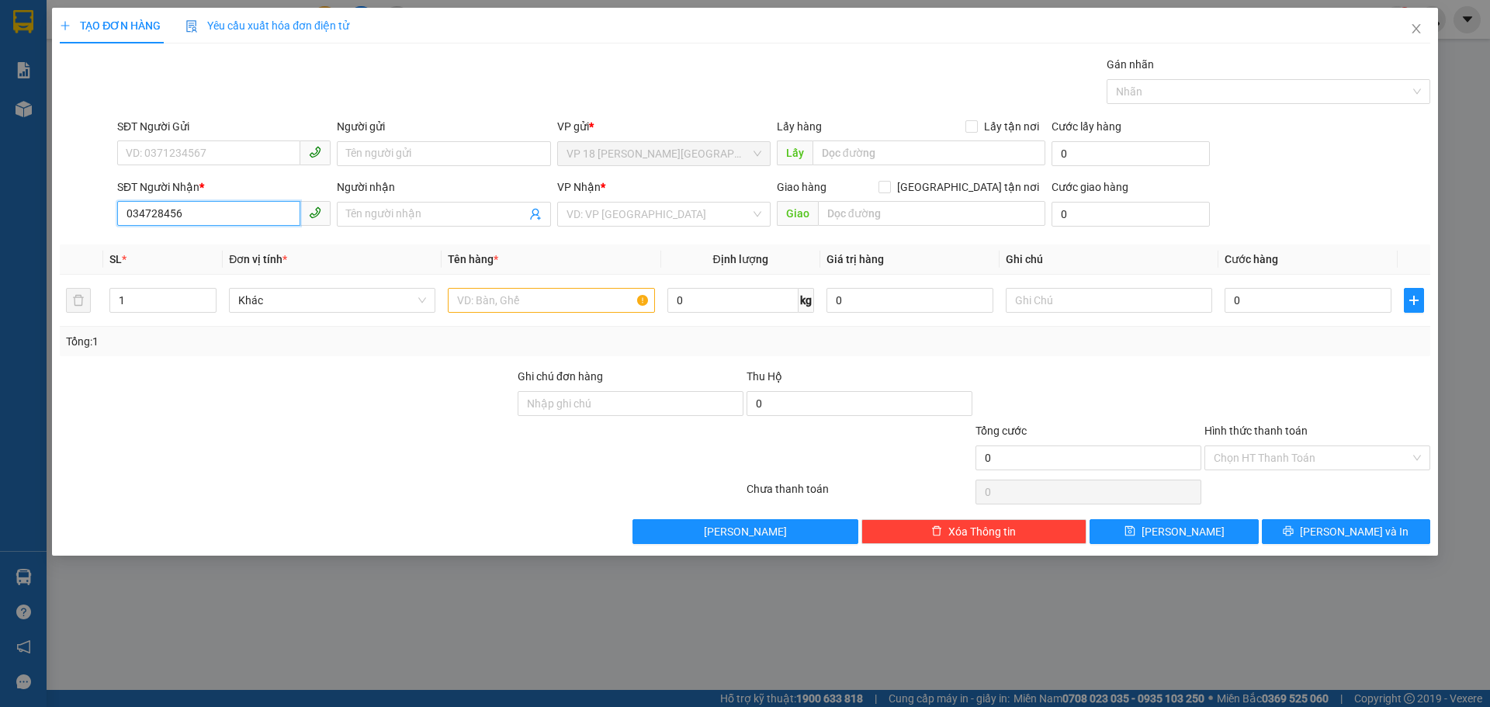
type input "0347284567"
click at [284, 249] on div "0347284567 - ANH HIẾU" at bounding box center [223, 245] width 195 height 17
type input "ANH HIẾU"
type input "VPBR"
type input "20.000"
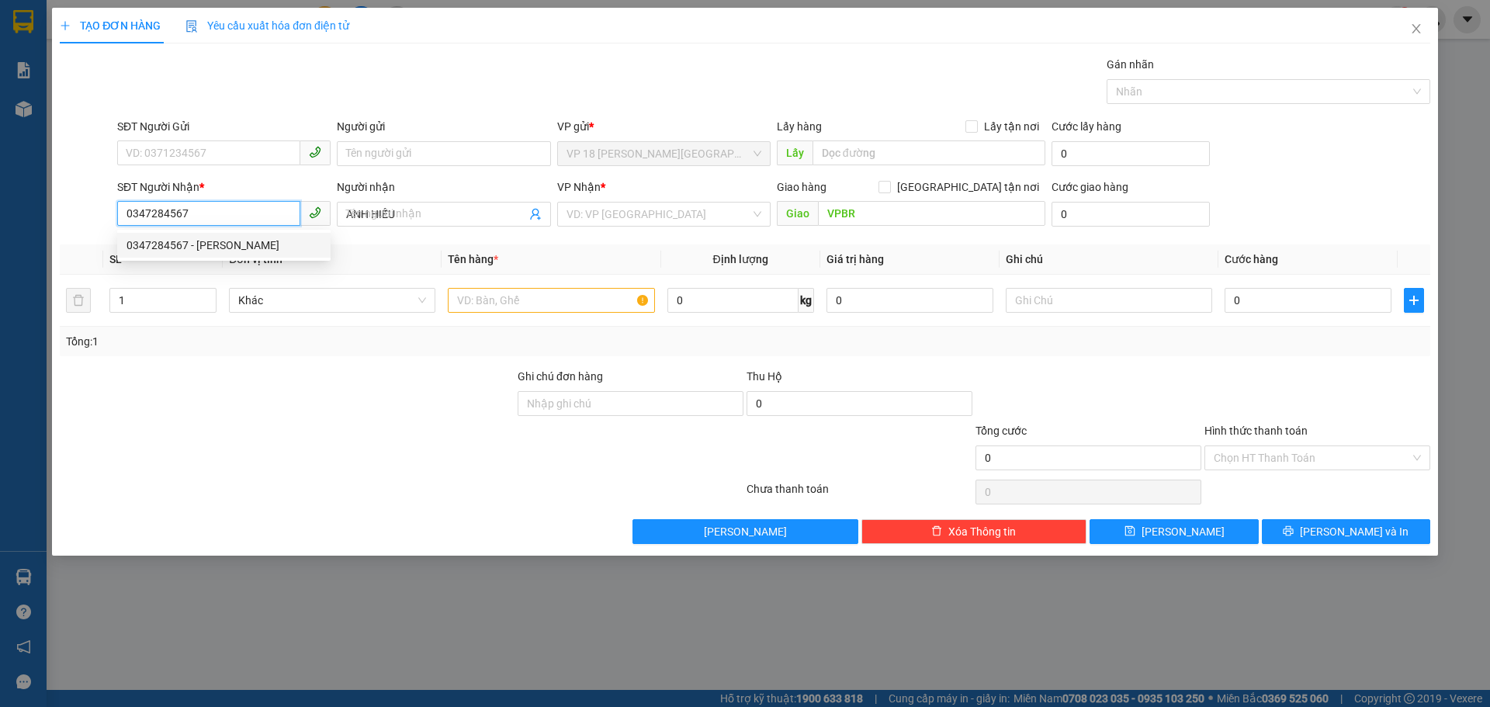
type input "20.000"
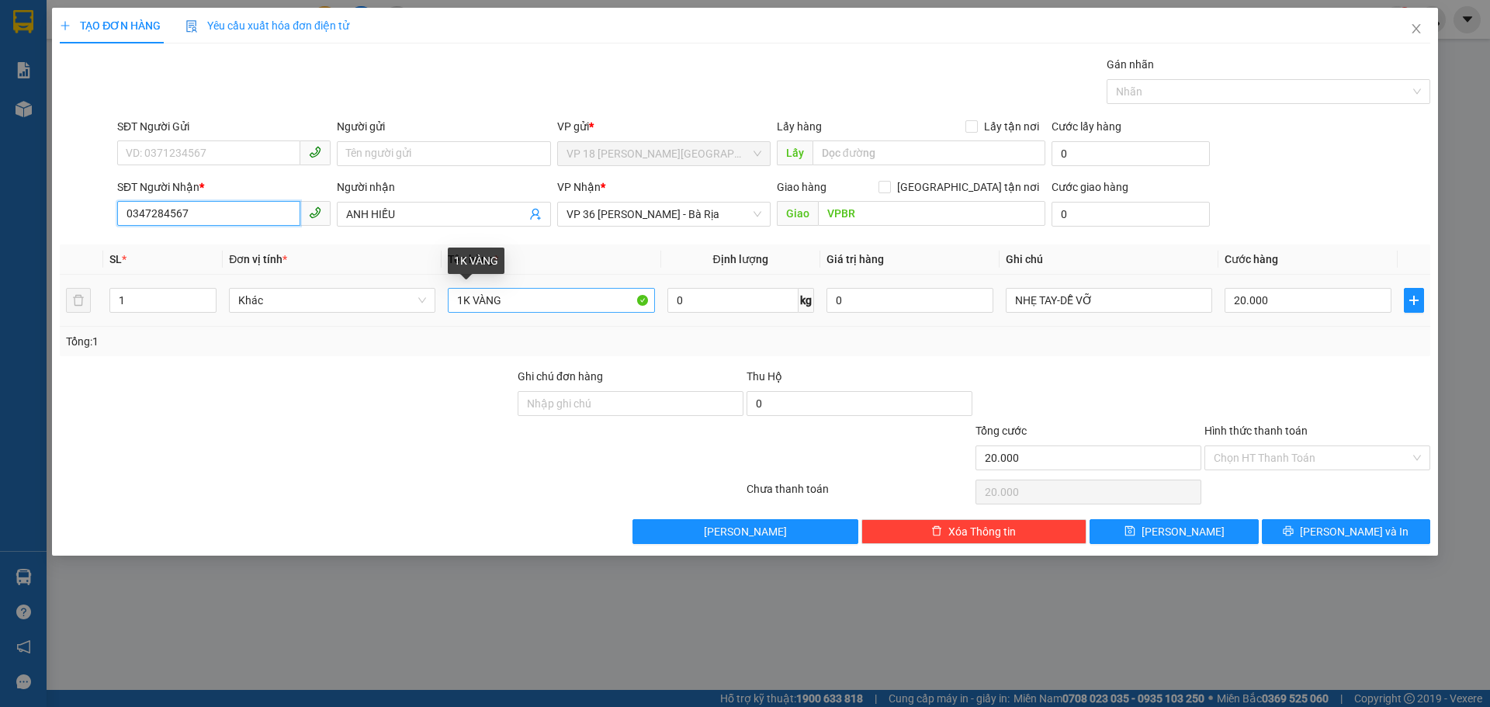
type input "0347284567"
click at [521, 299] on input "1K VÀNG" at bounding box center [551, 300] width 206 height 25
type input "1K CARTON KEO VÀNG"
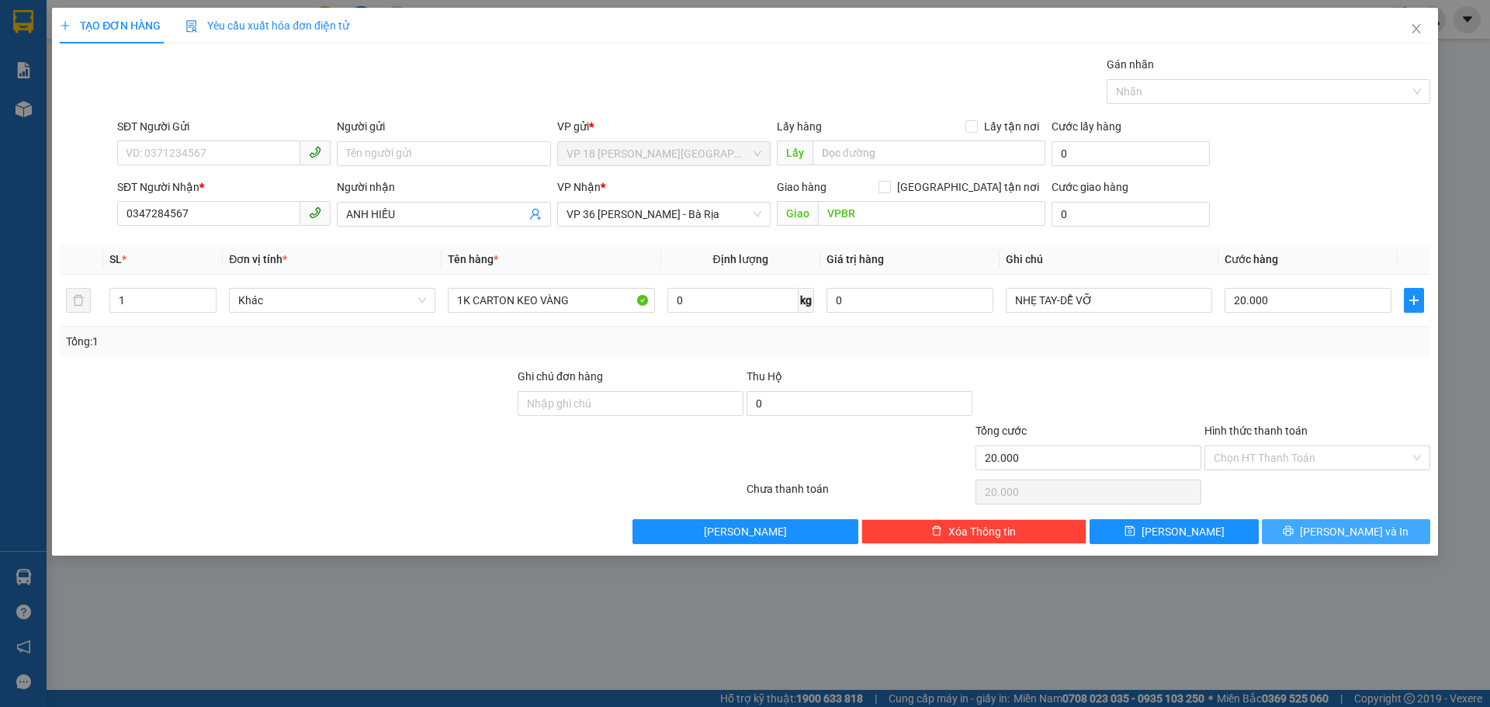
click at [1314, 525] on button "Lưu và In" at bounding box center [1346, 531] width 168 height 25
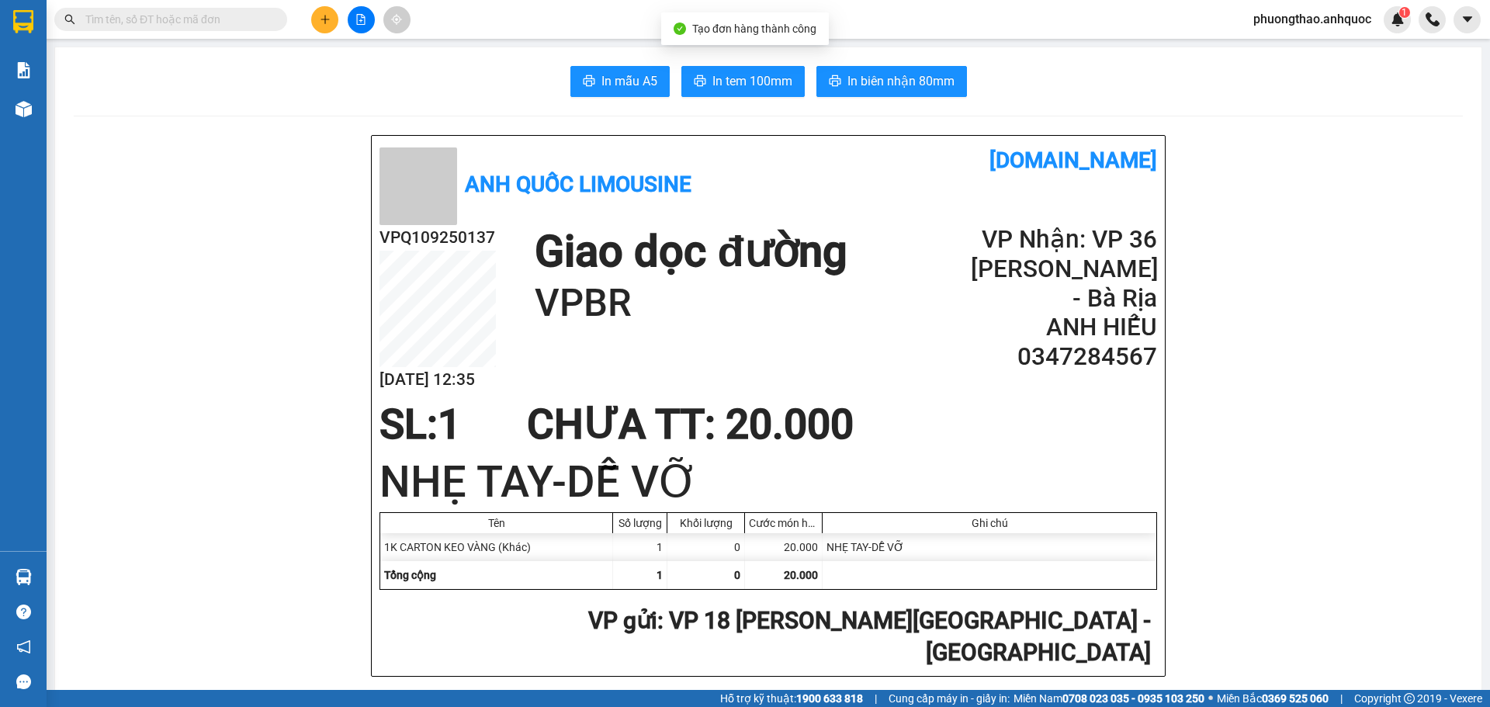
click at [834, 94] on button "In biên nhận 80mm" at bounding box center [891, 81] width 151 height 31
click at [763, 85] on span "In tem 100mm" at bounding box center [752, 80] width 80 height 19
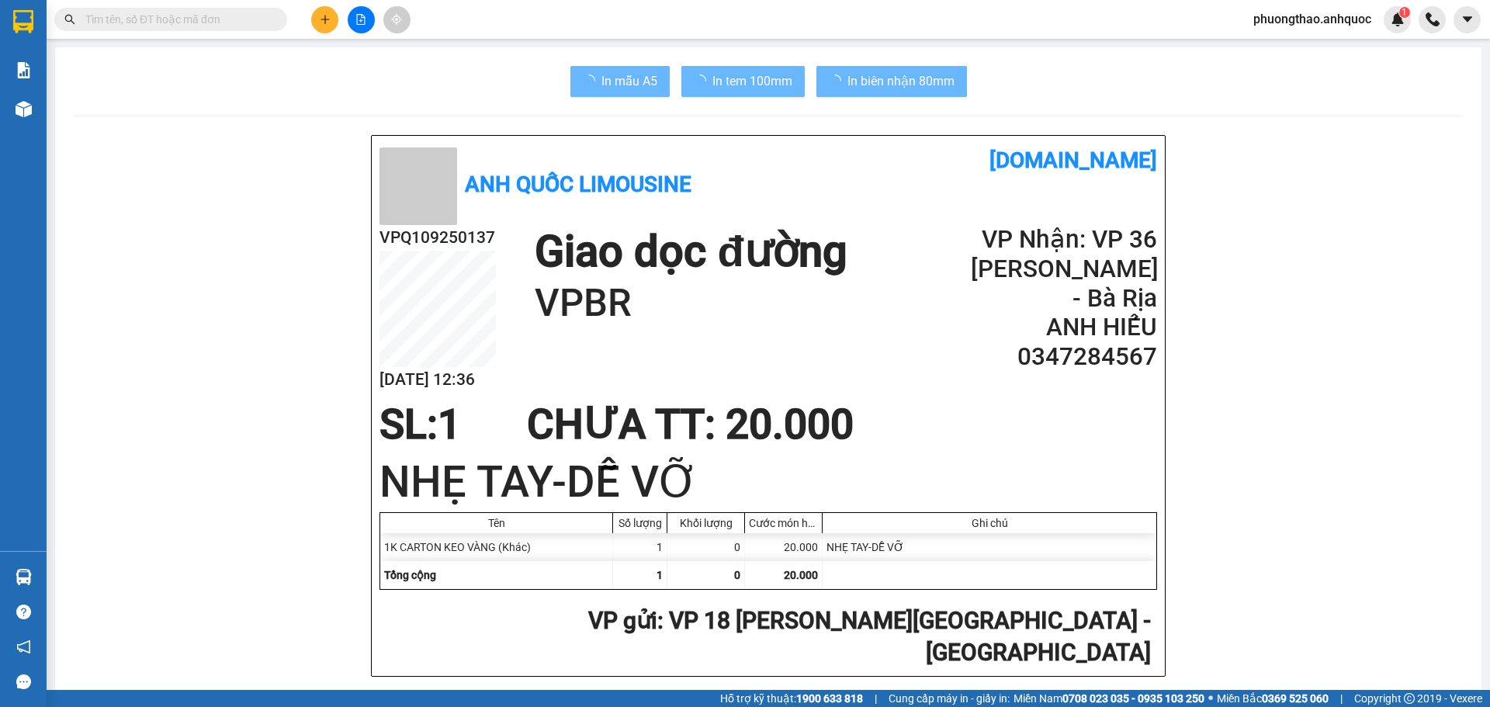
click at [1082, 538] on div "Tên Số lượng Khối lượng Cước món hàng Ghi chú 1K CARTON KEO VÀNG (Khác) 1 0 20.…" at bounding box center [768, 551] width 776 height 76
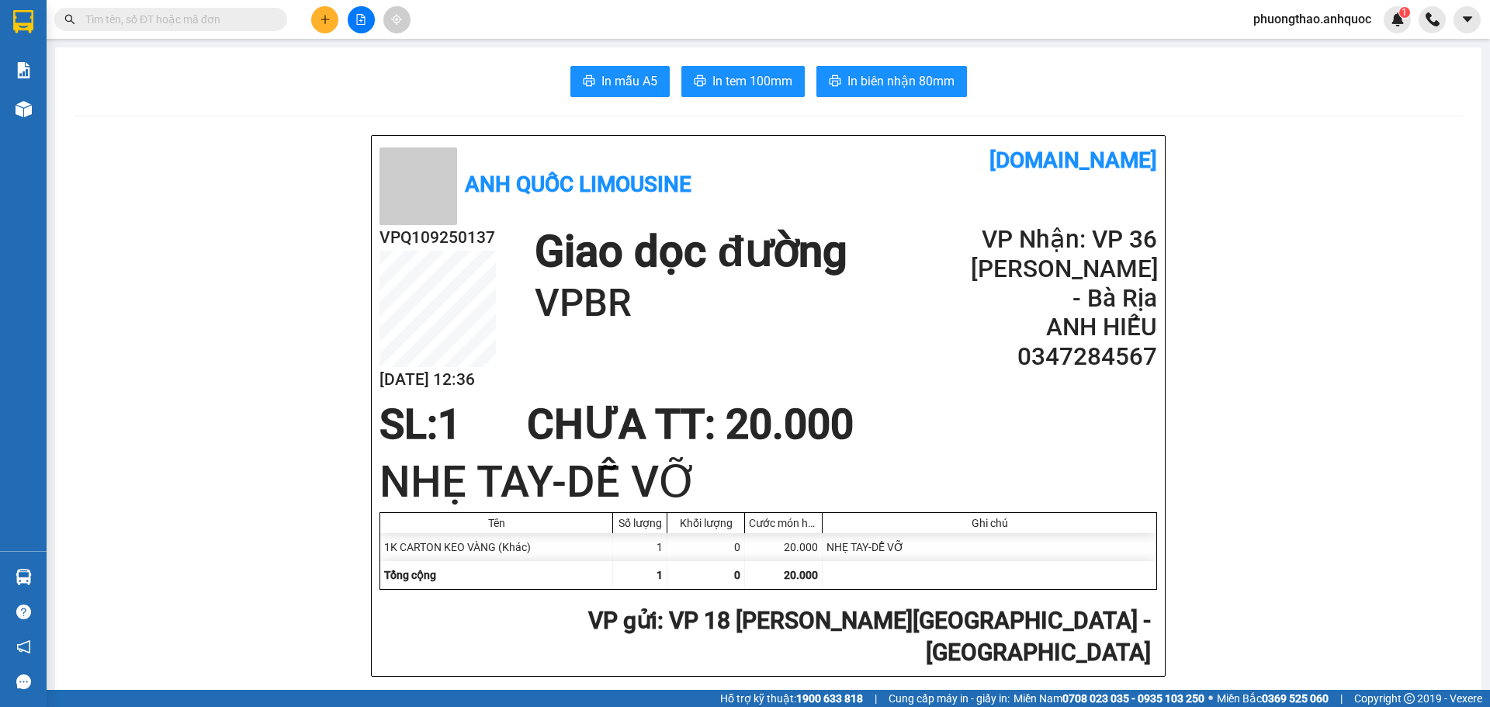
click at [649, 420] on div "CHƯA TT : 20.000" at bounding box center [690, 424] width 345 height 47
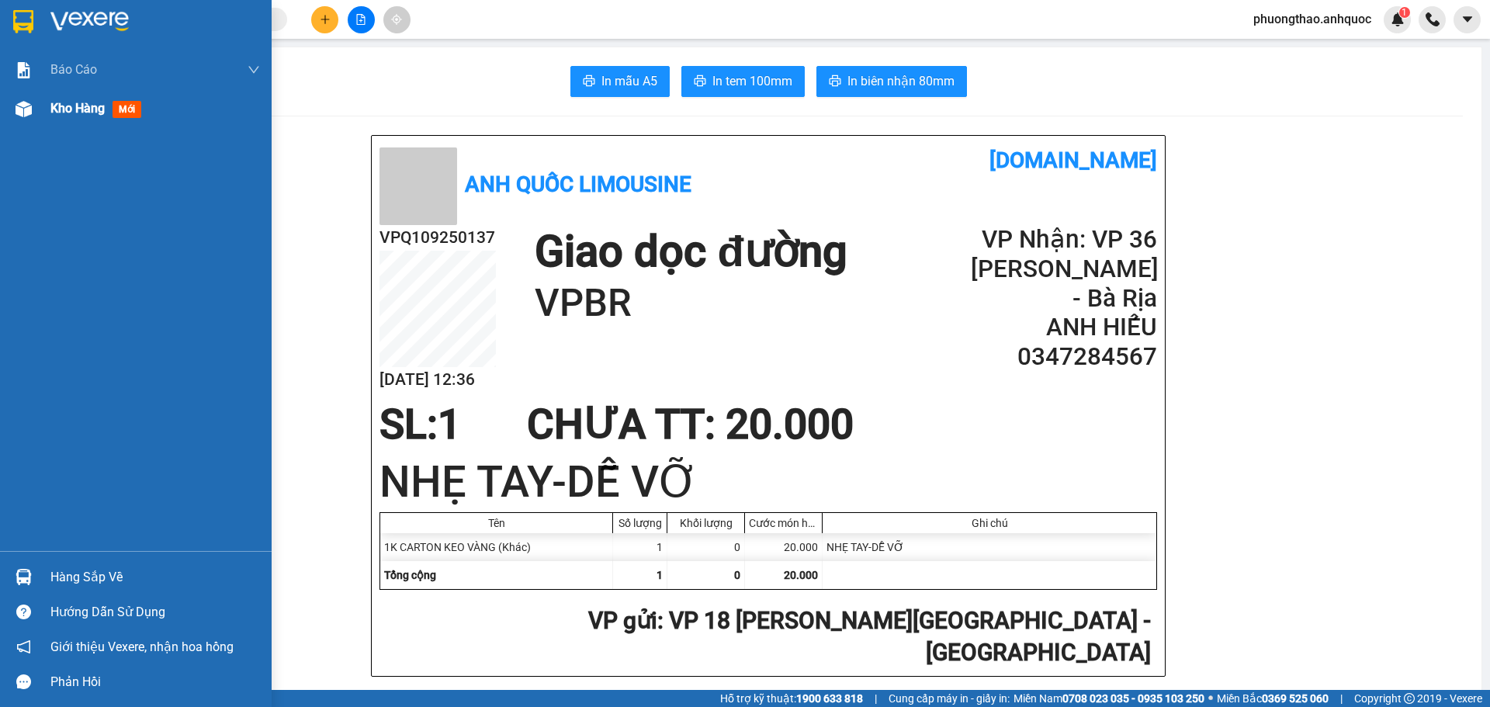
click at [31, 111] on img at bounding box center [24, 109] width 16 height 16
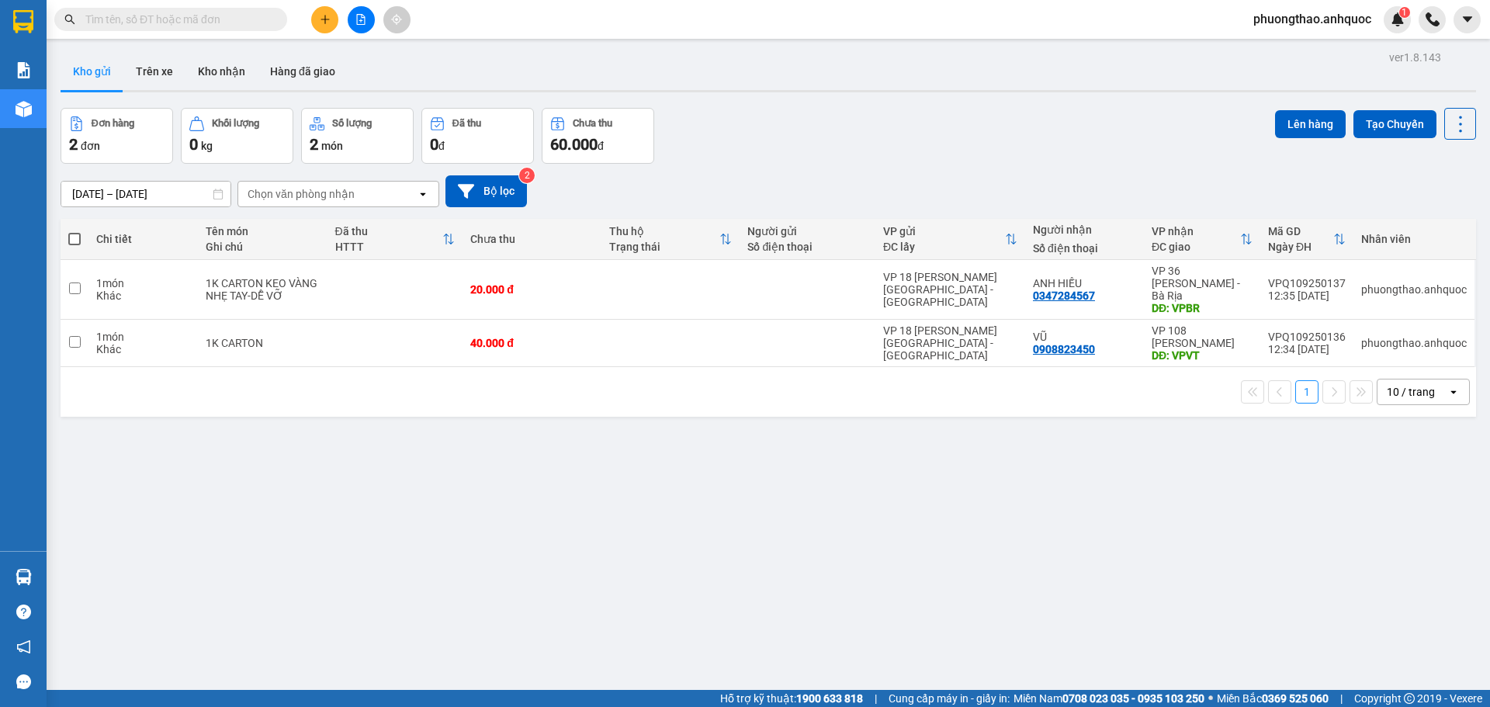
click at [611, 562] on div "ver 1.8.143 Kho gửi Trên xe Kho nhận Hàng đã giao Đơn hàng 2 đơn Khối lượng 0 k…" at bounding box center [768, 400] width 1428 height 707
click at [233, 289] on div "NHẸ TAY-DỄ VỠ" at bounding box center [262, 295] width 113 height 12
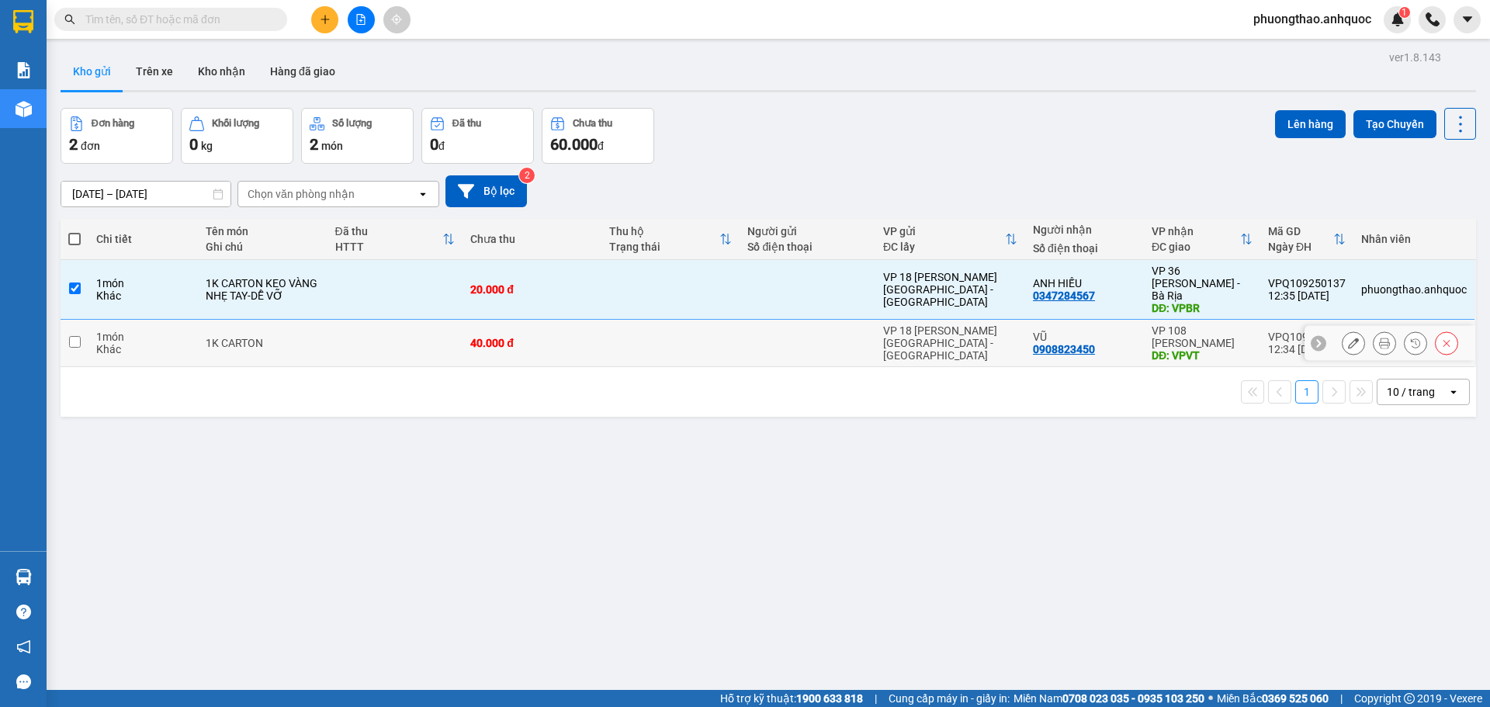
click at [232, 337] on div "1K CARTON" at bounding box center [262, 343] width 113 height 12
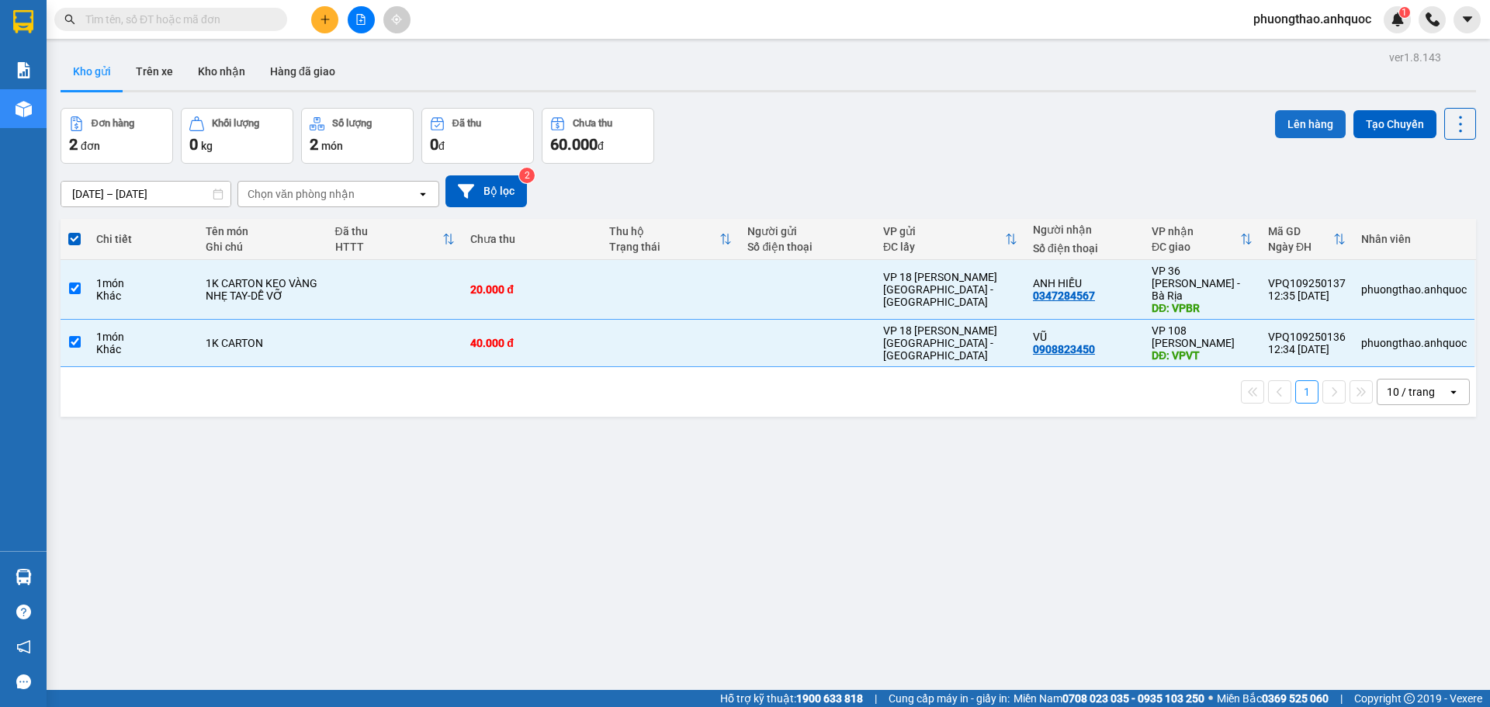
click at [1297, 126] on button "Lên hàng" at bounding box center [1310, 124] width 71 height 28
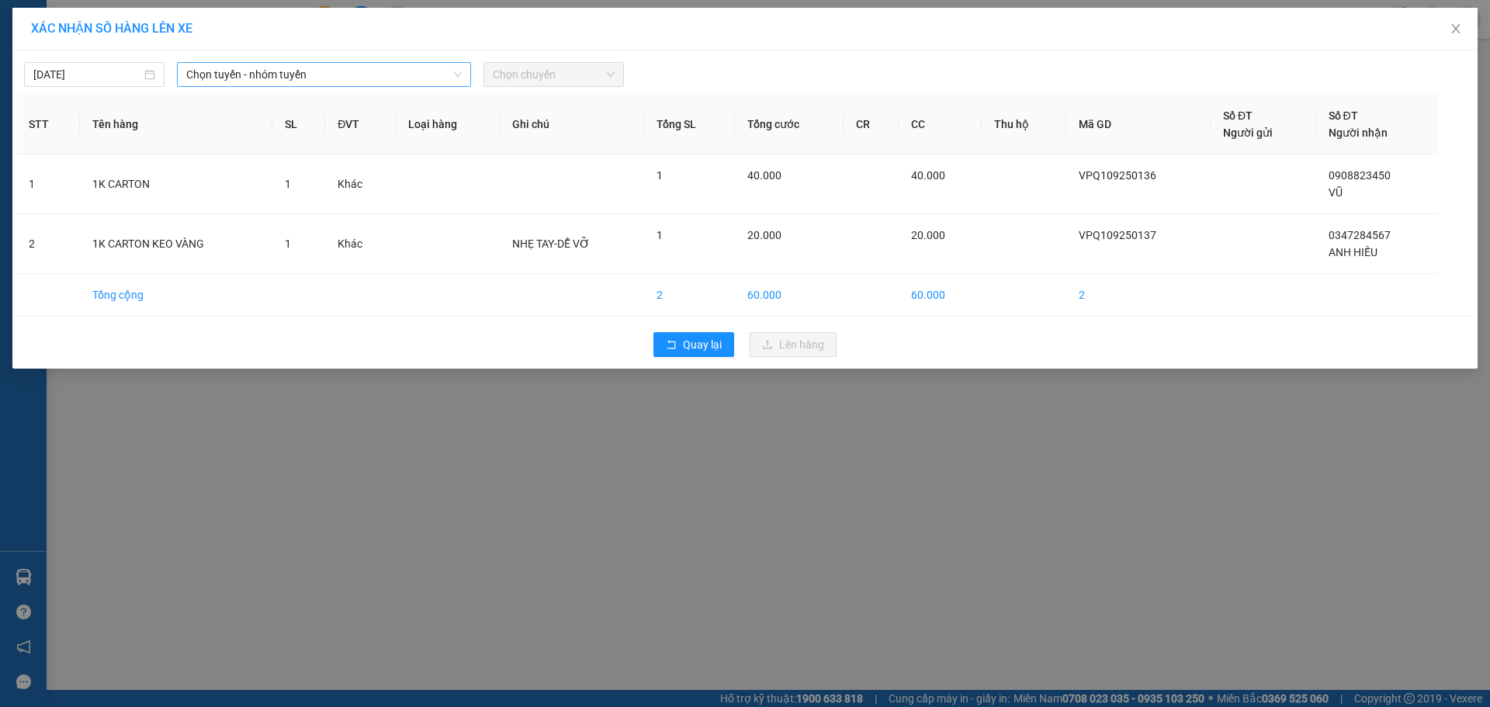
click at [228, 77] on span "Chọn tuyến - nhóm tuyến" at bounding box center [323, 74] width 275 height 23
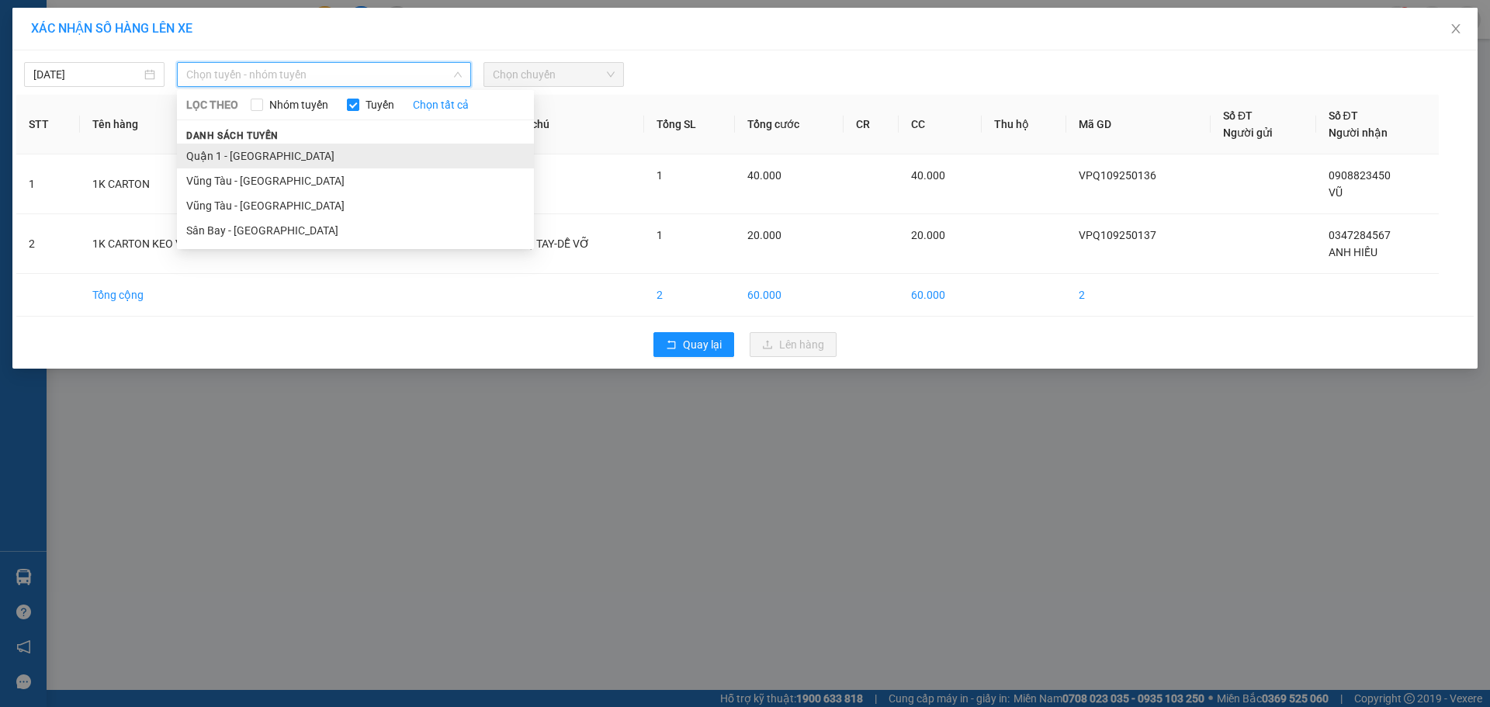
click at [243, 159] on li "Quận 1 - [GEOGRAPHIC_DATA]" at bounding box center [355, 156] width 357 height 25
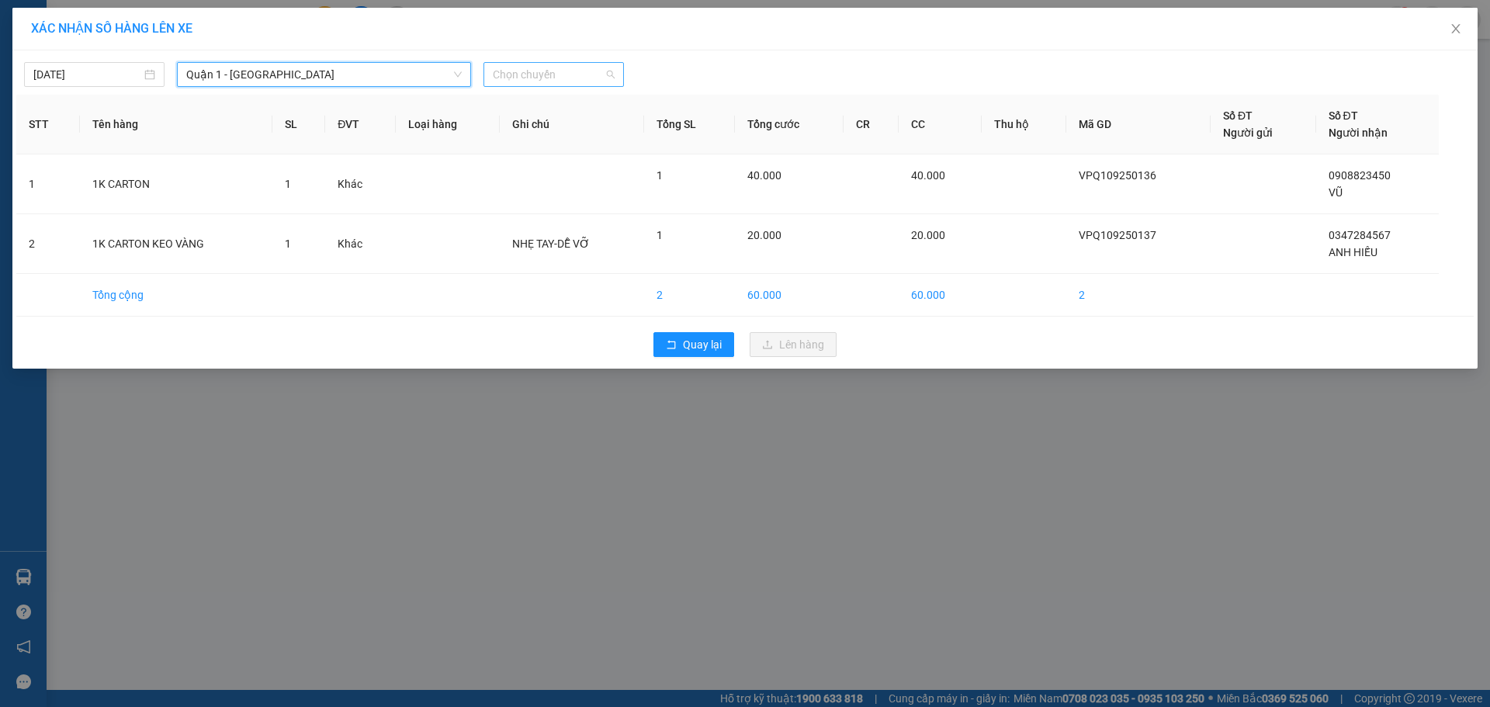
click at [548, 80] on span "Chọn chuyến" at bounding box center [554, 74] width 122 height 23
click at [515, 107] on div "12:30 - 72F-004.39" at bounding box center [553, 105] width 121 height 17
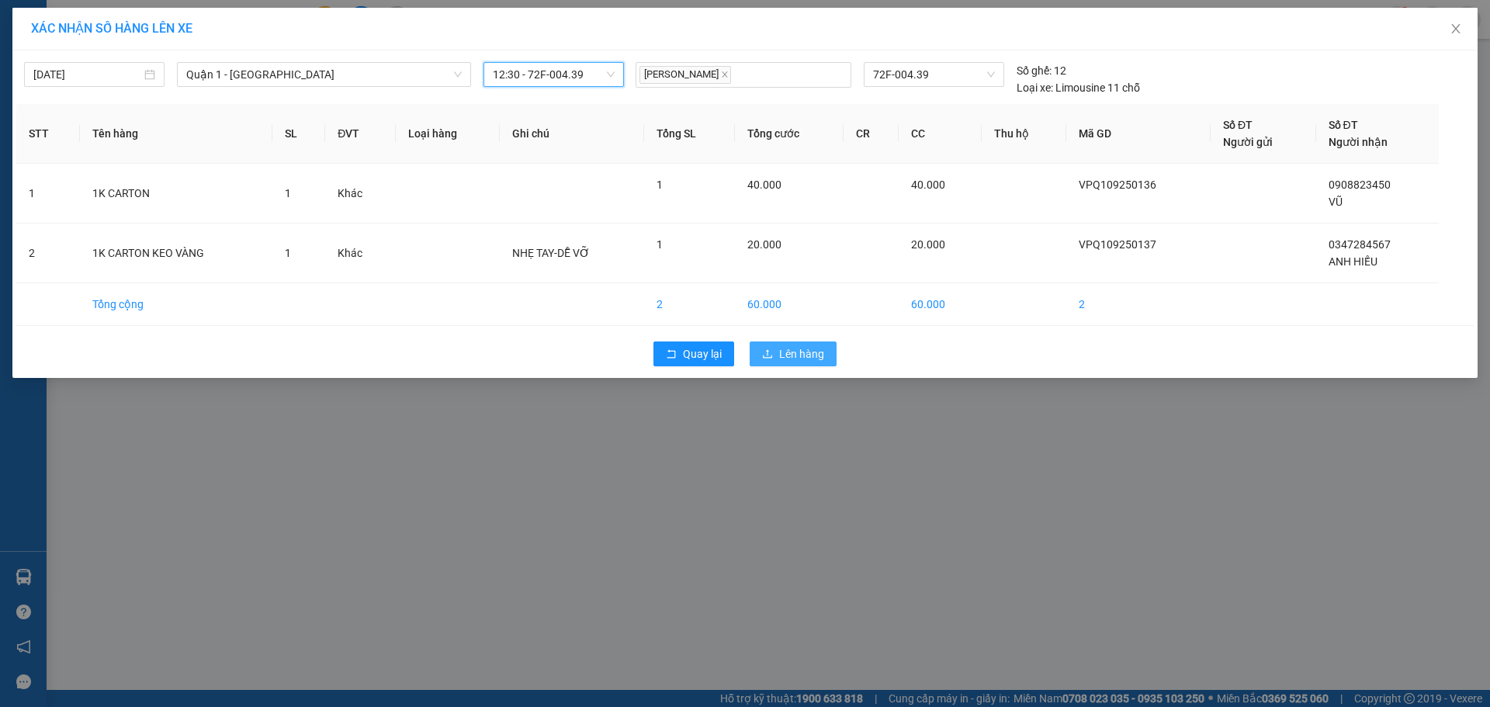
click at [815, 360] on span "Lên hàng" at bounding box center [801, 353] width 45 height 17
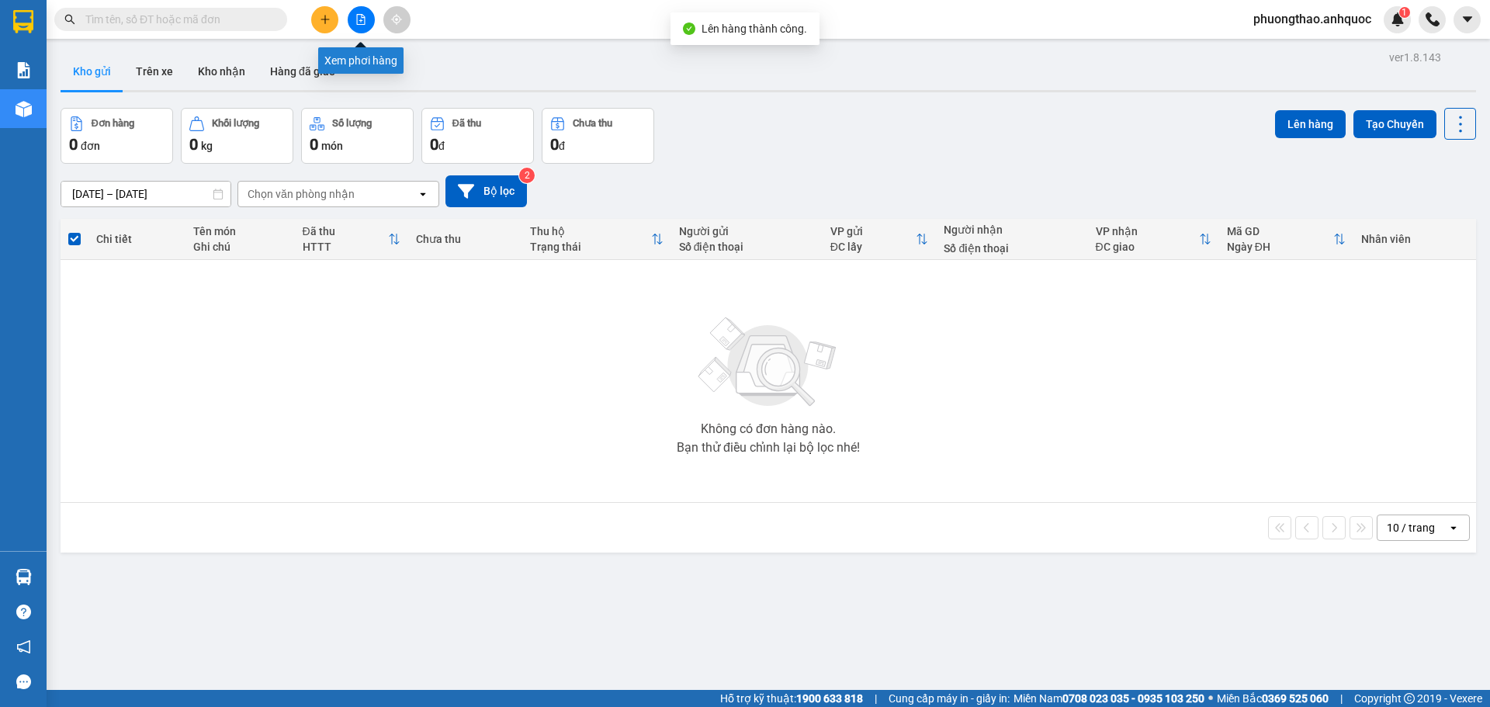
click at [360, 29] on button at bounding box center [361, 19] width 27 height 27
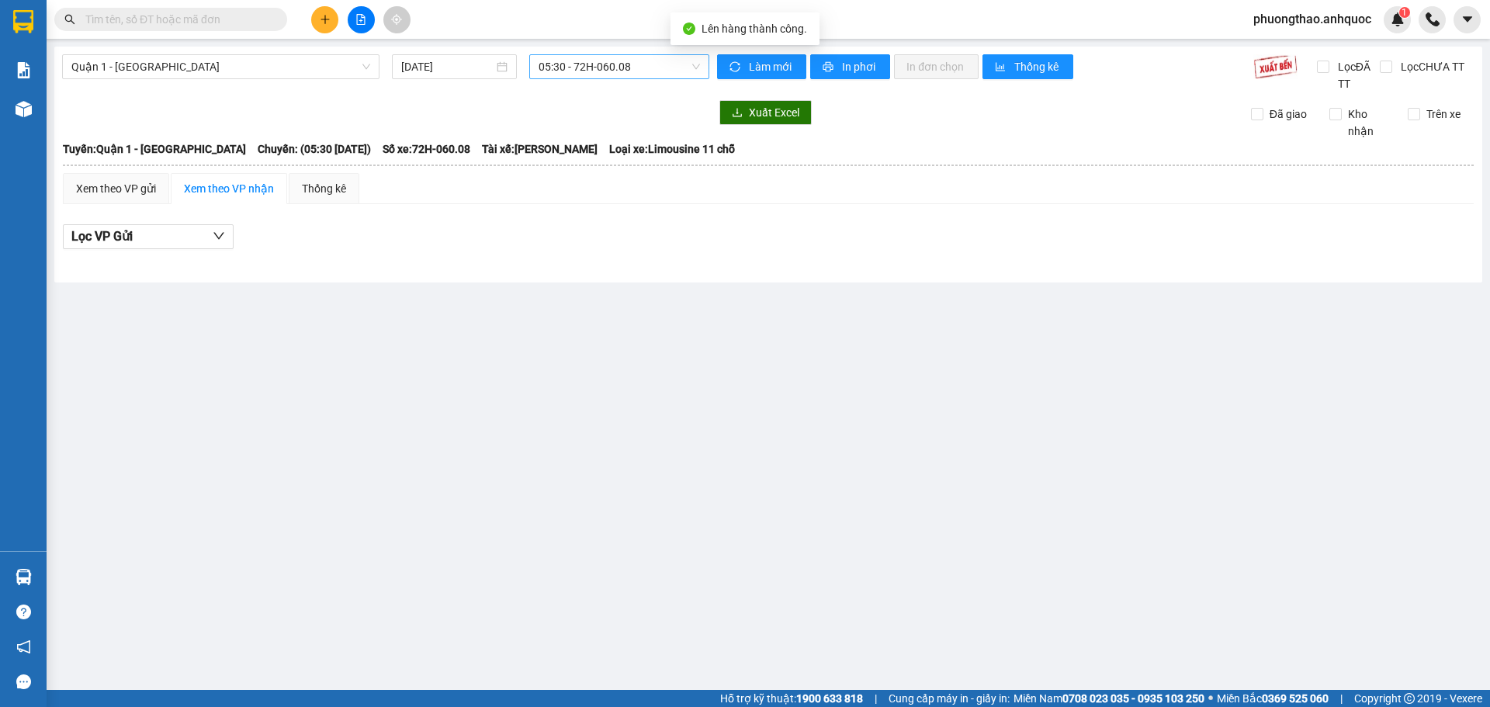
click at [594, 72] on span "05:30 - 72H-060.08" at bounding box center [618, 66] width 161 height 23
type input "439"
click at [597, 85] on div "12:30 - 72F-004.39" at bounding box center [599, 97] width 140 height 25
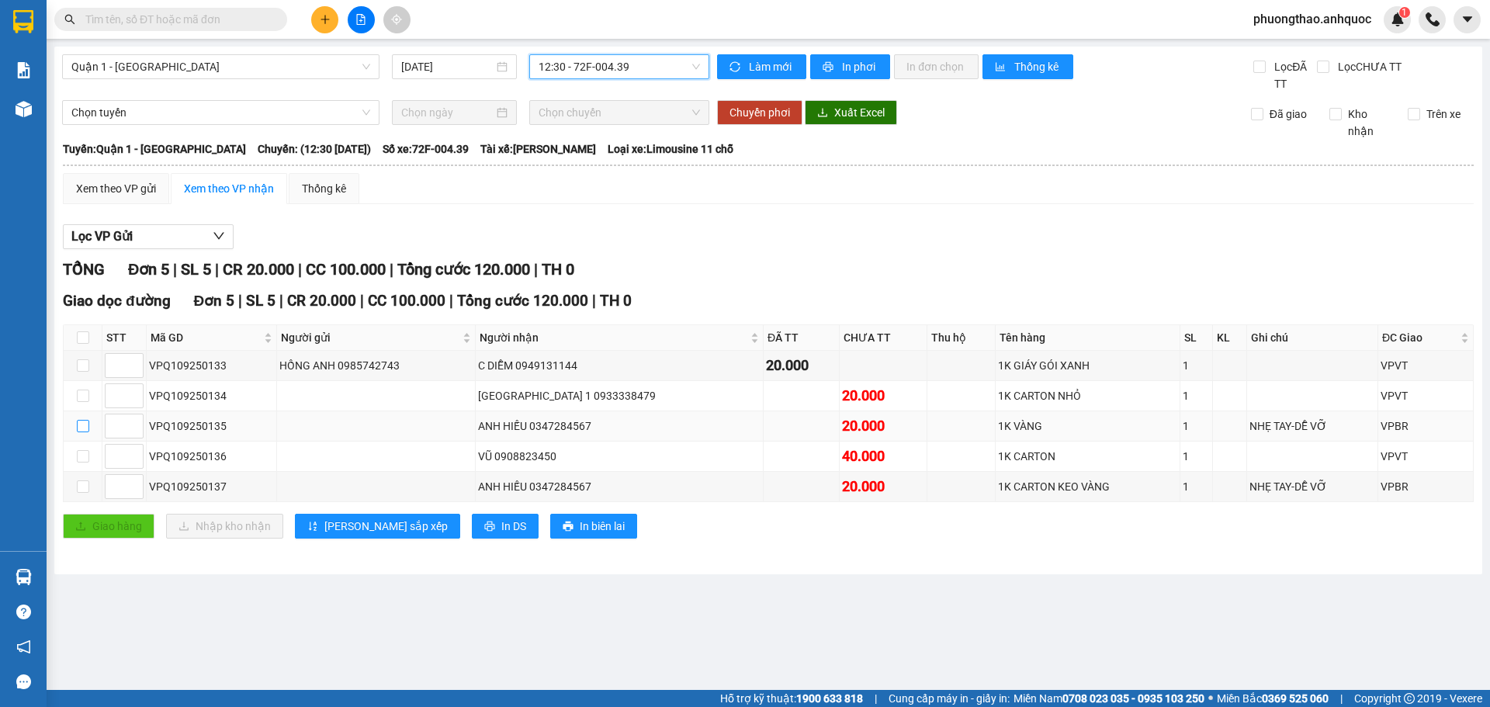
click at [87, 423] on input "checkbox" at bounding box center [83, 426] width 12 height 12
checkbox input "true"
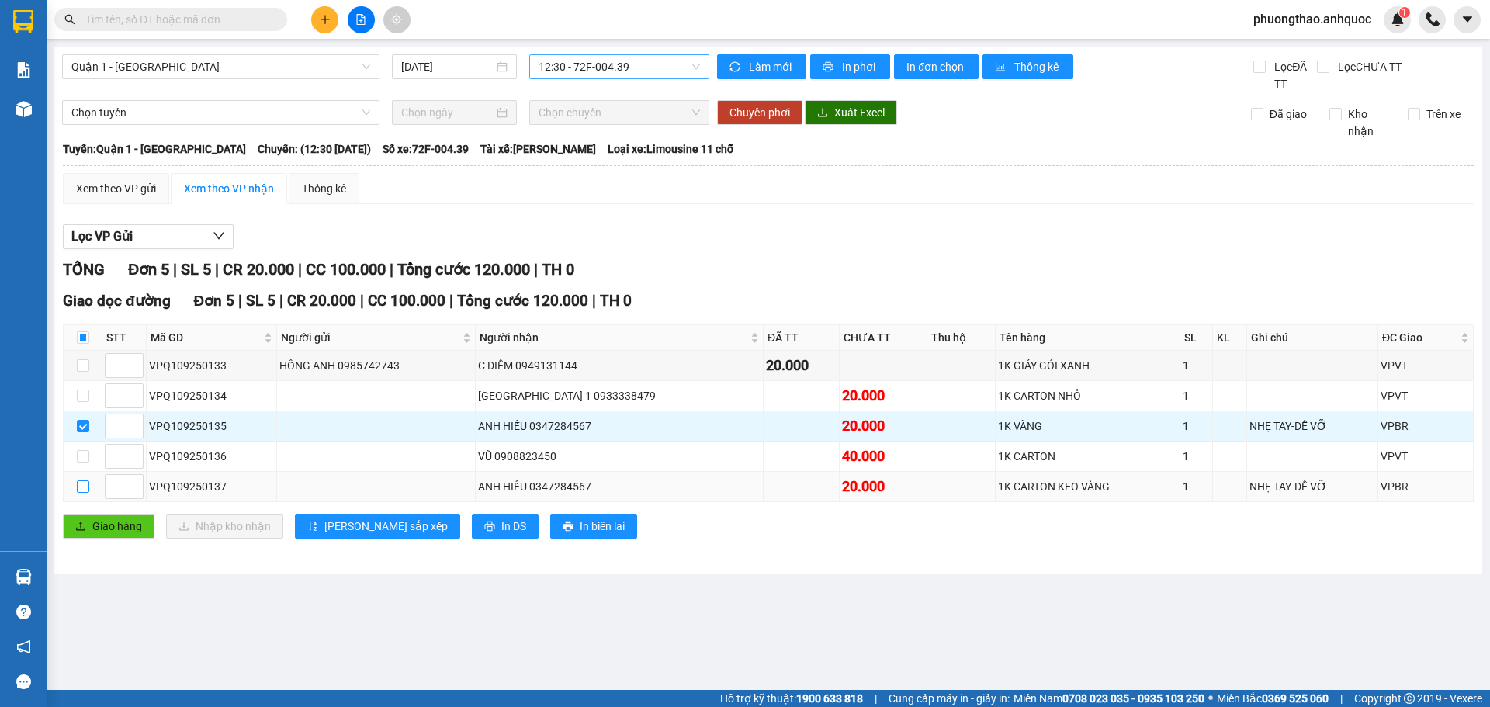
click at [82, 486] on input "checkbox" at bounding box center [83, 486] width 12 height 12
checkbox input "true"
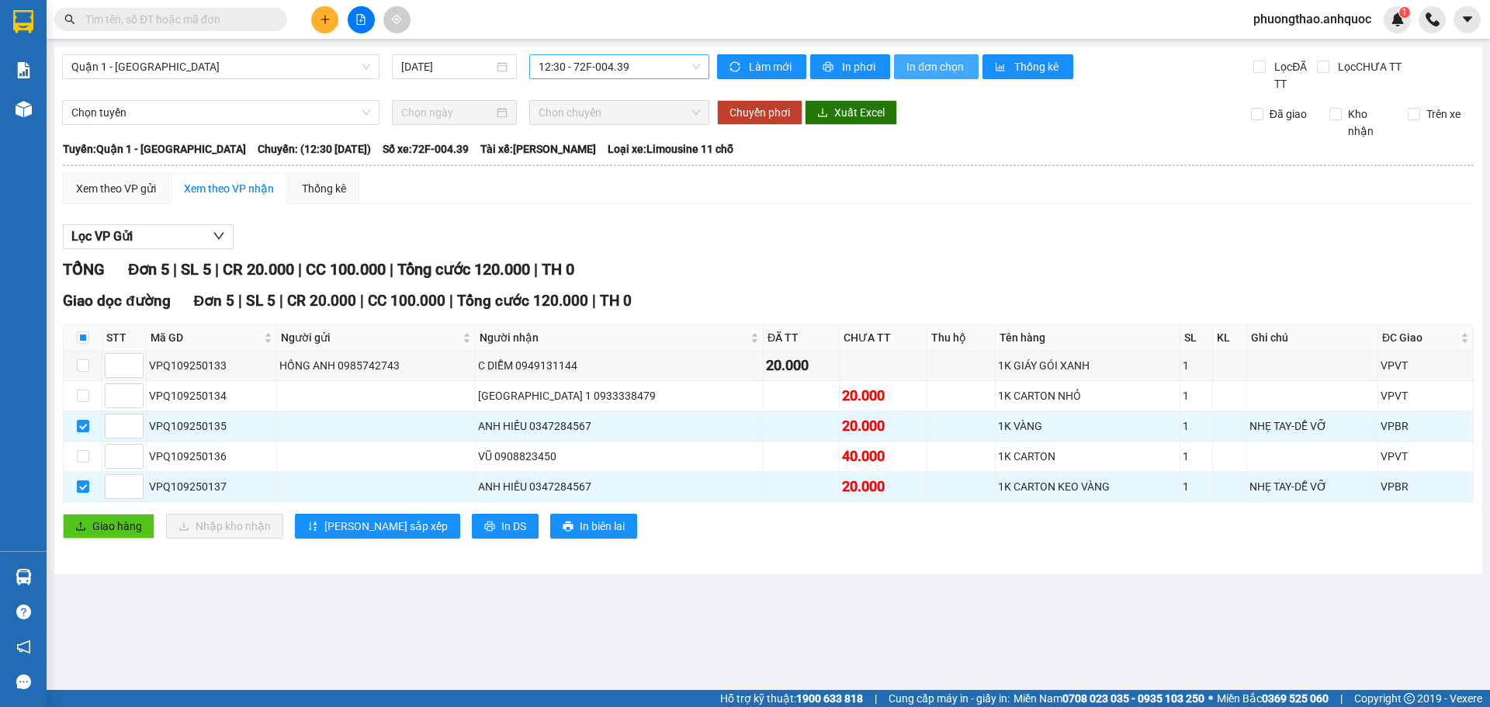
click at [917, 61] on span "In đơn chọn" at bounding box center [936, 66] width 60 height 17
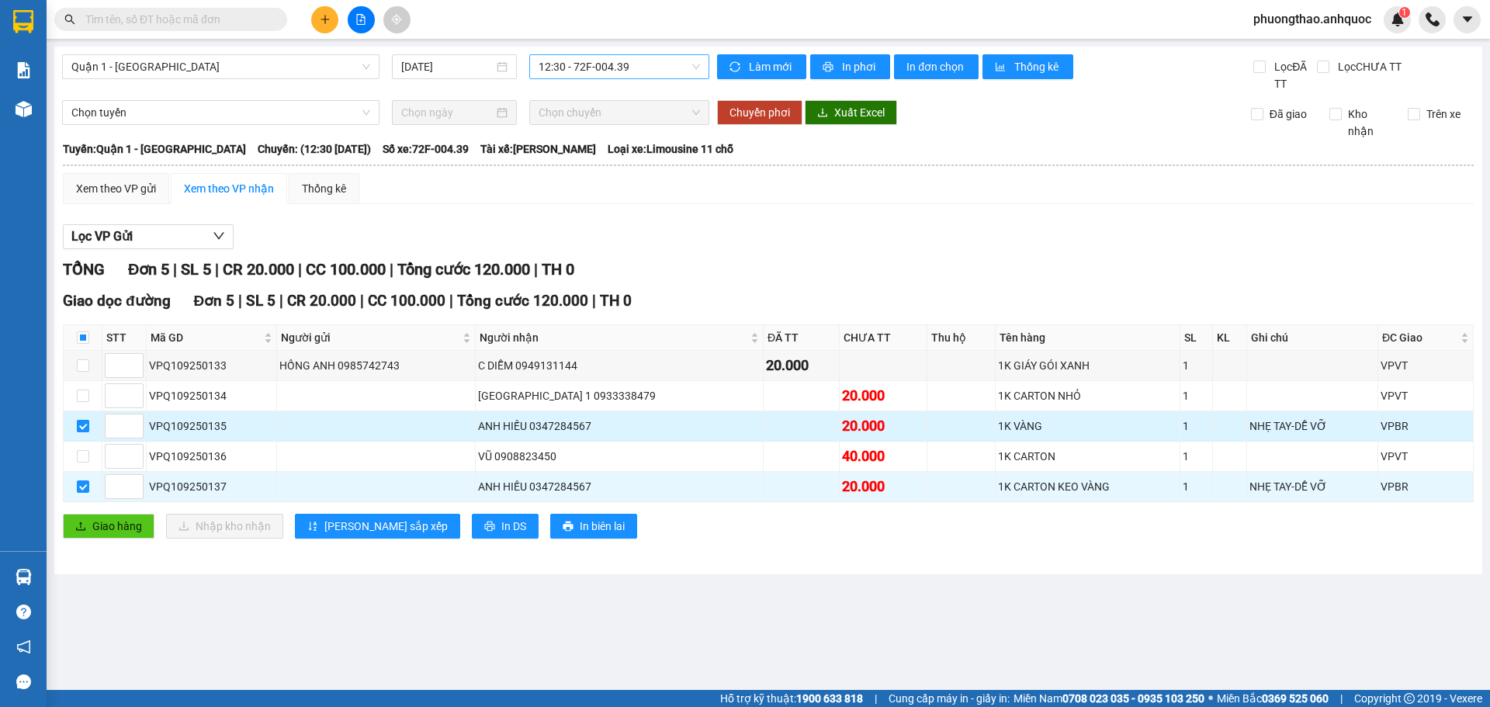
click at [81, 424] on input "checkbox" at bounding box center [83, 426] width 12 height 12
checkbox input "false"
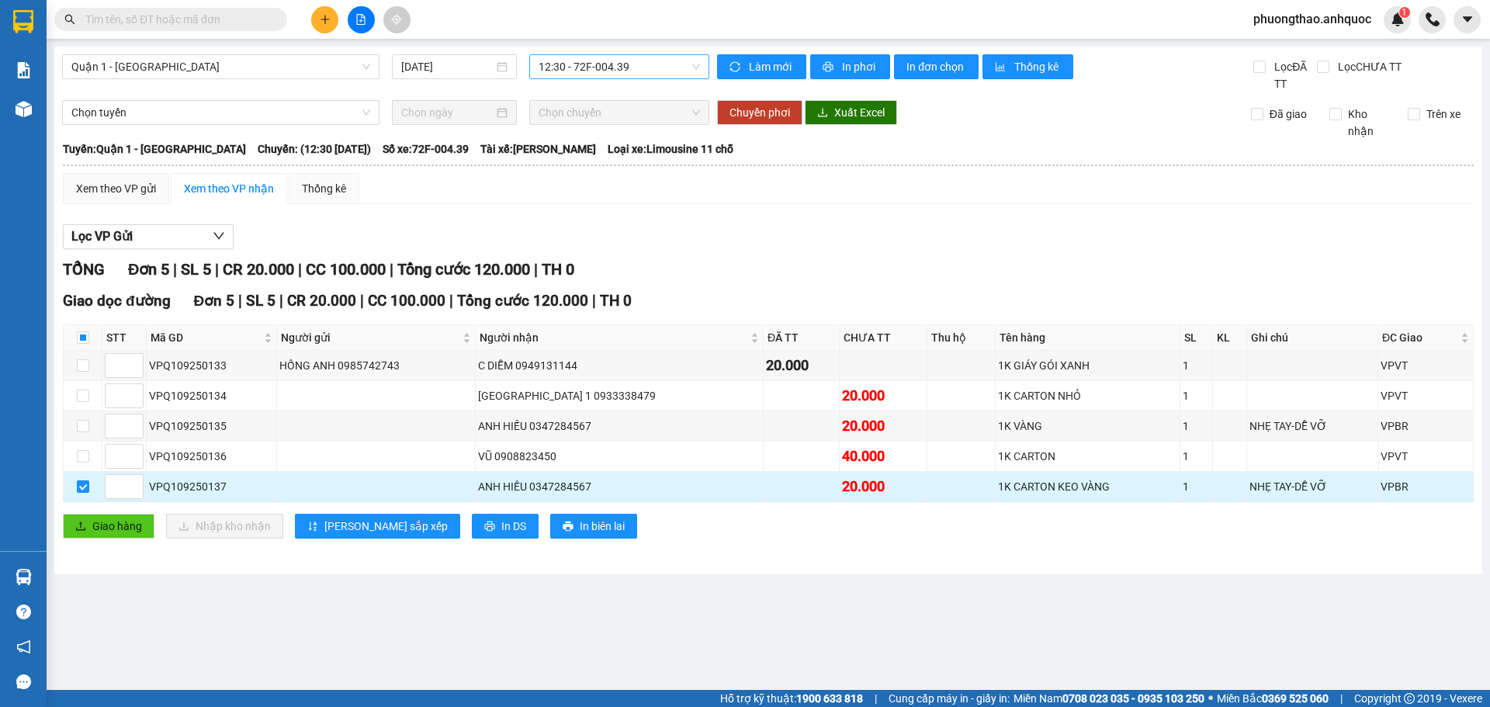
click at [81, 487] on input "checkbox" at bounding box center [83, 486] width 12 height 12
checkbox input "false"
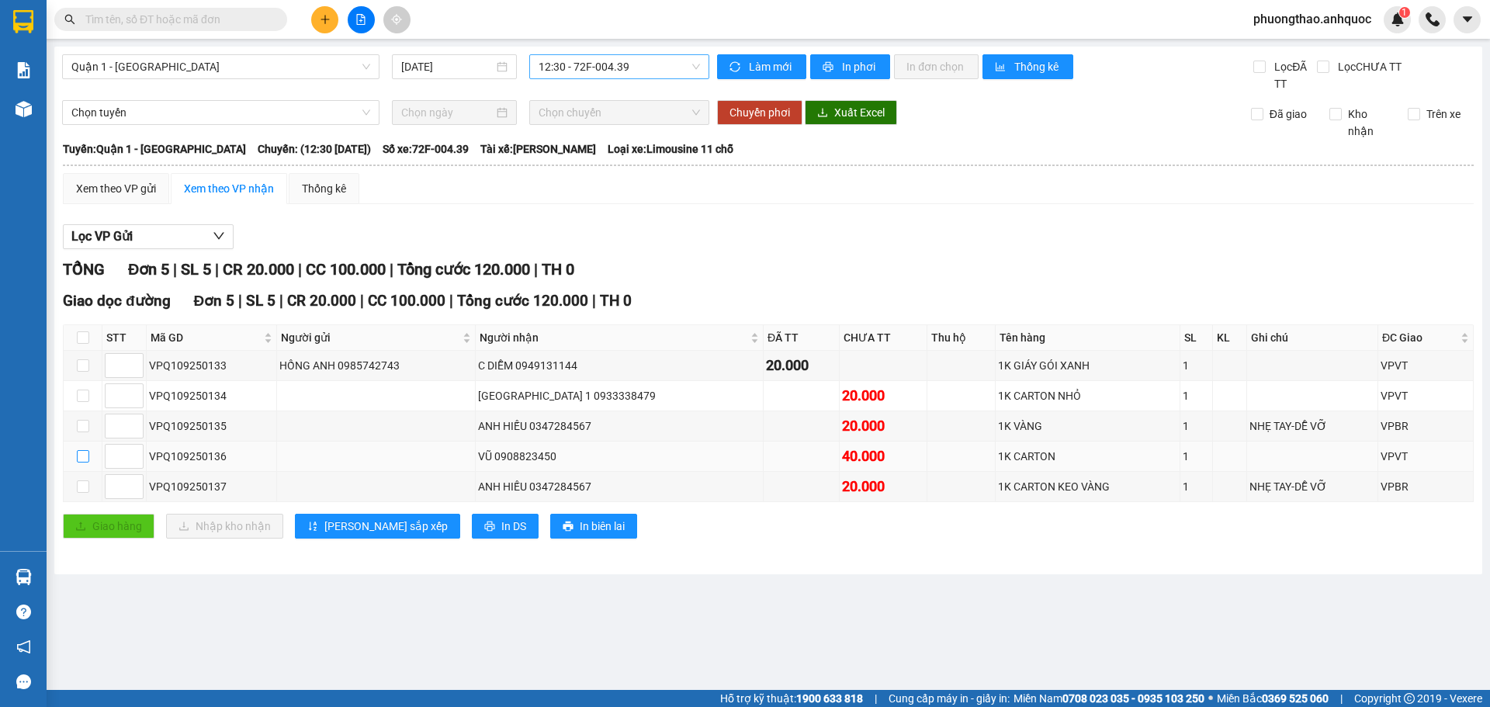
click at [85, 454] on input "checkbox" at bounding box center [83, 456] width 12 height 12
checkbox input "true"
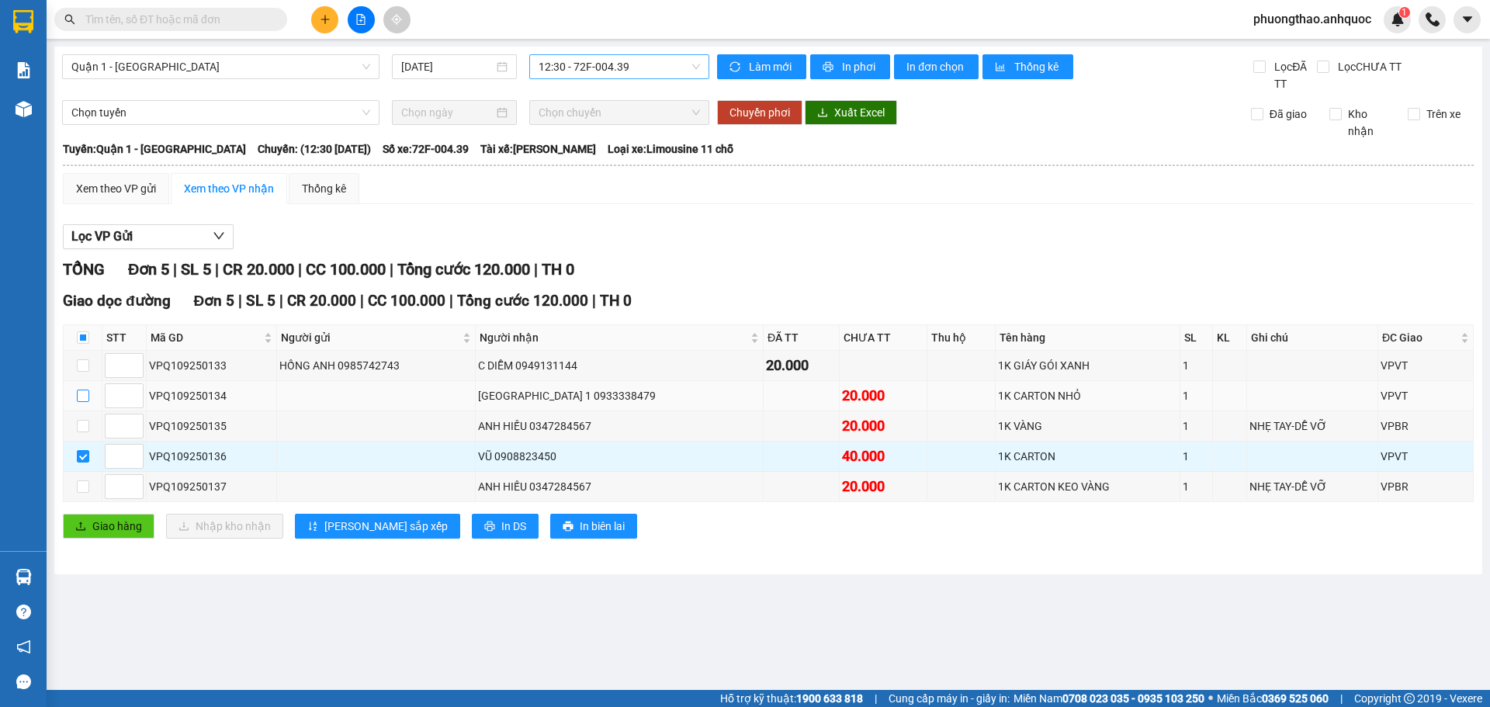
click at [88, 395] on input "checkbox" at bounding box center [83, 395] width 12 height 12
checkbox input "true"
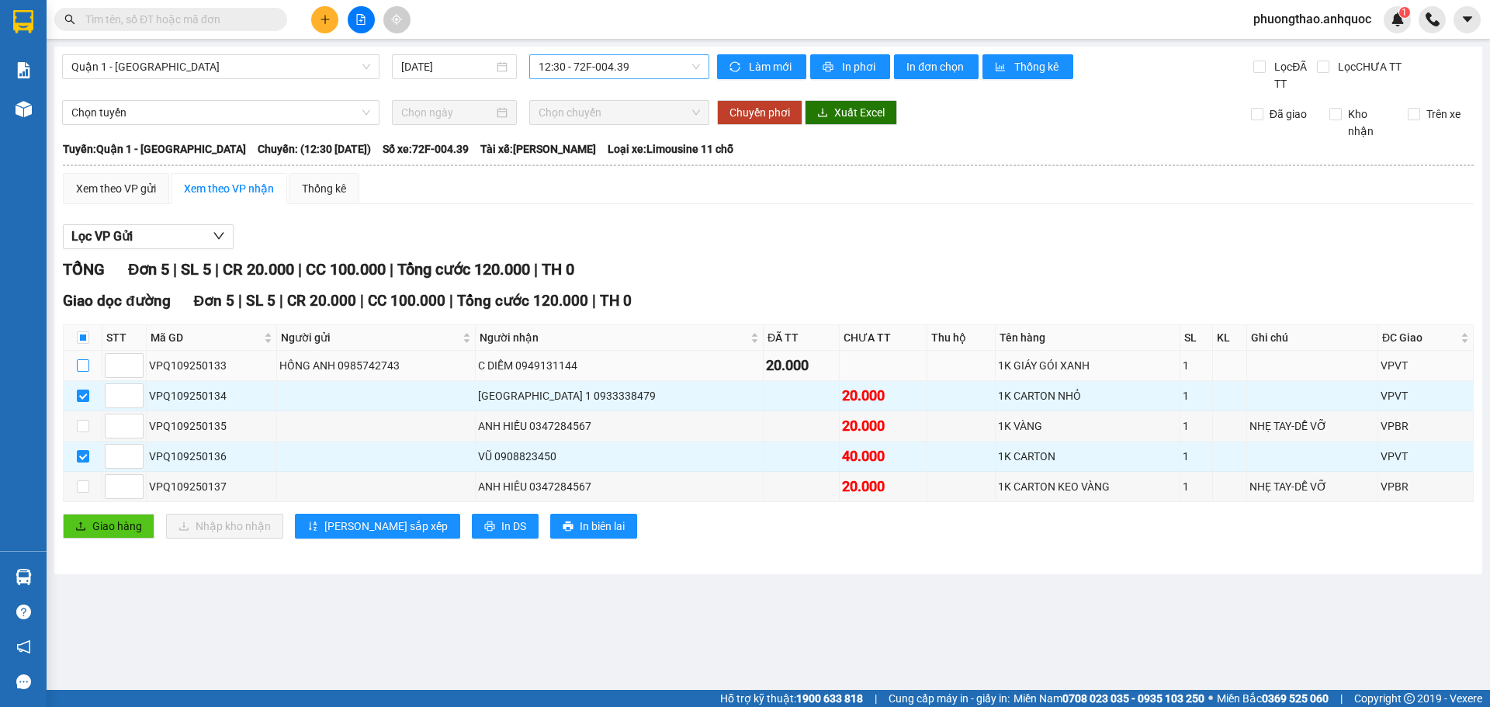
click at [85, 365] on input "checkbox" at bounding box center [83, 365] width 12 height 12
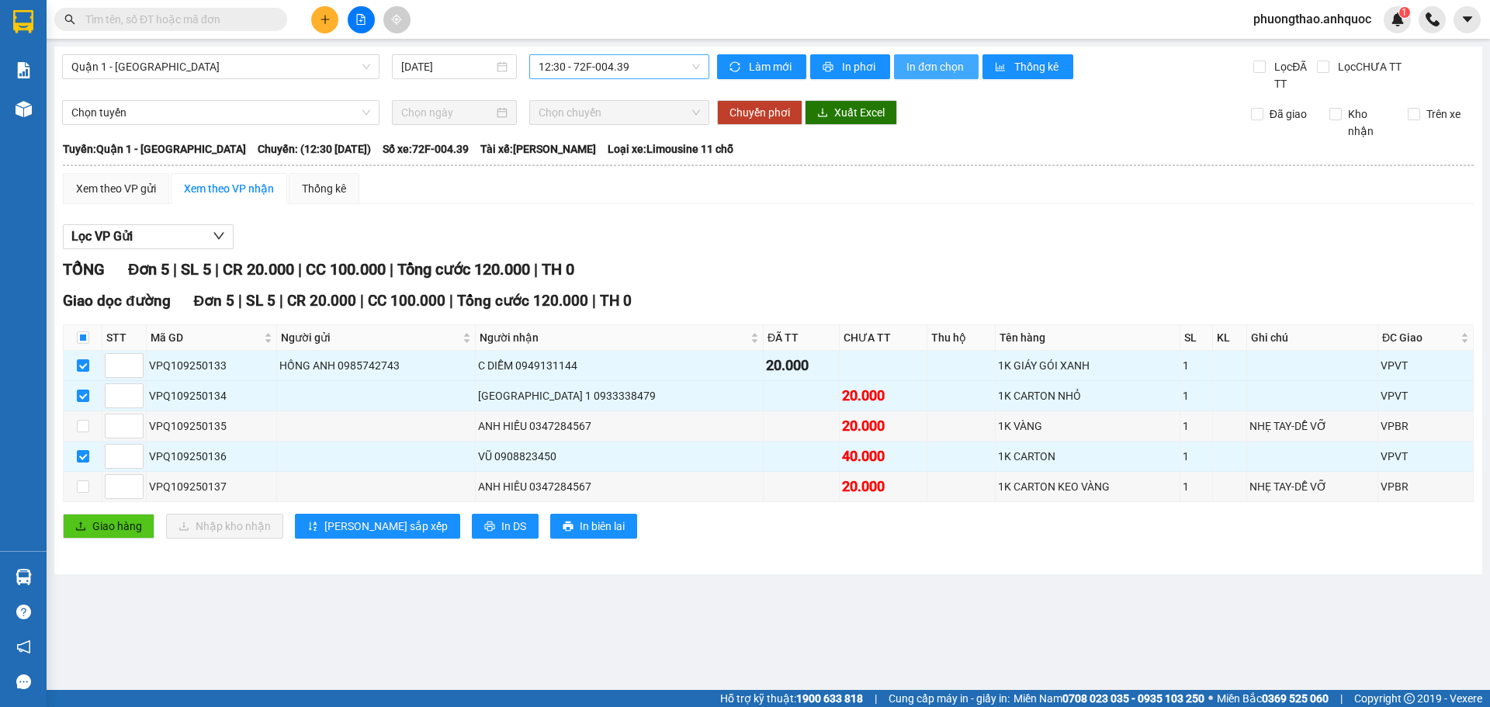
click at [918, 62] on span "In đơn chọn" at bounding box center [936, 66] width 60 height 17
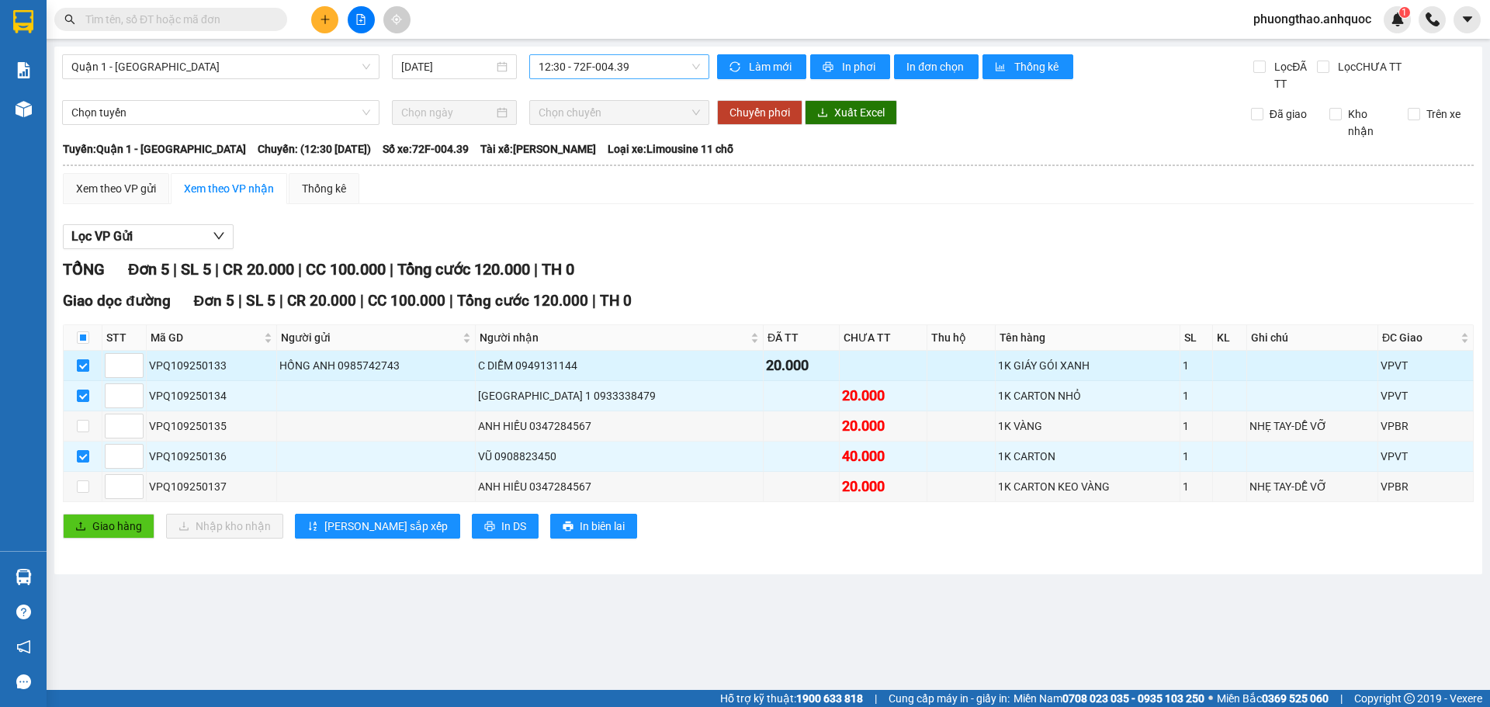
click at [86, 365] on input "checkbox" at bounding box center [83, 365] width 12 height 12
checkbox input "false"
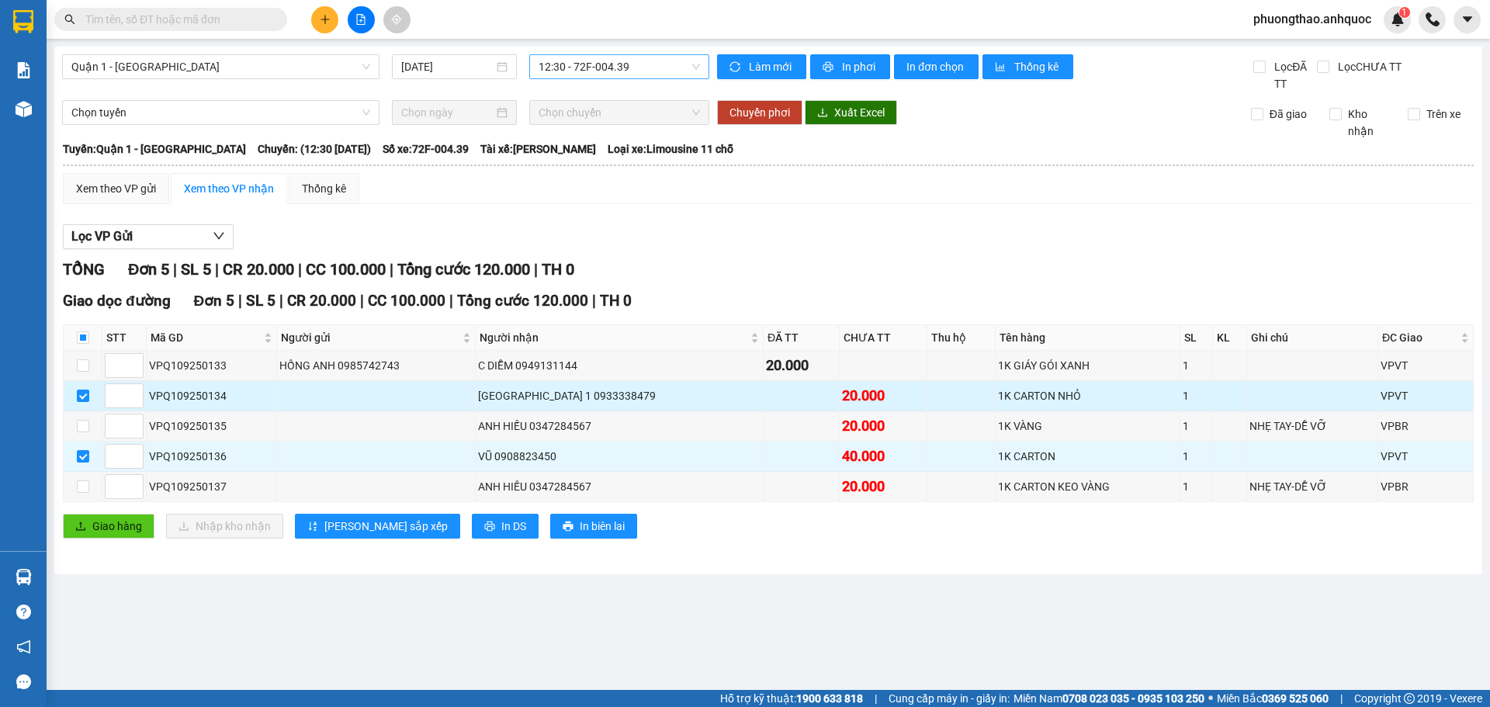
click at [80, 410] on td at bounding box center [83, 396] width 39 height 30
click at [85, 395] on input "checkbox" at bounding box center [83, 395] width 12 height 12
checkbox input "false"
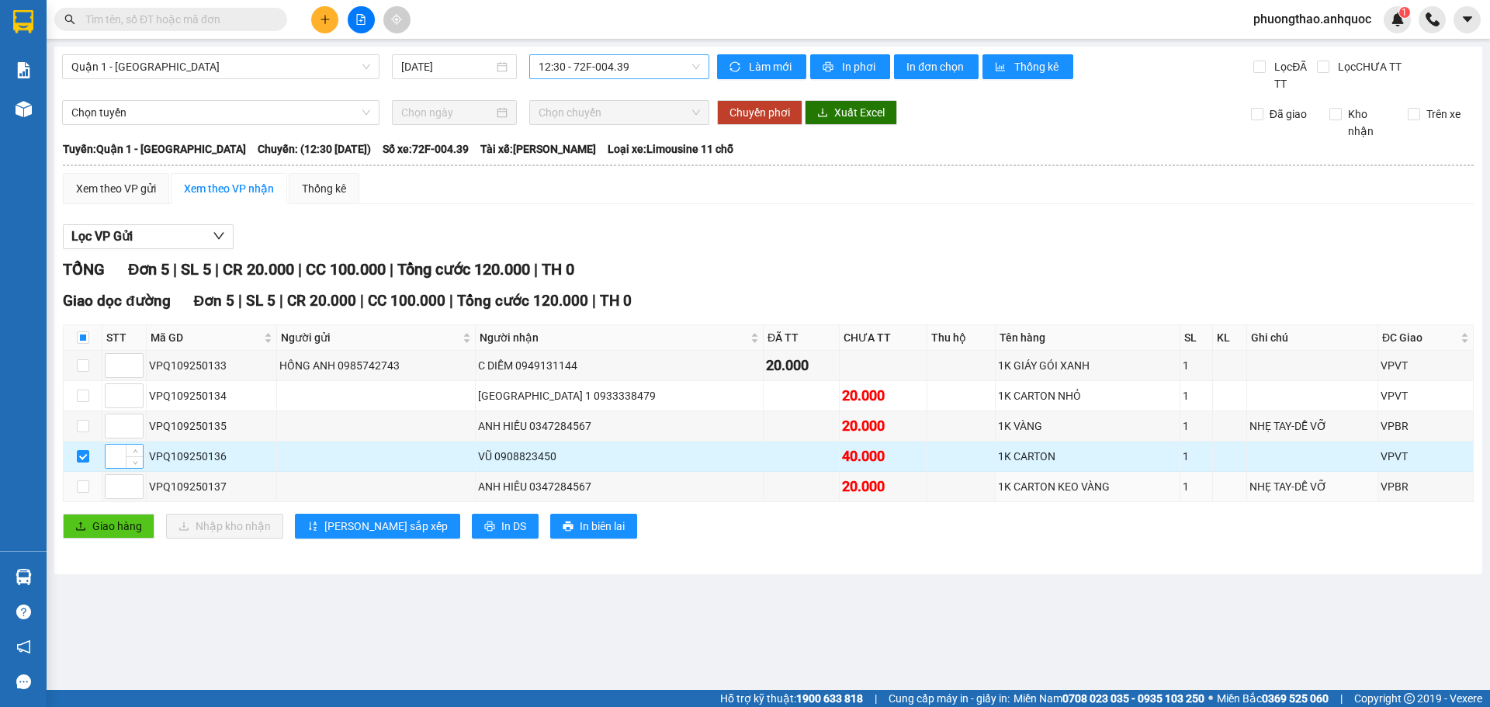
click at [106, 464] on input at bounding box center [124, 456] width 37 height 23
click at [308, 442] on td at bounding box center [376, 456] width 198 height 30
click at [302, 451] on td at bounding box center [376, 456] width 198 height 30
click at [88, 457] on input "checkbox" at bounding box center [83, 456] width 12 height 12
checkbox input "false"
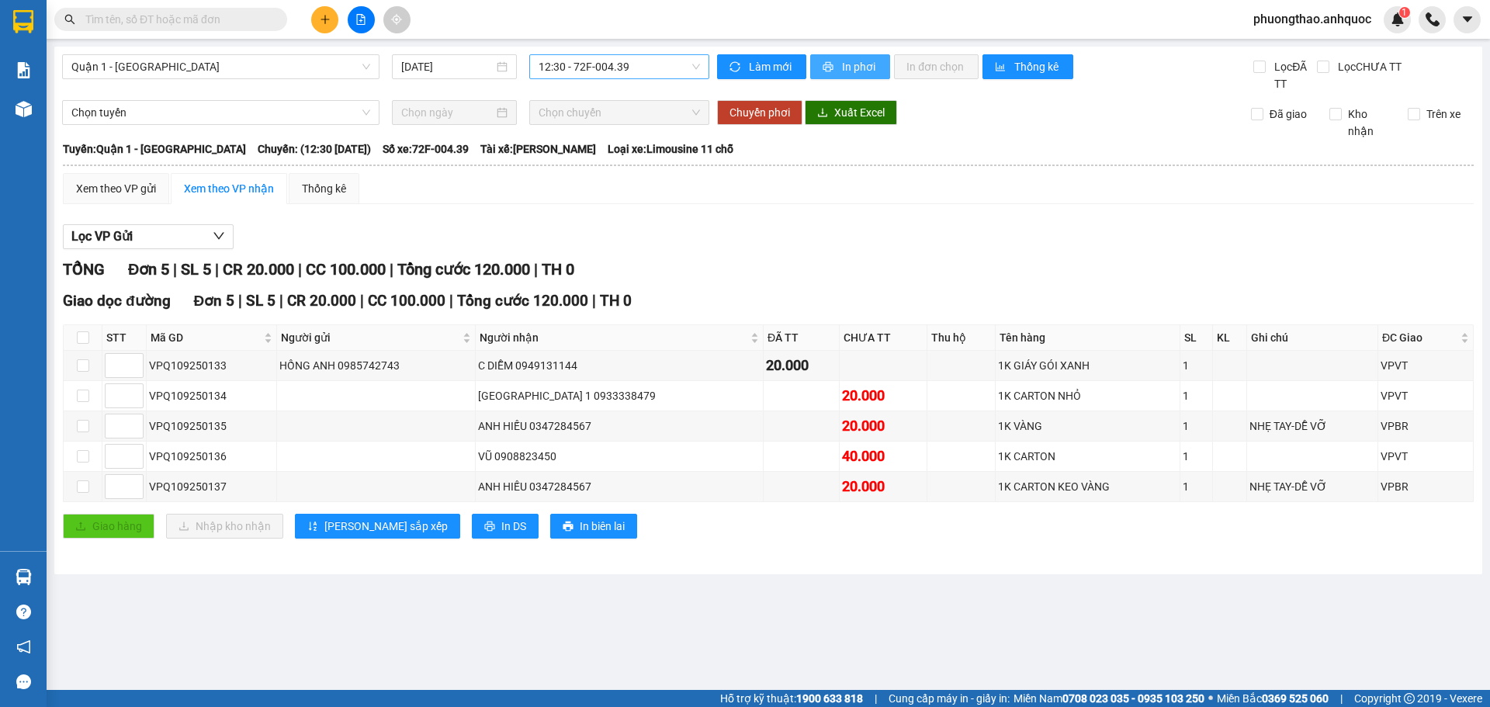
click at [849, 73] on span "In phơi" at bounding box center [860, 66] width 36 height 17
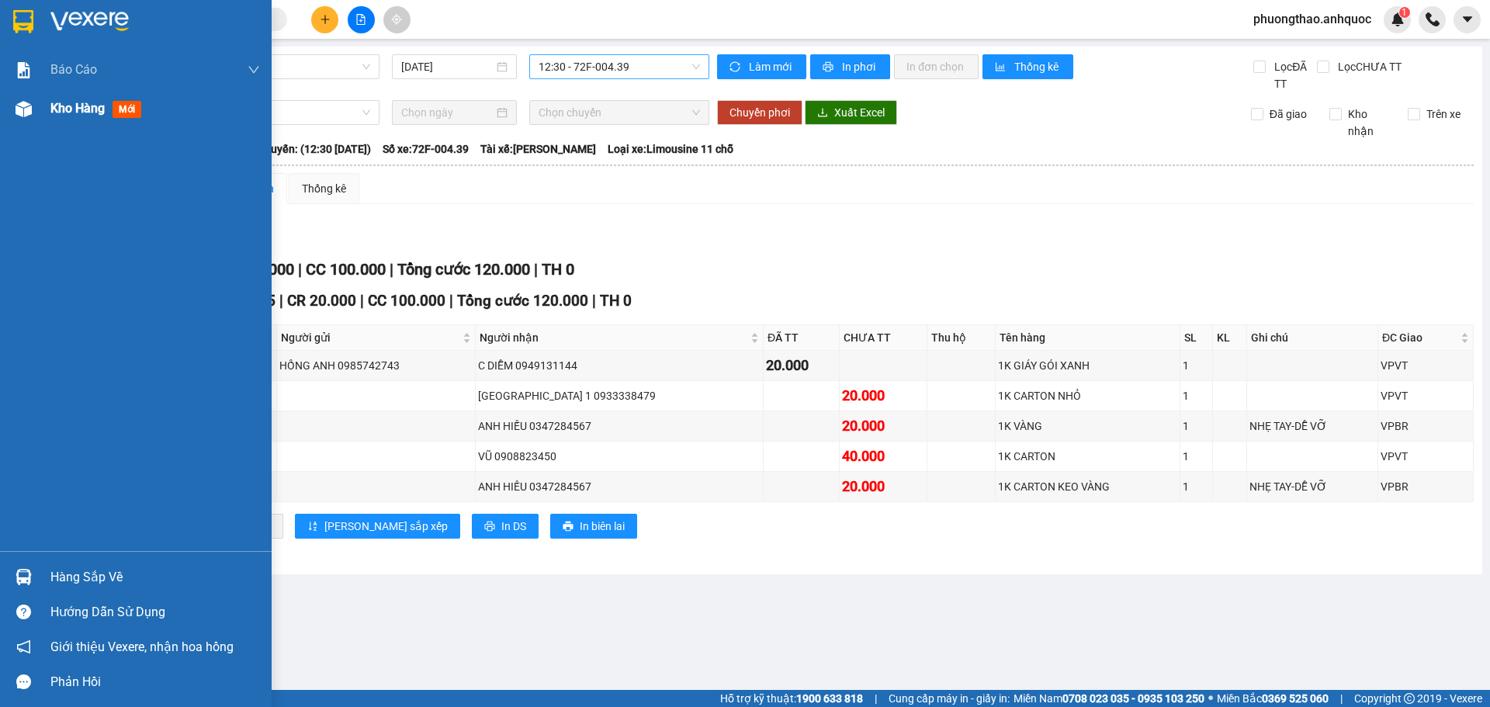
click at [30, 118] on div at bounding box center [23, 108] width 27 height 27
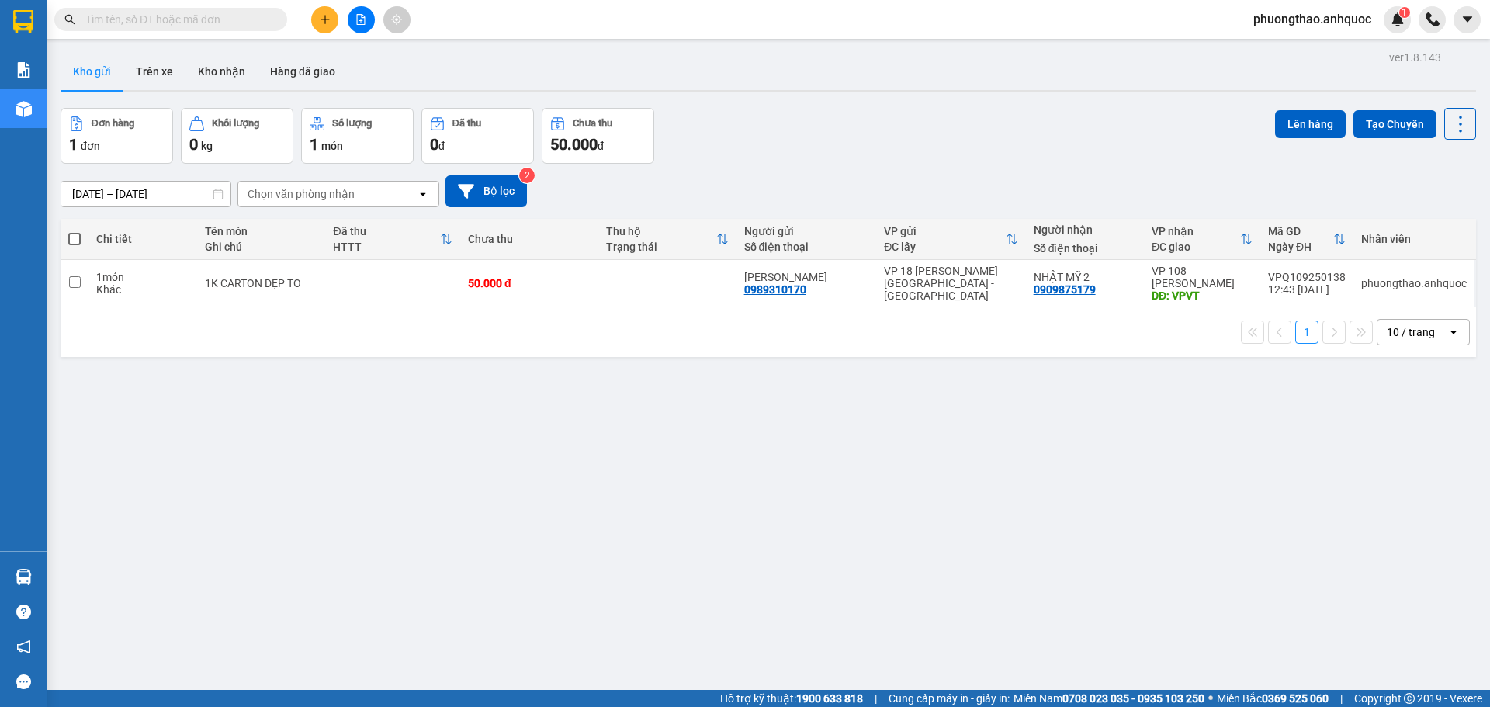
click at [504, 445] on div "ver 1.8.143 Kho gửi Trên xe Kho nhận Hàng đã giao Đơn hàng 1 đơn Khối lượng 0 k…" at bounding box center [768, 400] width 1428 height 707
click at [339, 296] on td at bounding box center [392, 283] width 135 height 47
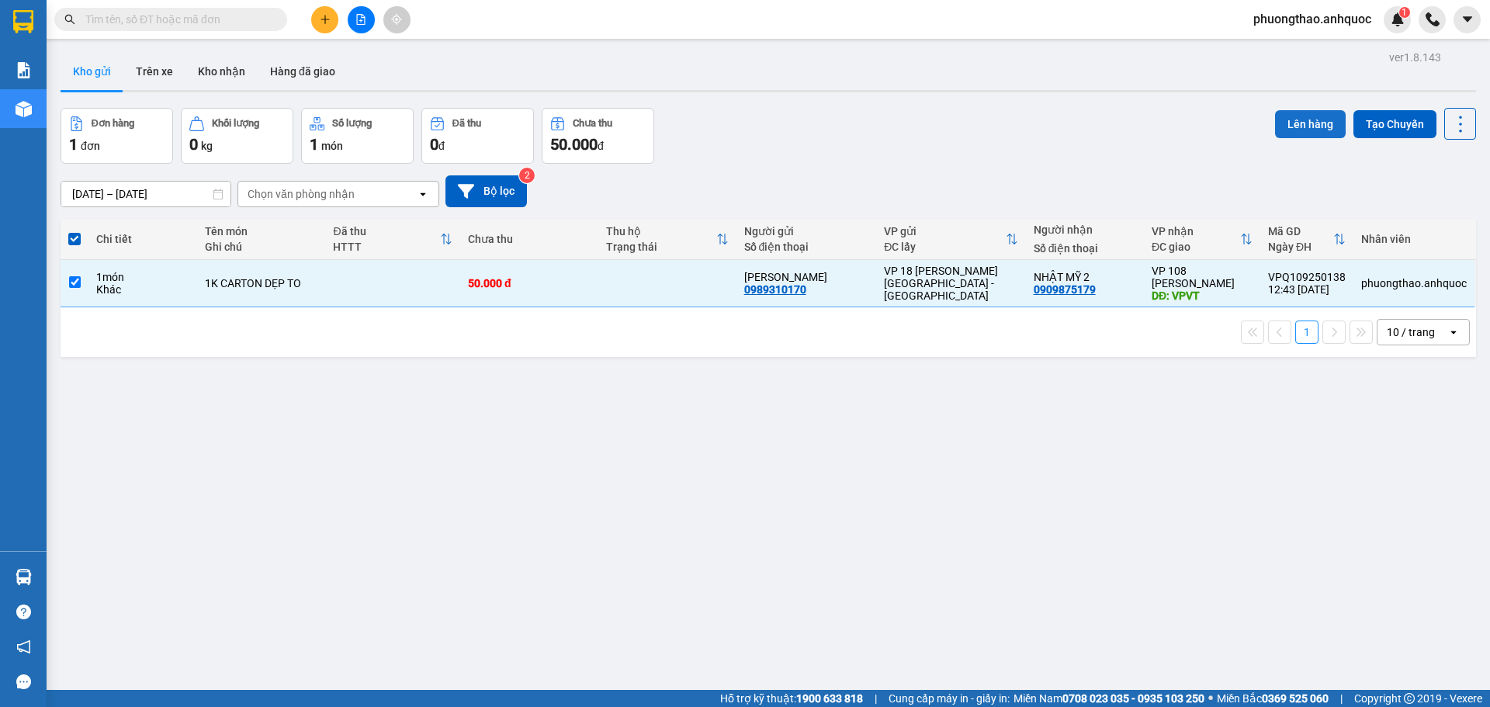
click at [1306, 123] on button "Lên hàng" at bounding box center [1310, 124] width 71 height 28
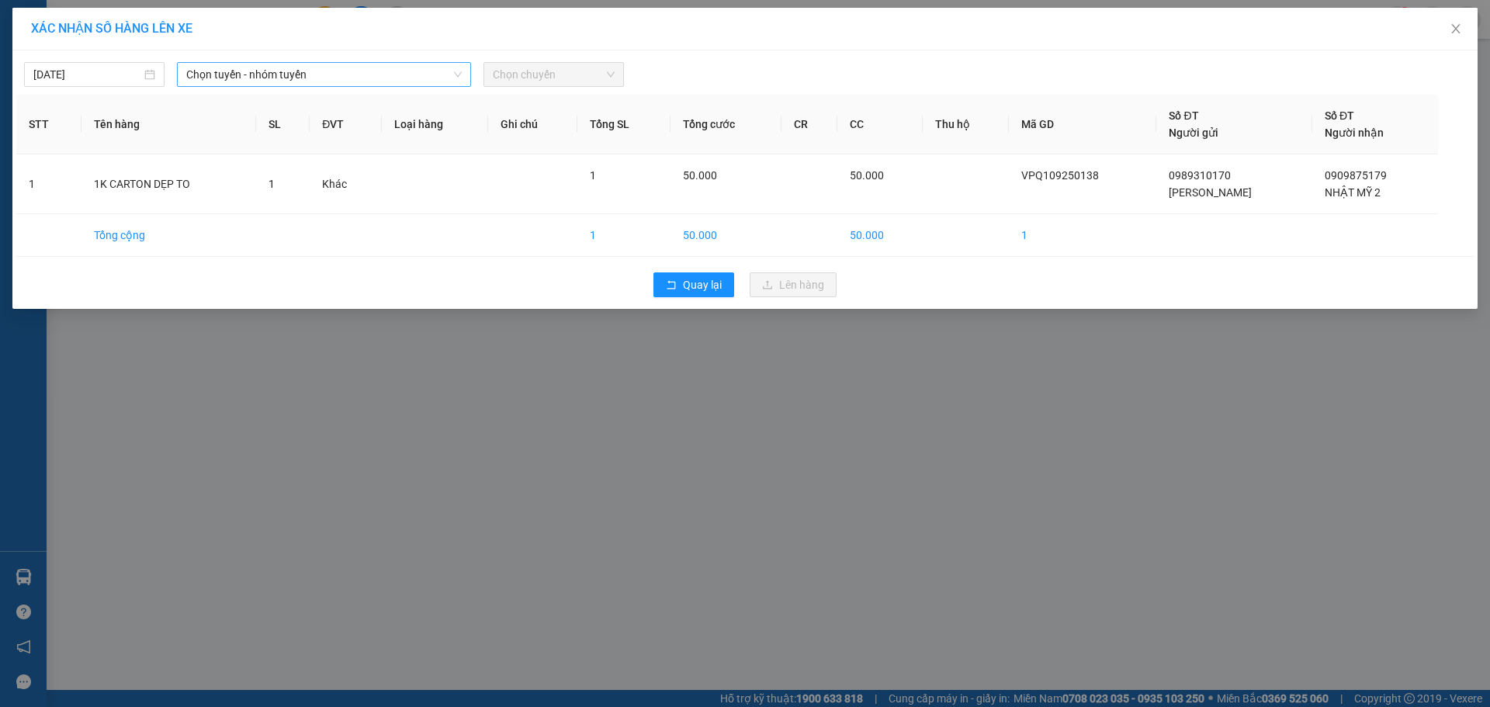
click at [232, 80] on span "Chọn tuyến - nhóm tuyến" at bounding box center [323, 74] width 275 height 23
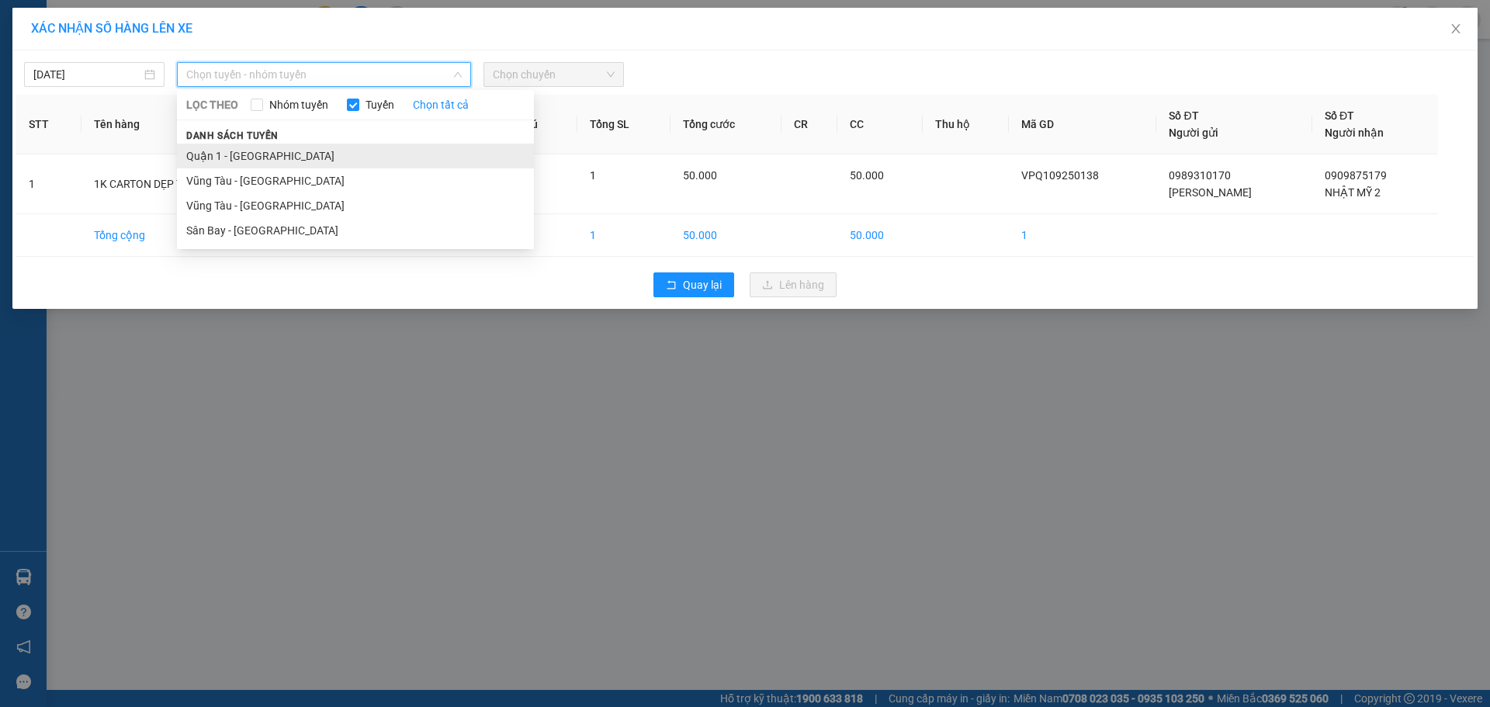
click at [248, 155] on li "Quận 1 - [GEOGRAPHIC_DATA]" at bounding box center [355, 156] width 357 height 25
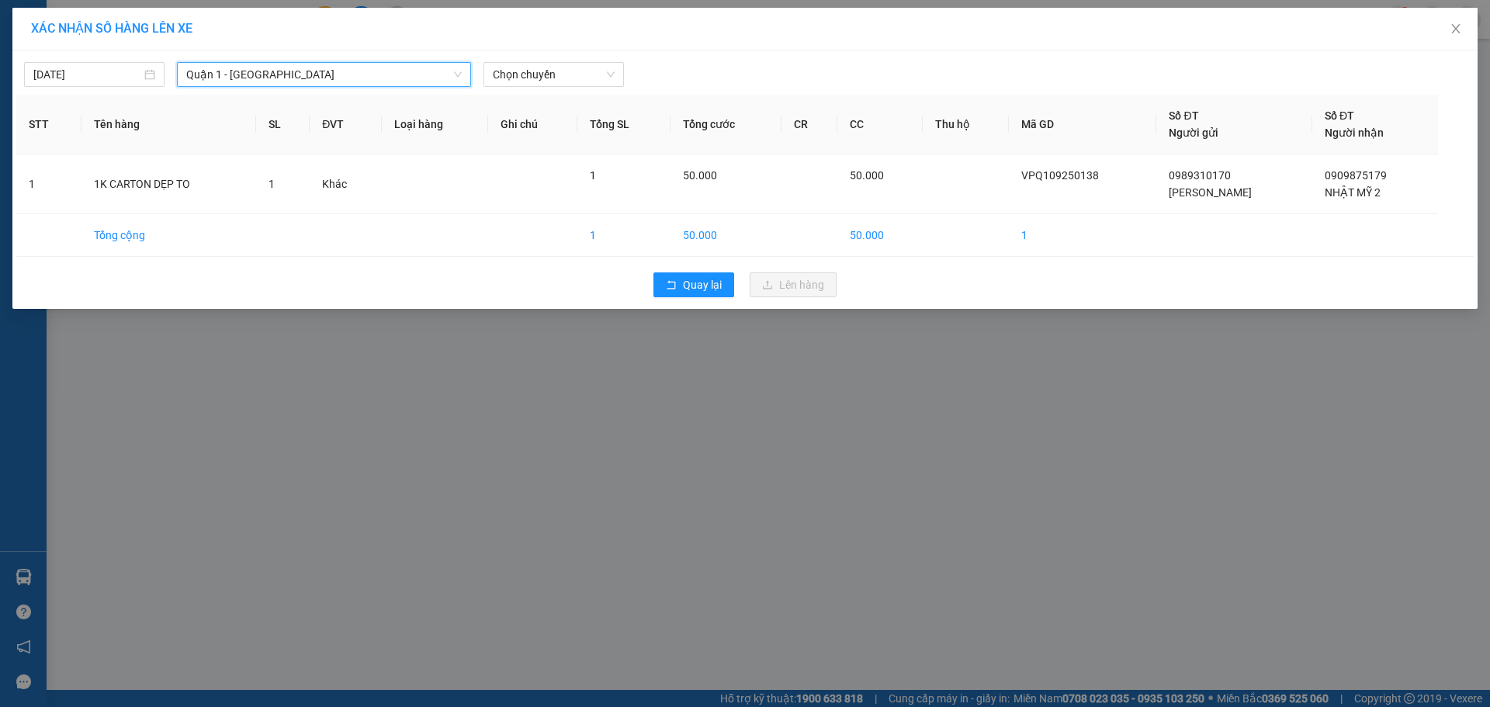
click at [362, 79] on span "Quận 1 - [GEOGRAPHIC_DATA]" at bounding box center [323, 74] width 275 height 23
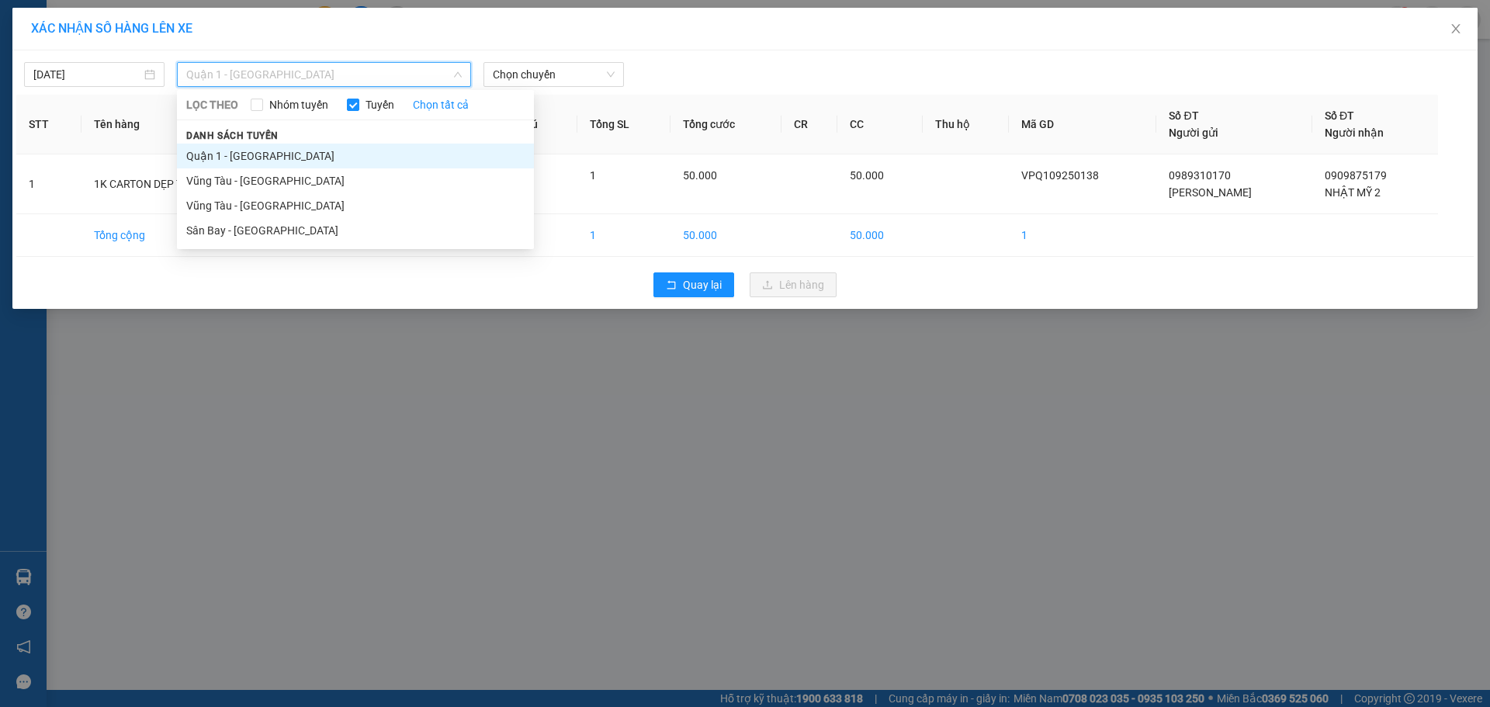
click at [369, 154] on li "Quận 1 - [GEOGRAPHIC_DATA]" at bounding box center [355, 156] width 357 height 25
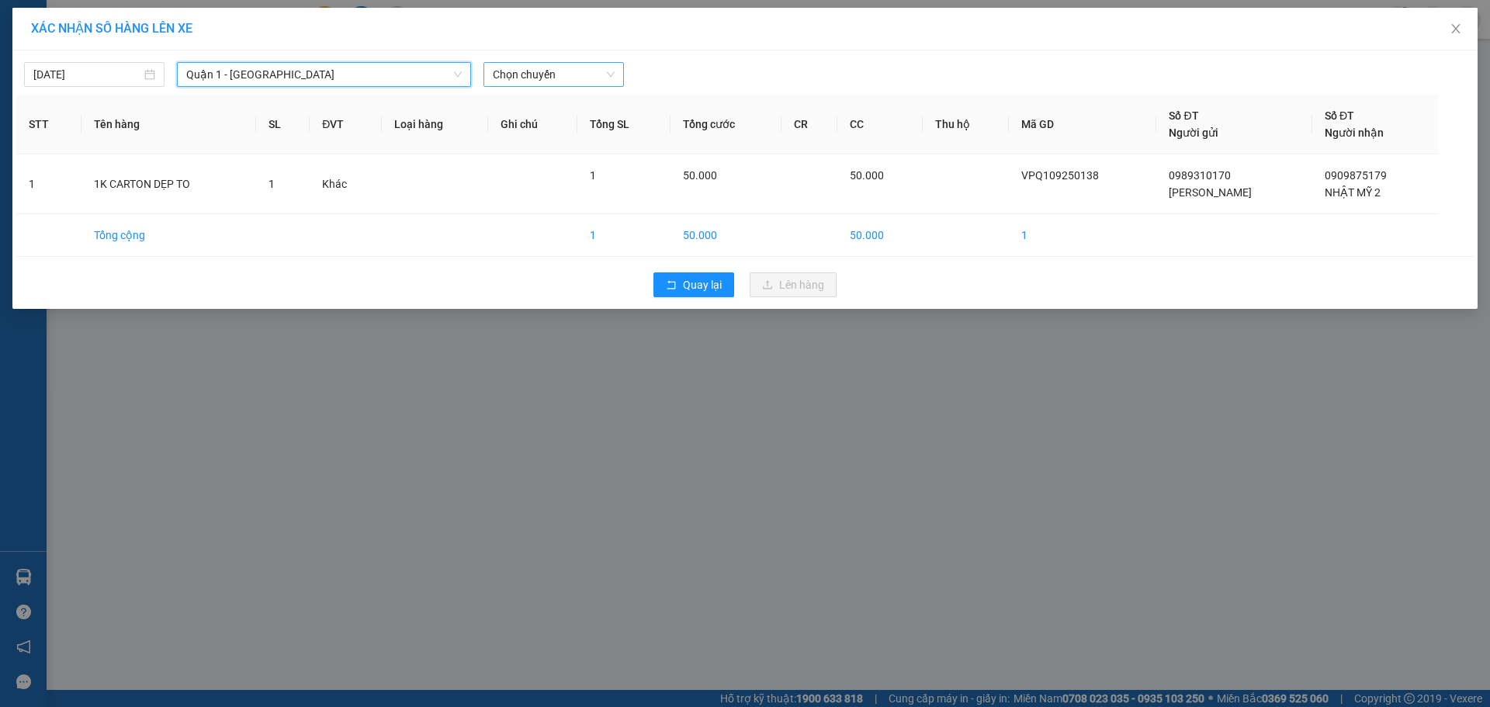
click at [545, 75] on span "Chọn chuyến" at bounding box center [554, 74] width 122 height 23
type input "899"
click at [590, 95] on div "13:30 - 72F-008.99" at bounding box center [553, 105] width 140 height 25
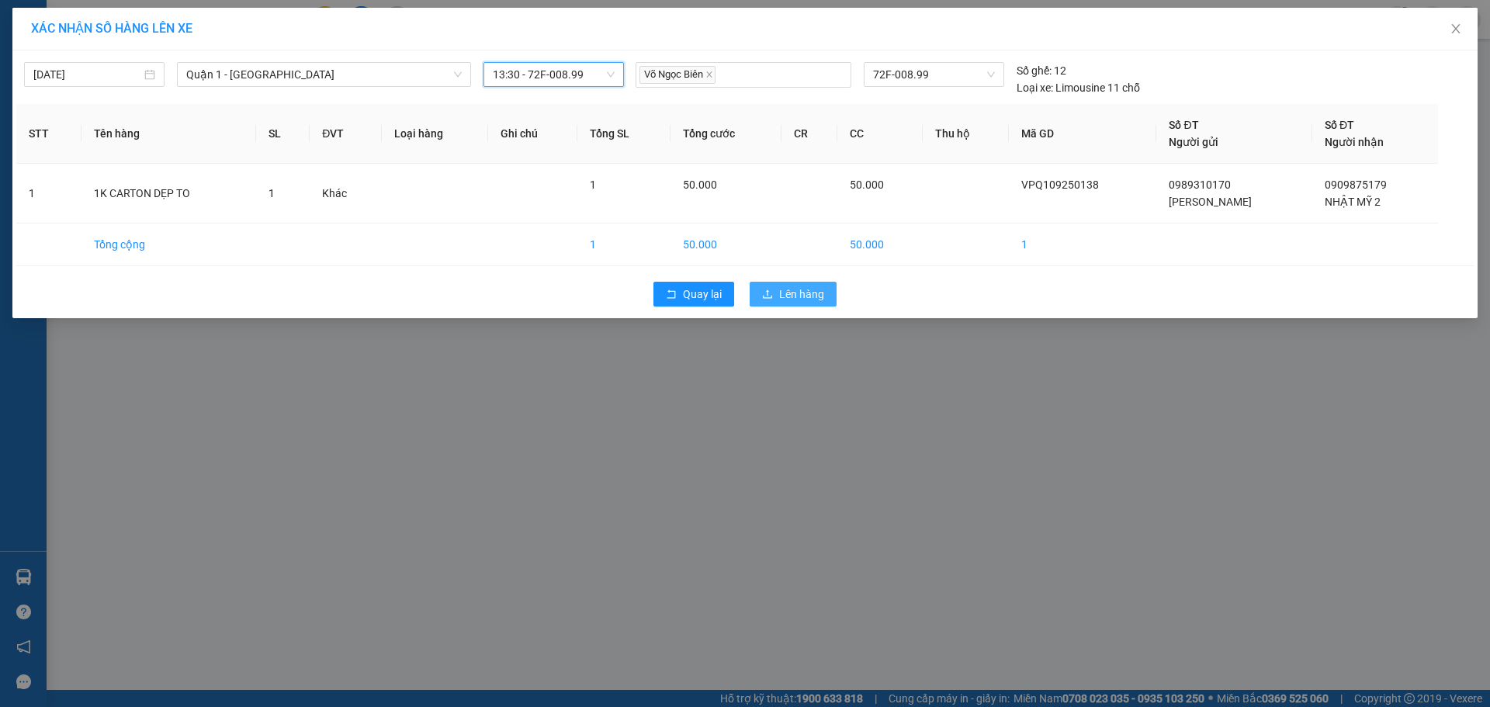
click at [789, 306] on button "Lên hàng" at bounding box center [793, 294] width 87 height 25
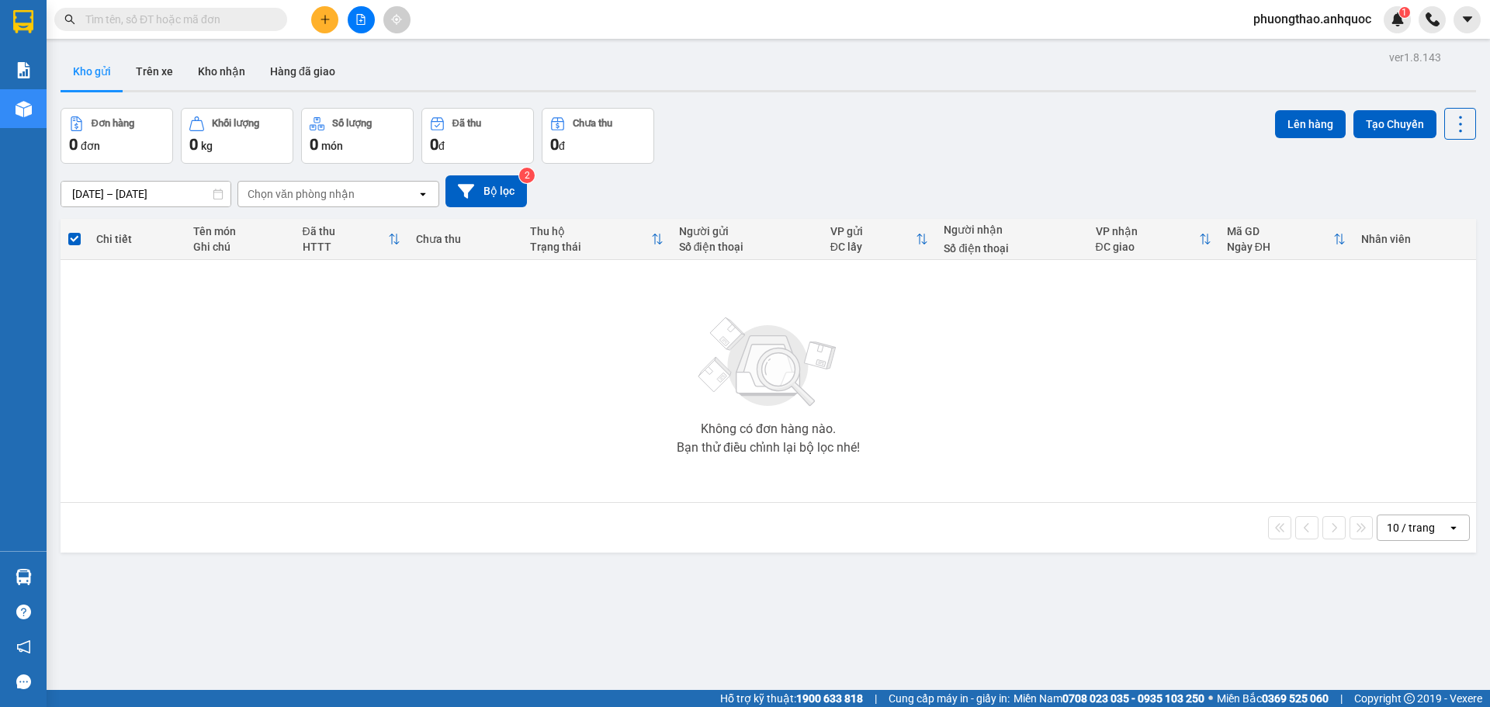
click at [1331, 23] on span "phuongthao.anhquoc" at bounding box center [1312, 18] width 143 height 19
click at [1319, 47] on span "Đăng xuất" at bounding box center [1318, 48] width 113 height 17
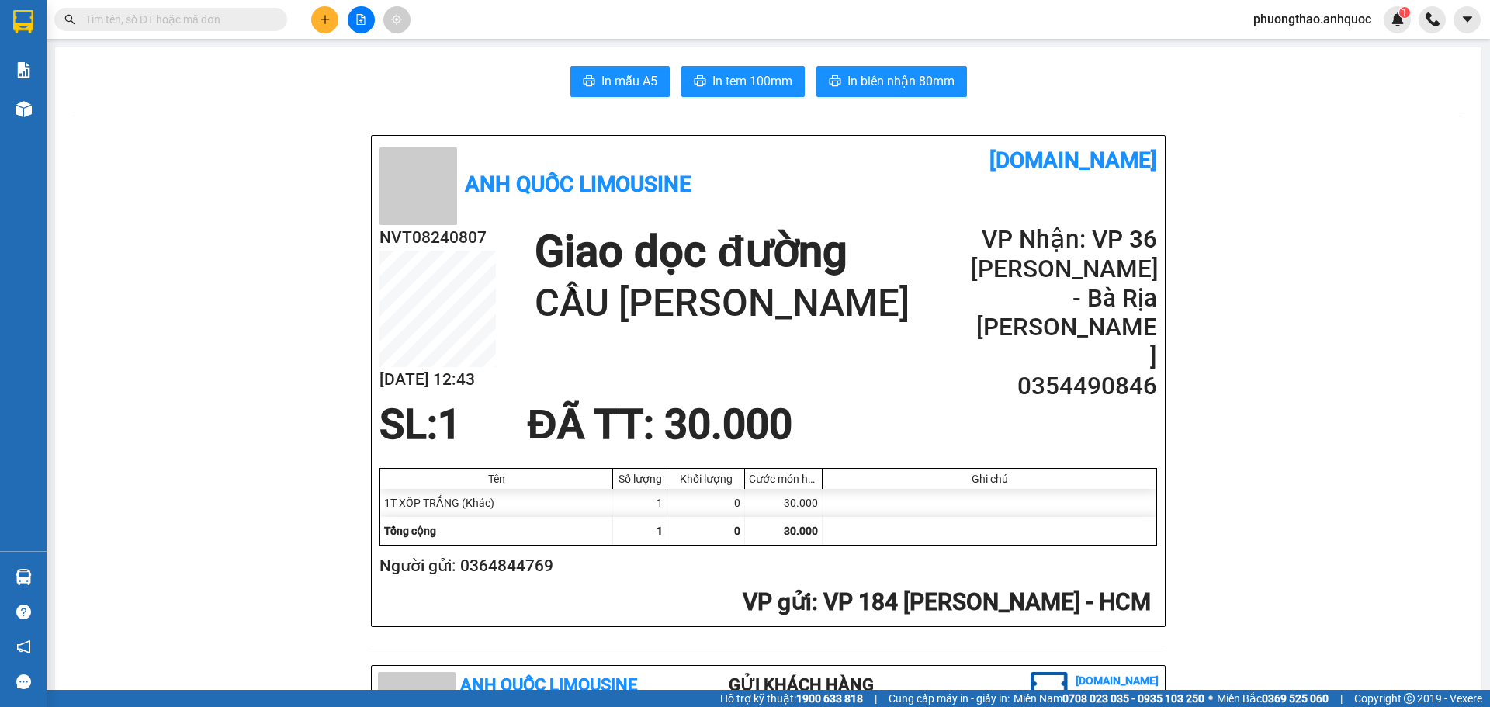
click at [328, 20] on icon "plus" at bounding box center [325, 19] width 11 height 11
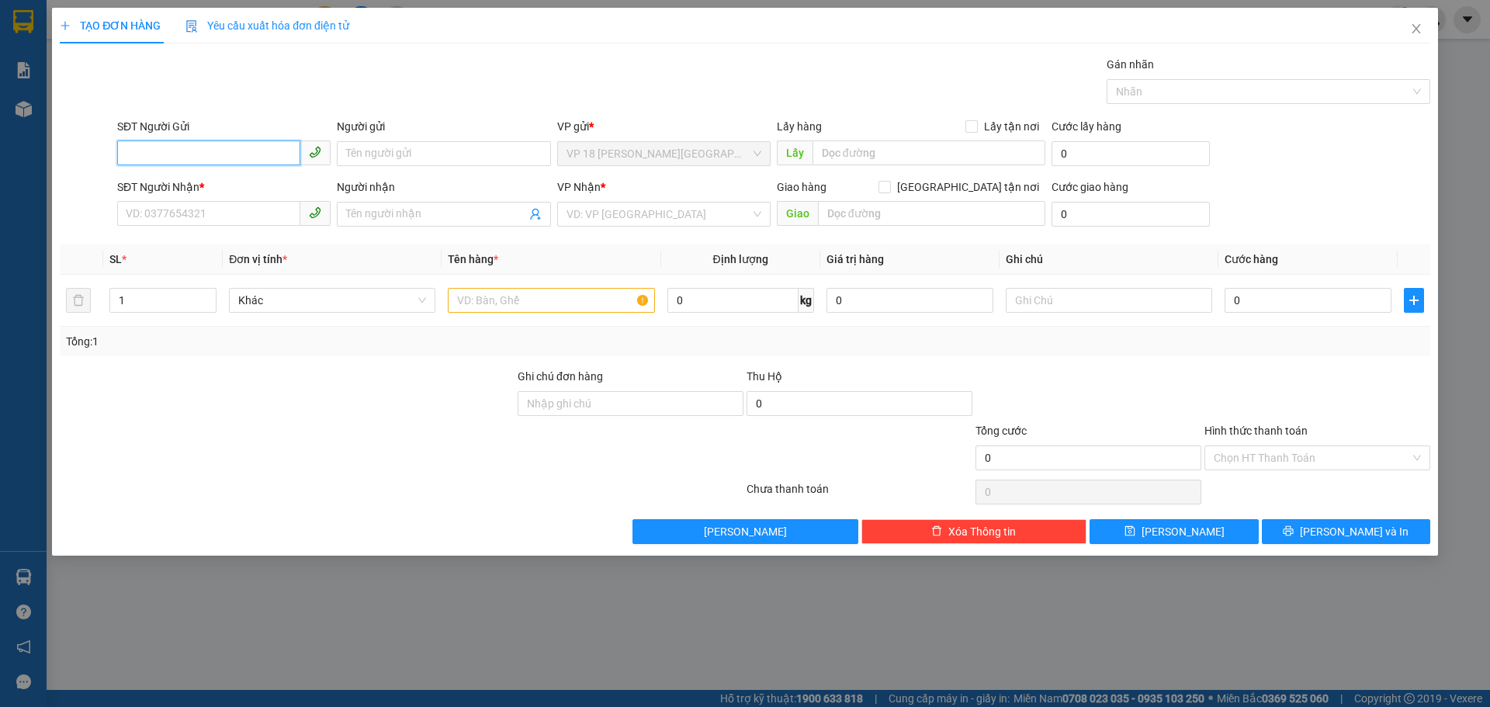
click at [244, 154] on input "SĐT Người Gửi" at bounding box center [208, 152] width 183 height 25
type input "0989310170"
click at [261, 189] on div "0989310170 - ANH HÙNG" at bounding box center [223, 184] width 195 height 17
type input "[PERSON_NAME]"
type input "0909875179"
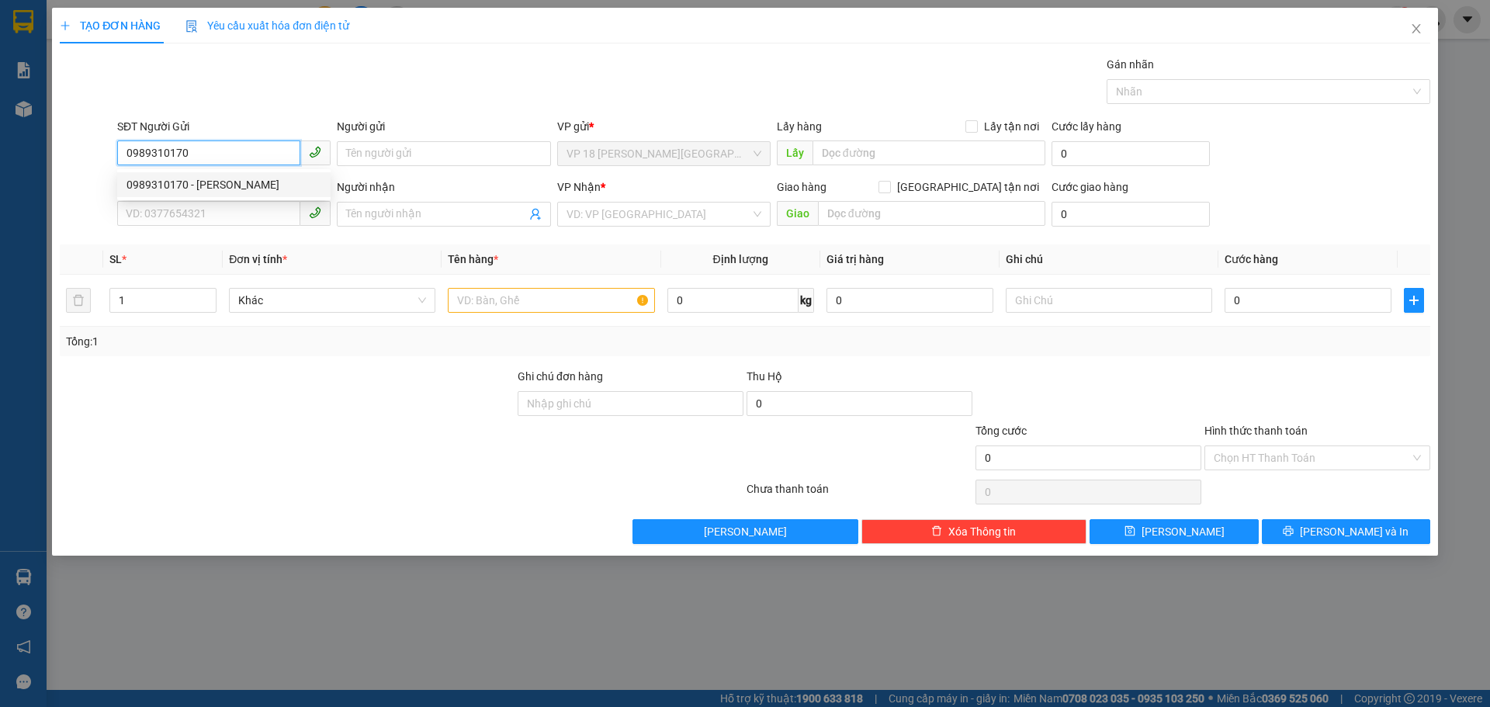
type input "NHẬT MỸ 2"
type input "VPVT"
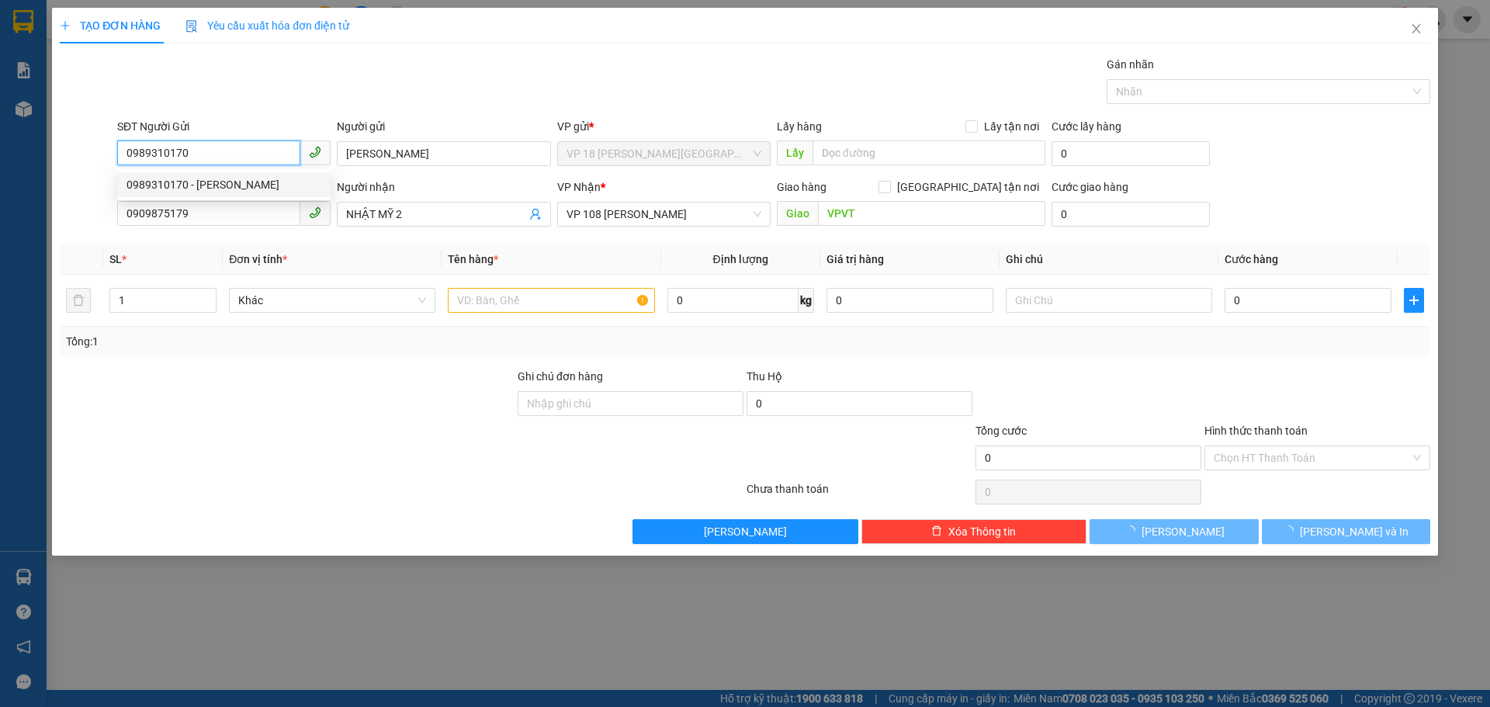
type input "30.000"
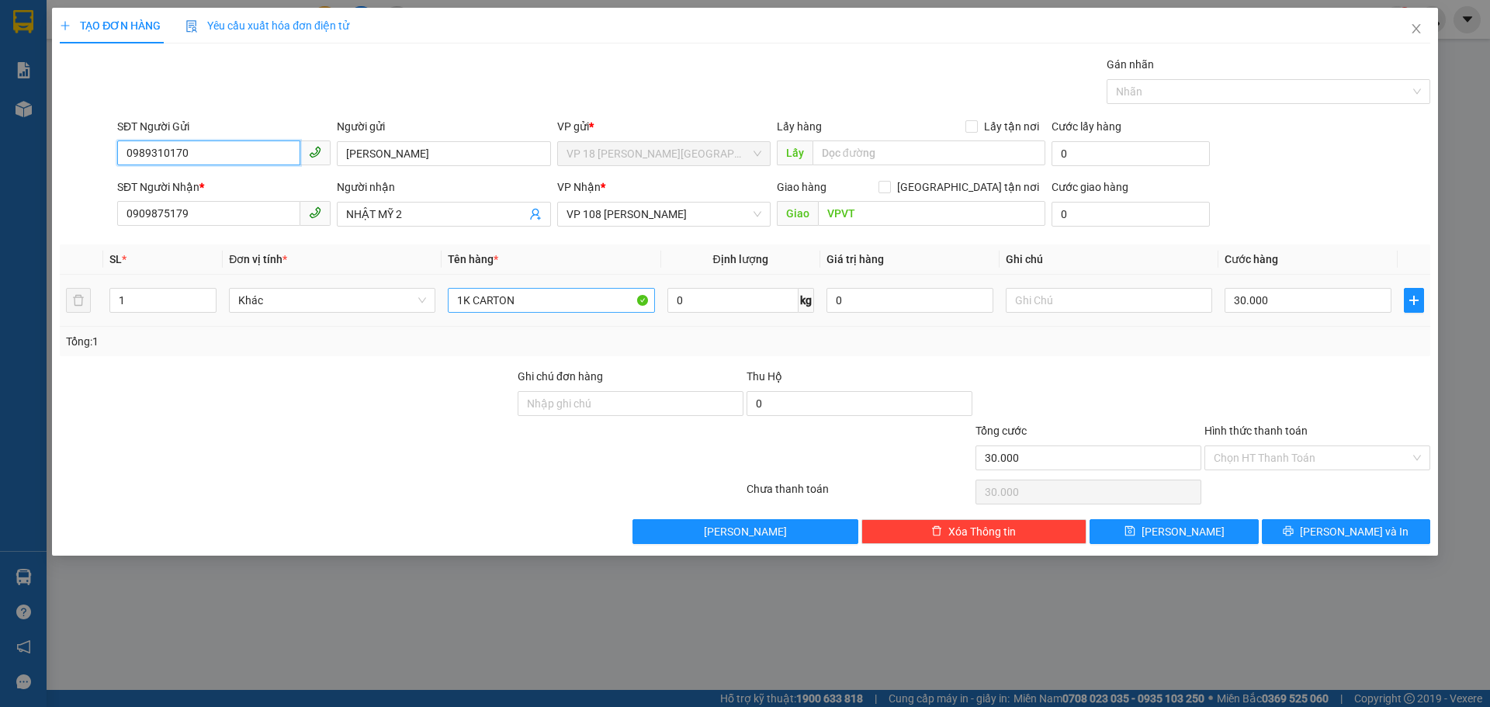
type input "0989310170"
click at [560, 306] on input "1K CARTON" at bounding box center [551, 300] width 206 height 25
type input "1K CARTON DẸP TO"
click at [1275, 298] on input "30.000" at bounding box center [1307, 300] width 167 height 25
type input "5"
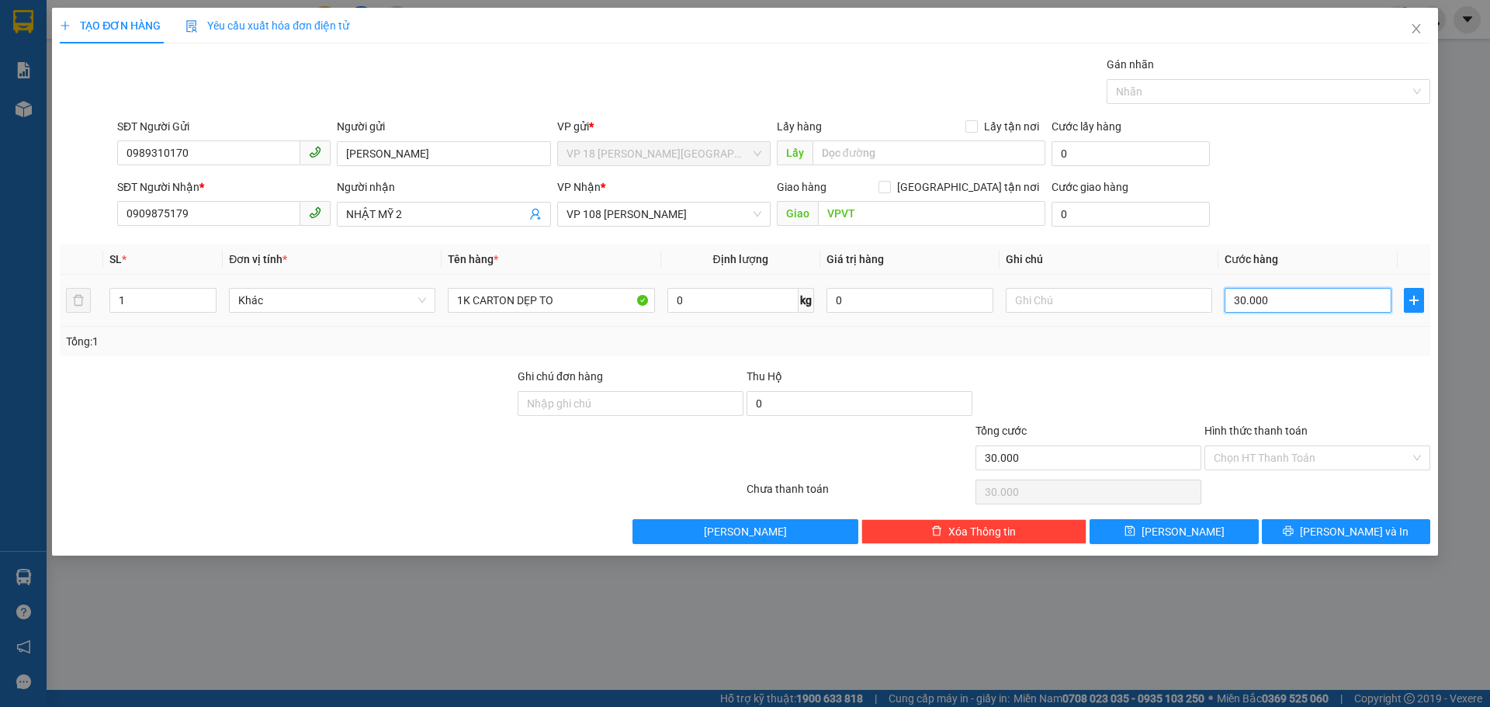
type input "5"
type input "50"
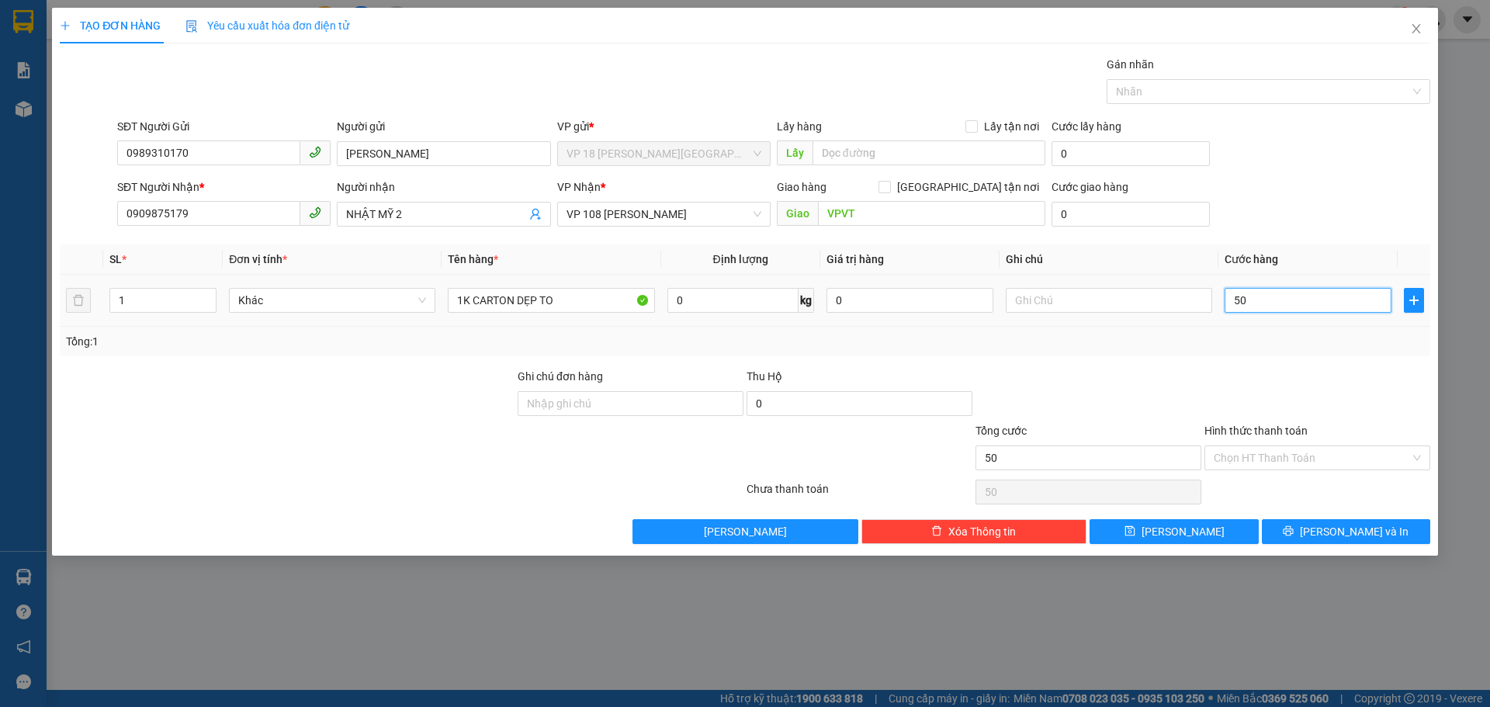
type input "500"
type input "5.000"
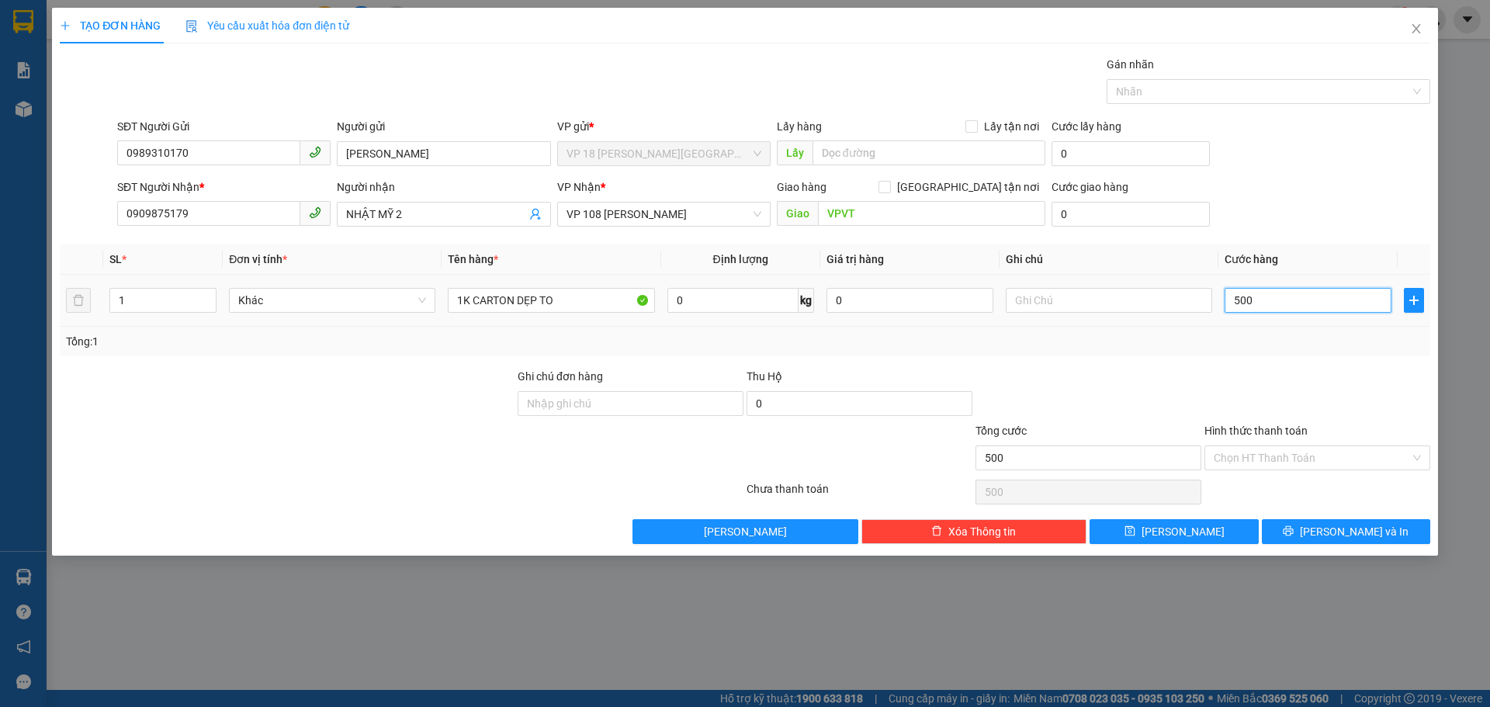
type input "5.000"
type input "50.000"
click at [1301, 535] on button "Lưu và In" at bounding box center [1346, 531] width 168 height 25
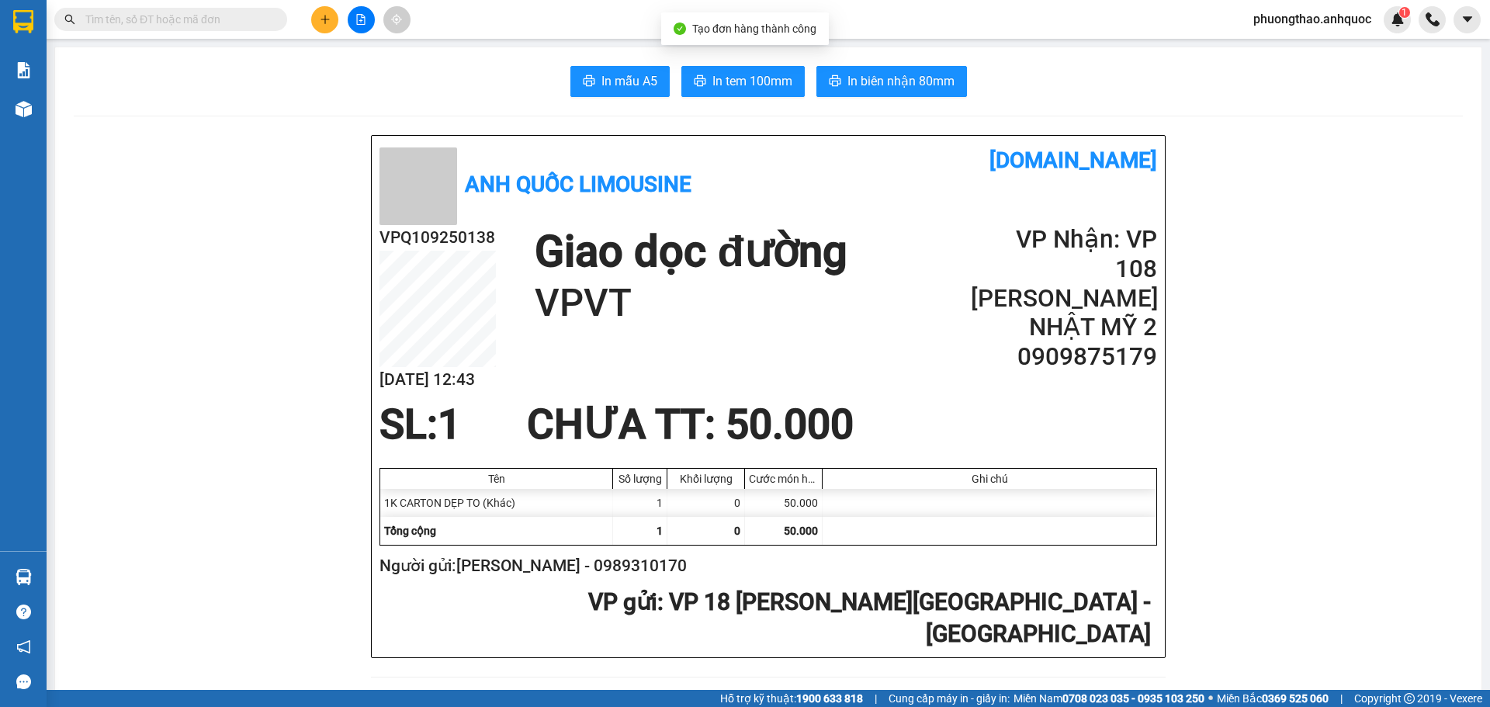
click at [850, 77] on span "In biên nhận 80mm" at bounding box center [900, 80] width 107 height 19
click at [746, 87] on span "In tem 100mm" at bounding box center [752, 80] width 80 height 19
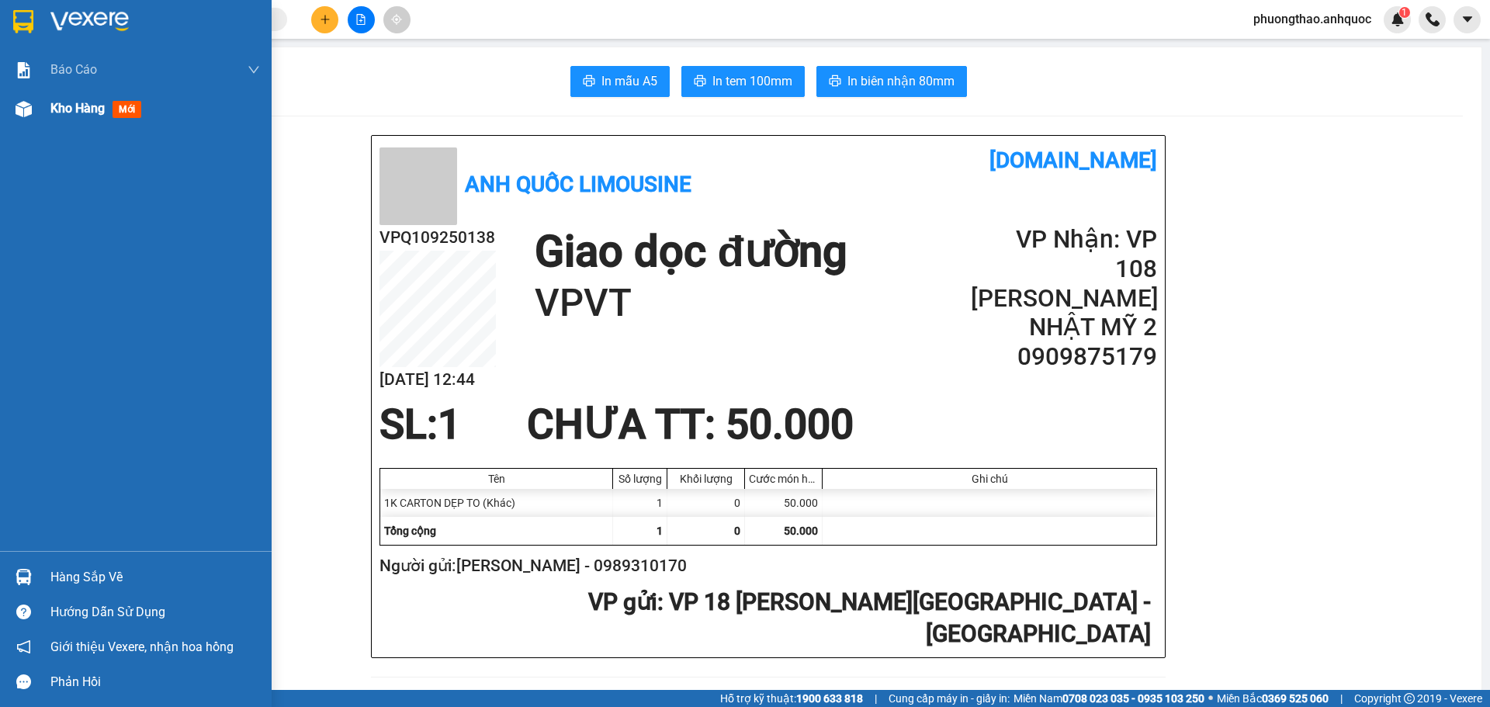
click at [34, 119] on div at bounding box center [23, 108] width 27 height 27
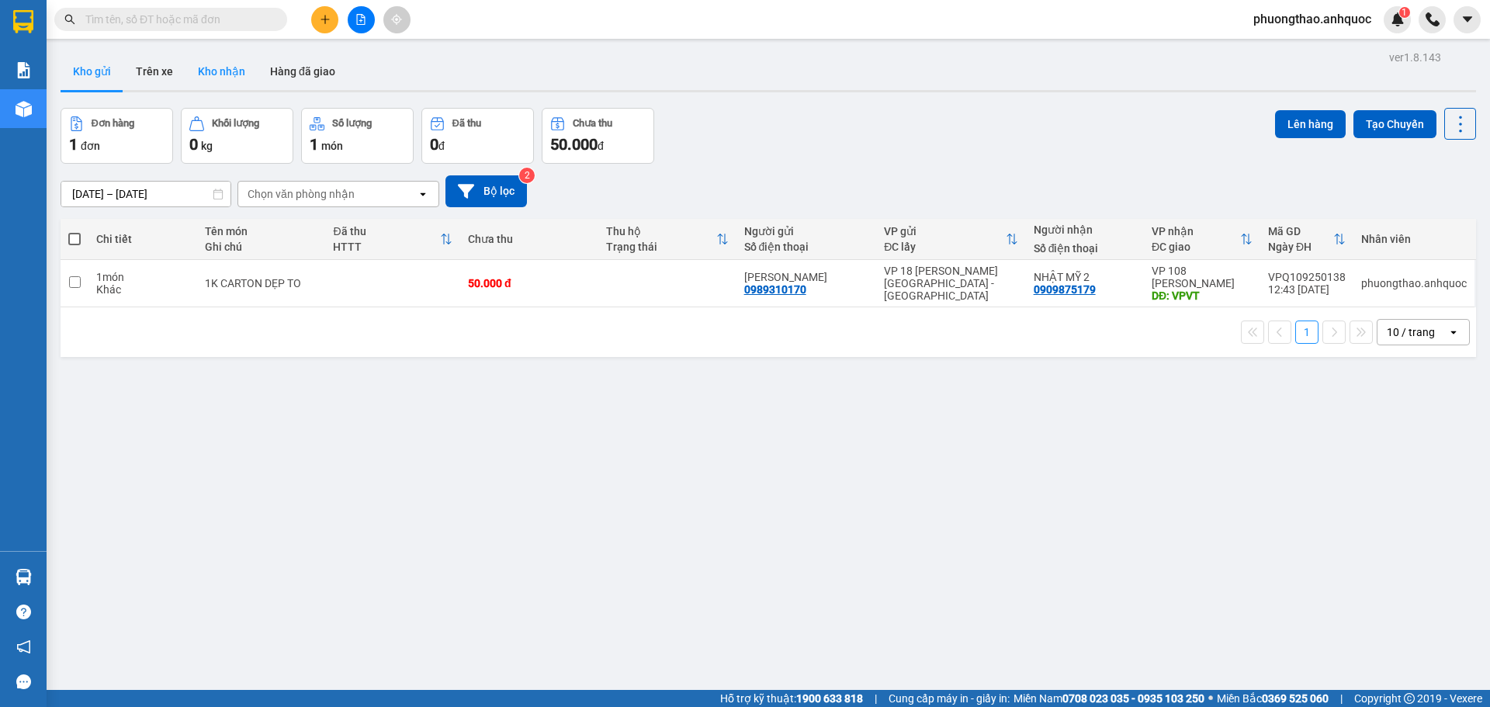
click at [230, 65] on button "Kho nhận" at bounding box center [221, 71] width 72 height 37
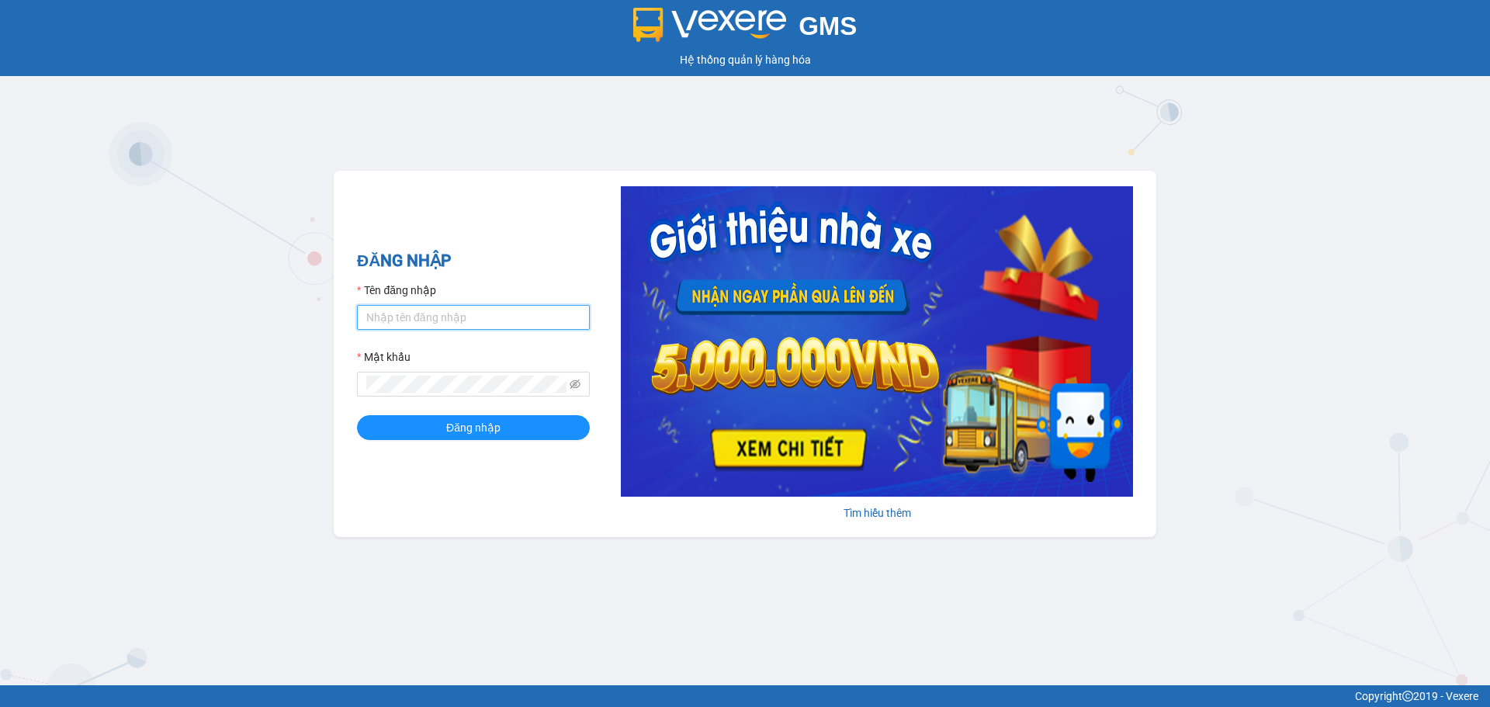
type input "tutrinh.anhquoc"
click at [521, 320] on input "tutrinh.anhquoc" at bounding box center [473, 317] width 233 height 25
type input "yenthanh.anhquoc"
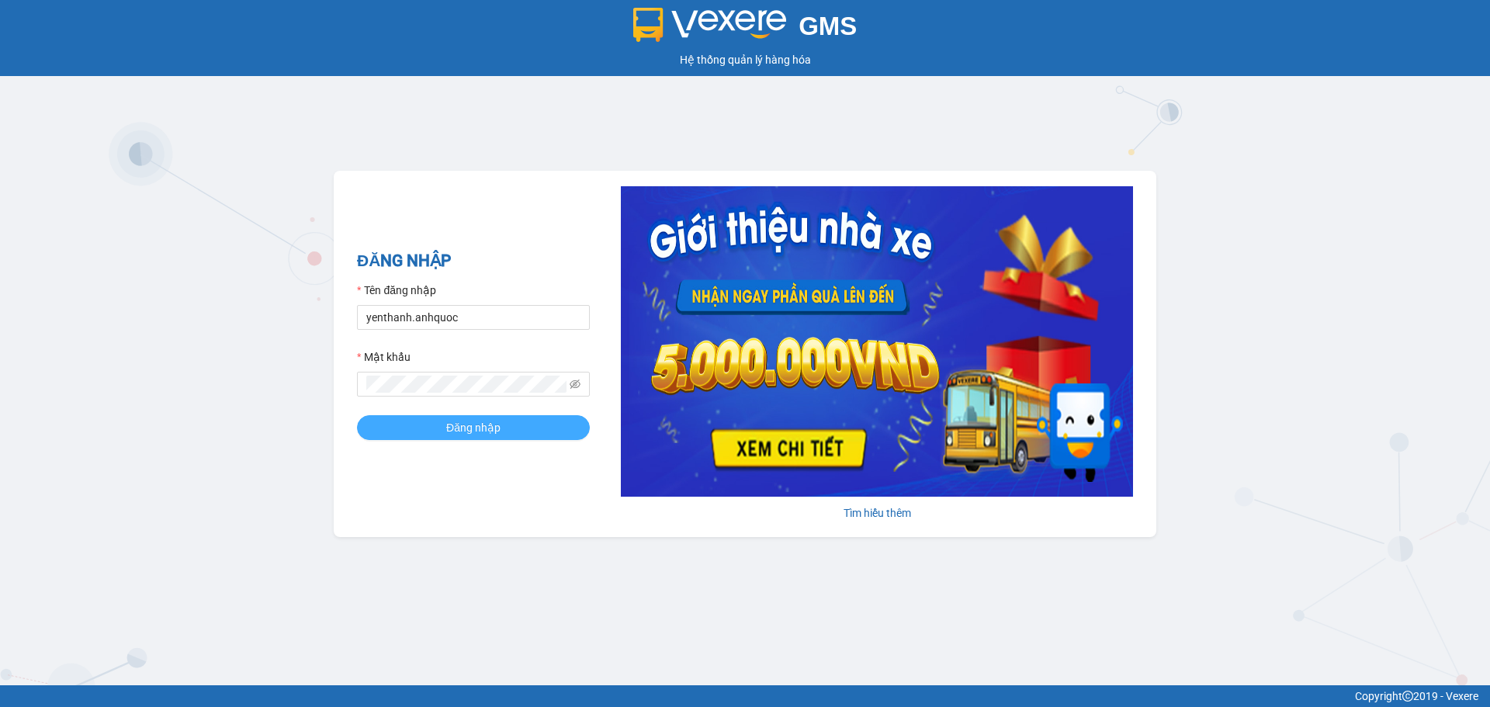
click at [534, 424] on button "Đăng nhập" at bounding box center [473, 427] width 233 height 25
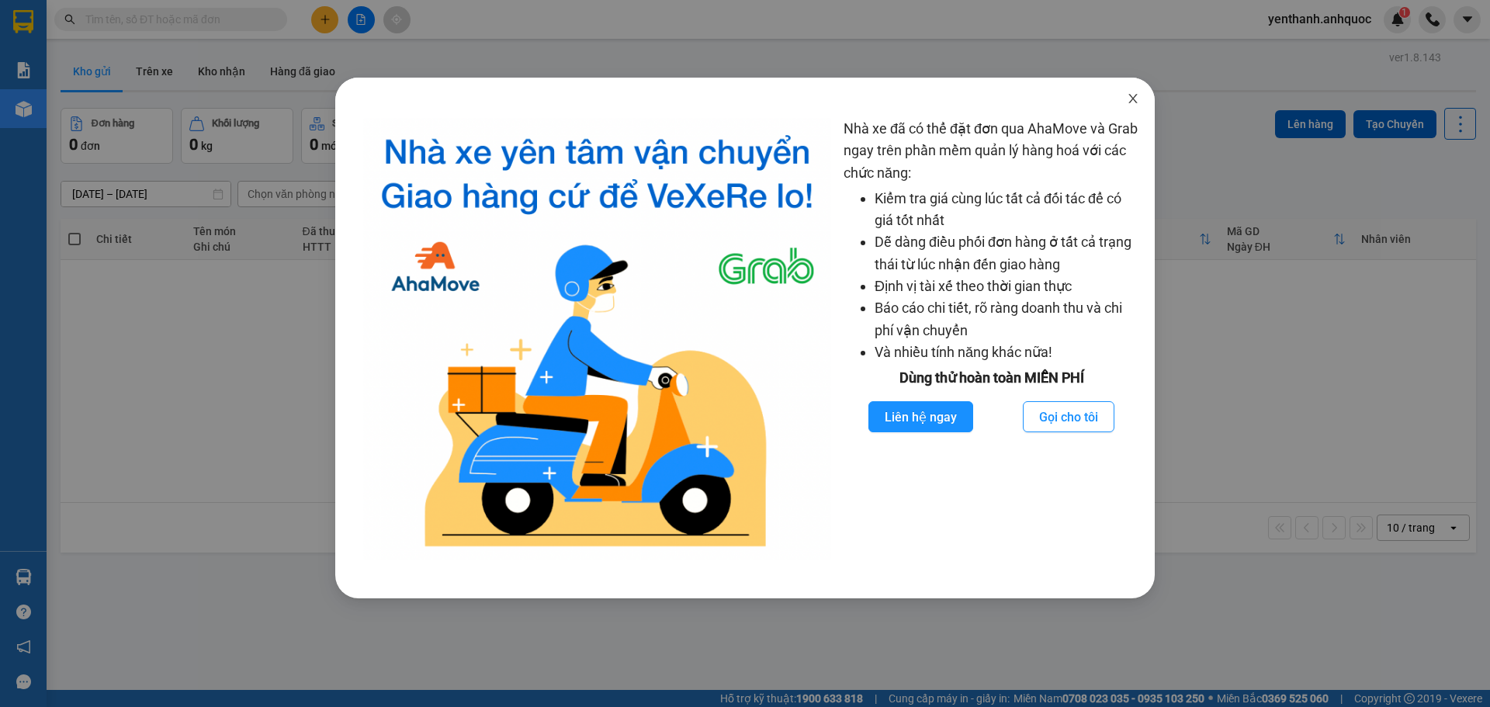
click at [1127, 100] on icon "close" at bounding box center [1133, 98] width 12 height 12
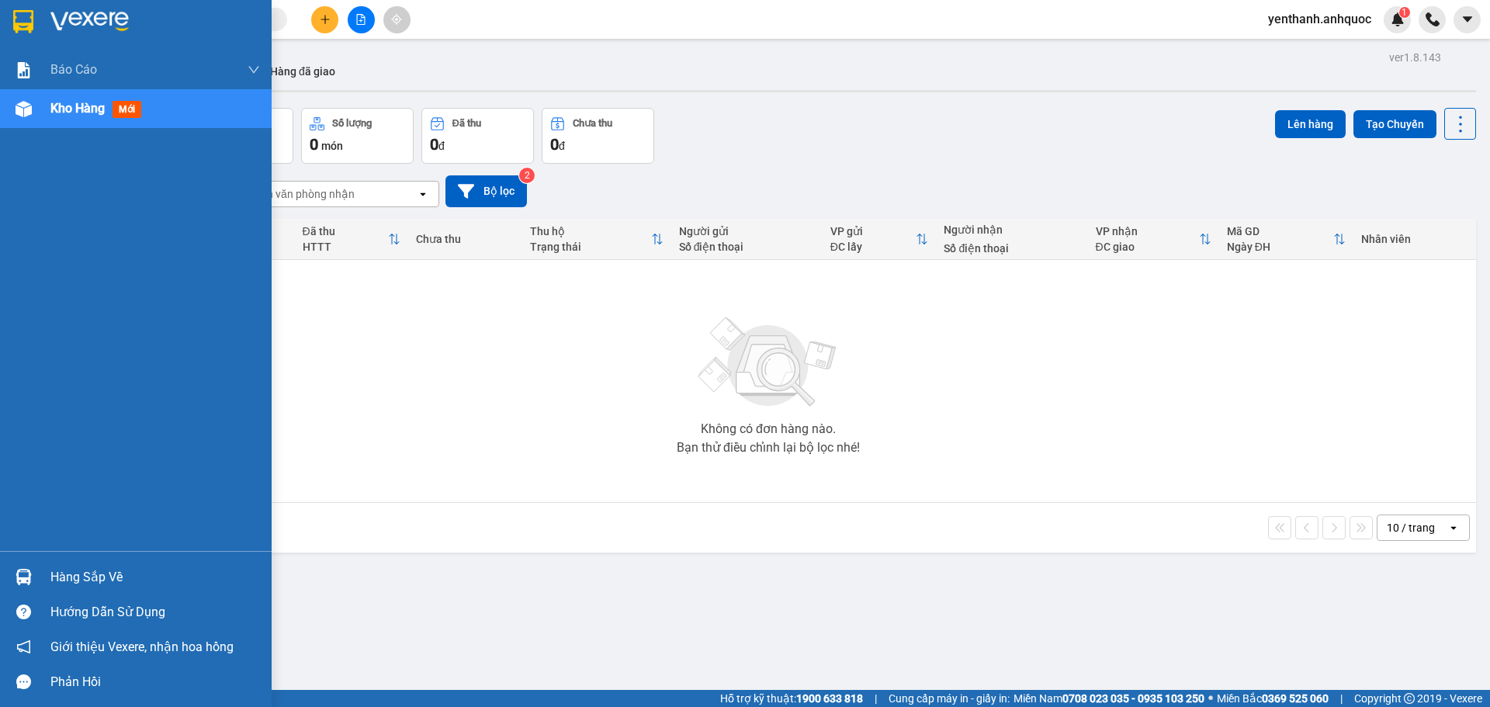
click at [47, 116] on div "Kho hàng mới" at bounding box center [136, 108] width 272 height 39
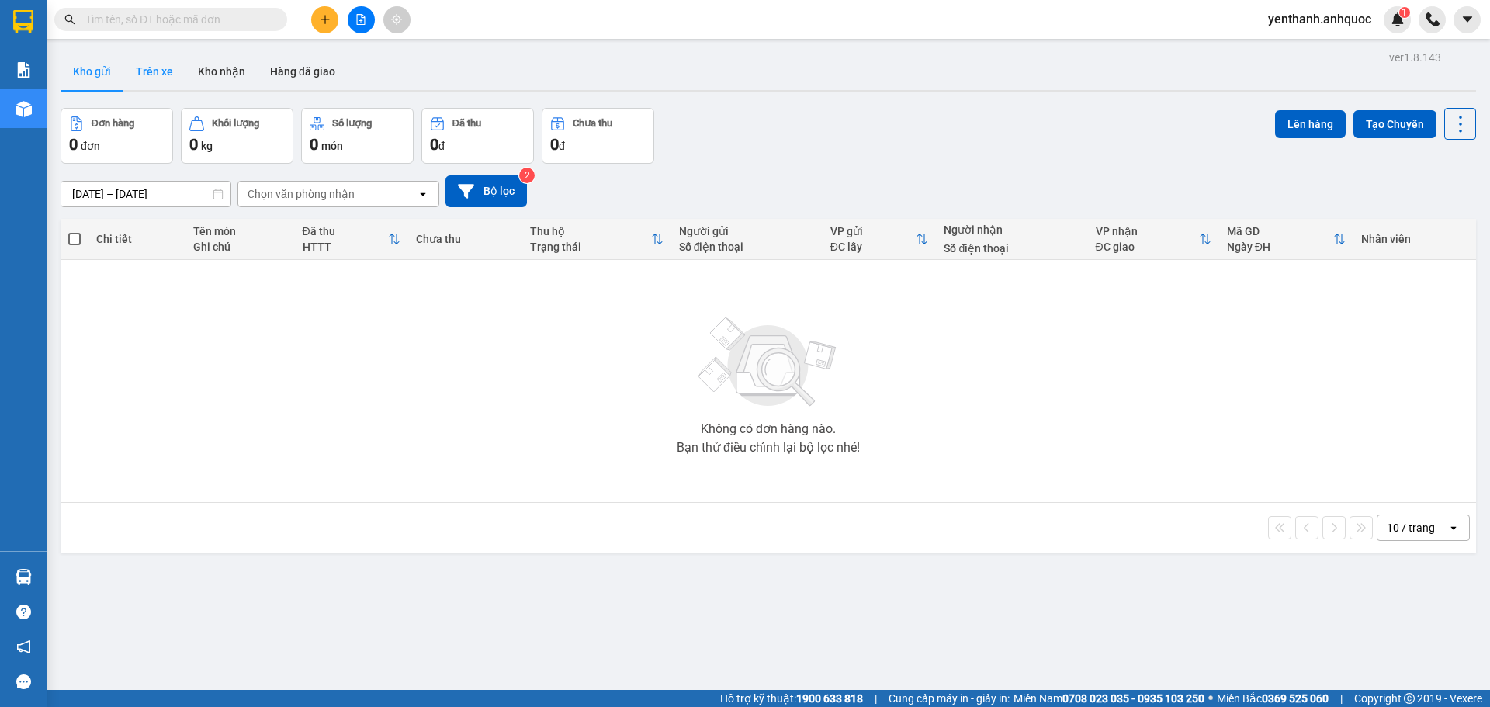
click at [154, 78] on button "Trên xe" at bounding box center [154, 71] width 62 height 37
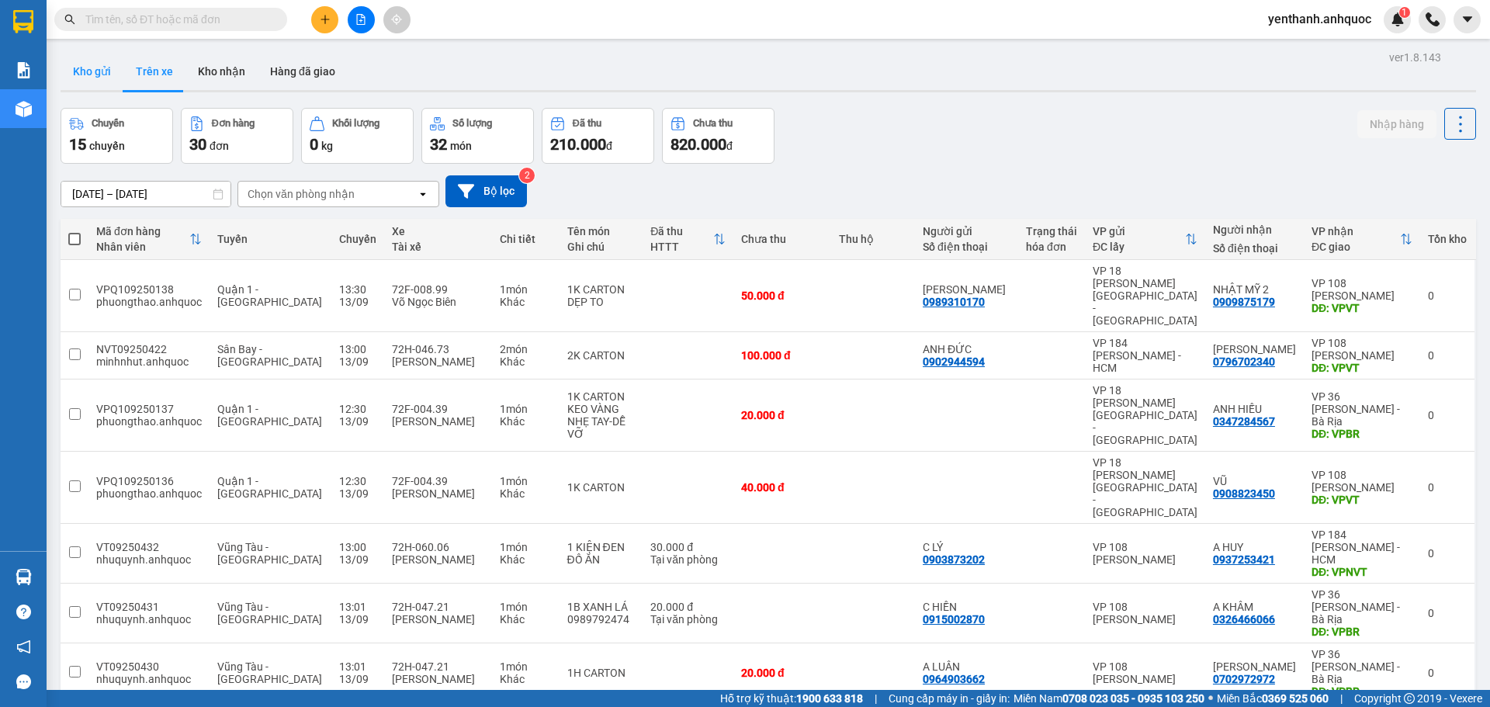
click at [113, 77] on button "Kho gửi" at bounding box center [92, 71] width 63 height 37
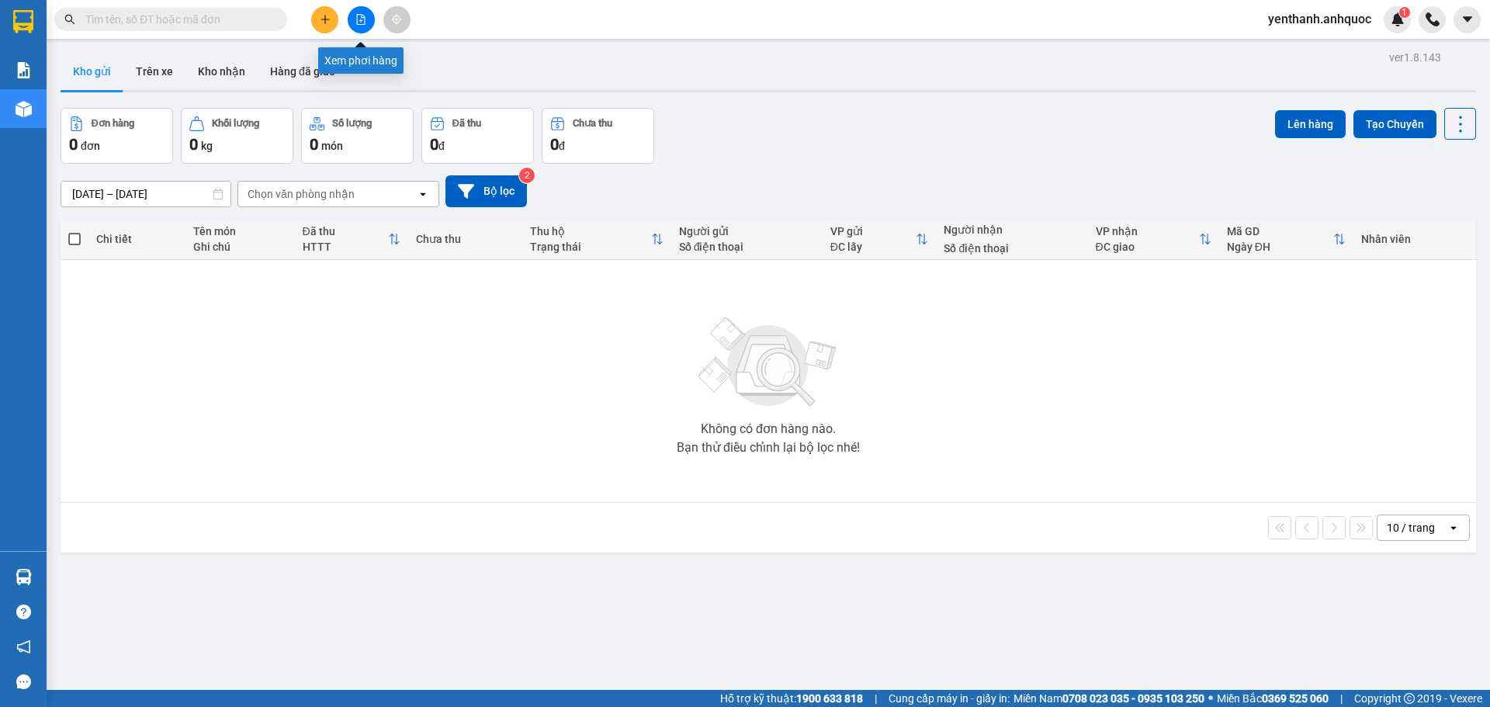
click at [370, 26] on button at bounding box center [361, 19] width 27 height 27
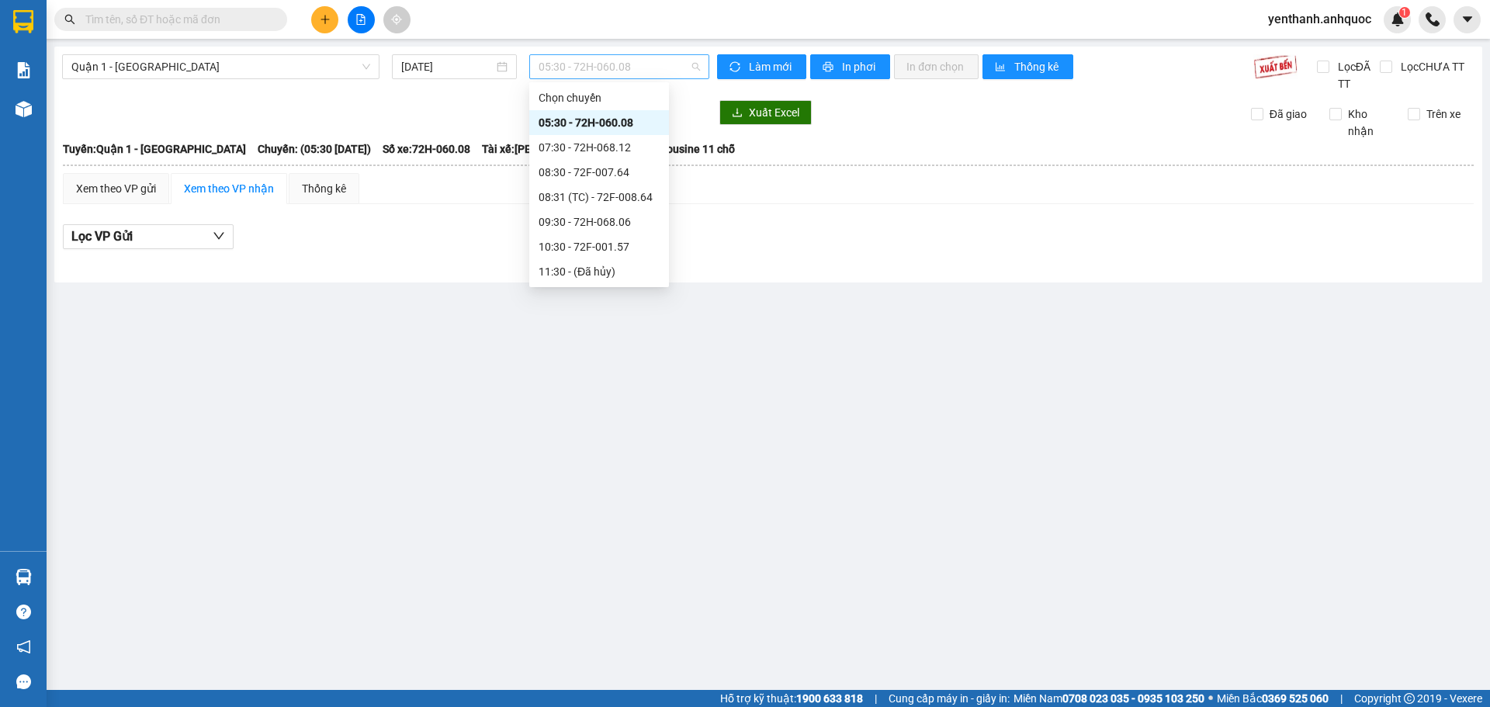
click at [649, 70] on span "05:30 - 72H-060.08" at bounding box center [618, 66] width 161 height 23
click at [608, 163] on div "13:30 - 72F-008.99" at bounding box center [598, 166] width 121 height 17
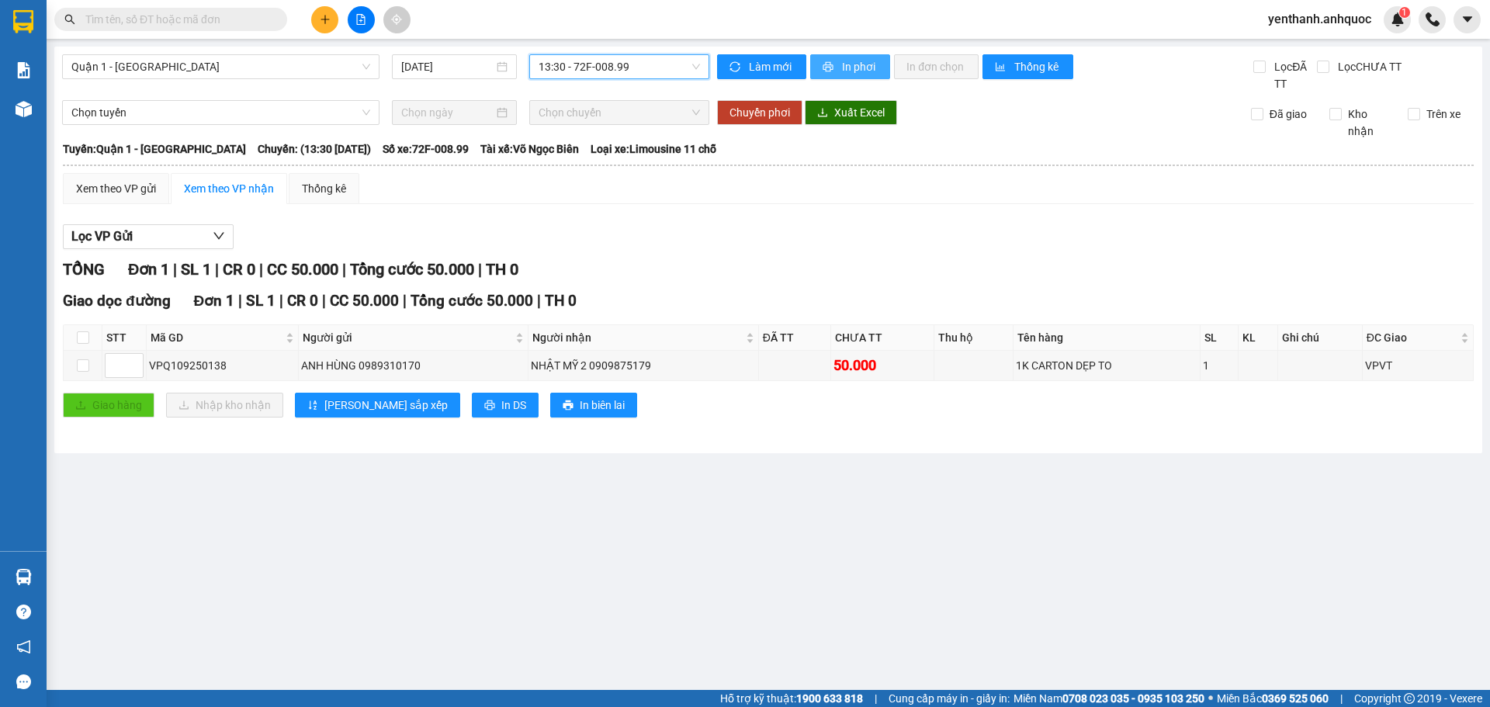
click at [851, 71] on span "In phơi" at bounding box center [860, 66] width 36 height 17
click at [825, 73] on span "printer" at bounding box center [828, 67] width 13 height 12
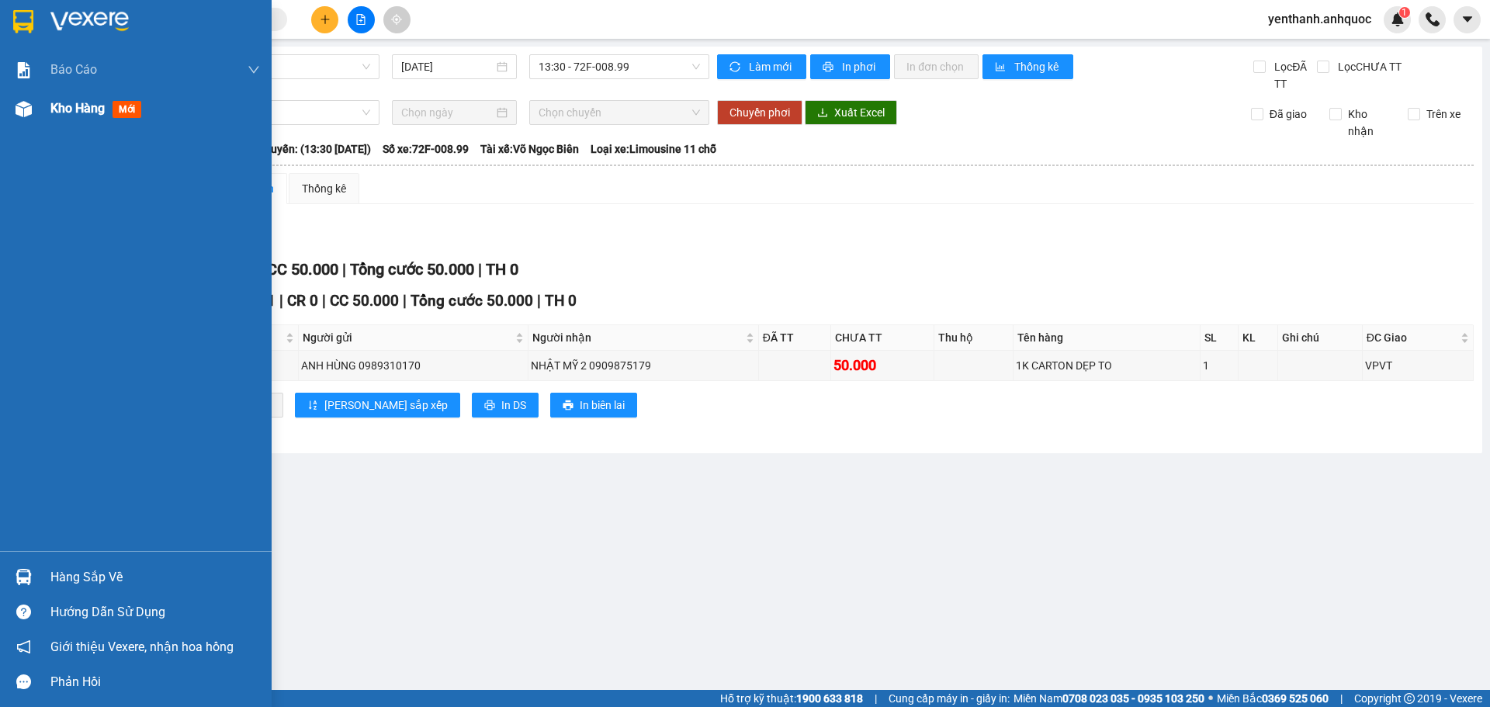
click at [61, 102] on span "Kho hàng" at bounding box center [77, 108] width 54 height 15
